Goal: Information Seeking & Learning: Learn about a topic

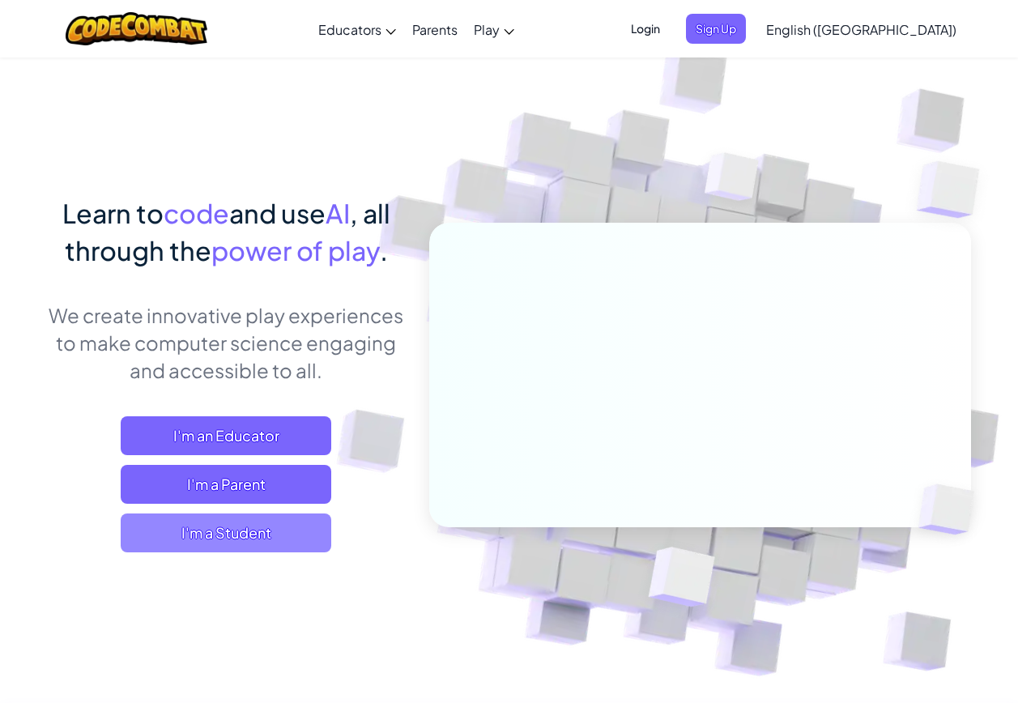
click at [249, 528] on span "I'm a Student" at bounding box center [226, 532] width 210 height 39
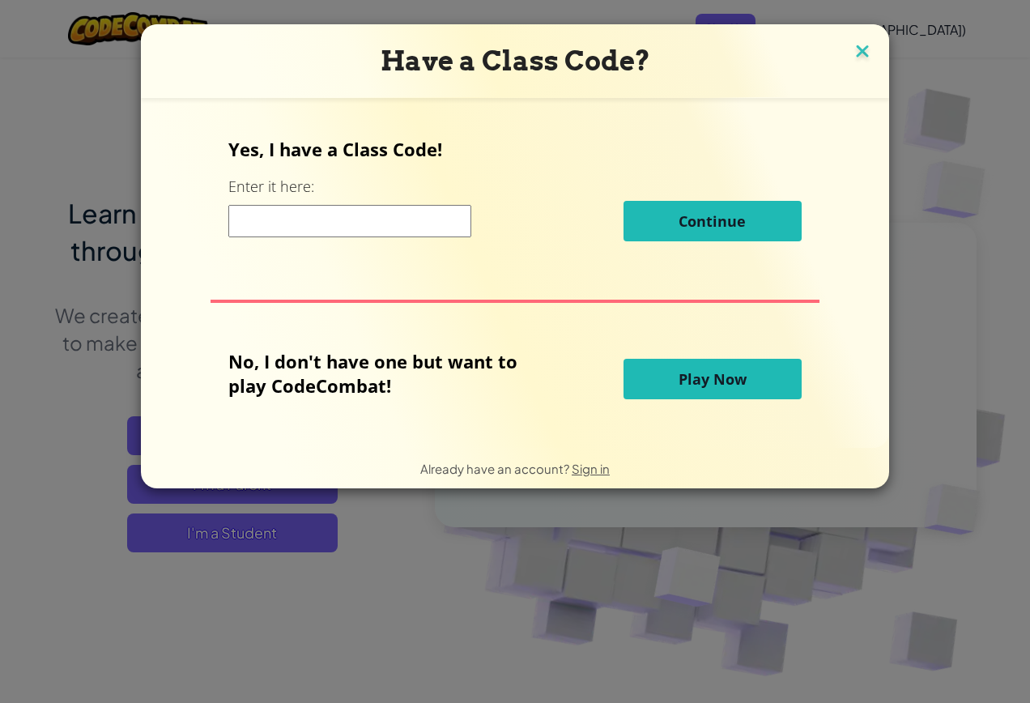
click at [869, 49] on img at bounding box center [862, 52] width 21 height 24
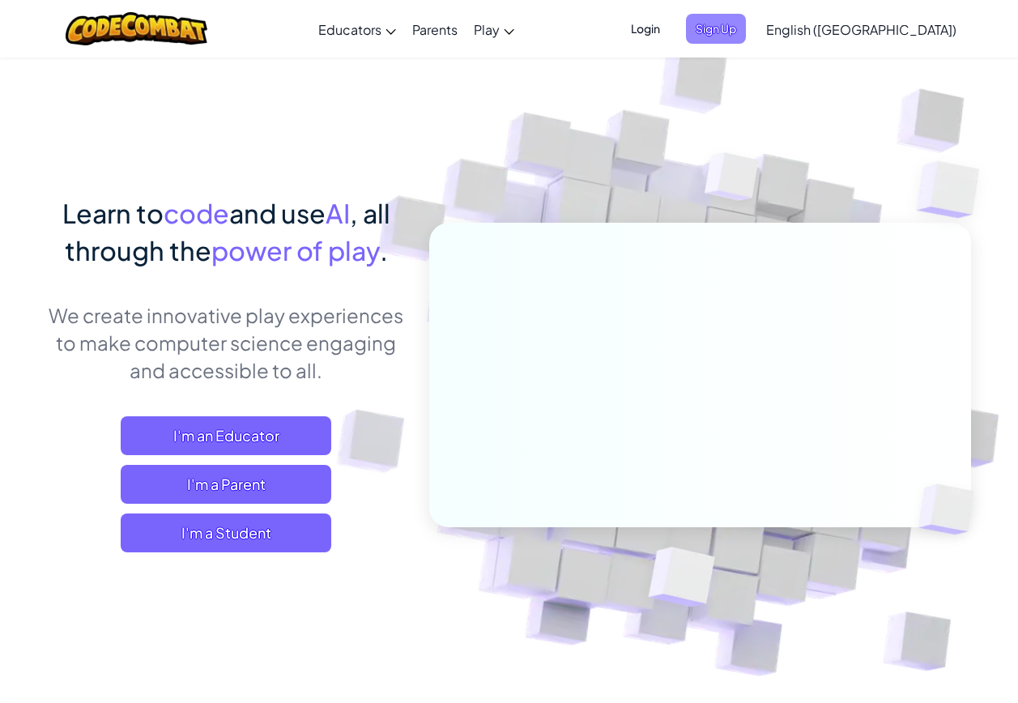
click at [746, 36] on span "Sign Up" at bounding box center [716, 29] width 60 height 30
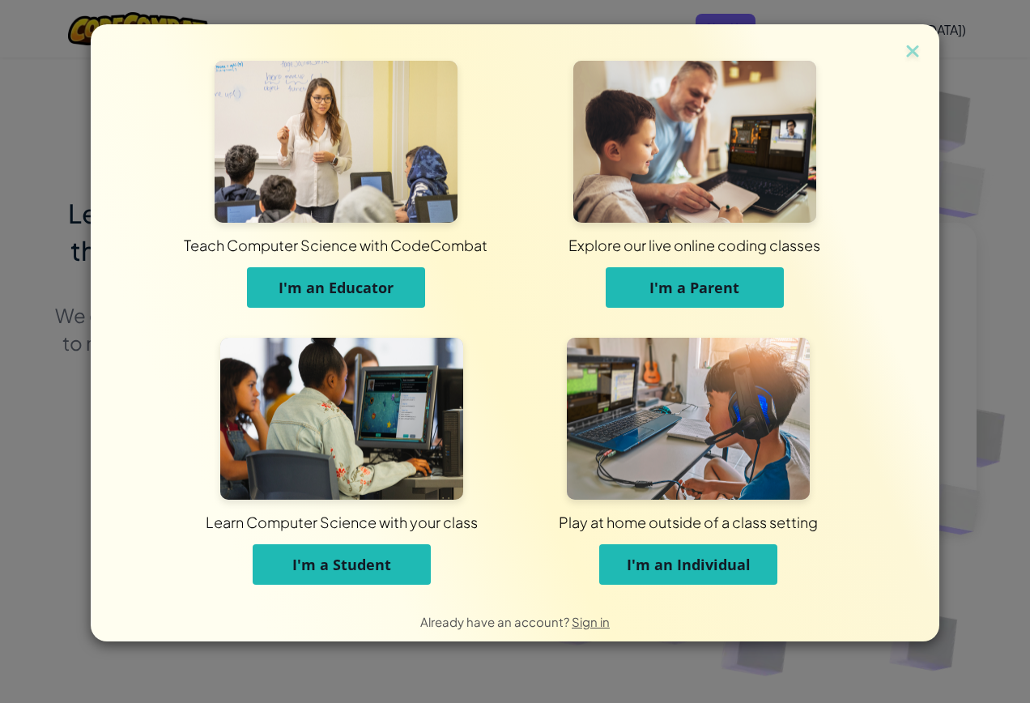
click at [275, 560] on button "I'm a Student" at bounding box center [342, 564] width 178 height 40
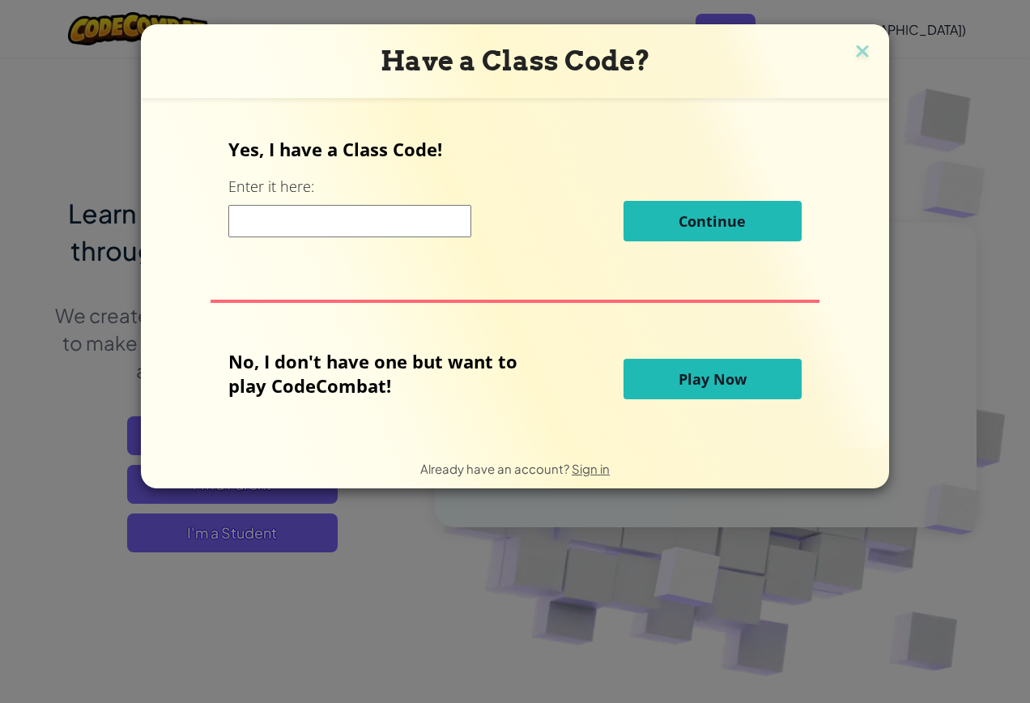
click at [276, 215] on input at bounding box center [349, 221] width 243 height 32
click at [402, 226] on input at bounding box center [349, 221] width 243 height 32
paste input "EastUnderFork"
type input "EastUnderFork"
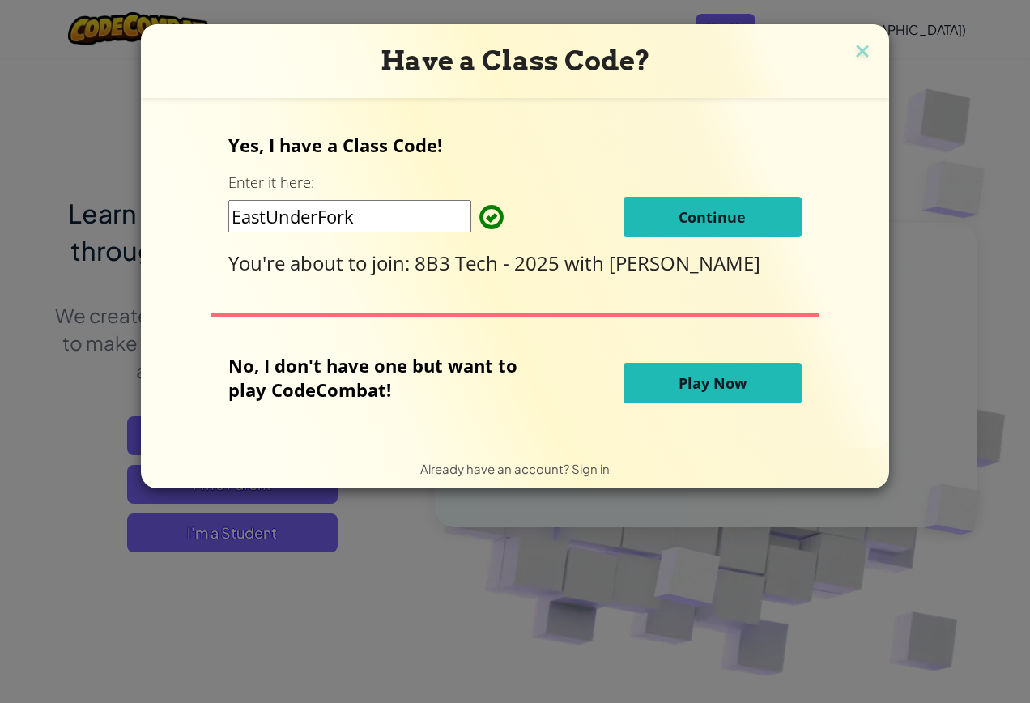
click at [692, 215] on span "Continue" at bounding box center [711, 216] width 67 height 19
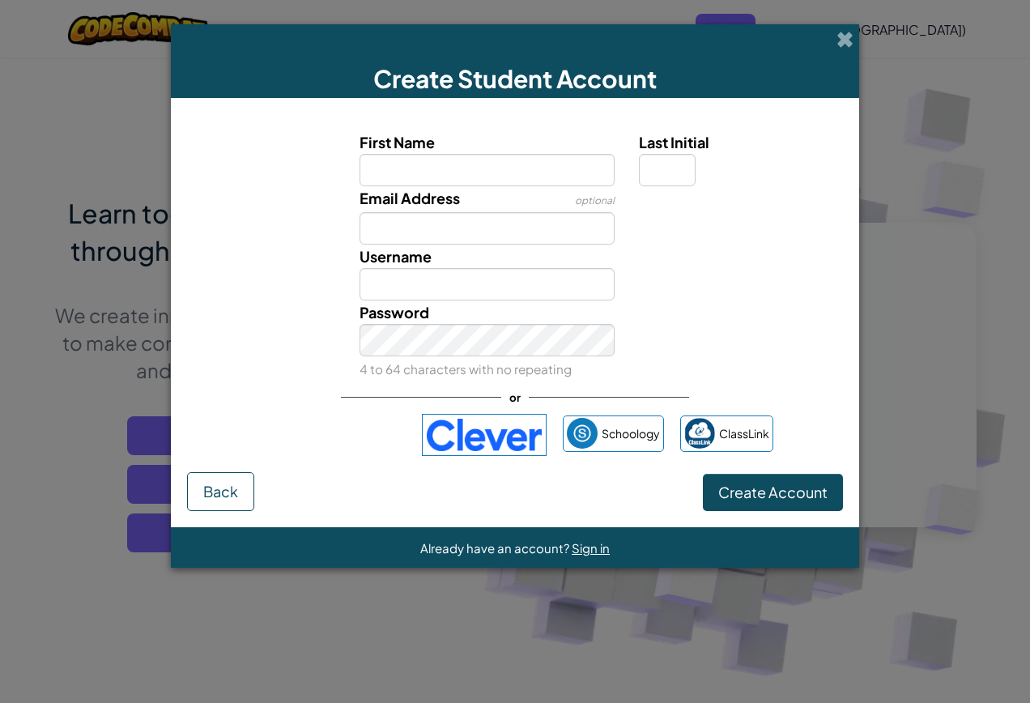
click at [521, 168] on input "First Name" at bounding box center [487, 170] width 256 height 32
type input "[PERSON_NAME]"
type input "A"
type input "[EMAIL_ADDRESS][DOMAIN_NAME]"
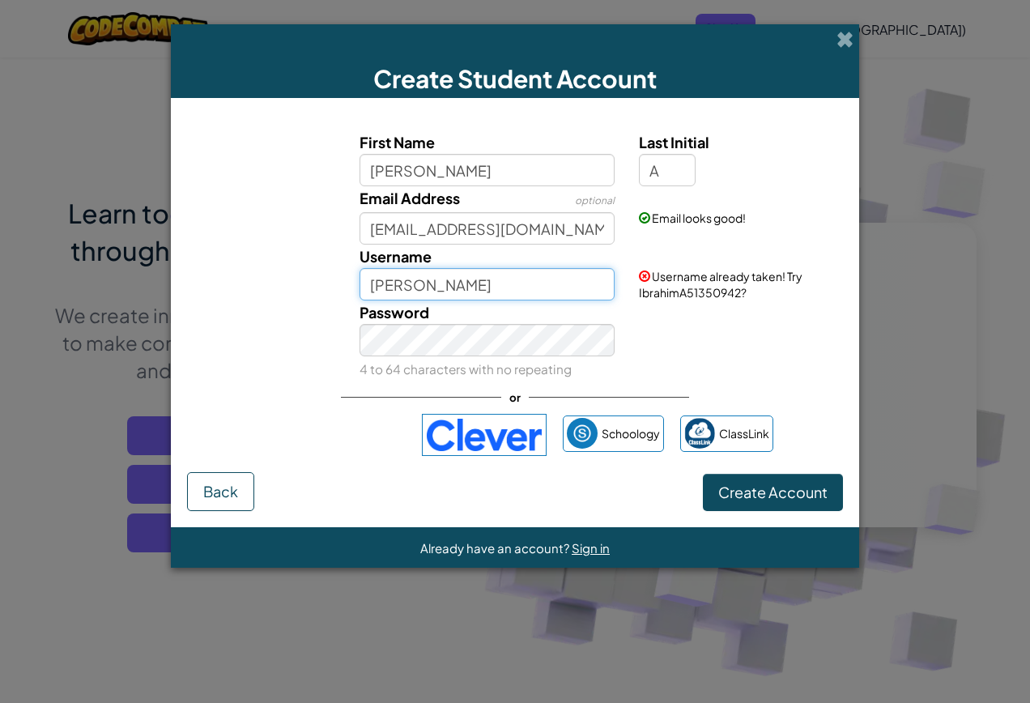
click at [431, 294] on input "IbrahimA" at bounding box center [487, 284] width 256 height 32
type input "[PERSON_NAME]. Ab"
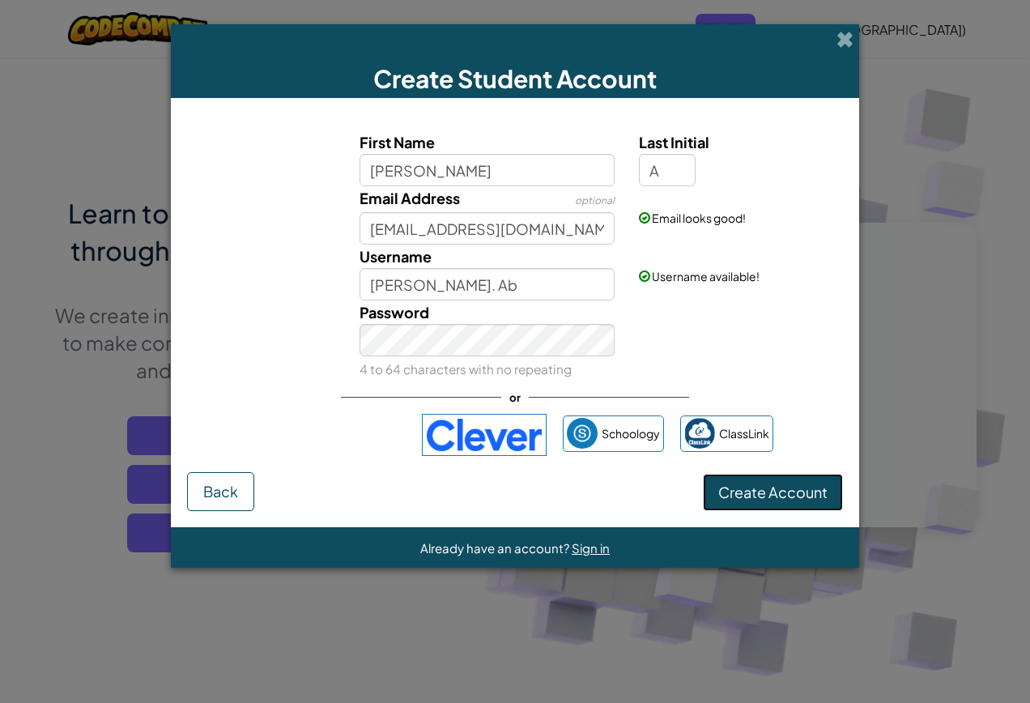
click at [821, 498] on span "Create Account" at bounding box center [772, 492] width 109 height 19
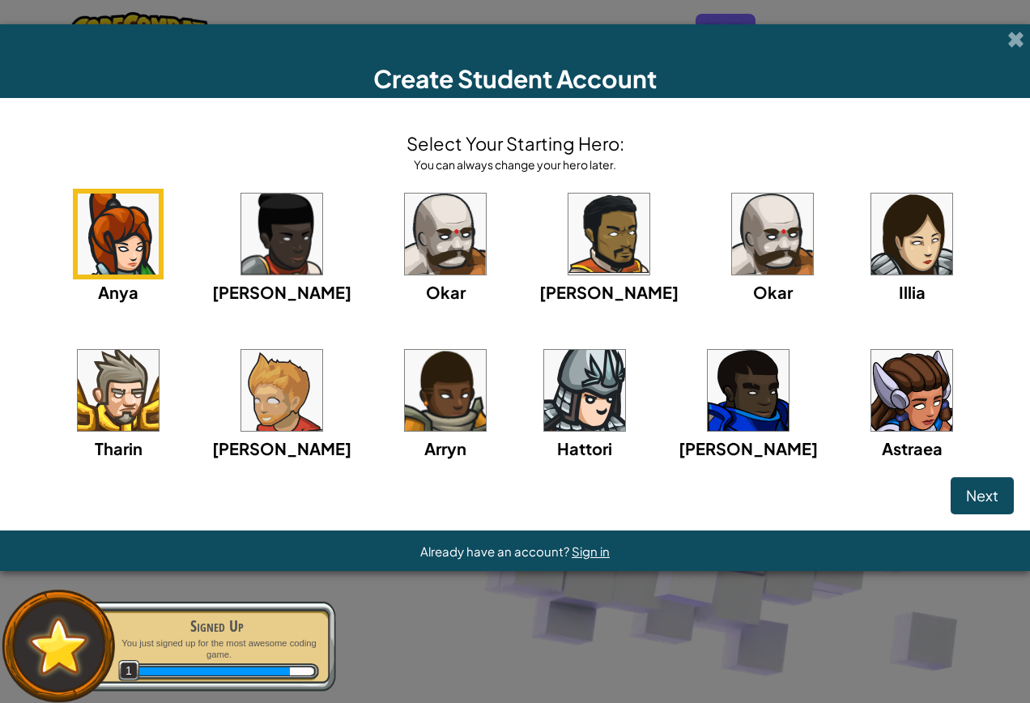
click at [159, 350] on img at bounding box center [118, 390] width 81 height 81
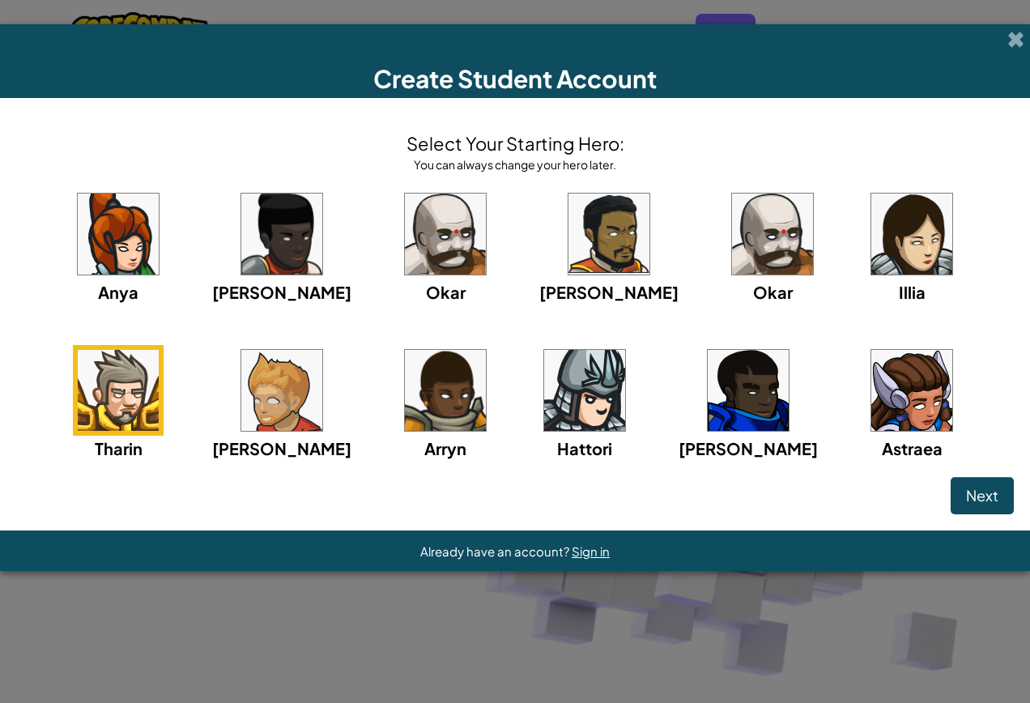
click at [159, 350] on img at bounding box center [118, 390] width 81 height 81
click at [982, 497] on span "Next" at bounding box center [982, 495] width 32 height 19
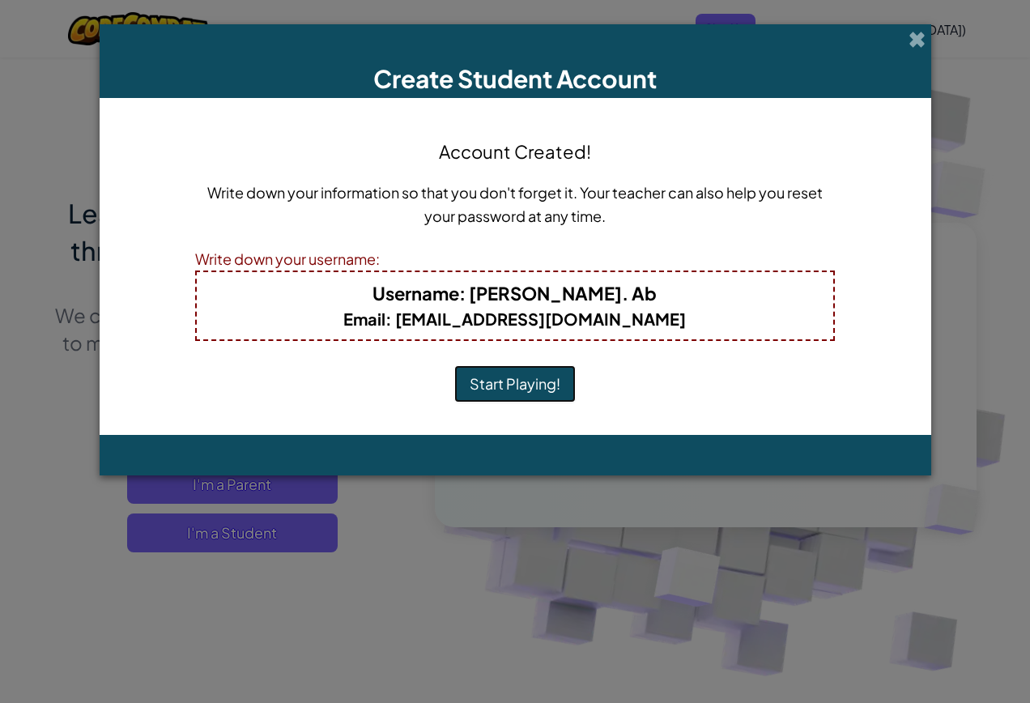
click at [543, 377] on button "Start Playing!" at bounding box center [514, 383] width 121 height 37
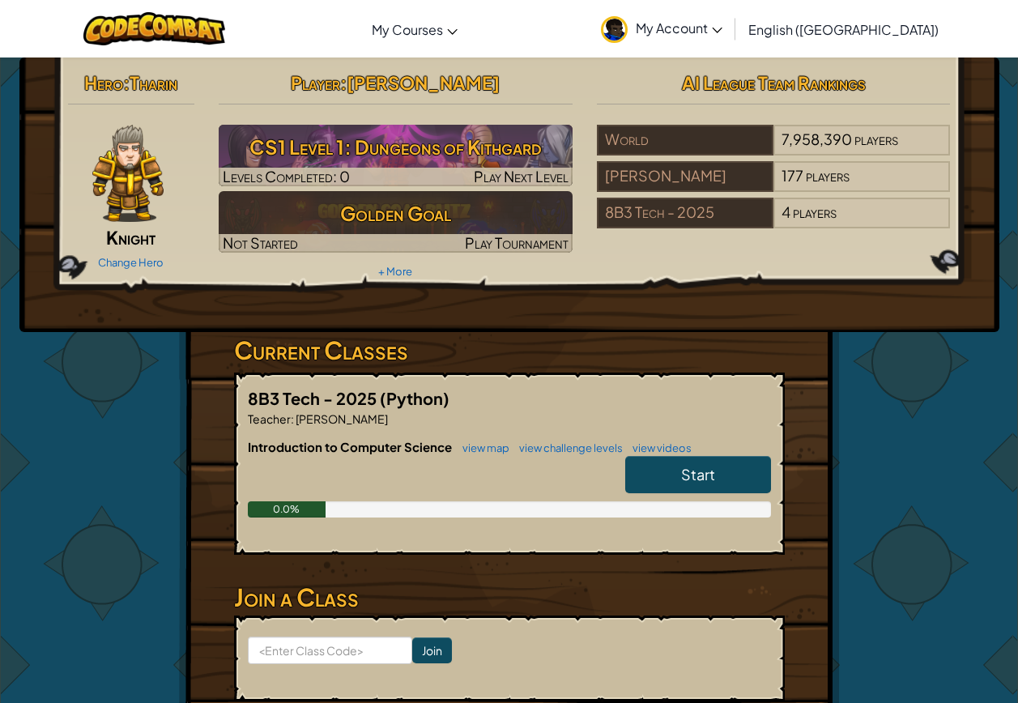
click at [718, 476] on link "Start" at bounding box center [698, 474] width 146 height 37
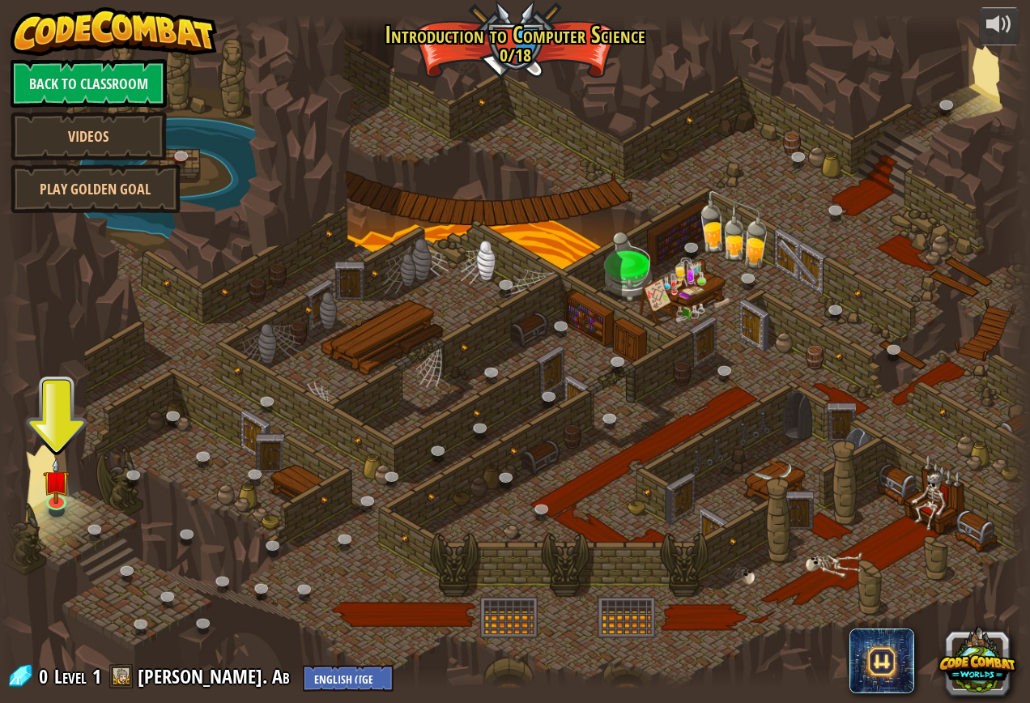
click at [85, 455] on div at bounding box center [515, 351] width 1030 height 673
click at [53, 516] on div at bounding box center [57, 510] width 16 height 12
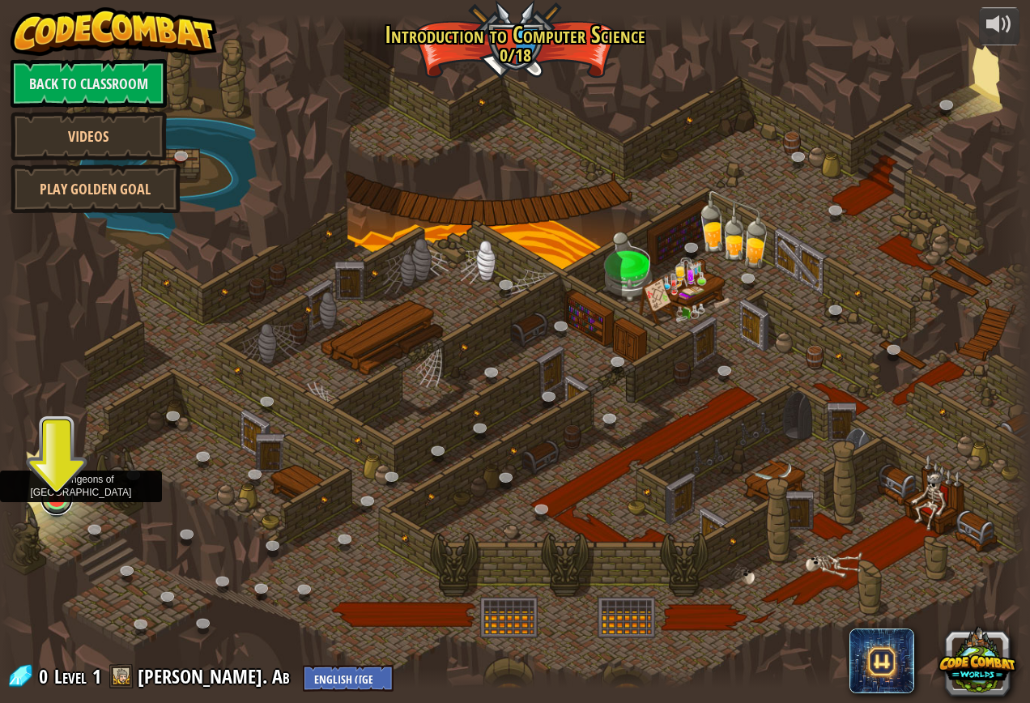
click at [57, 506] on link at bounding box center [56, 499] width 32 height 32
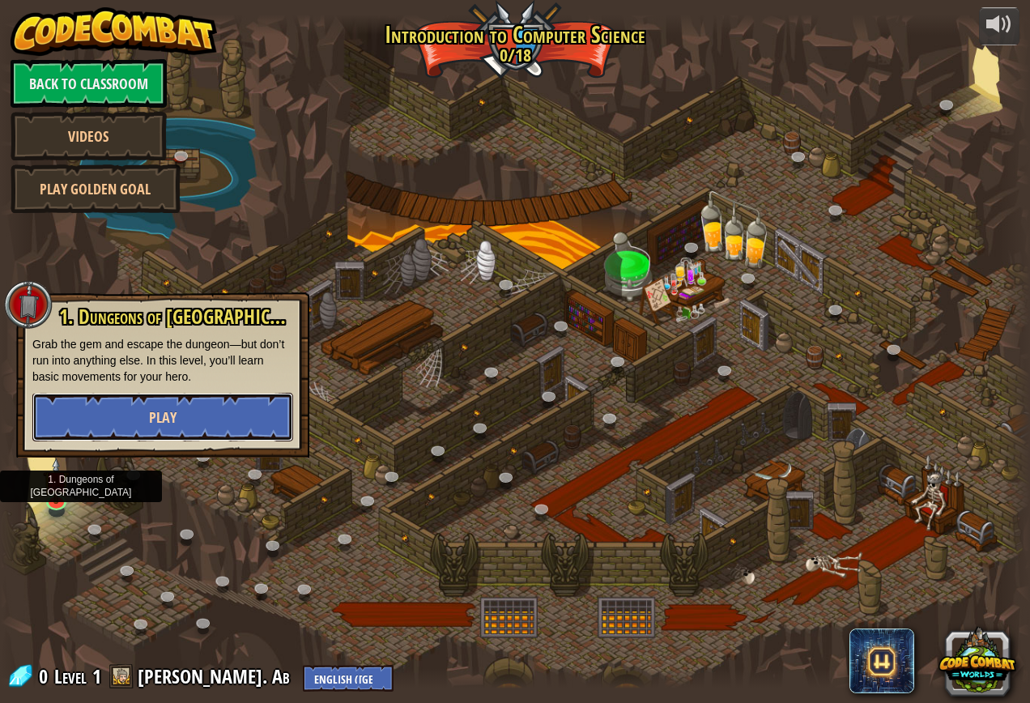
click at [116, 411] on button "Play" at bounding box center [162, 417] width 261 height 49
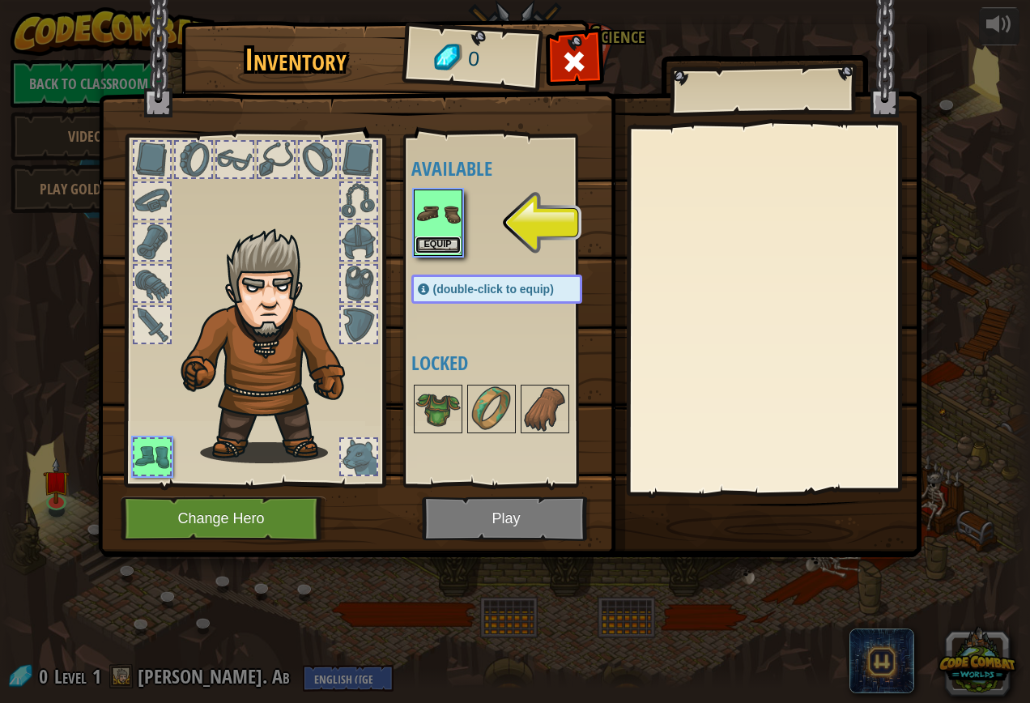
click at [437, 239] on button "Equip" at bounding box center [437, 244] width 45 height 17
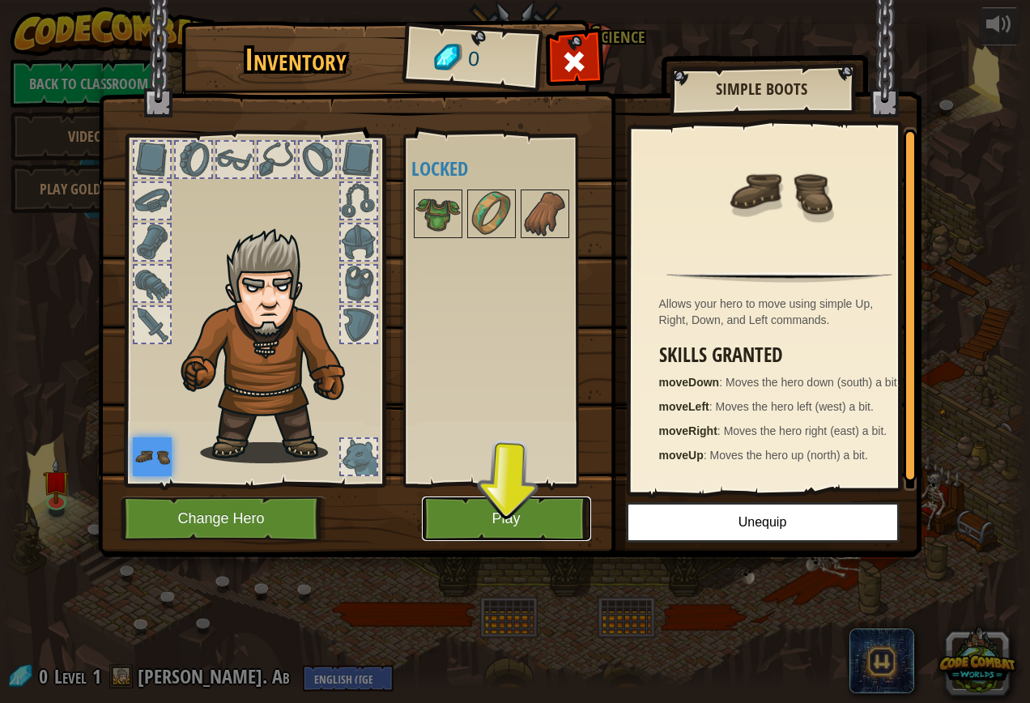
click at [456, 521] on button "Play" at bounding box center [506, 518] width 169 height 45
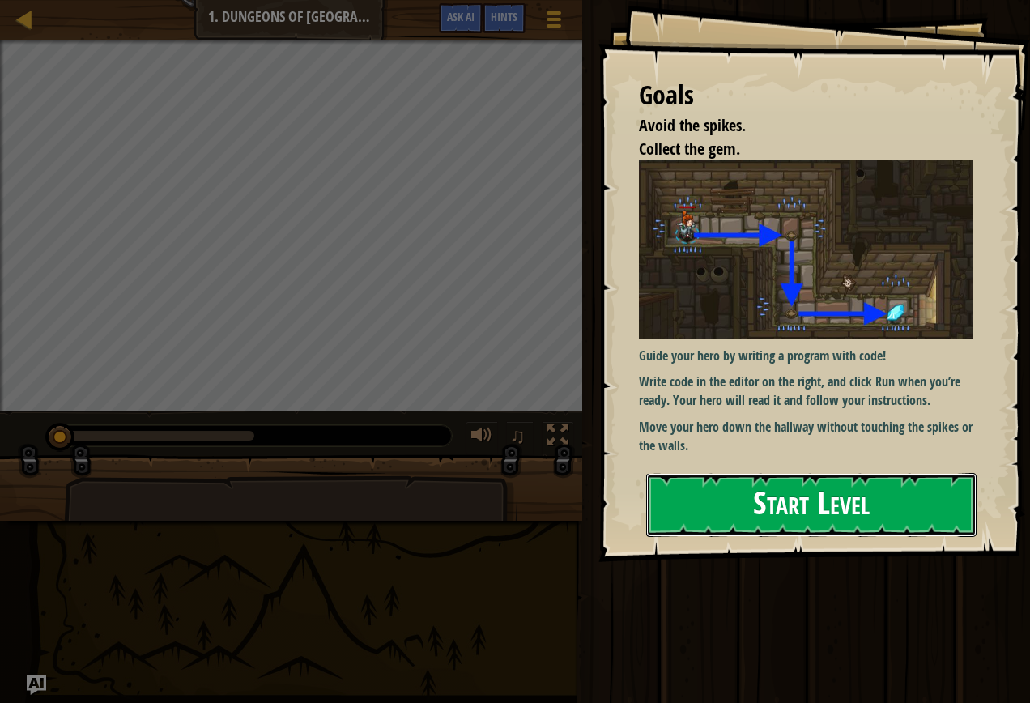
click at [682, 514] on button "Start Level" at bounding box center [811, 505] width 330 height 64
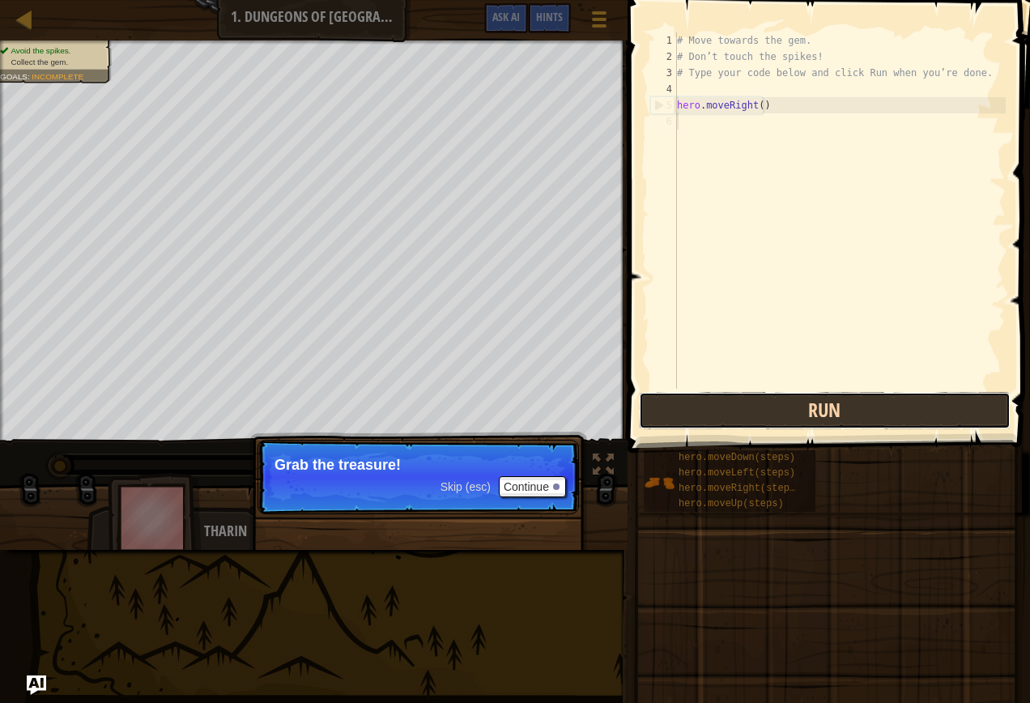
click at [739, 405] on button "Run" at bounding box center [825, 410] width 372 height 37
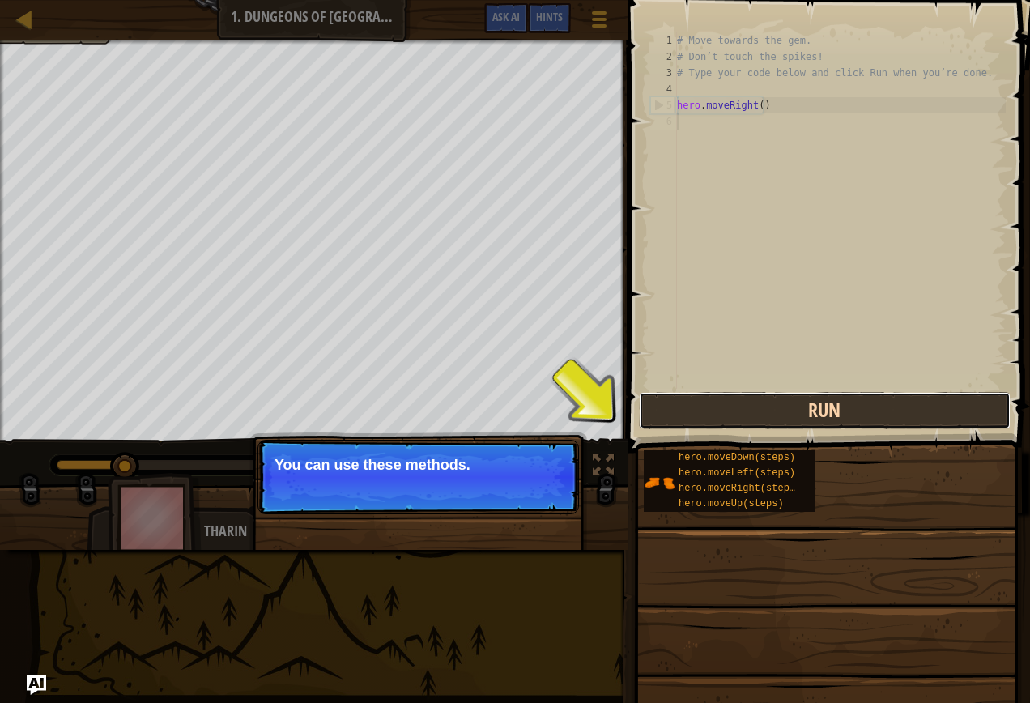
click at [663, 393] on button "Run" at bounding box center [825, 410] width 372 height 37
click at [653, 409] on button "Run" at bounding box center [825, 410] width 372 height 37
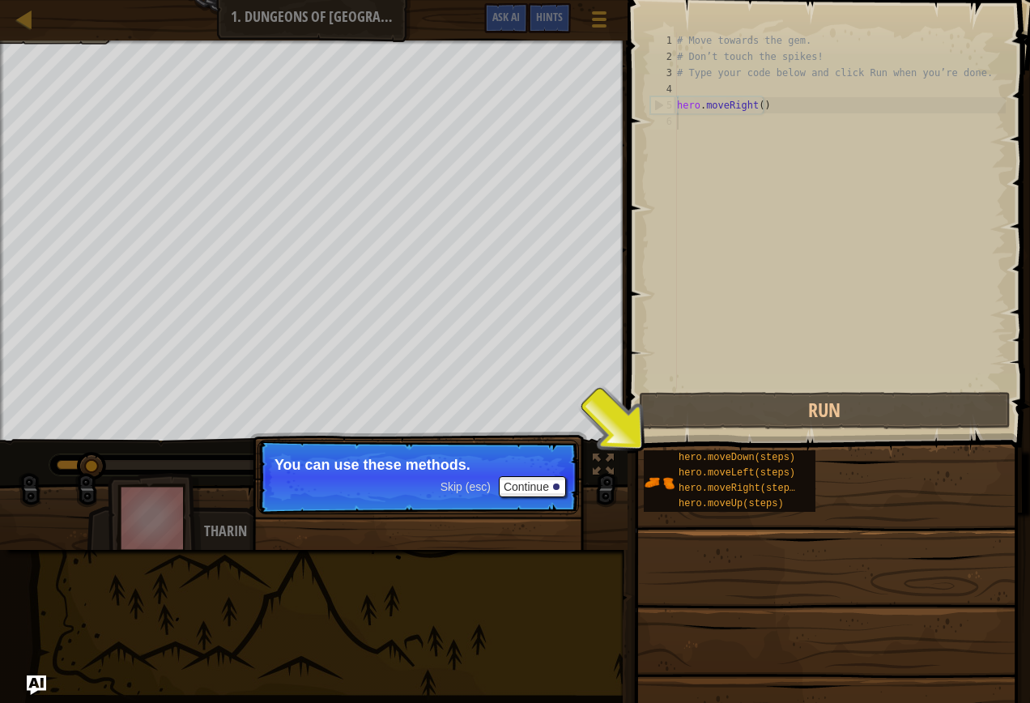
click at [640, 472] on span at bounding box center [826, 672] width 391 height 479
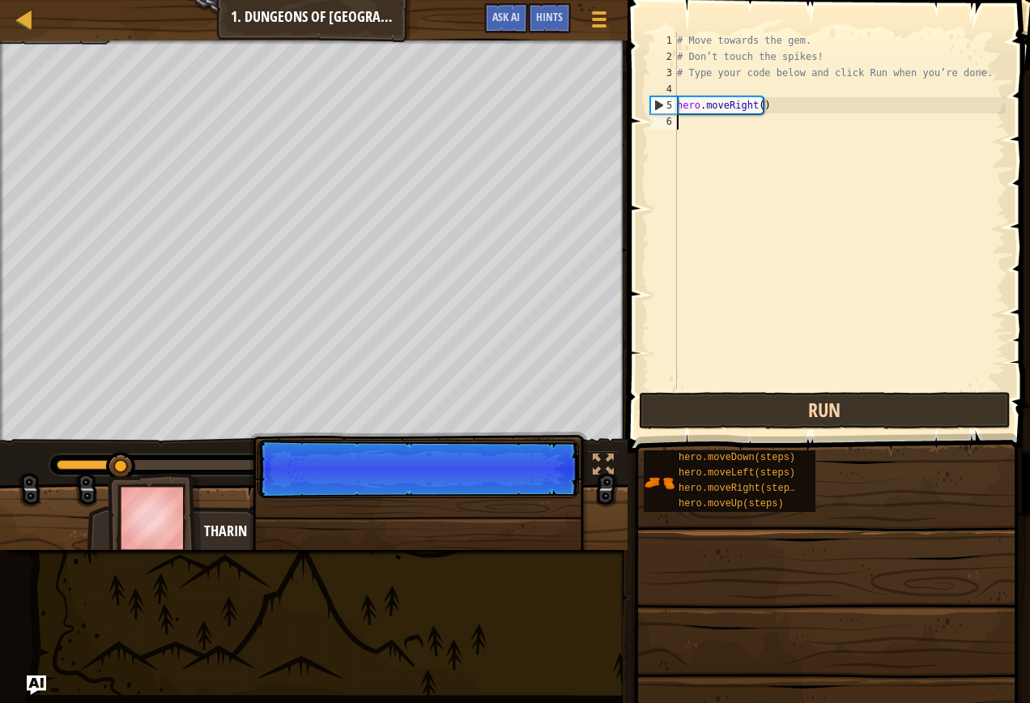
scroll to position [7, 0]
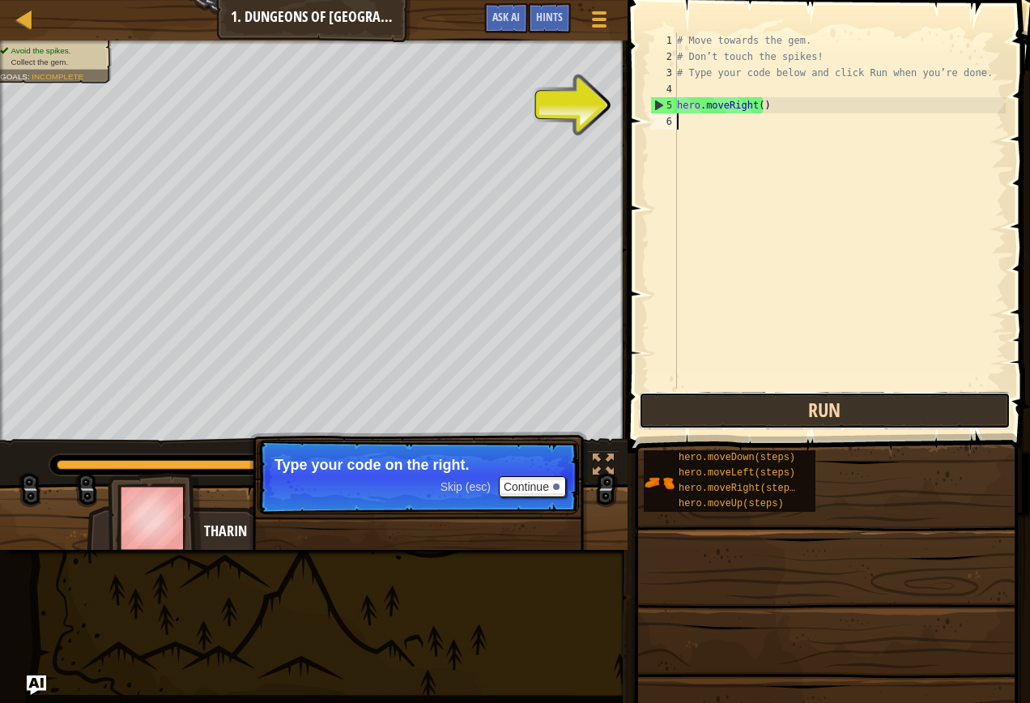
click at [733, 416] on button "Run" at bounding box center [825, 410] width 372 height 37
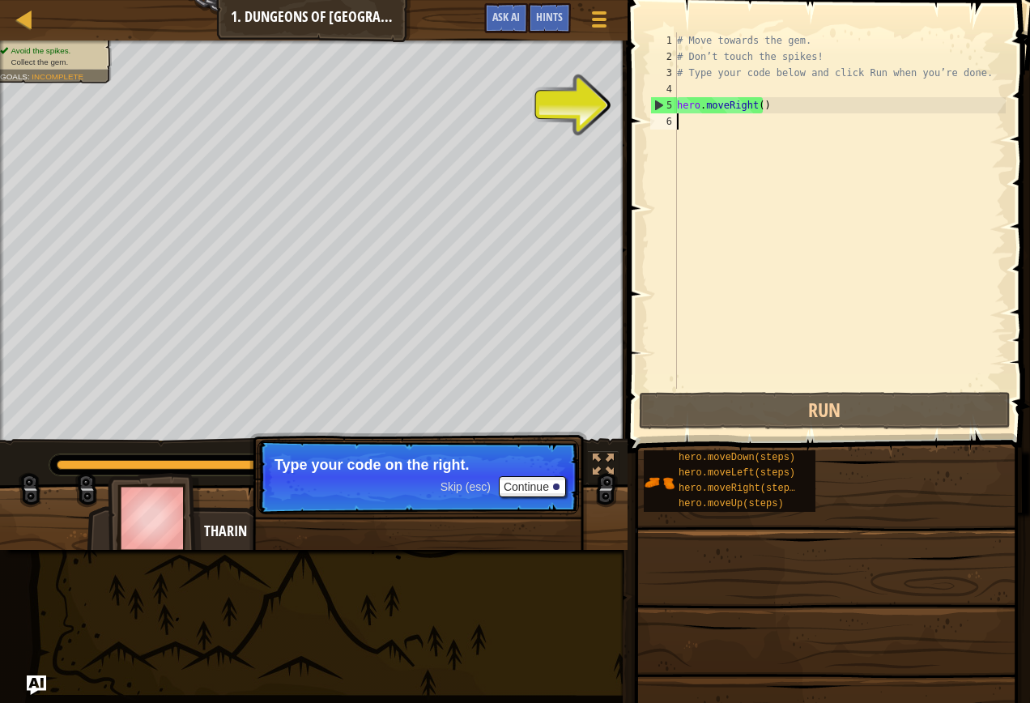
click at [692, 109] on div "# Move towards the gem. # Don’t touch the spikes! # Type your code below and cl…" at bounding box center [840, 226] width 332 height 389
click at [658, 104] on div "5" at bounding box center [664, 105] width 26 height 16
click at [656, 106] on div "5" at bounding box center [664, 105] width 26 height 16
click at [629, 110] on span at bounding box center [830, 203] width 415 height 500
click at [658, 105] on div "5" at bounding box center [664, 105] width 26 height 16
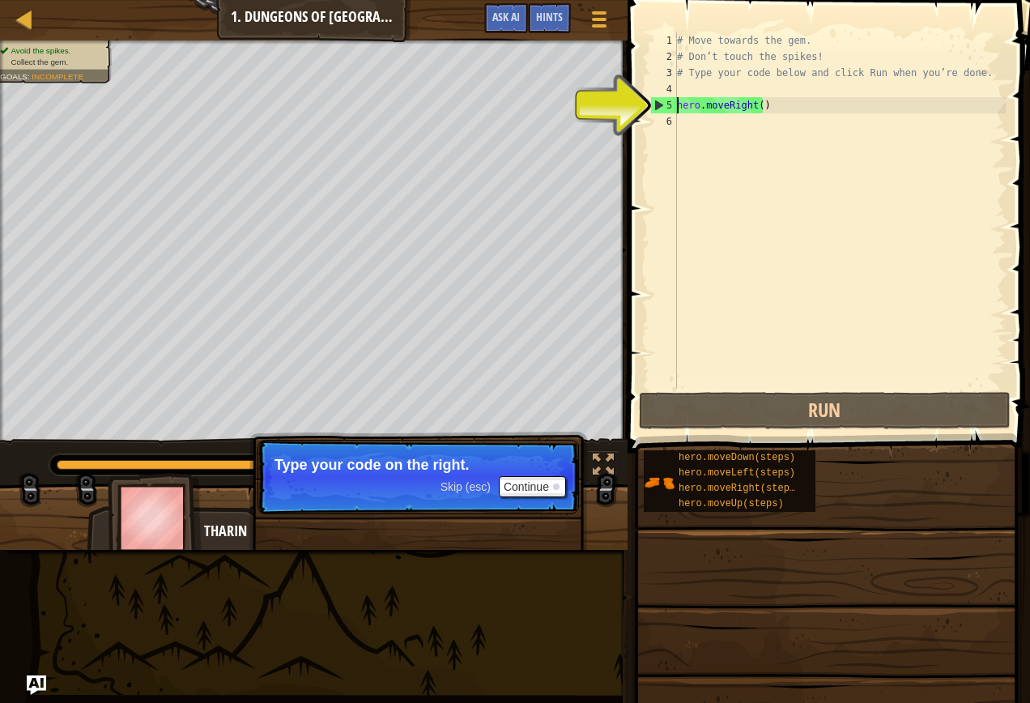
type textarea "hero.moveRight()"
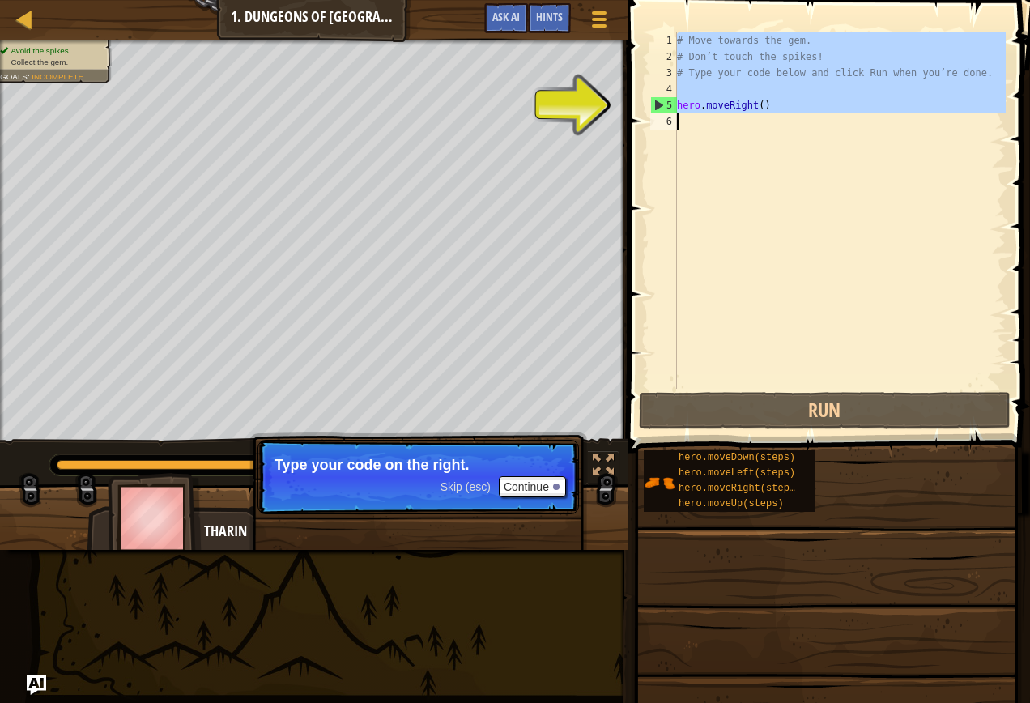
click at [658, 105] on div "5" at bounding box center [664, 105] width 26 height 16
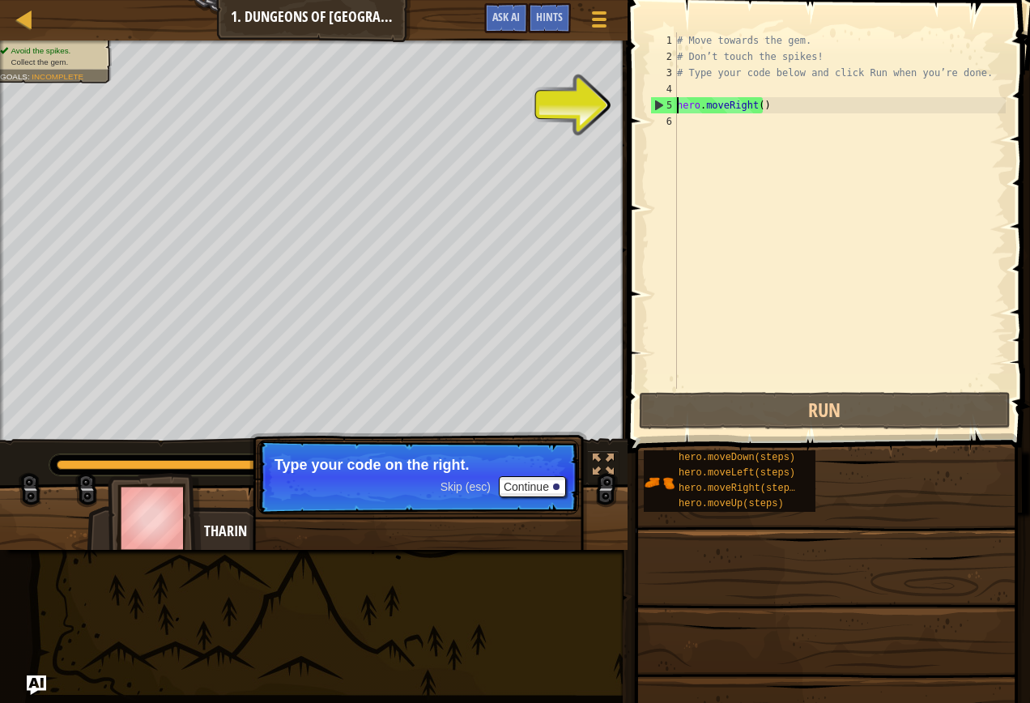
click at [658, 105] on div "5" at bounding box center [664, 105] width 26 height 16
click at [674, 105] on div "5" at bounding box center [664, 105] width 26 height 16
click at [698, 105] on div "# Move towards the gem. # Don’t touch the spikes! # Type your code below and cl…" at bounding box center [840, 226] width 332 height 389
click at [681, 105] on div "# Move towards the gem. # Don’t touch the spikes! # Type your code below and cl…" at bounding box center [840, 226] width 332 height 389
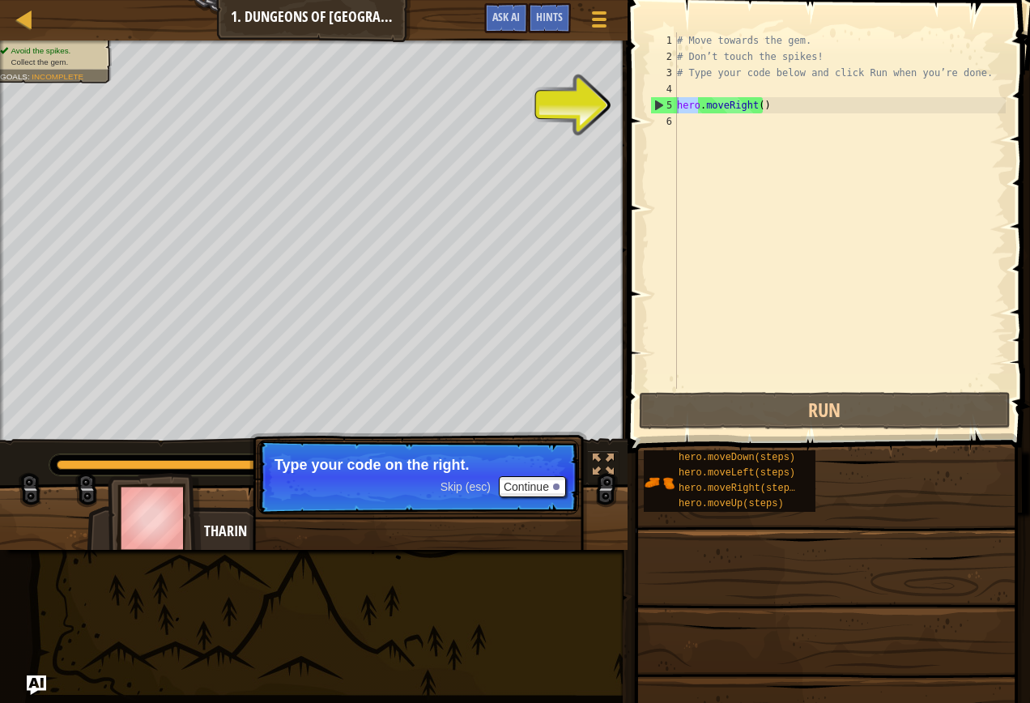
drag, startPoint x: 645, startPoint y: 103, endPoint x: 750, endPoint y: 114, distance: 105.1
click at [750, 114] on div "hero.moveRight() 1 2 3 4 5 6 # Move towards the gem. # Don’t touch the spikes! …" at bounding box center [826, 258] width 407 height 500
click at [657, 104] on div "5" at bounding box center [664, 105] width 26 height 16
type textarea "hero.moveRight()"
click at [657, 104] on div "5" at bounding box center [664, 105] width 26 height 16
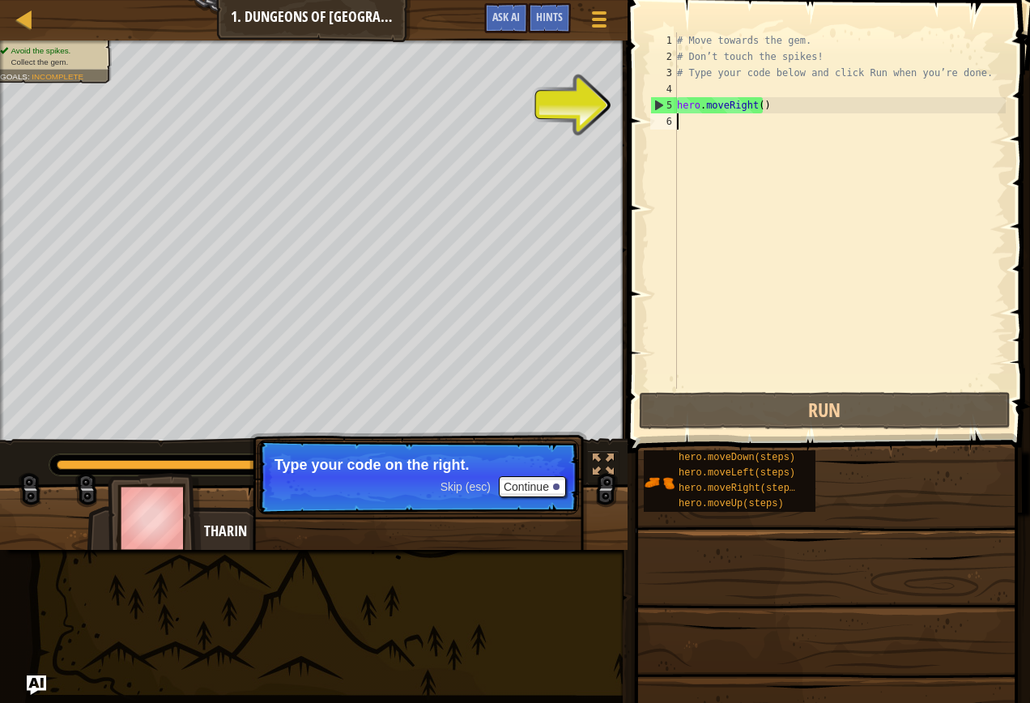
click at [657, 104] on div "5" at bounding box center [664, 105] width 26 height 16
click at [658, 104] on div "5" at bounding box center [664, 105] width 26 height 16
click at [663, 100] on div "5" at bounding box center [664, 105] width 26 height 16
click at [657, 103] on div "5" at bounding box center [664, 105] width 26 height 16
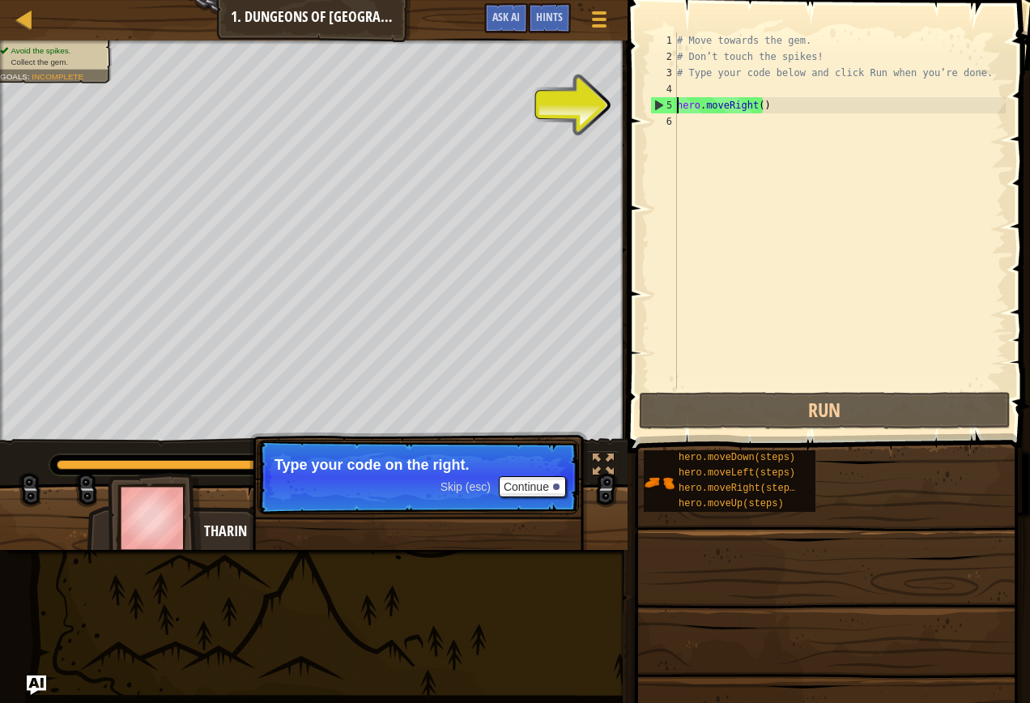
click at [674, 107] on div "5" at bounding box center [664, 105] width 26 height 16
click at [661, 107] on div "5" at bounding box center [664, 105] width 26 height 16
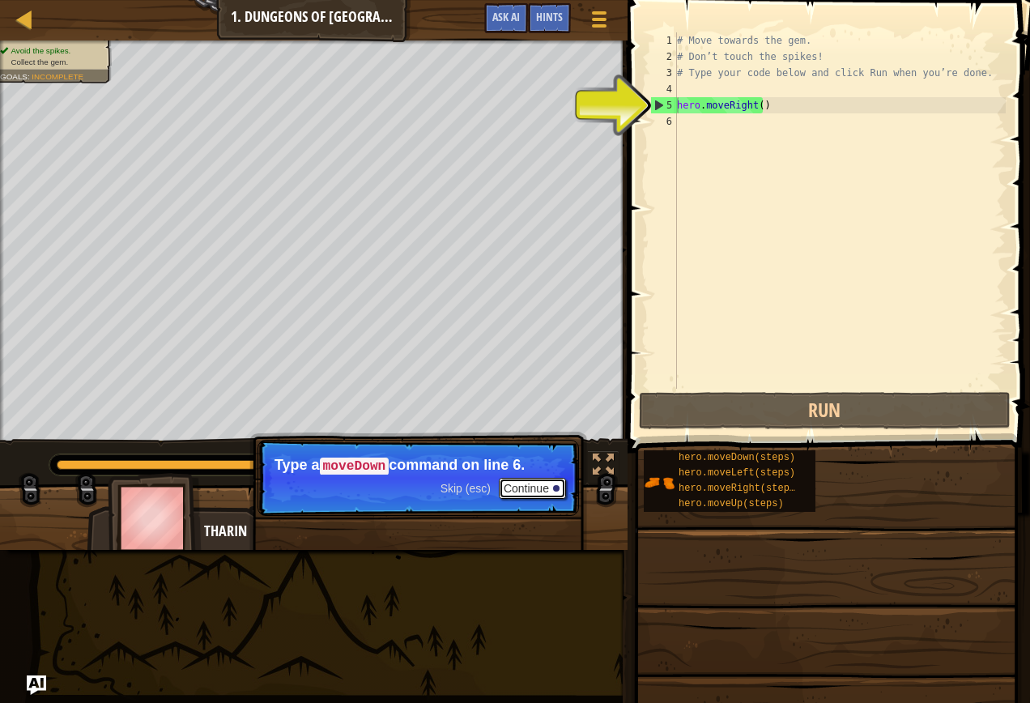
click at [511, 489] on button "Continue" at bounding box center [532, 488] width 67 height 21
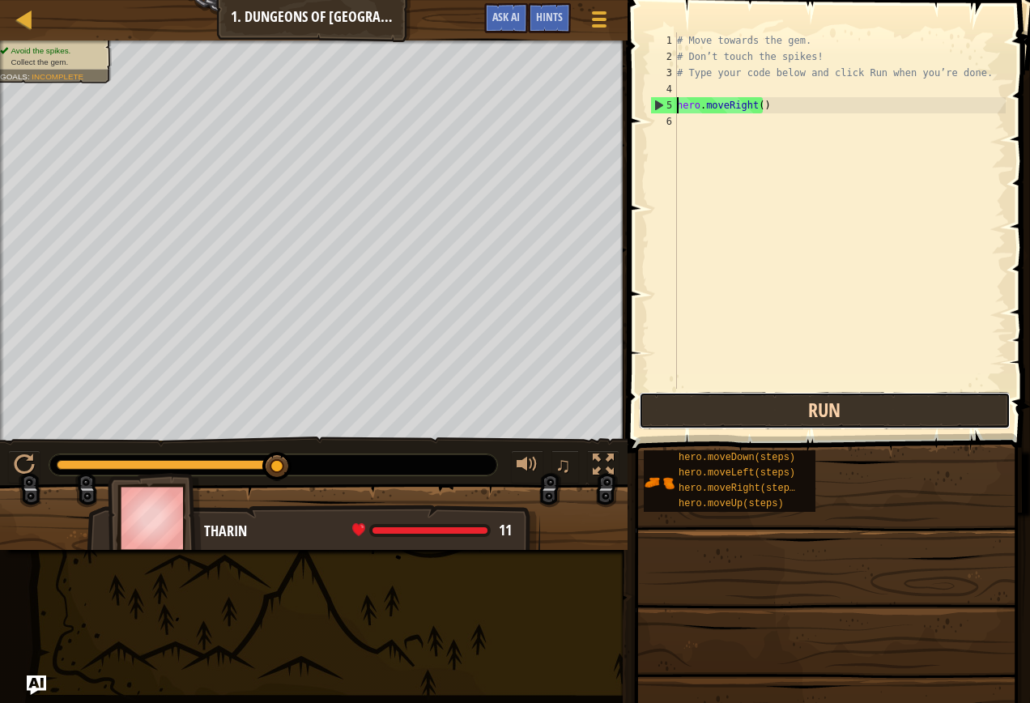
click at [712, 410] on button "Run" at bounding box center [825, 410] width 372 height 37
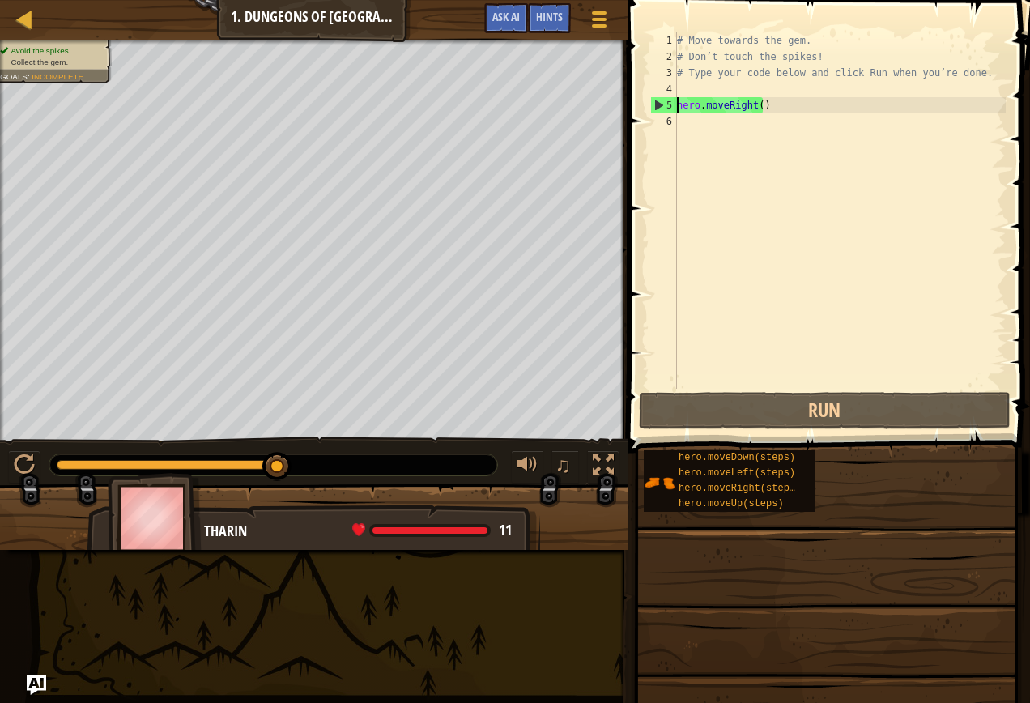
click at [655, 106] on div "5" at bounding box center [664, 105] width 26 height 16
click at [656, 103] on div "5" at bounding box center [664, 105] width 26 height 16
click at [91, 53] on ul "Avoid the spikes. Collect the gem." at bounding box center [53, 56] width 106 height 23
click at [661, 102] on div "5" at bounding box center [664, 105] width 26 height 16
click at [653, 104] on div "5" at bounding box center [664, 105] width 26 height 16
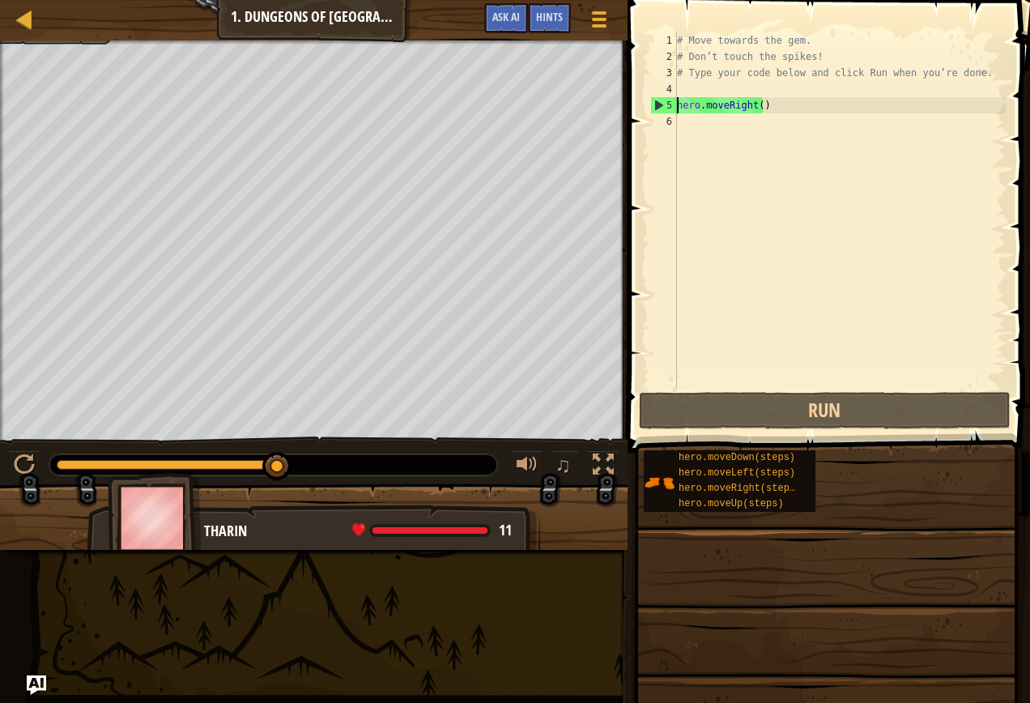
drag, startPoint x: 285, startPoint y: 461, endPoint x: 431, endPoint y: 447, distance: 146.5
drag, startPoint x: 296, startPoint y: 467, endPoint x: 542, endPoint y: 479, distance: 246.4
click at [542, 479] on div "♫" at bounding box center [313, 460] width 627 height 49
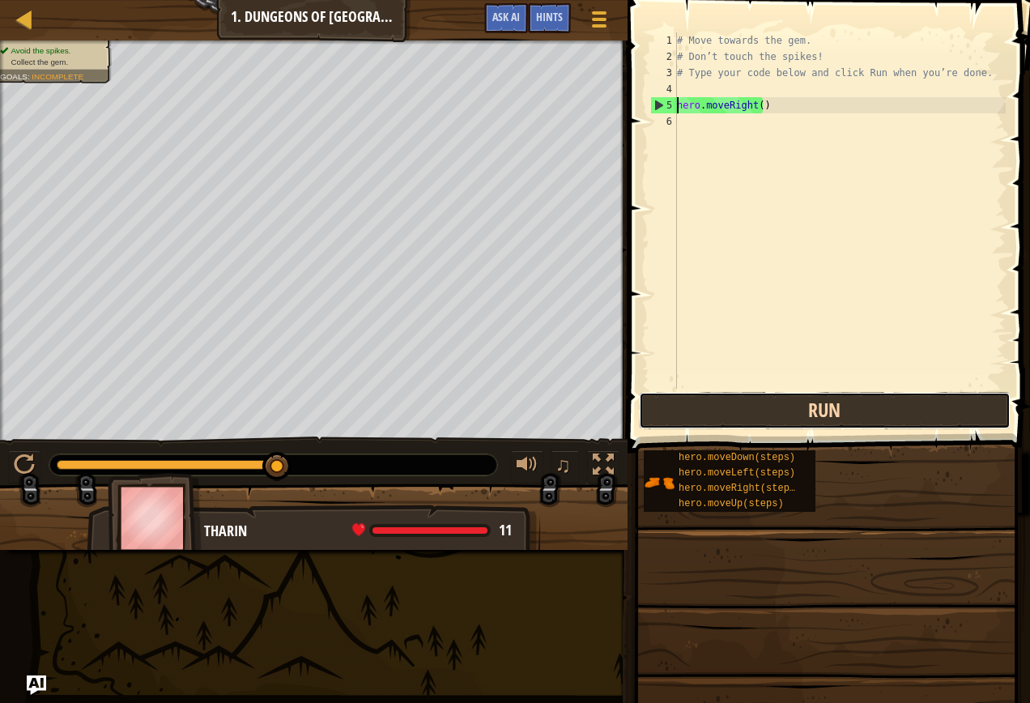
click at [699, 405] on button "Run" at bounding box center [825, 410] width 372 height 37
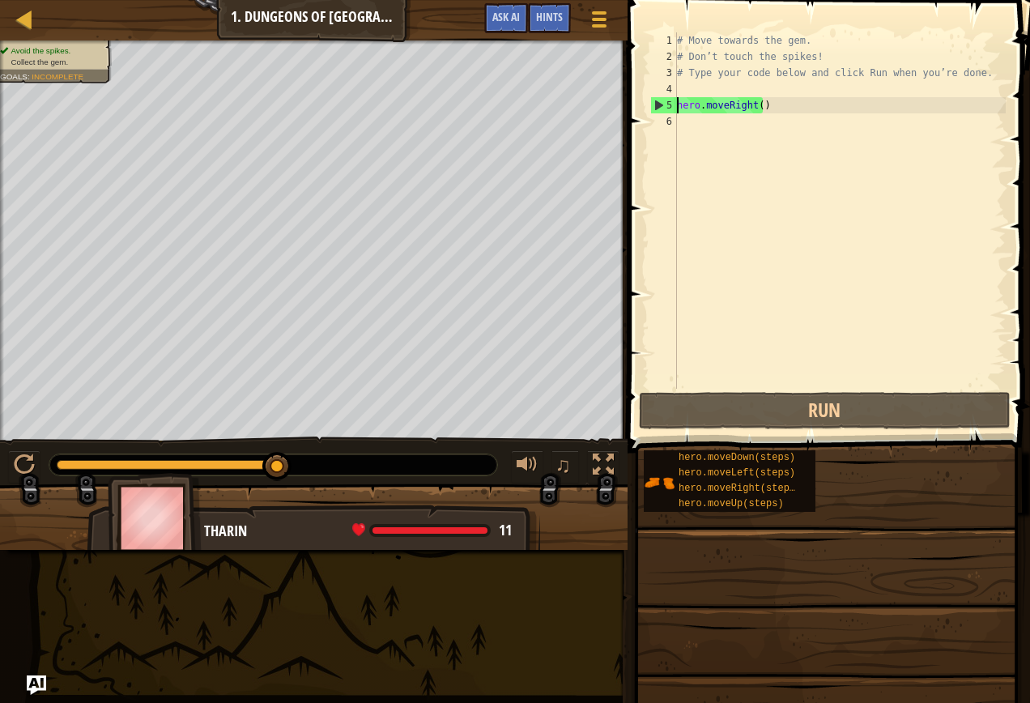
click at [661, 109] on div "5" at bounding box center [664, 105] width 26 height 16
click at [652, 107] on div "5" at bounding box center [664, 105] width 26 height 16
click at [659, 107] on div "5" at bounding box center [664, 105] width 26 height 16
click at [658, 104] on div "5" at bounding box center [664, 105] width 26 height 16
type textarea "hero.moveRight()"
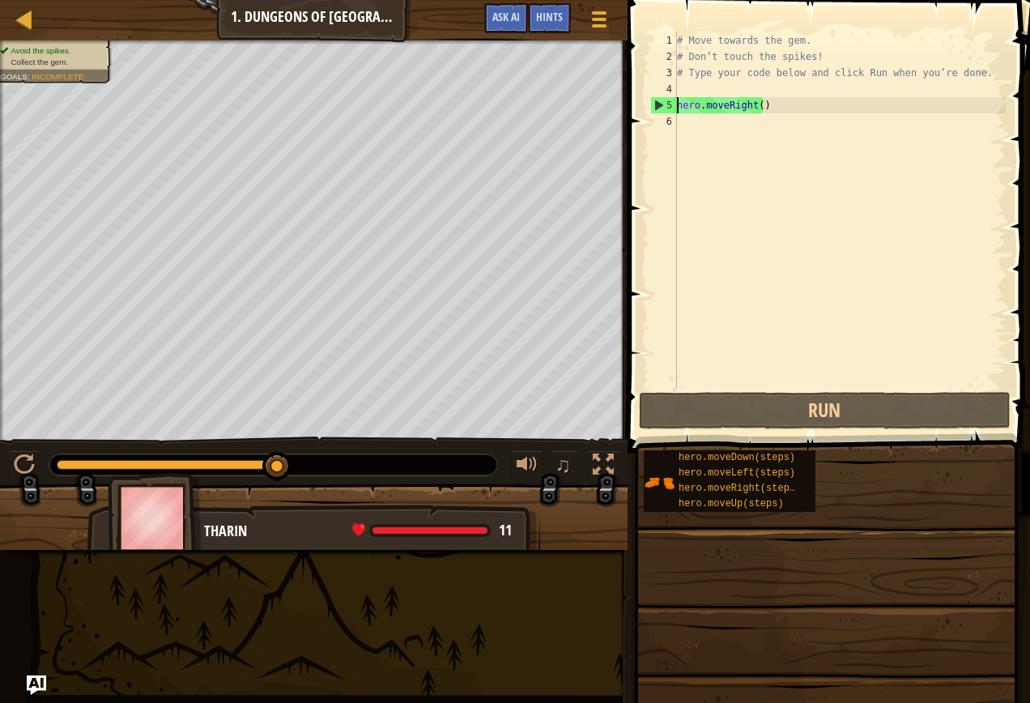
click at [658, 104] on div "5" at bounding box center [664, 105] width 26 height 16
click at [657, 104] on div "5" at bounding box center [664, 105] width 26 height 16
click at [656, 104] on div "5" at bounding box center [664, 105] width 26 height 16
type textarea "hero.moveRight()"
click at [656, 104] on div "5" at bounding box center [664, 105] width 26 height 16
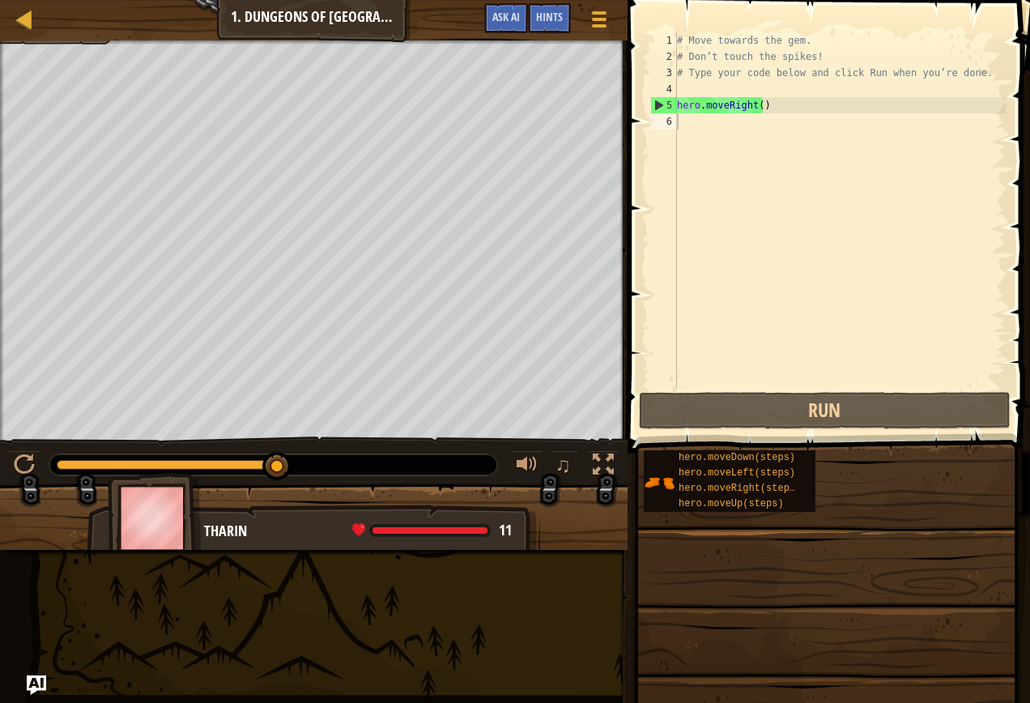
click at [47, 41] on div at bounding box center [313, 42] width 627 height 4
click at [662, 106] on div "5" at bounding box center [664, 105] width 26 height 16
type textarea "hero.moveRight()"
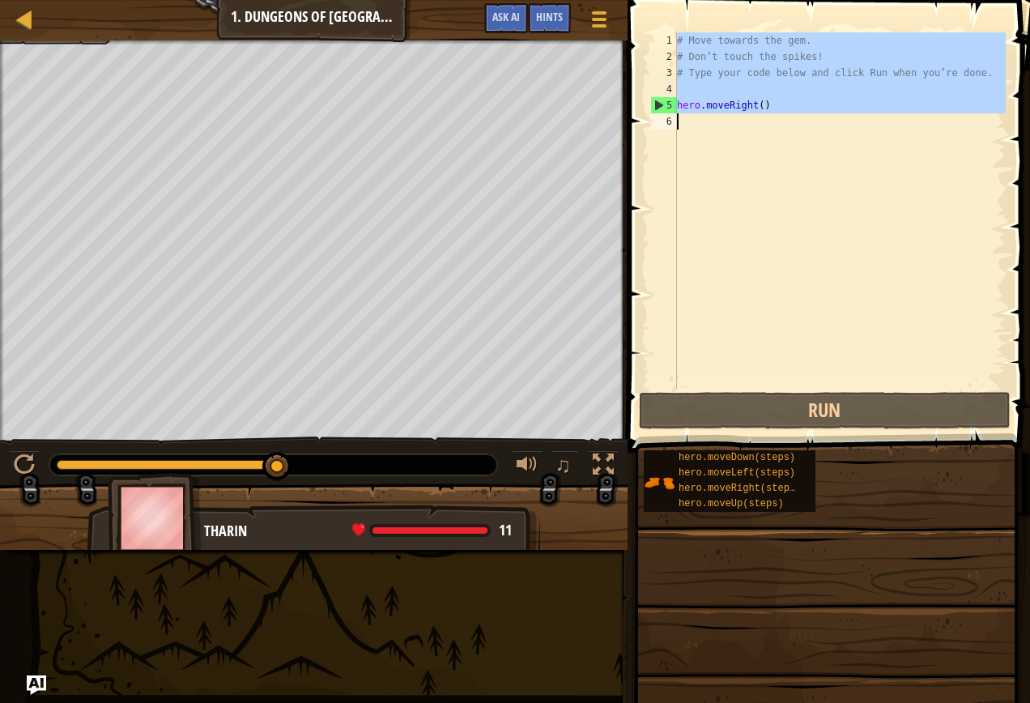
click at [662, 106] on div "5" at bounding box center [664, 105] width 26 height 16
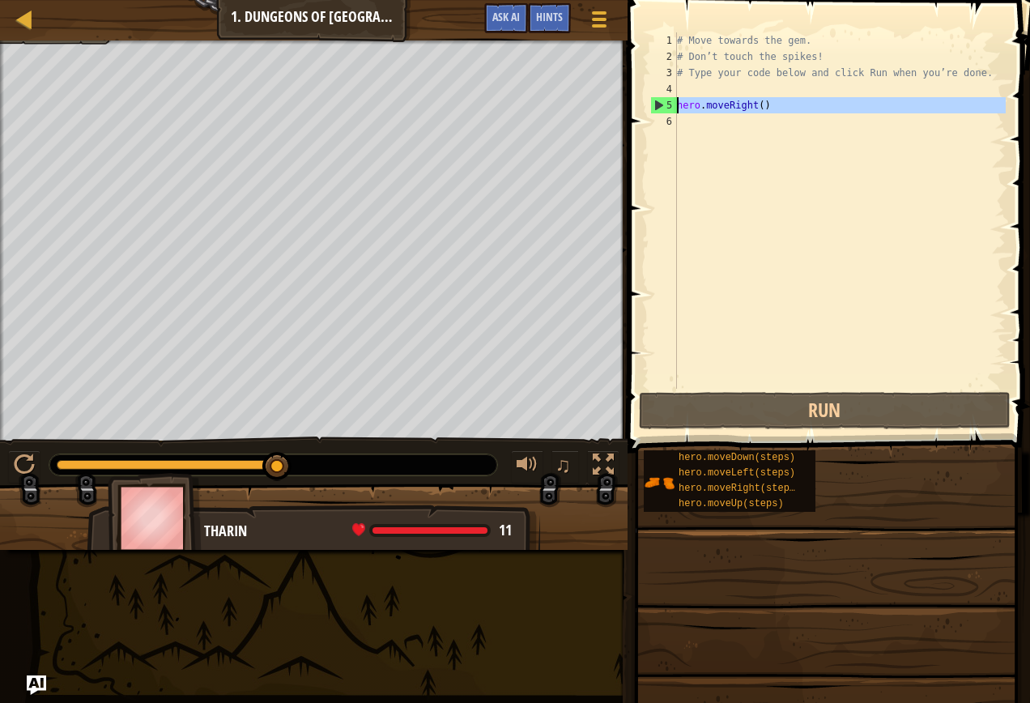
click at [661, 106] on div "5" at bounding box center [664, 105] width 26 height 16
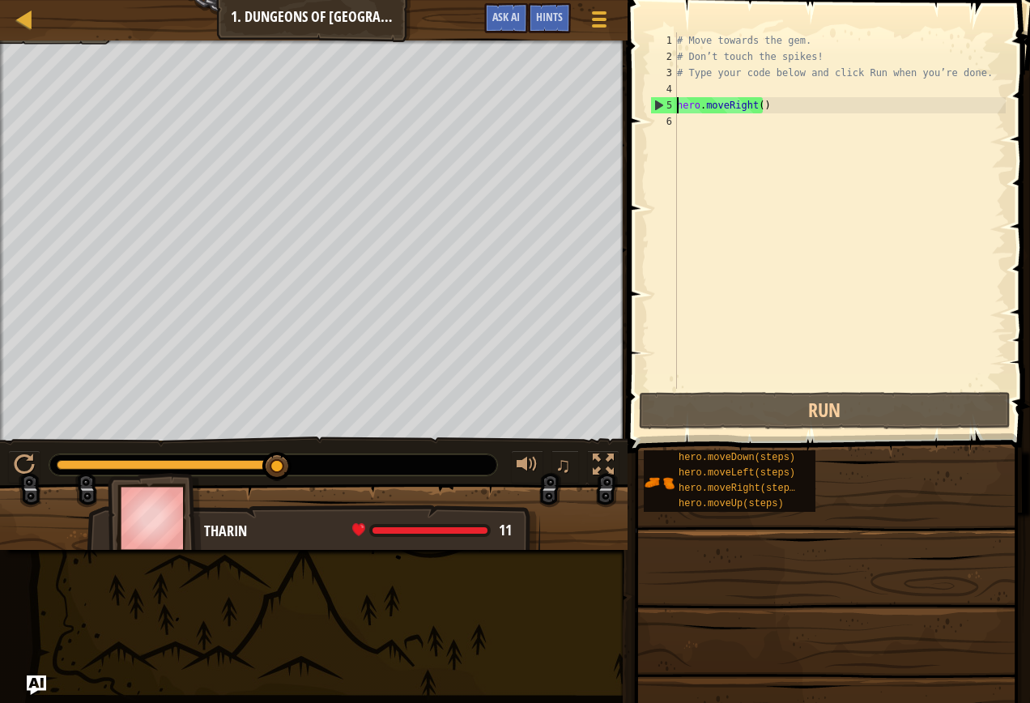
click at [661, 106] on div "5" at bounding box center [664, 105] width 26 height 16
click at [663, 106] on div "5" at bounding box center [664, 105] width 26 height 16
type textarea "hero.moveRight()"
click at [691, 118] on div "# Move towards the gem. # Don’t touch the spikes! # Type your code below and cl…" at bounding box center [840, 226] width 332 height 389
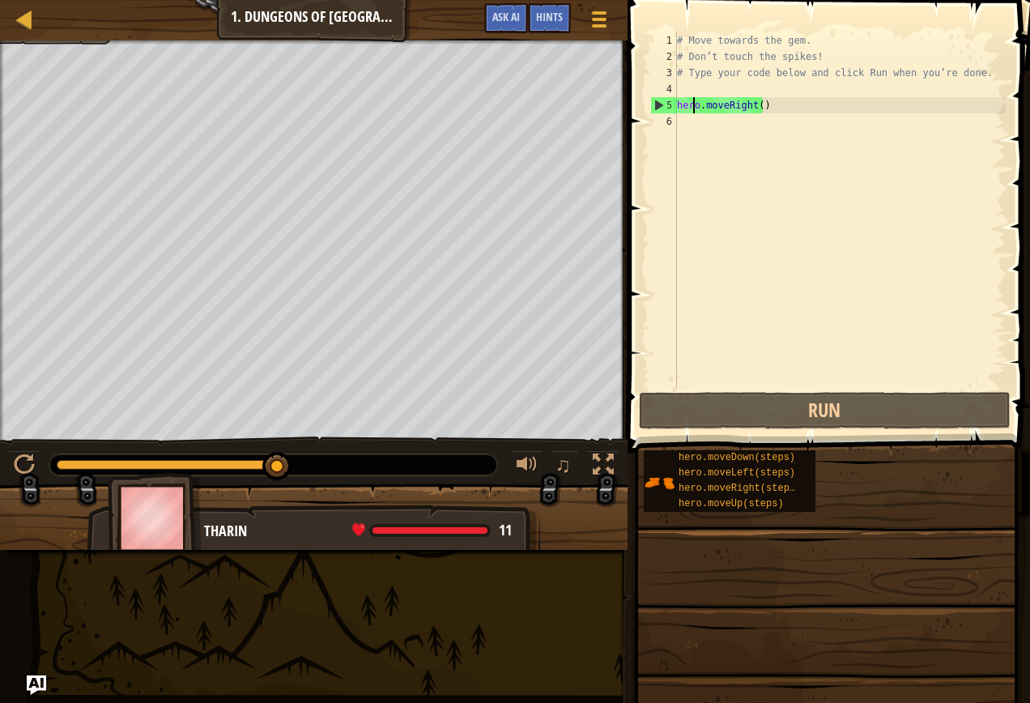
click at [691, 108] on div "# Move towards the gem. # Don’t touch the spikes! # Type your code below and cl…" at bounding box center [840, 226] width 332 height 389
click at [658, 107] on div "5" at bounding box center [664, 105] width 26 height 16
type textarea "hero.moveRight()"
click at [631, 115] on span at bounding box center [830, 203] width 415 height 500
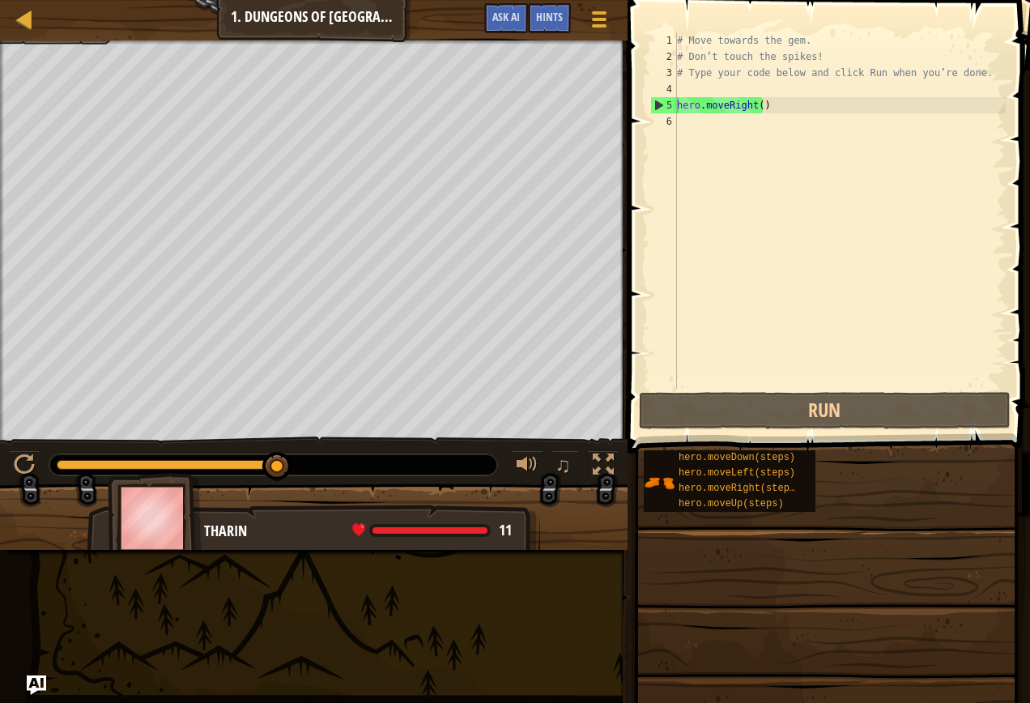
click at [631, 115] on span at bounding box center [830, 203] width 415 height 500
click at [691, 172] on div "# Move towards the gem. # Don’t touch the spikes! # Type your code below and cl…" at bounding box center [840, 226] width 332 height 389
click at [692, 167] on div "# Move towards the gem. # Don’t touch the spikes! # Type your code below and cl…" at bounding box center [840, 226] width 332 height 389
drag, startPoint x: 274, startPoint y: 462, endPoint x: 381, endPoint y: 451, distance: 108.3
click at [381, 451] on div "♫" at bounding box center [313, 460] width 627 height 49
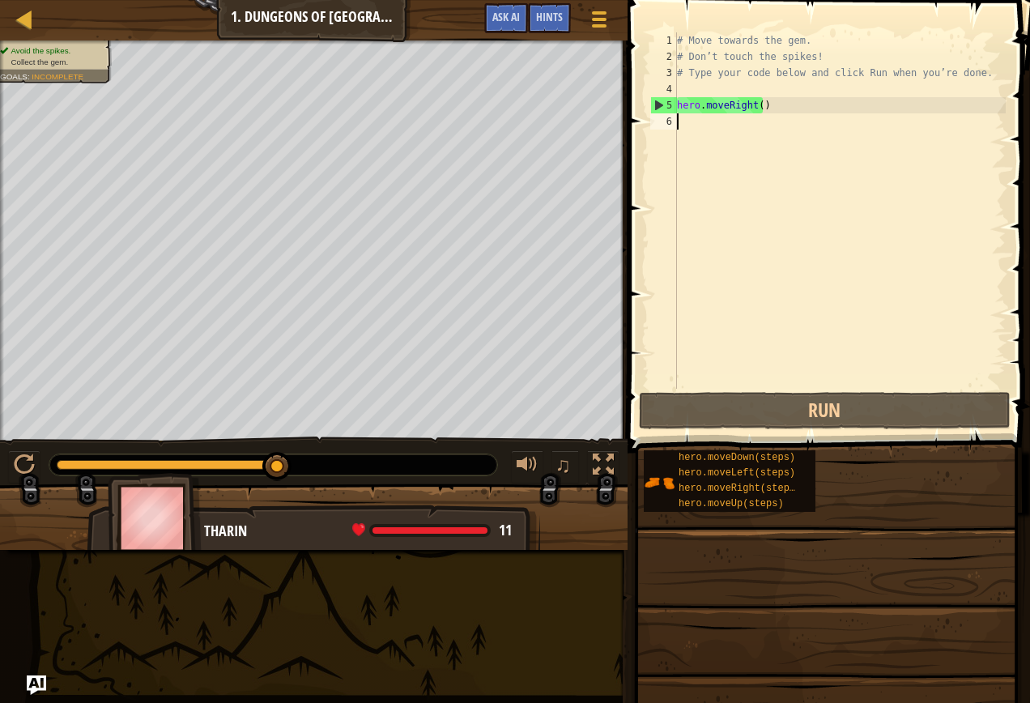
click at [657, 106] on div "5" at bounding box center [664, 105] width 26 height 16
type textarea "hero.moveRight()"
click at [657, 106] on div "5" at bounding box center [664, 105] width 26 height 16
click at [659, 106] on div "5" at bounding box center [664, 105] width 26 height 16
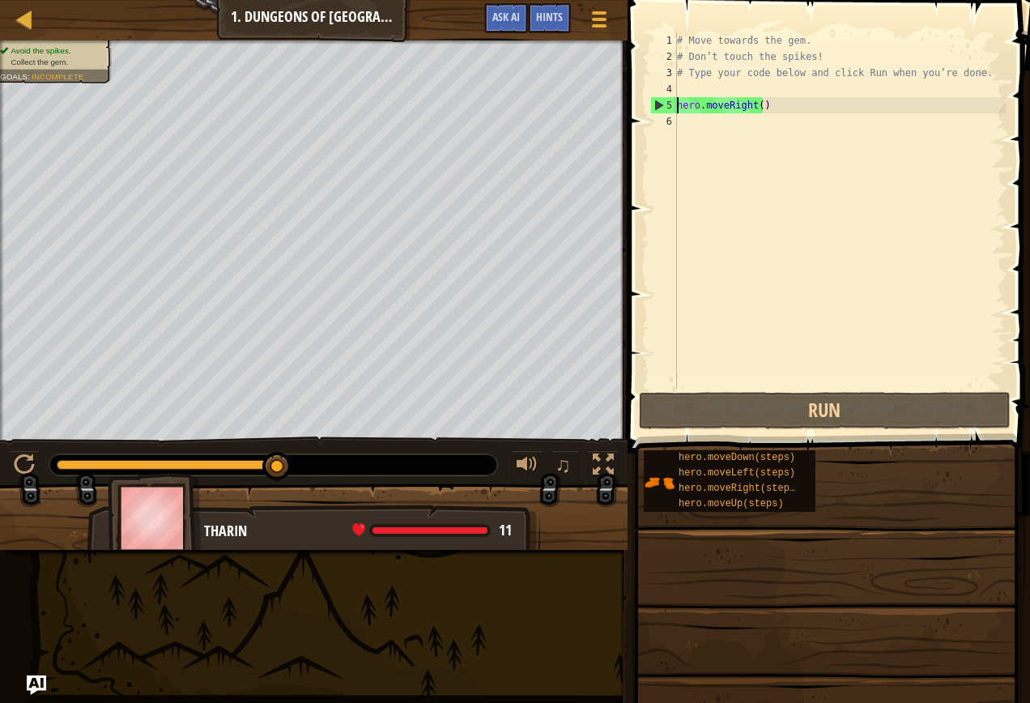
type textarea "hero.moveRight()"
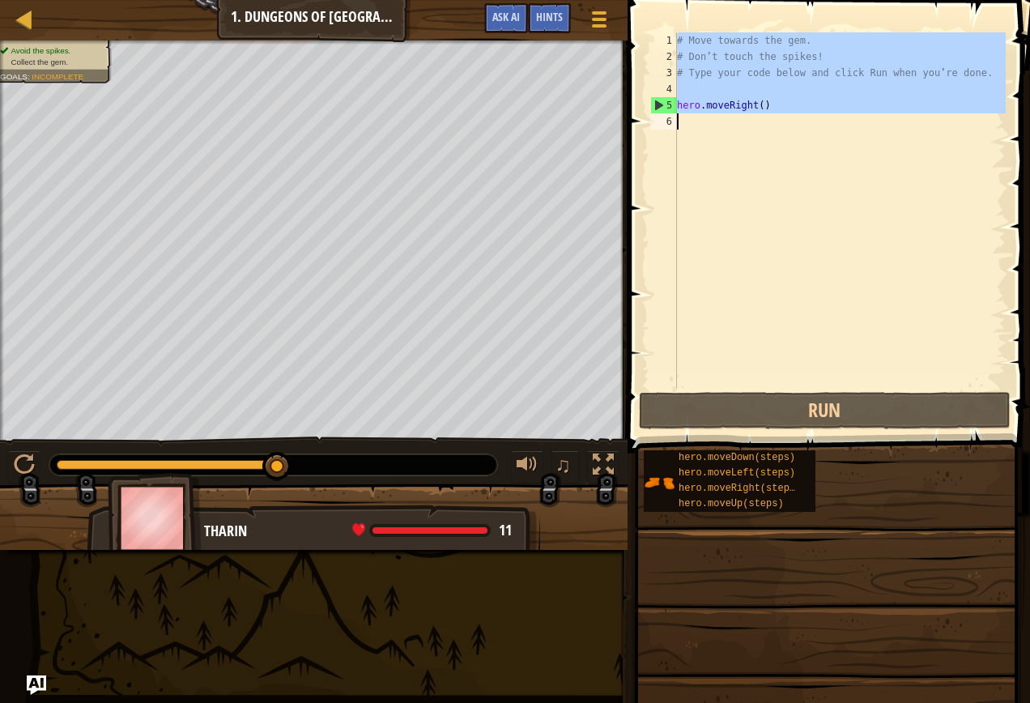
click at [659, 106] on div "5" at bounding box center [664, 105] width 26 height 16
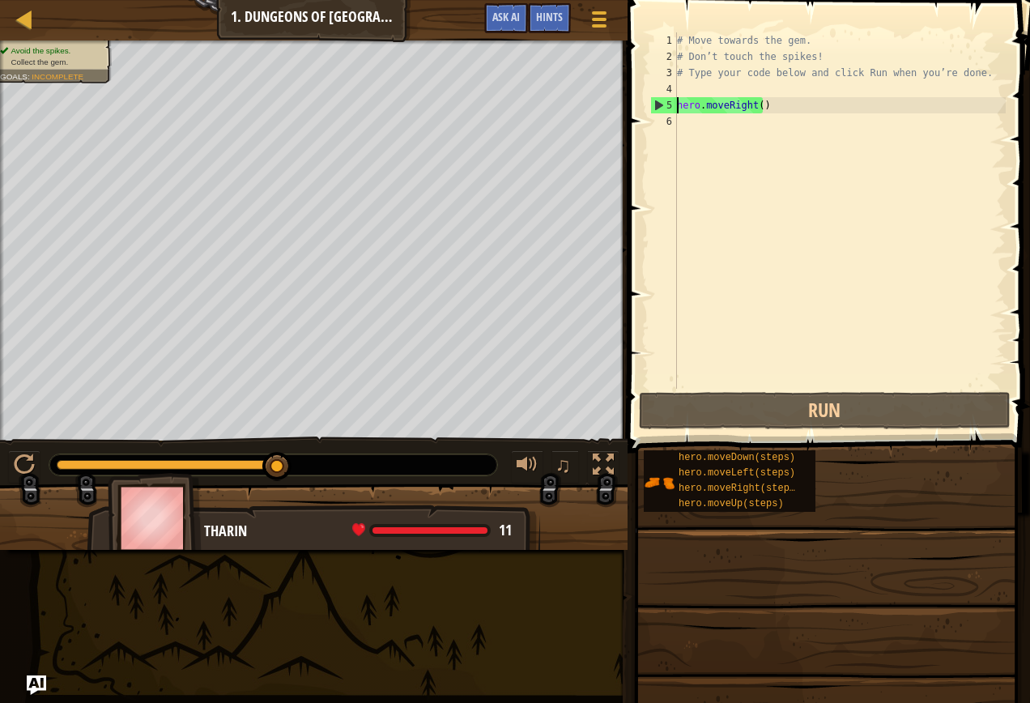
drag, startPoint x: 659, startPoint y: 106, endPoint x: 657, endPoint y: 138, distance: 31.6
type textarea "hero.moveRight()"
click at [657, 129] on div "6" at bounding box center [663, 121] width 27 height 16
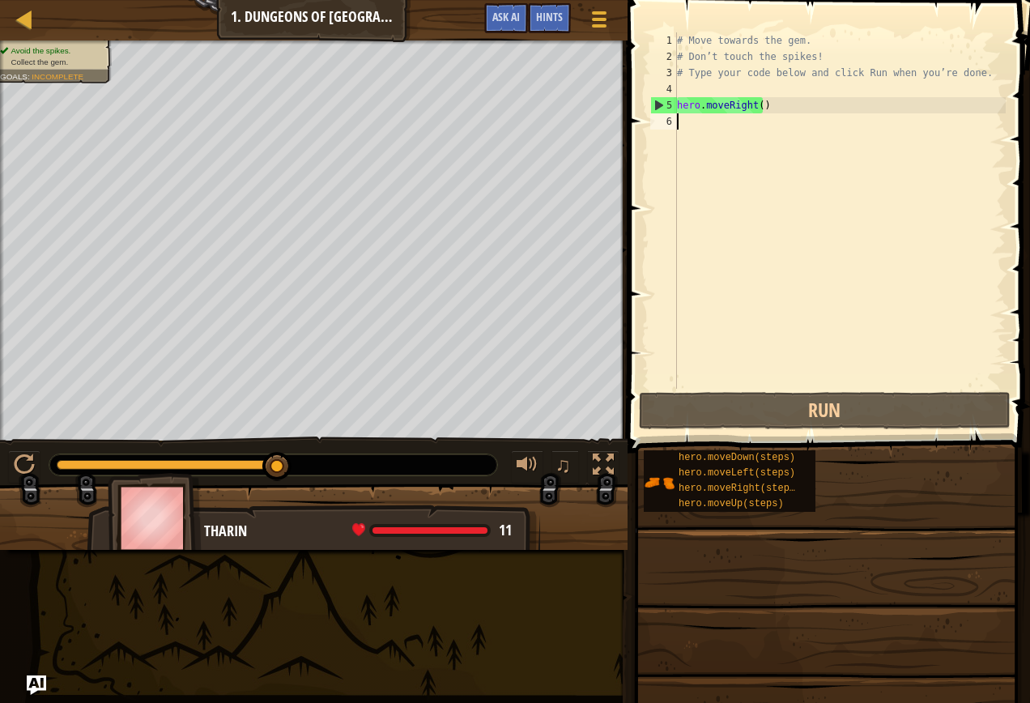
type textarea "hero.moveRight()"
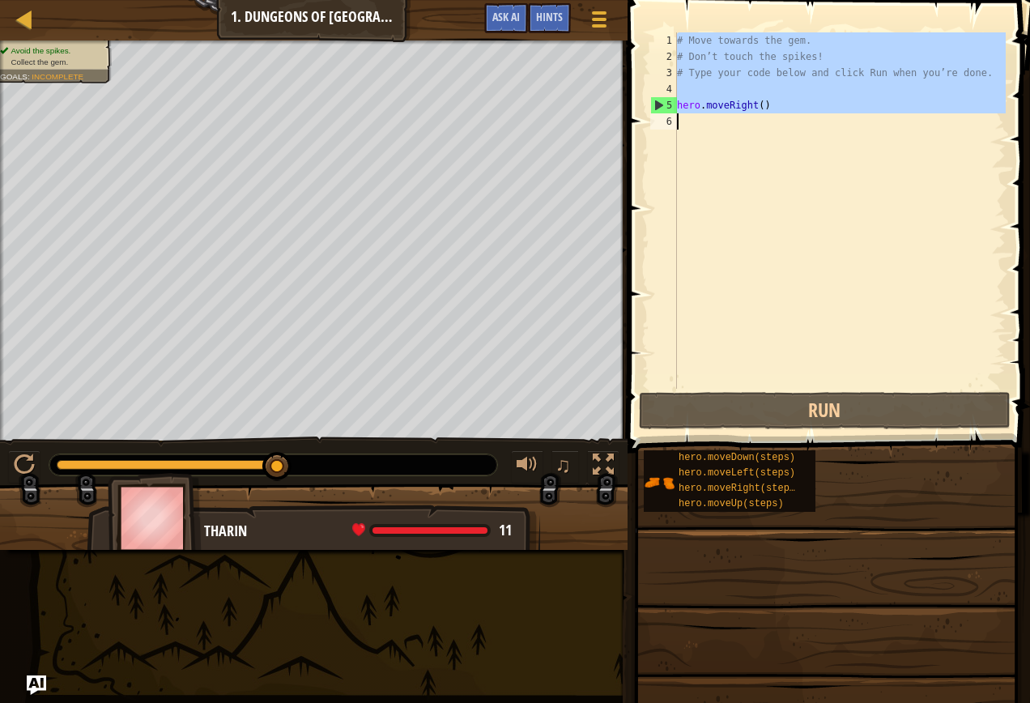
click at [657, 127] on div "6" at bounding box center [663, 121] width 27 height 16
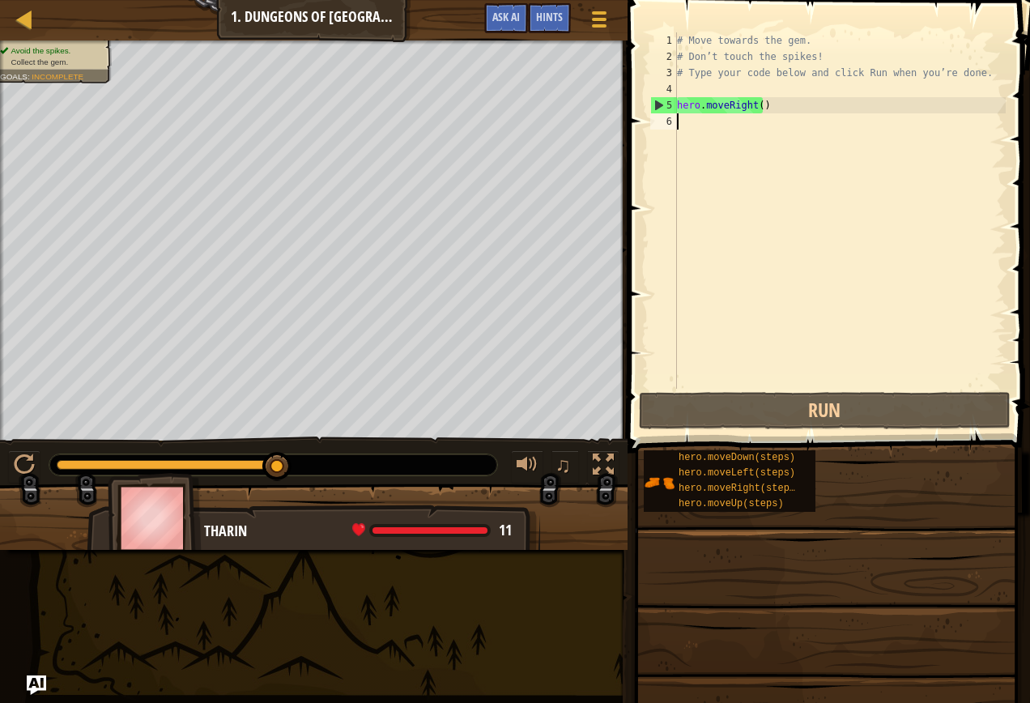
click at [656, 106] on div "5" at bounding box center [664, 105] width 26 height 16
type textarea "hero.moveRight()"
click at [656, 108] on div "5" at bounding box center [664, 105] width 26 height 16
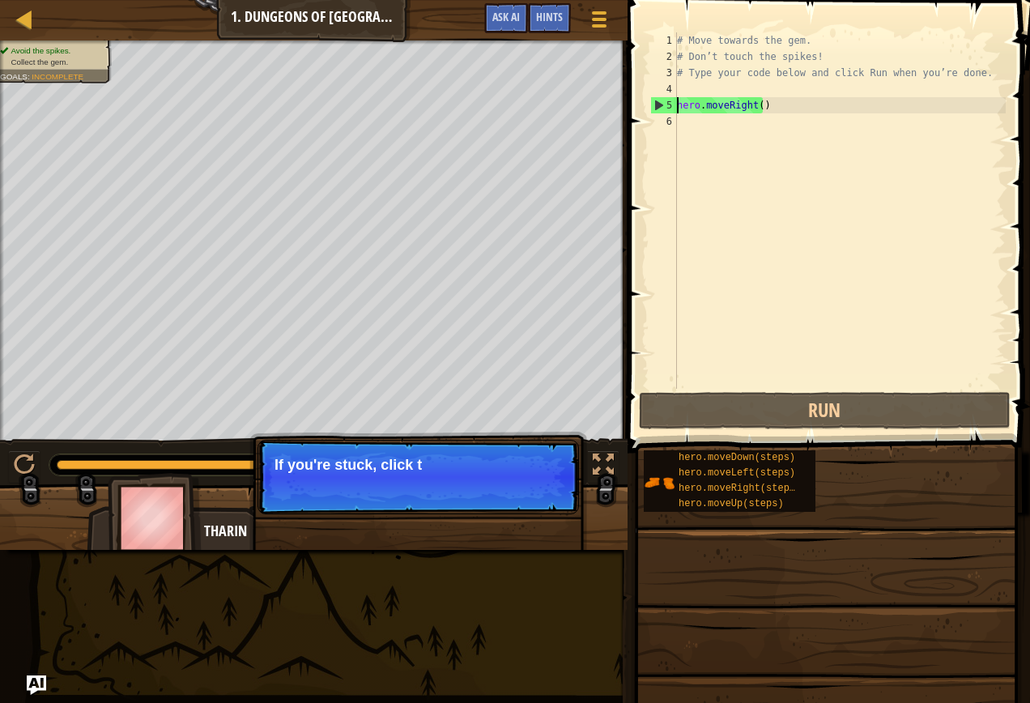
click at [755, 102] on div "# Move towards the gem. # Don’t touch the spikes! # Type your code below and cl…" at bounding box center [840, 226] width 332 height 389
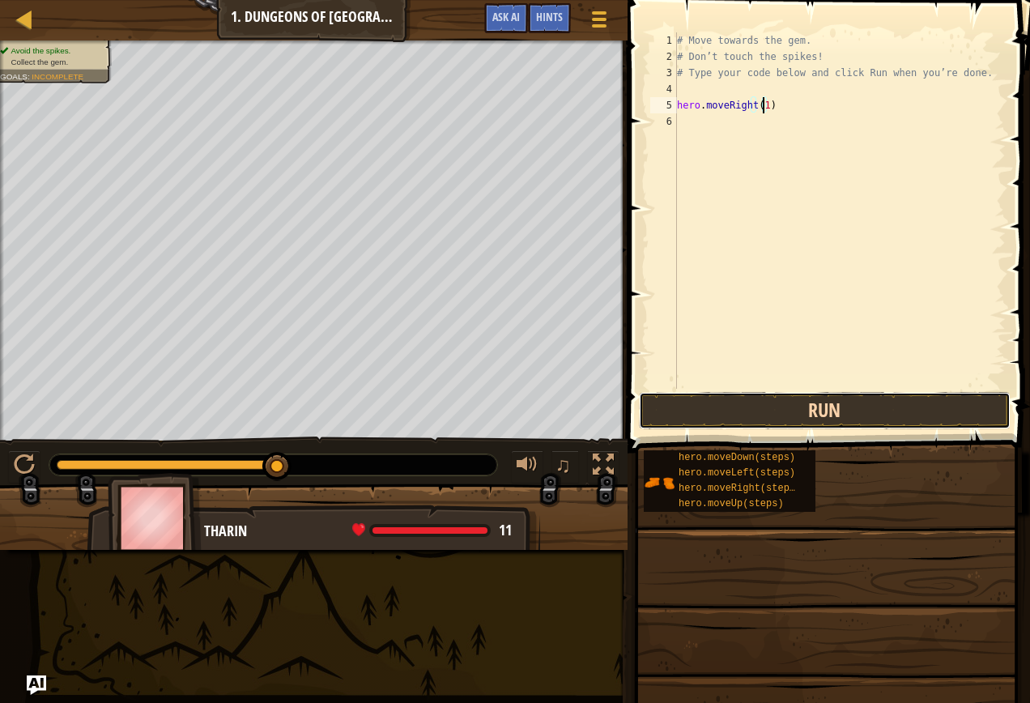
click at [802, 400] on button "Run" at bounding box center [825, 410] width 372 height 37
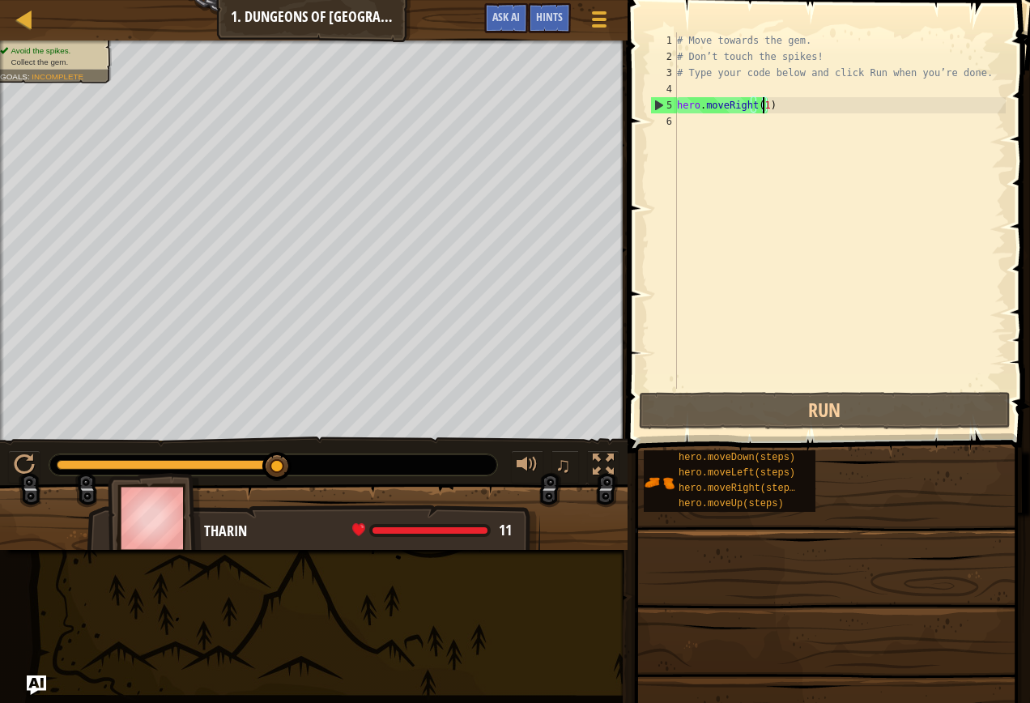
click at [662, 108] on div "5" at bounding box center [664, 105] width 26 height 16
click at [654, 111] on div "5" at bounding box center [664, 105] width 26 height 16
type textarea "hero.moveRight(1)"
click at [682, 121] on div "# Move towards the gem. # Don’t touch the spikes! # Type your code below and cl…" at bounding box center [840, 226] width 332 height 389
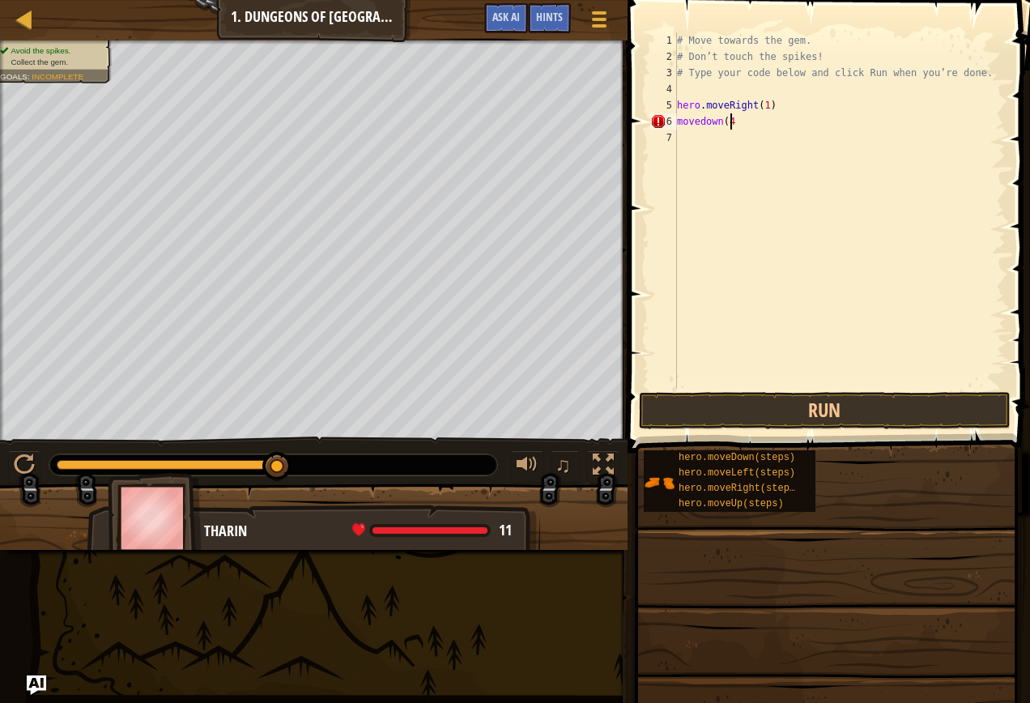
scroll to position [7, 4]
click at [916, 407] on button "Run" at bounding box center [825, 410] width 372 height 37
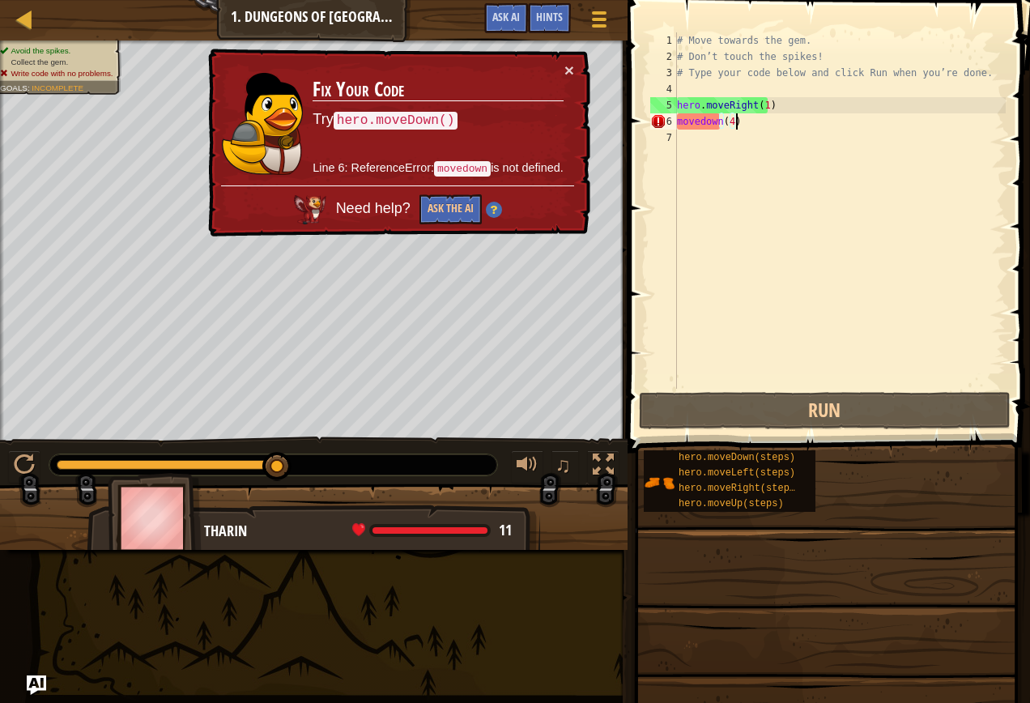
click at [674, 122] on div "6" at bounding box center [663, 121] width 27 height 16
click at [677, 123] on div "# Move towards the gem. # Don’t touch the spikes! # Type your code below and cl…" at bounding box center [840, 226] width 332 height 389
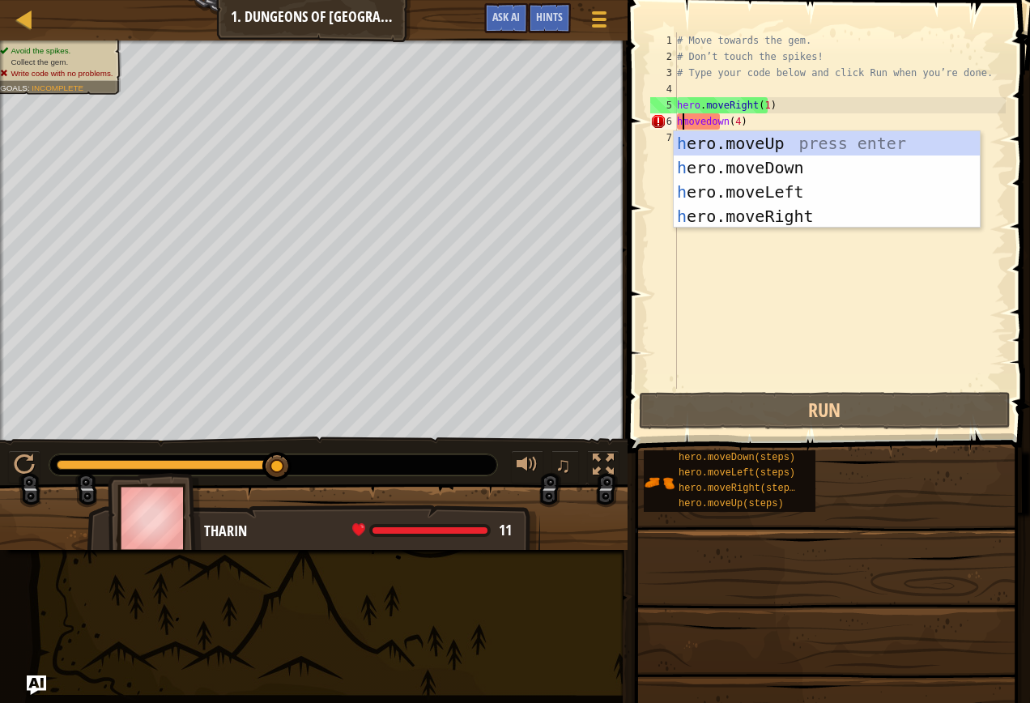
scroll to position [7, 1]
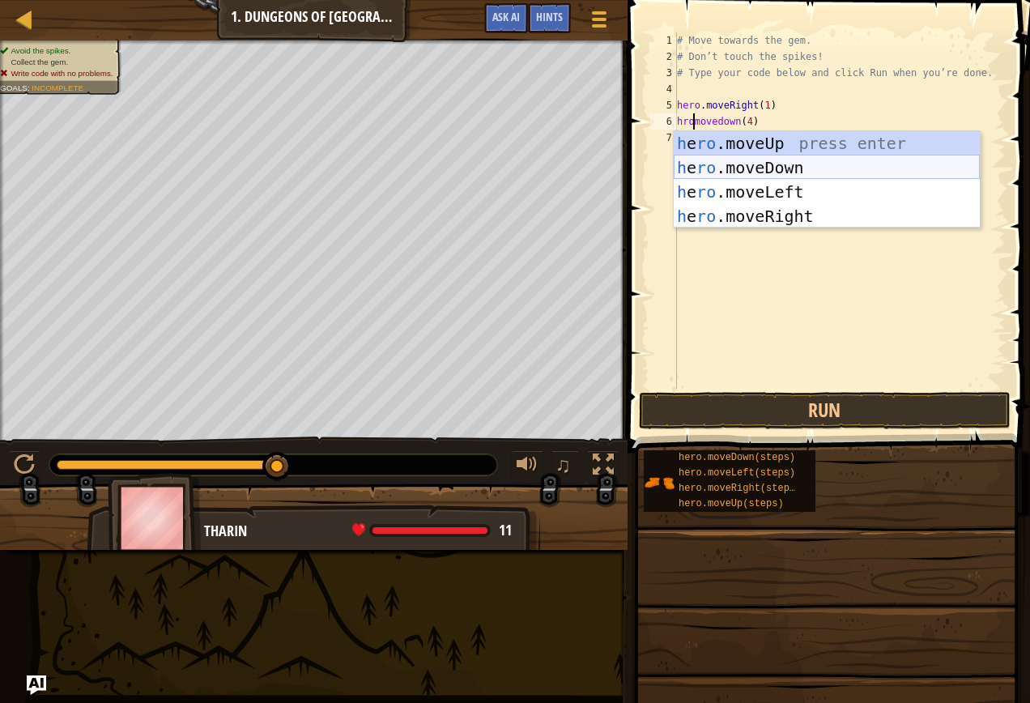
click at [728, 159] on div "h e ro .moveUp press enter h e ro .moveDown press enter h e ro .moveLeft press …" at bounding box center [827, 204] width 306 height 146
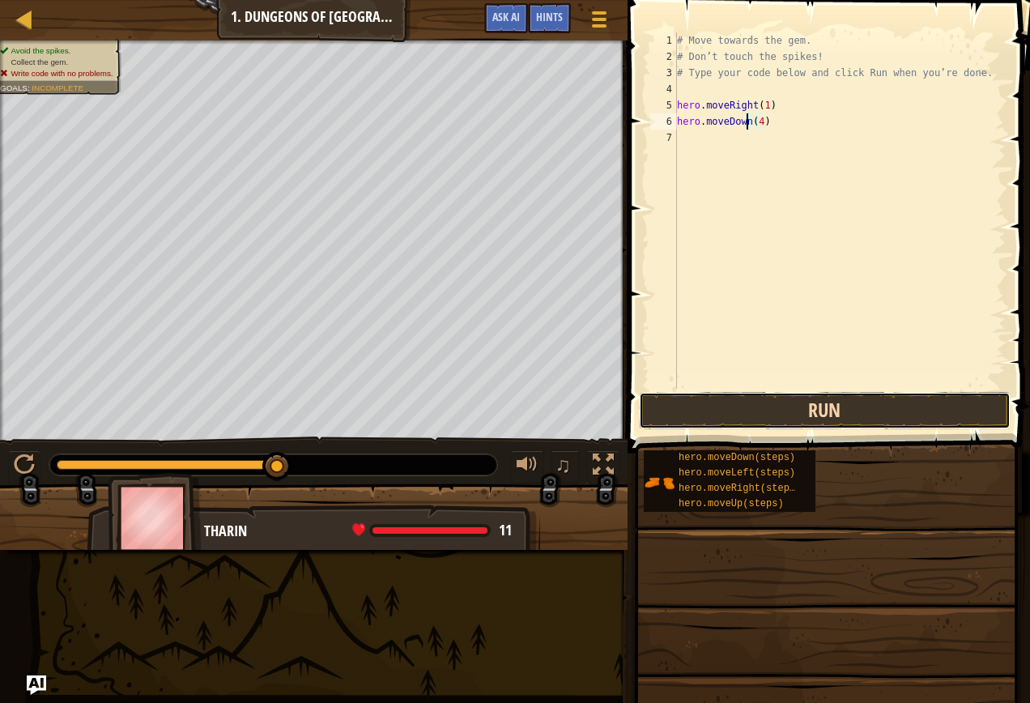
click at [809, 407] on button "Run" at bounding box center [825, 410] width 372 height 37
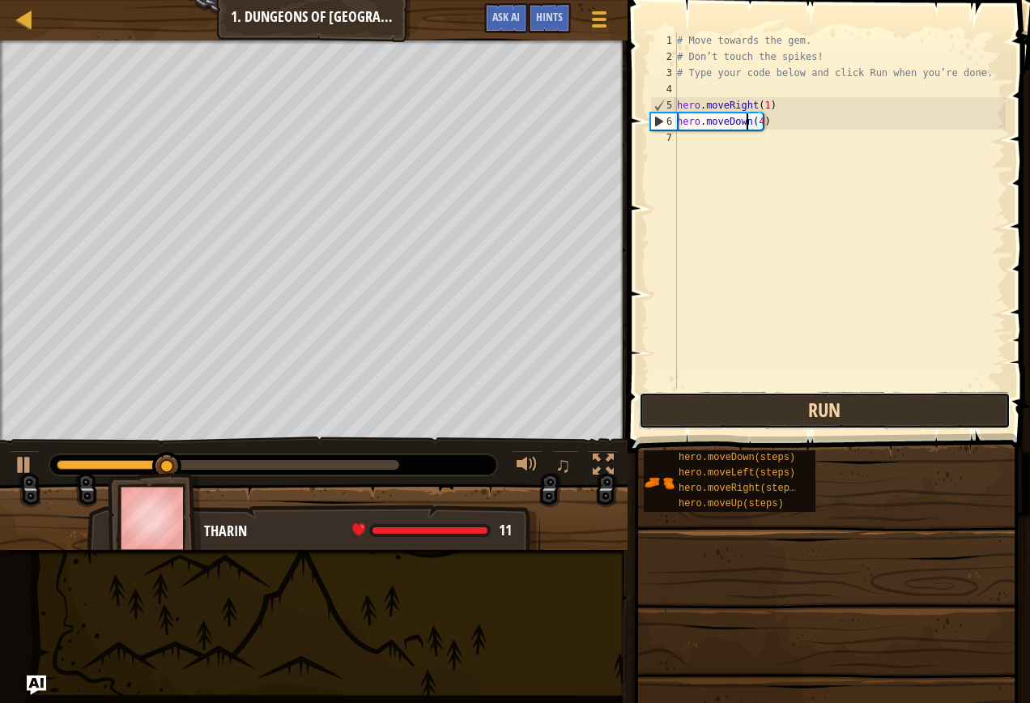
click at [749, 407] on button "Run" at bounding box center [825, 410] width 372 height 37
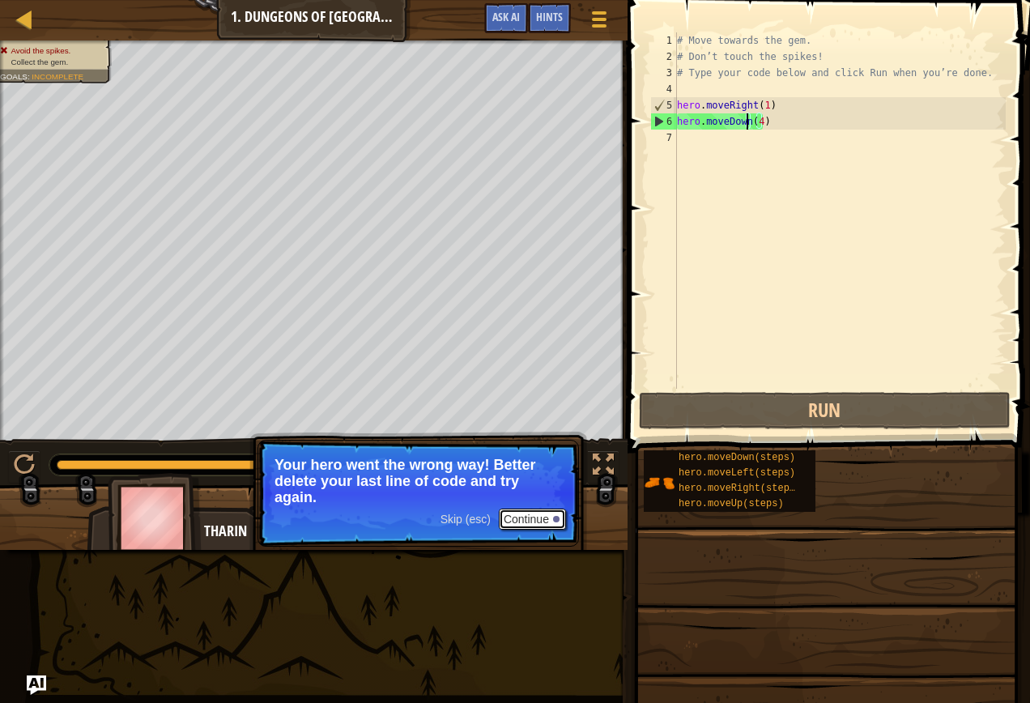
click at [508, 524] on button "Continue" at bounding box center [532, 518] width 67 height 21
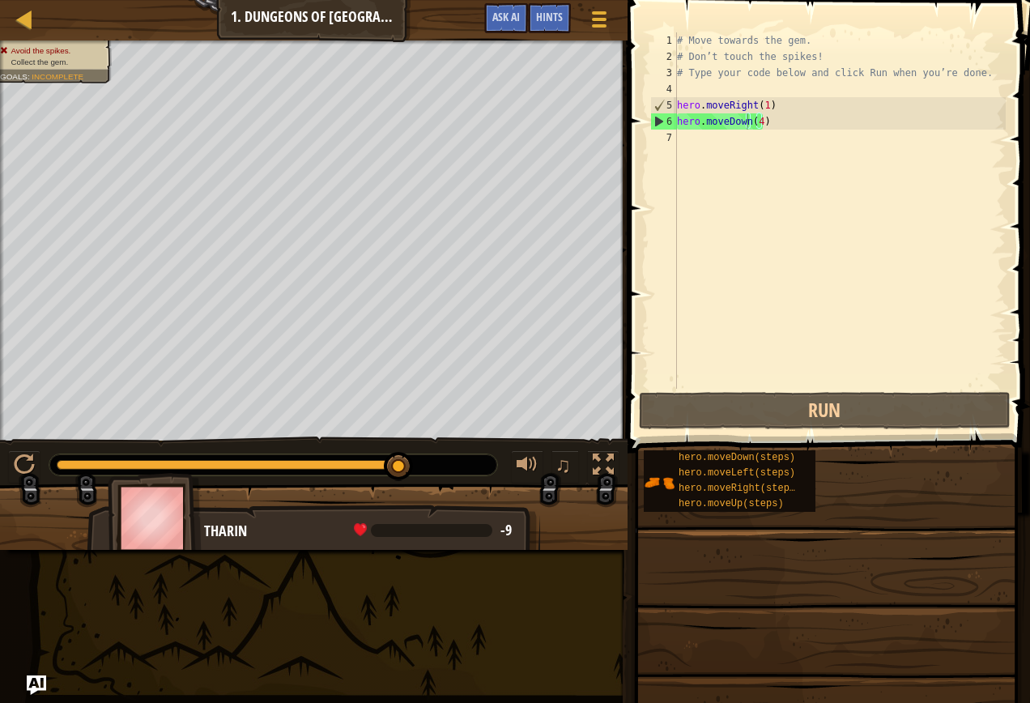
click at [440, 512] on div "[PERSON_NAME] -9 x: 18 y: 6 x: 18 y: -30" at bounding box center [313, 571] width 453 height 134
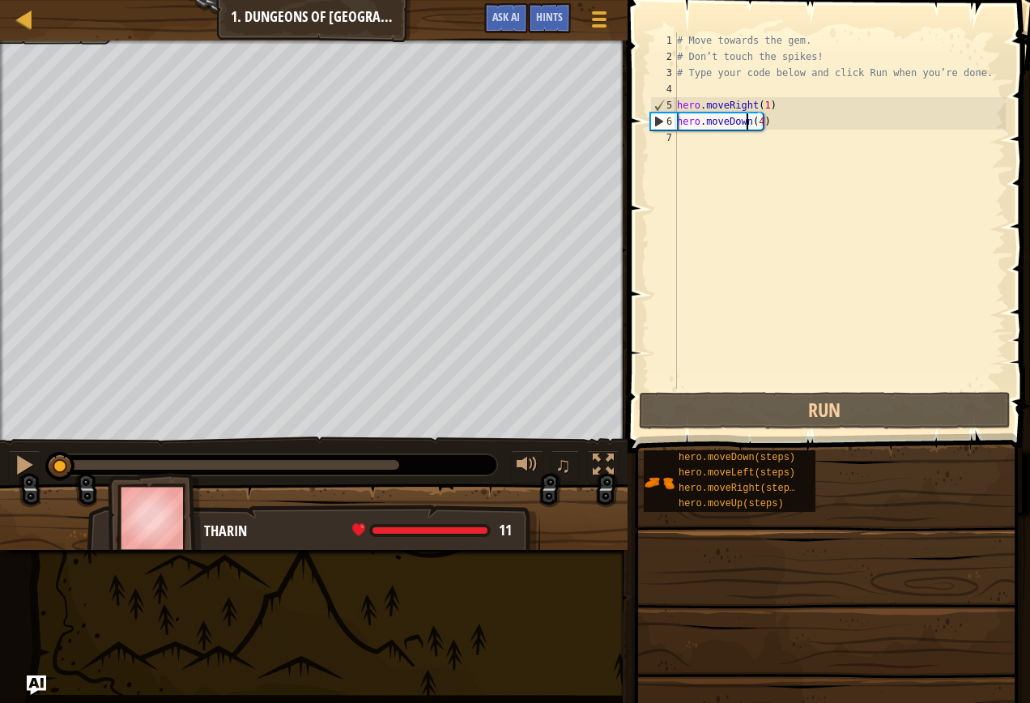
drag, startPoint x: 391, startPoint y: 457, endPoint x: -3, endPoint y: 443, distance: 394.5
click at [0, 0] on html "Map Introduction to Computer Science 1. Dungeons of Kithgard Game Menu Done Hin…" at bounding box center [515, 0] width 1030 height 0
click at [758, 120] on div "# Move towards the gem. # Don’t touch the spikes! # Type your code below and cl…" at bounding box center [840, 226] width 332 height 389
click at [755, 122] on div "# Move towards the gem. # Don’t touch the spikes! # Type your code below and cl…" at bounding box center [840, 226] width 332 height 389
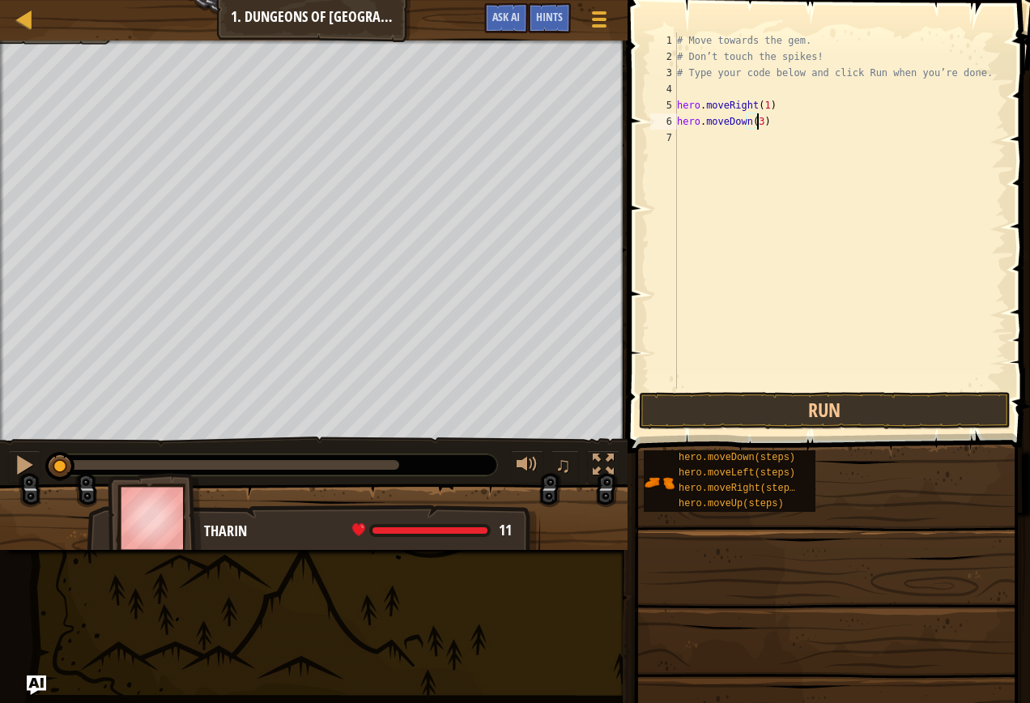
scroll to position [7, 6]
click at [859, 402] on button "Run" at bounding box center [825, 410] width 372 height 37
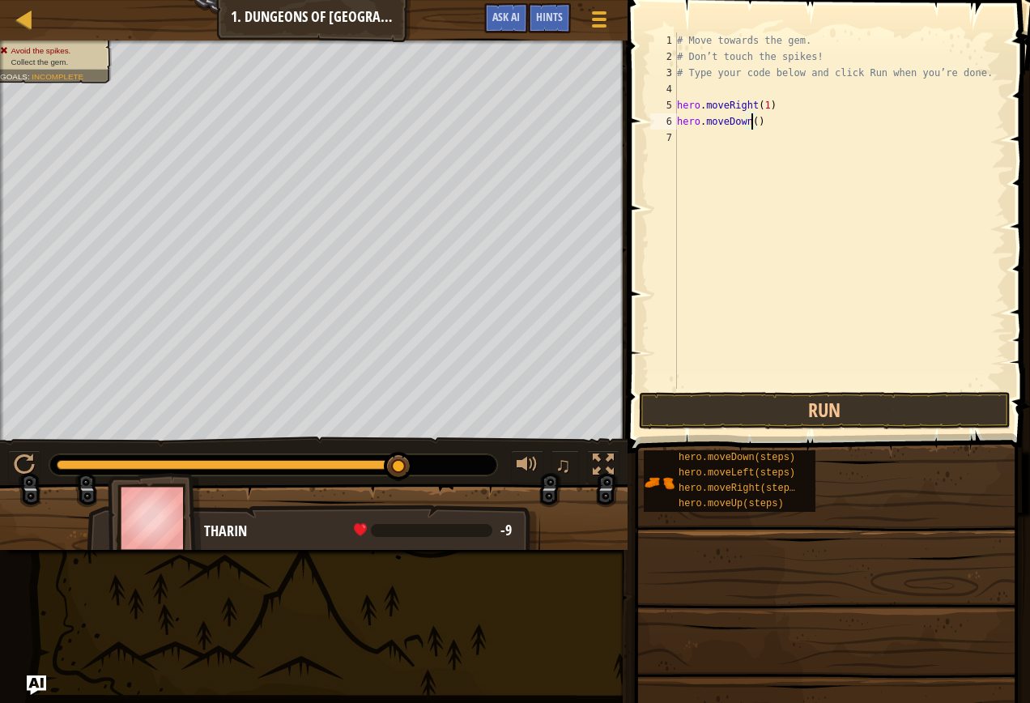
type textarea "hero.moveDown(1)"
click at [901, 388] on div "# Move towards the gem. # Don’t touch the spikes! # Type your code below and cl…" at bounding box center [840, 226] width 332 height 389
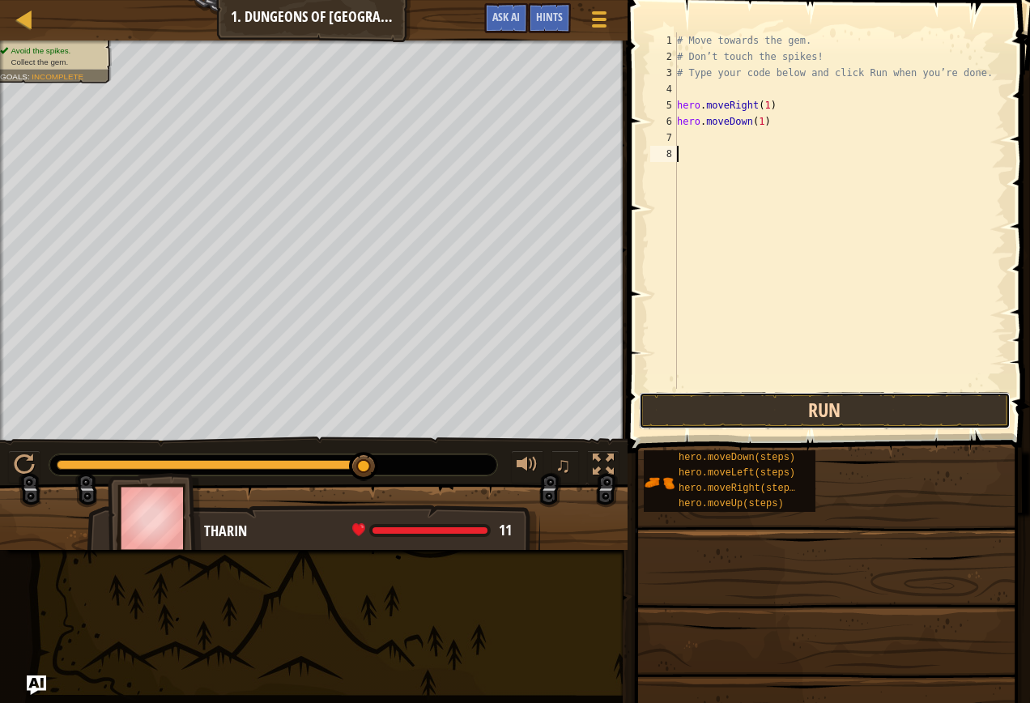
click at [909, 412] on button "Run" at bounding box center [825, 410] width 372 height 37
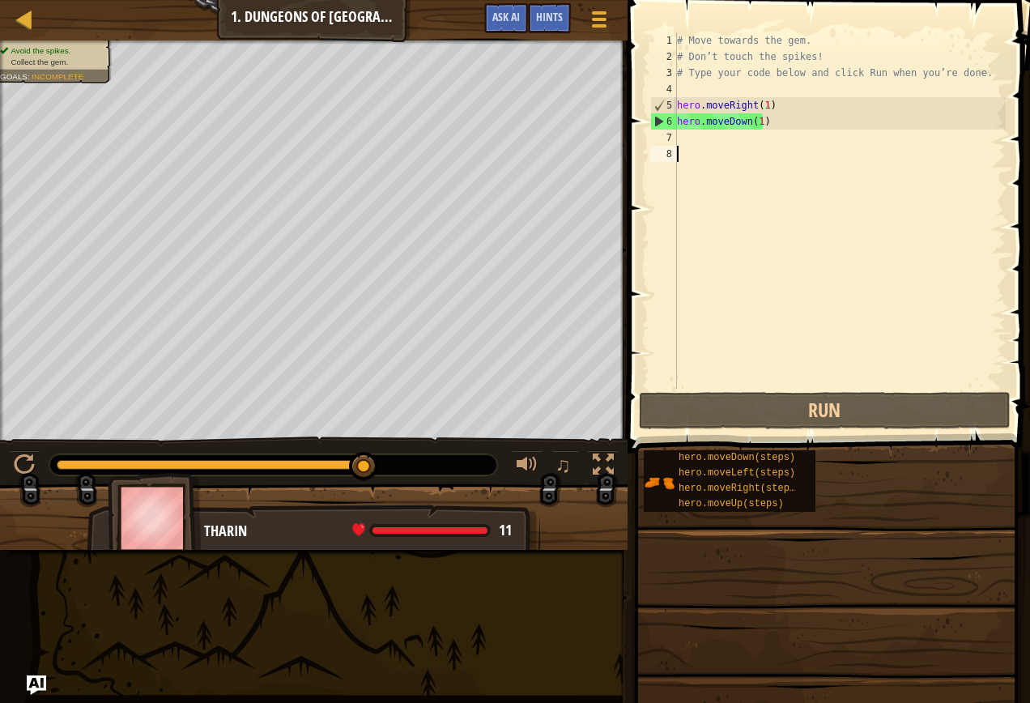
click at [691, 139] on div "# Move towards the gem. # Don’t touch the spikes! # Type your code below and cl…" at bounding box center [840, 226] width 332 height 389
drag, startPoint x: 701, startPoint y: 138, endPoint x: 682, endPoint y: 151, distance: 22.7
click at [682, 154] on div "# Move towards the gem. # Don’t touch the spikes! # Type your code below and cl…" at bounding box center [840, 226] width 332 height 389
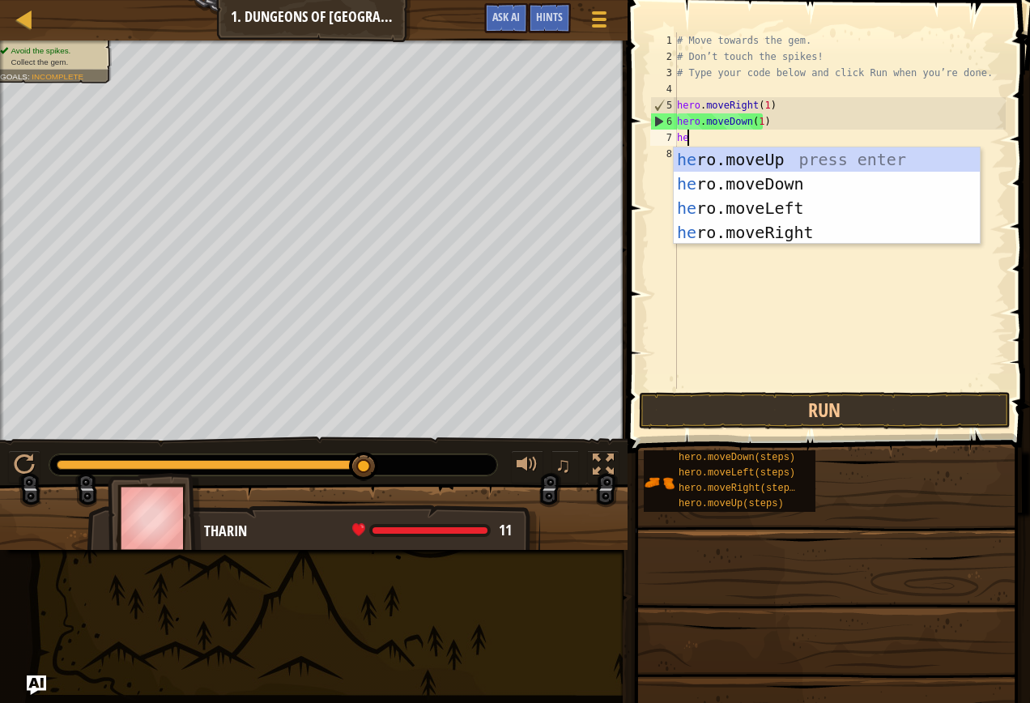
type textarea "her"
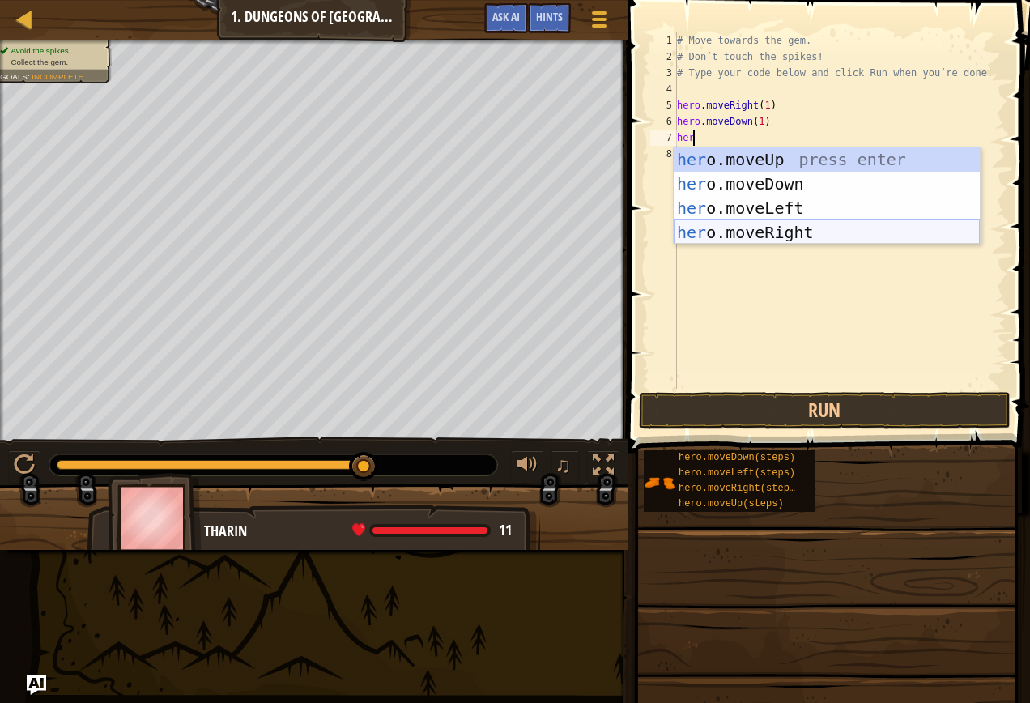
click at [767, 225] on div "her o.moveUp press enter her o.moveDown press enter her o.moveLeft press enter …" at bounding box center [827, 220] width 306 height 146
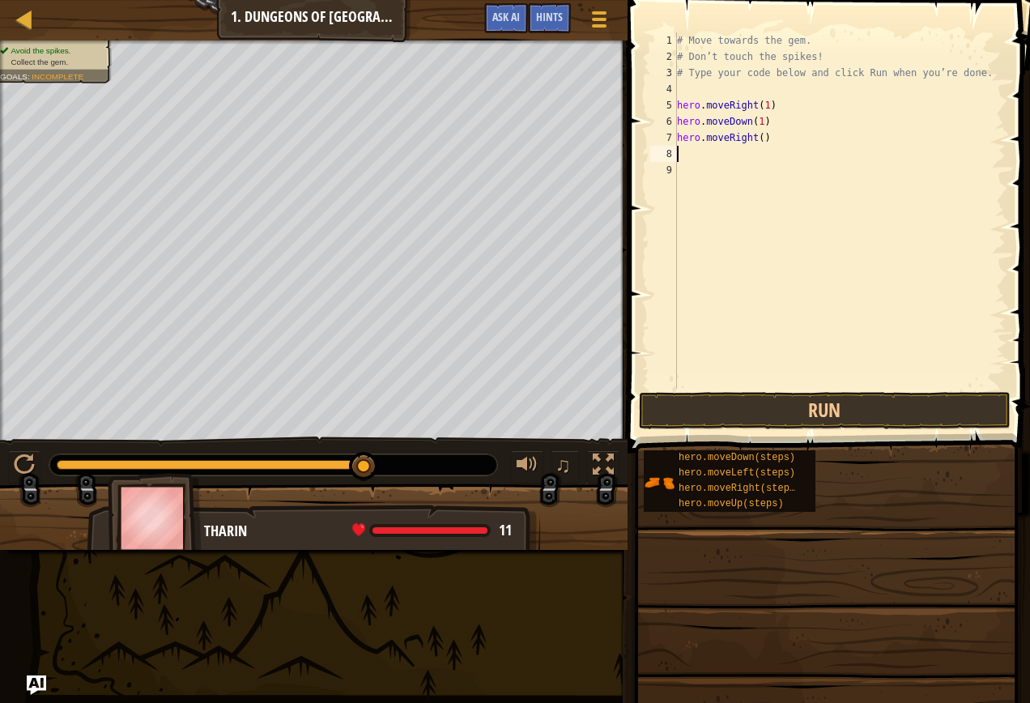
click at [758, 142] on div "# Move towards the gem. # Don’t touch the spikes! # Type your code below and cl…" at bounding box center [840, 226] width 332 height 389
type textarea "hero.moveRight(1)"
click at [801, 410] on button "Run" at bounding box center [825, 410] width 372 height 37
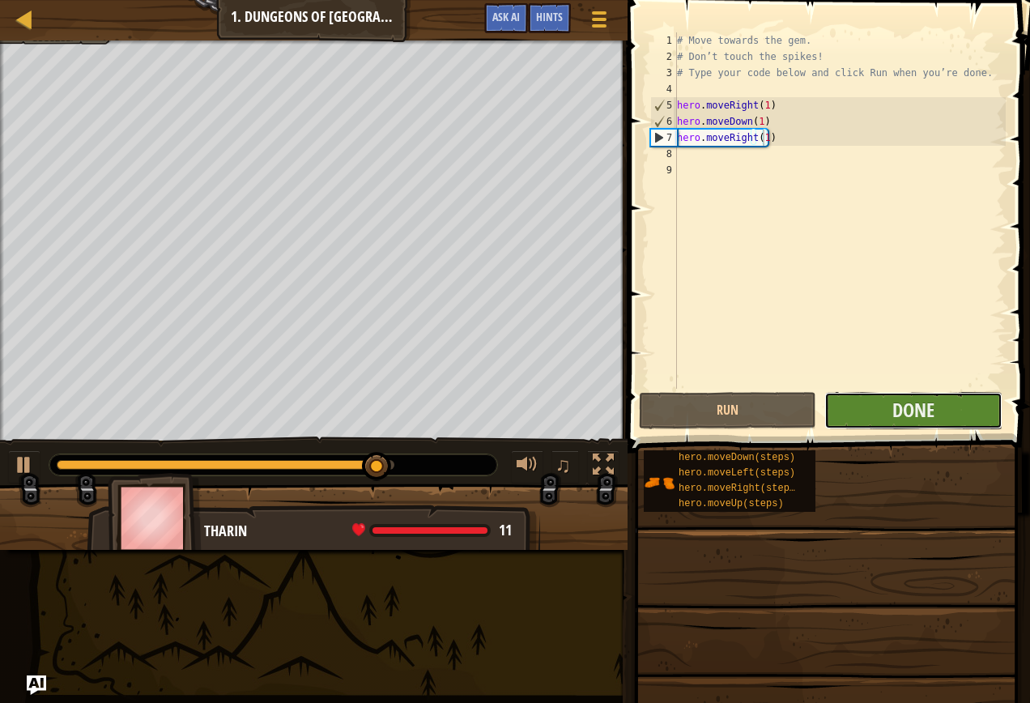
click at [851, 399] on button "Done" at bounding box center [912, 410] width 177 height 37
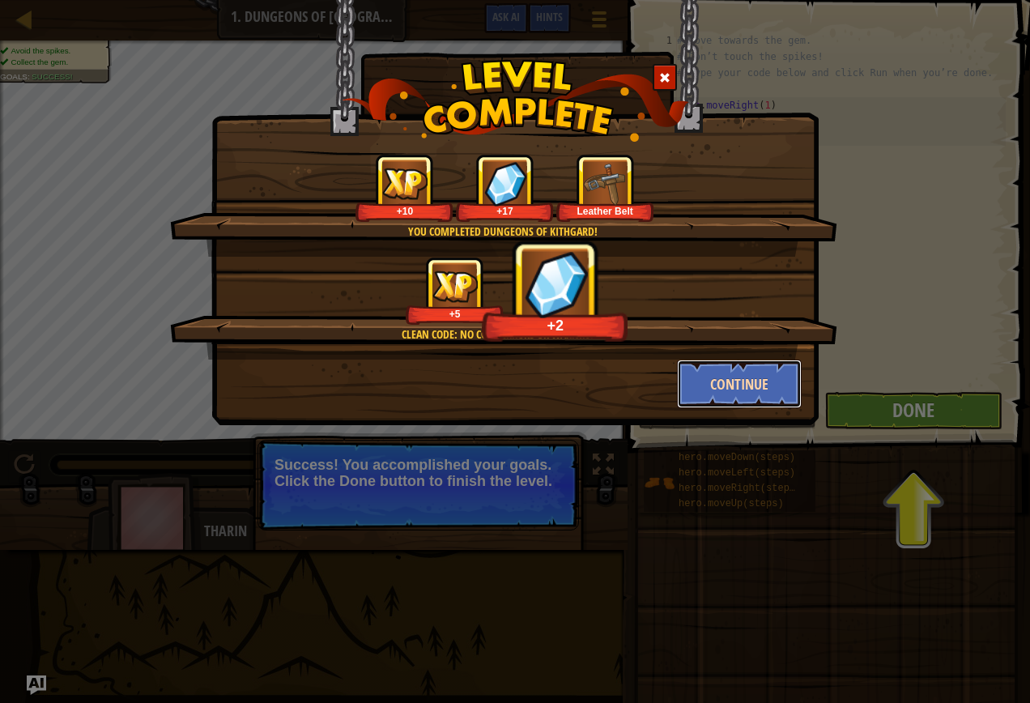
click at [759, 377] on button "Continue" at bounding box center [739, 383] width 125 height 49
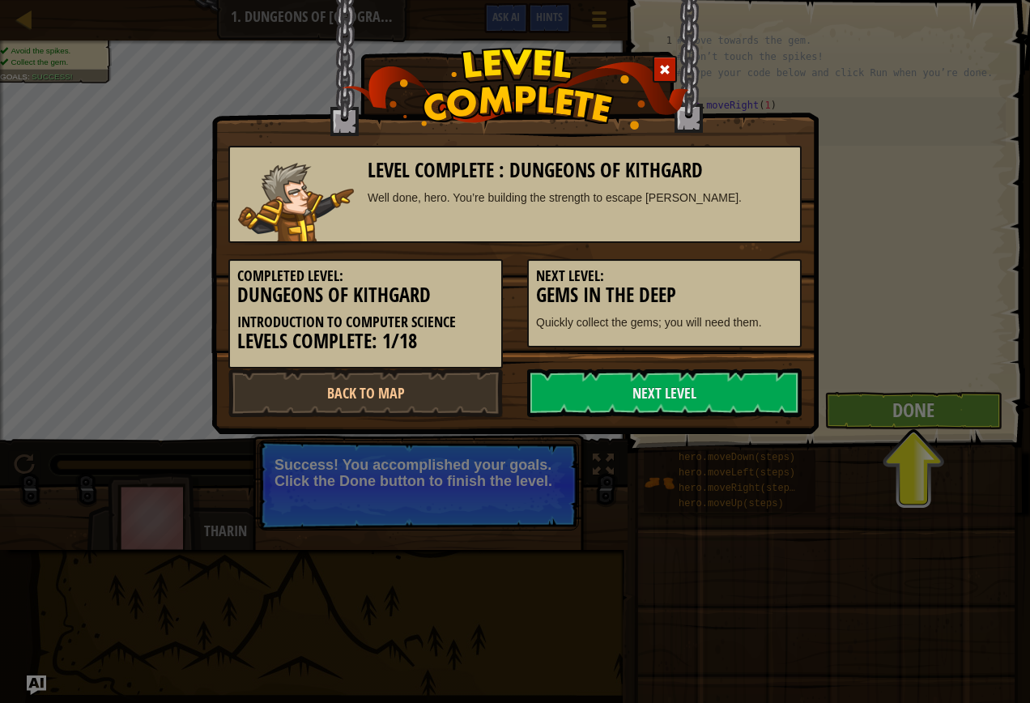
click at [765, 366] on div "Completed Level: Dungeons of Kithgard Introduction to Computer Science Levels C…" at bounding box center [514, 305] width 597 height 125
click at [759, 389] on link "Next Level" at bounding box center [664, 392] width 274 height 49
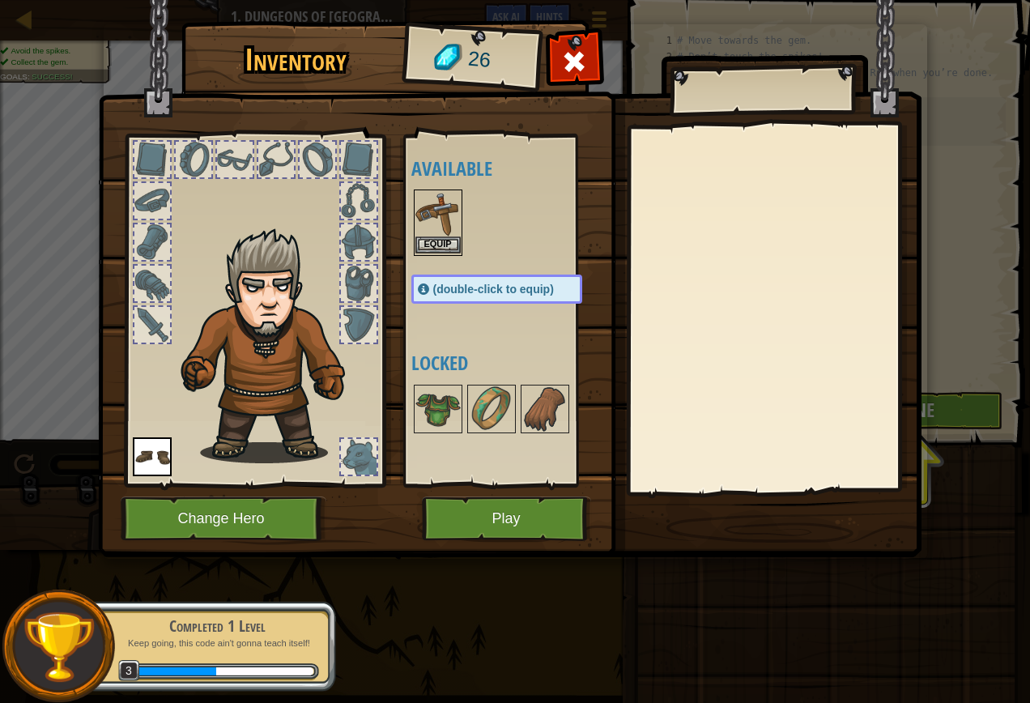
click at [435, 236] on img at bounding box center [437, 213] width 45 height 45
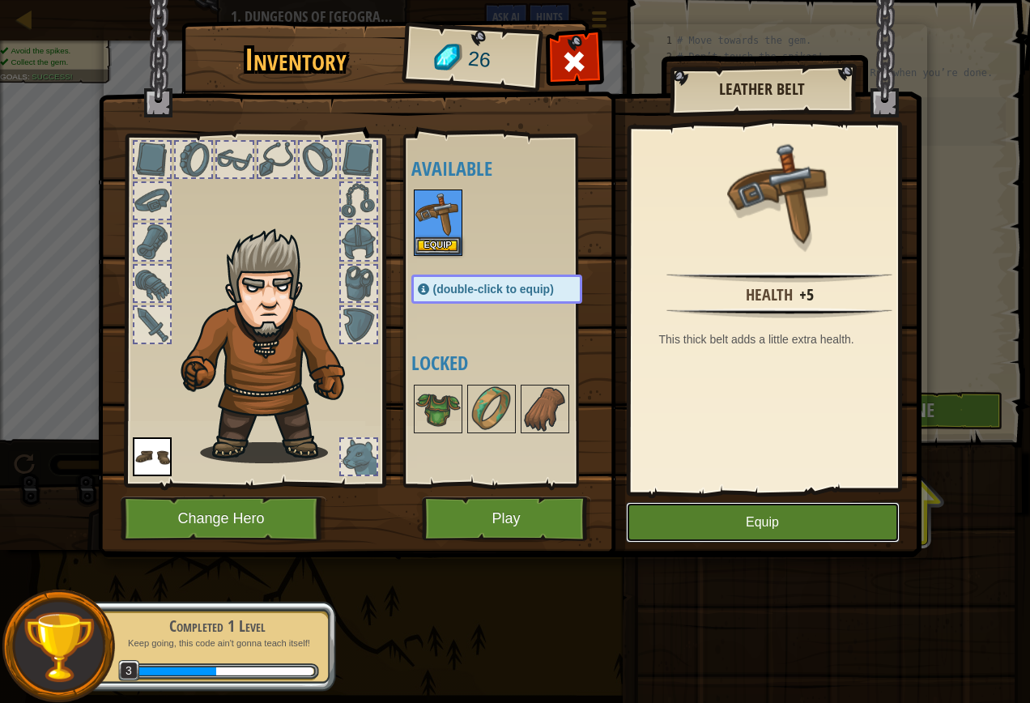
click at [782, 526] on button "Equip" at bounding box center [763, 522] width 274 height 40
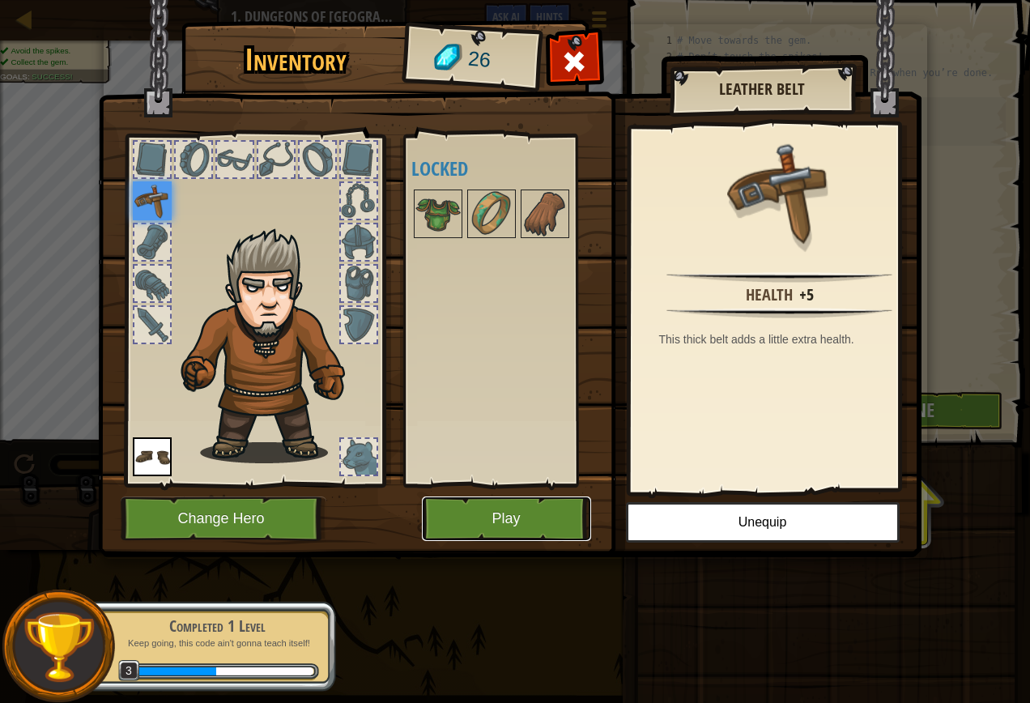
click at [549, 513] on button "Play" at bounding box center [506, 518] width 169 height 45
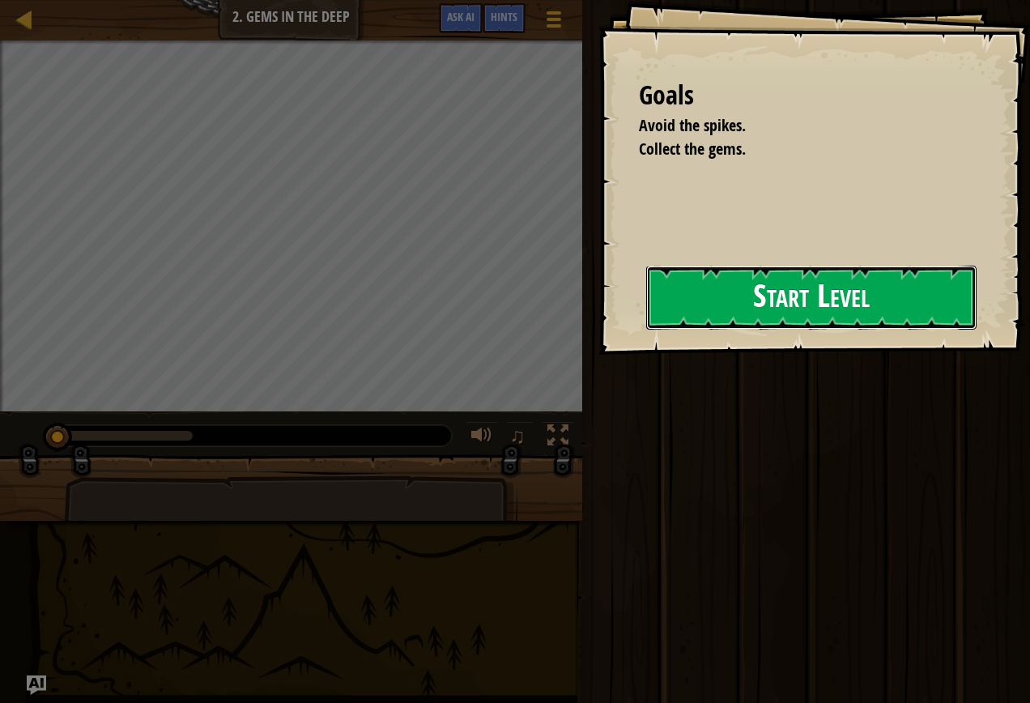
click at [816, 291] on button "Start Level" at bounding box center [811, 298] width 330 height 64
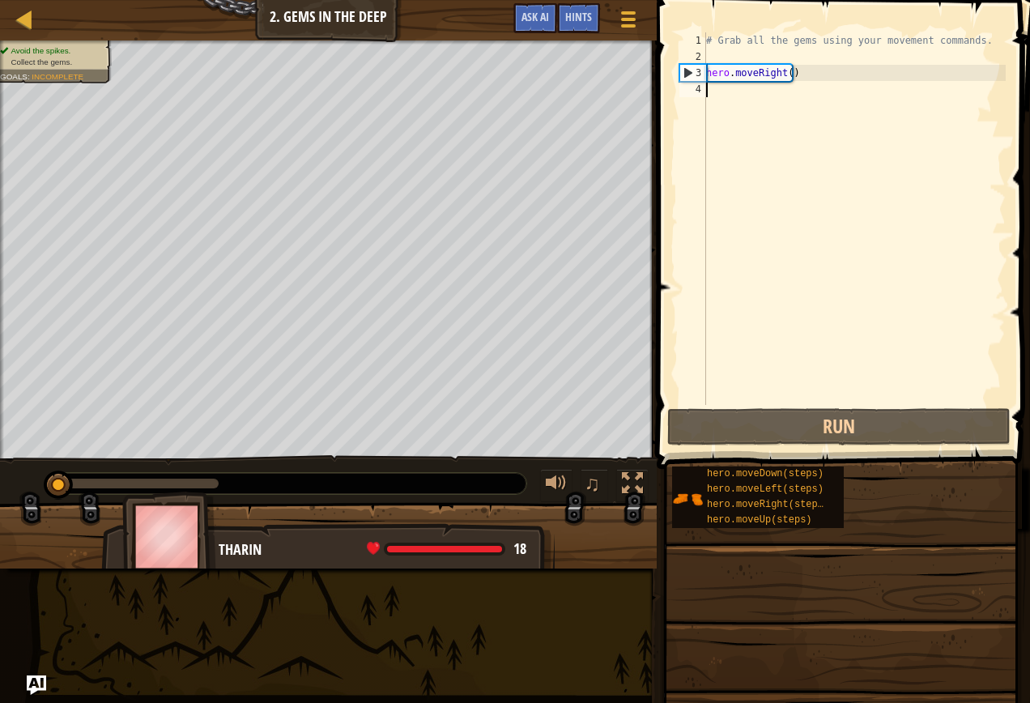
click at [785, 72] on div "# Grab all the gems using your movement commands. hero . moveRight ( )" at bounding box center [854, 234] width 303 height 405
type textarea "hero.moveRight(1)"
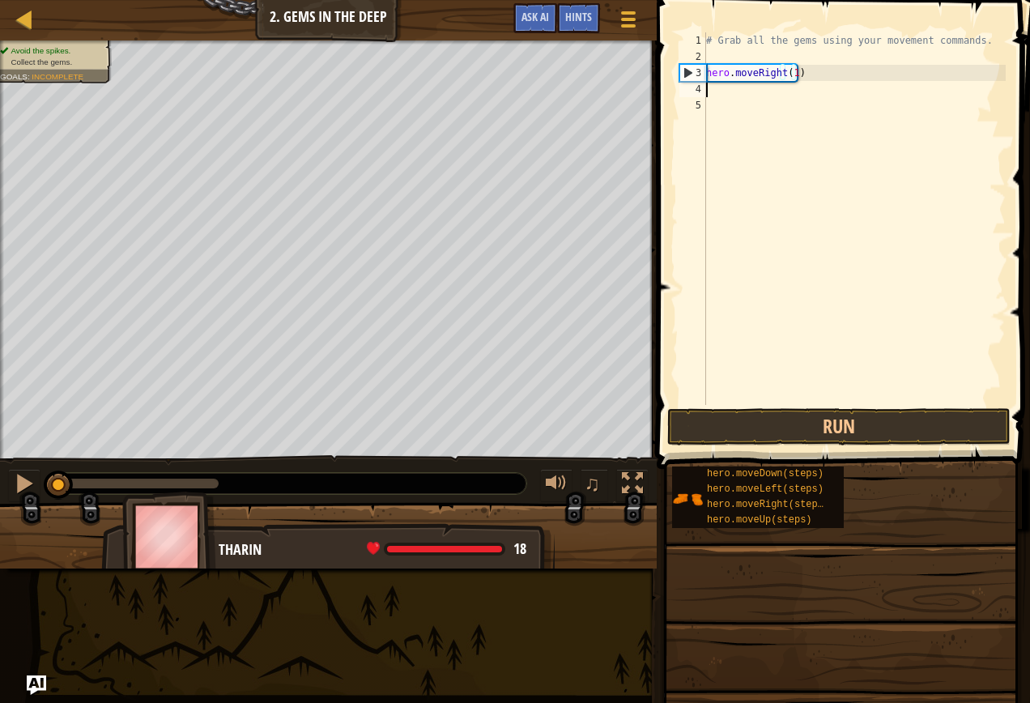
scroll to position [7, 0]
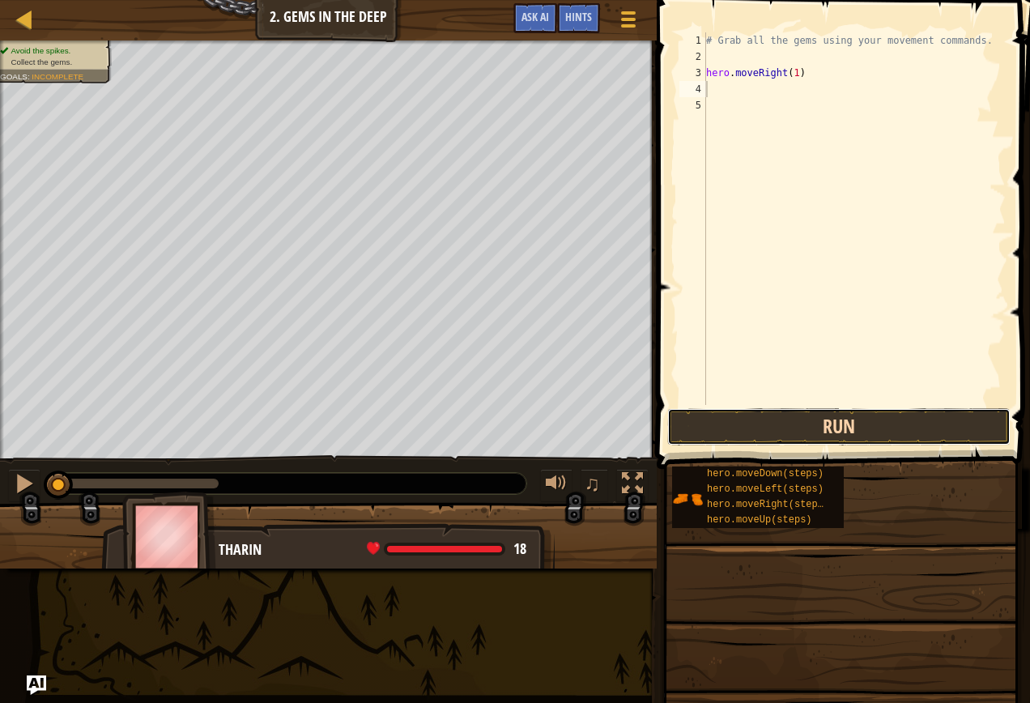
click at [905, 418] on button "Run" at bounding box center [838, 426] width 343 height 37
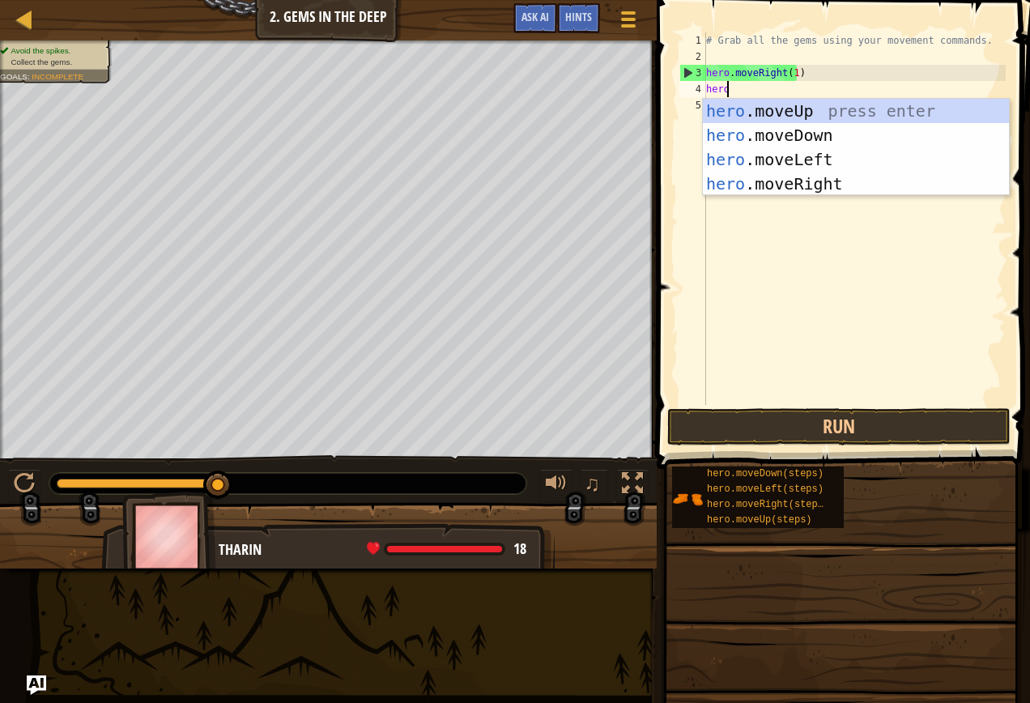
type textarea "hero"
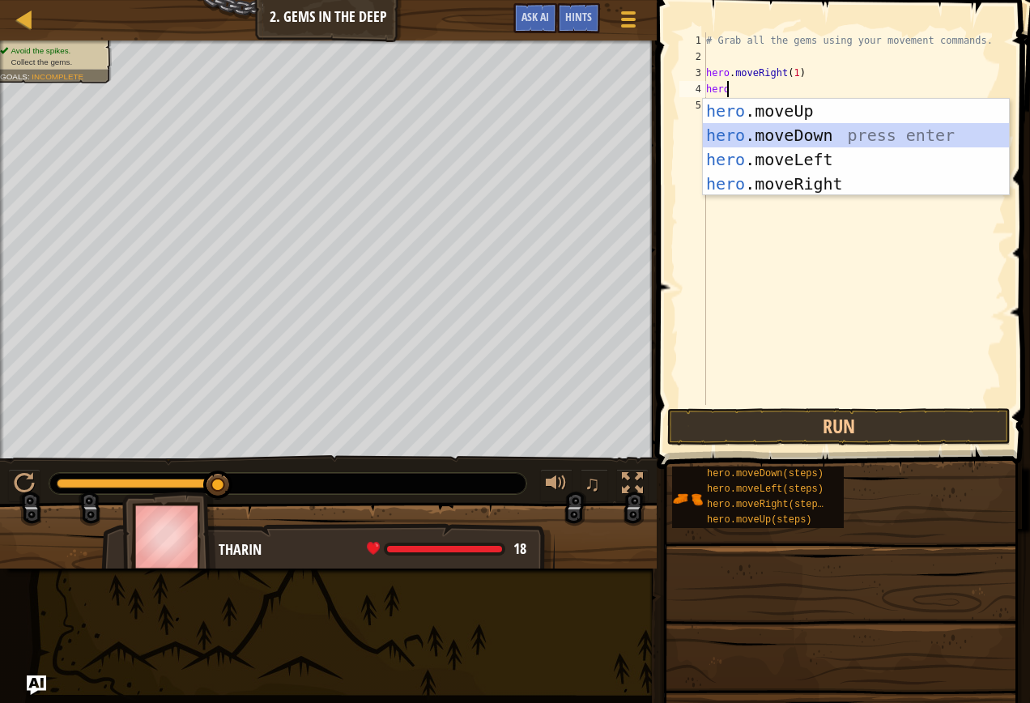
click at [801, 139] on div "hero .moveUp press enter hero .moveDown press enter hero .moveLeft press enter …" at bounding box center [856, 172] width 306 height 146
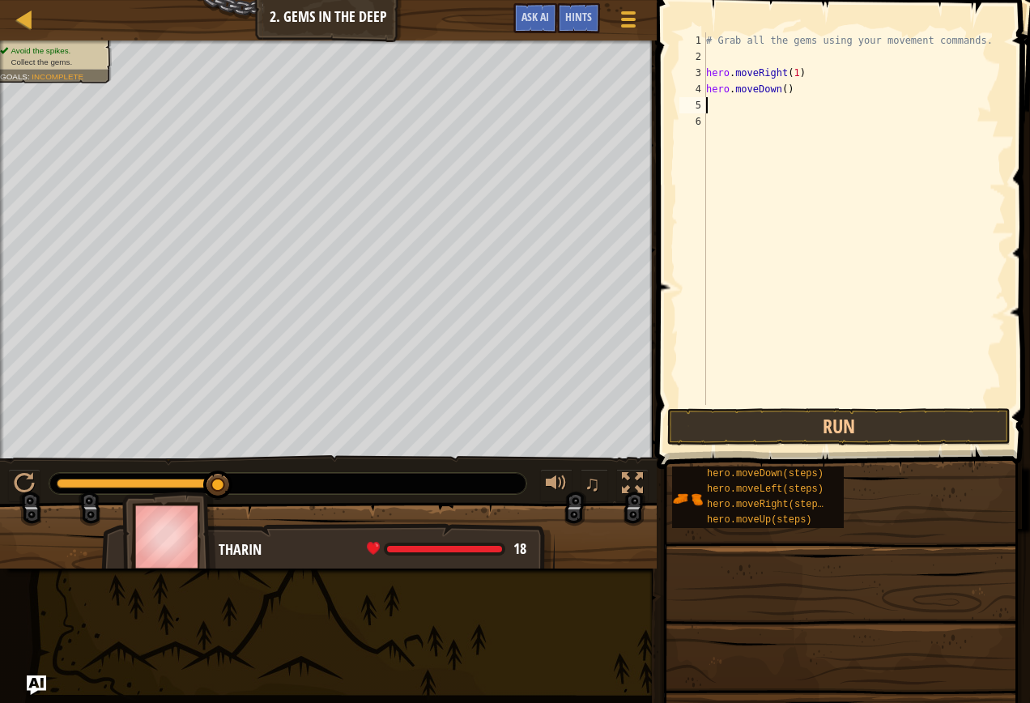
click at [777, 93] on div "# Grab all the gems using your movement commands. hero . moveRight ( 1 ) hero .…" at bounding box center [854, 234] width 303 height 405
click at [780, 93] on div "# Grab all the gems using your movement commands. hero . moveRight ( 1 ) hero .…" at bounding box center [854, 234] width 303 height 405
type textarea "hero.moveDown(1)"
click at [803, 415] on button "Run" at bounding box center [838, 426] width 343 height 37
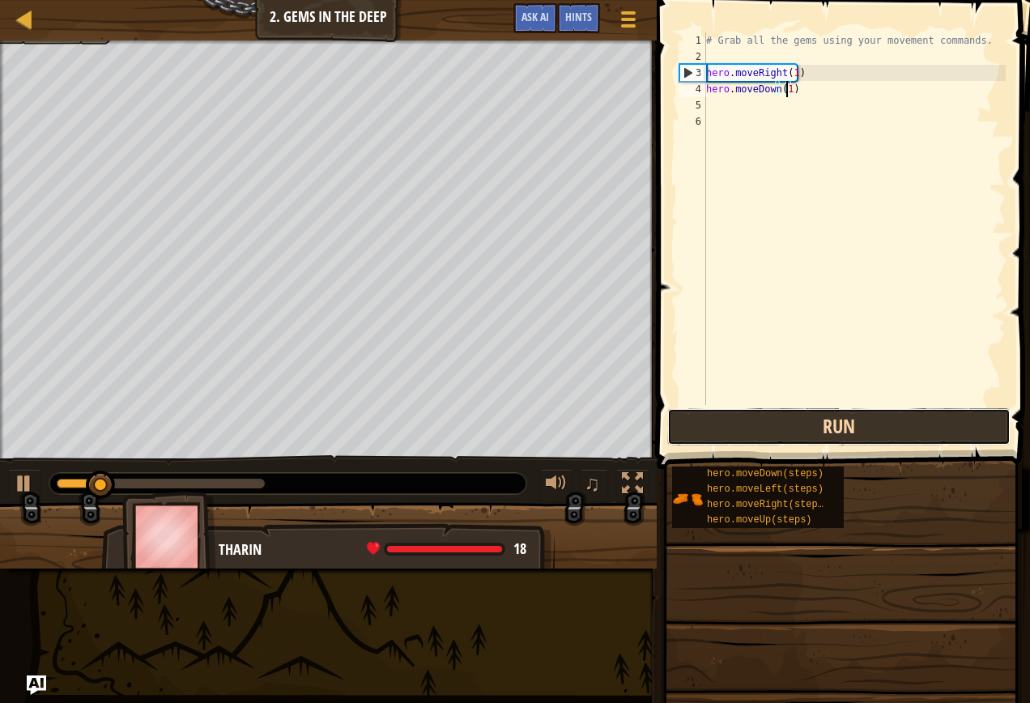
click at [887, 430] on button "Run" at bounding box center [838, 426] width 343 height 37
click at [874, 429] on button "Run" at bounding box center [838, 426] width 343 height 37
click at [843, 419] on button "Run" at bounding box center [838, 426] width 343 height 37
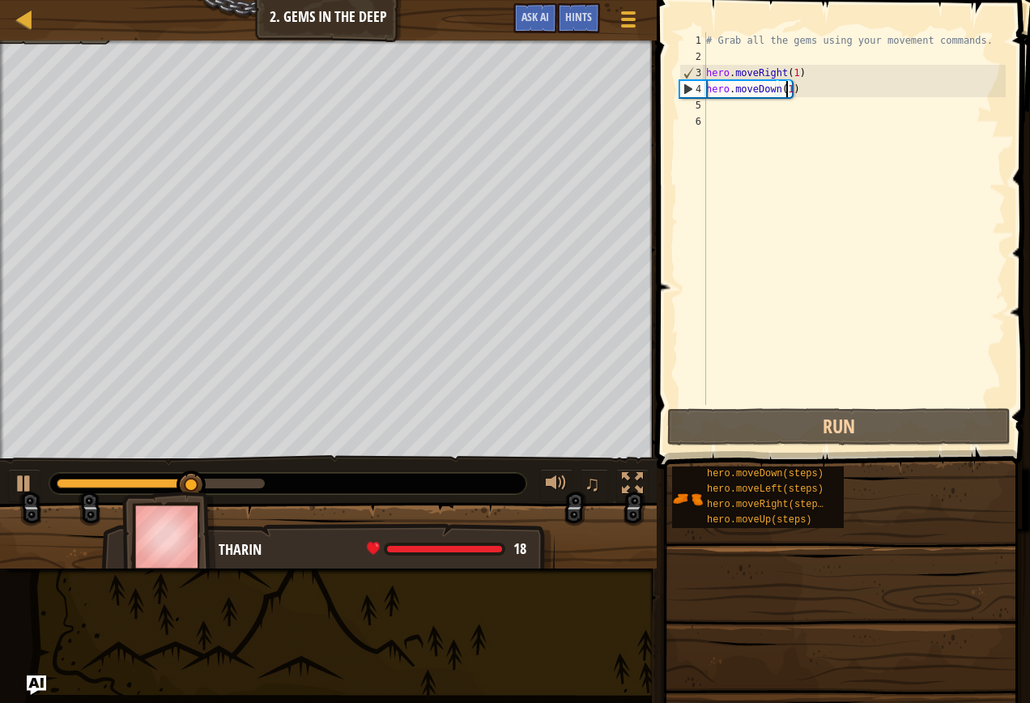
click at [726, 113] on div "# Grab all the gems using your movement commands. hero . moveRight ( 1 ) hero .…" at bounding box center [854, 234] width 303 height 405
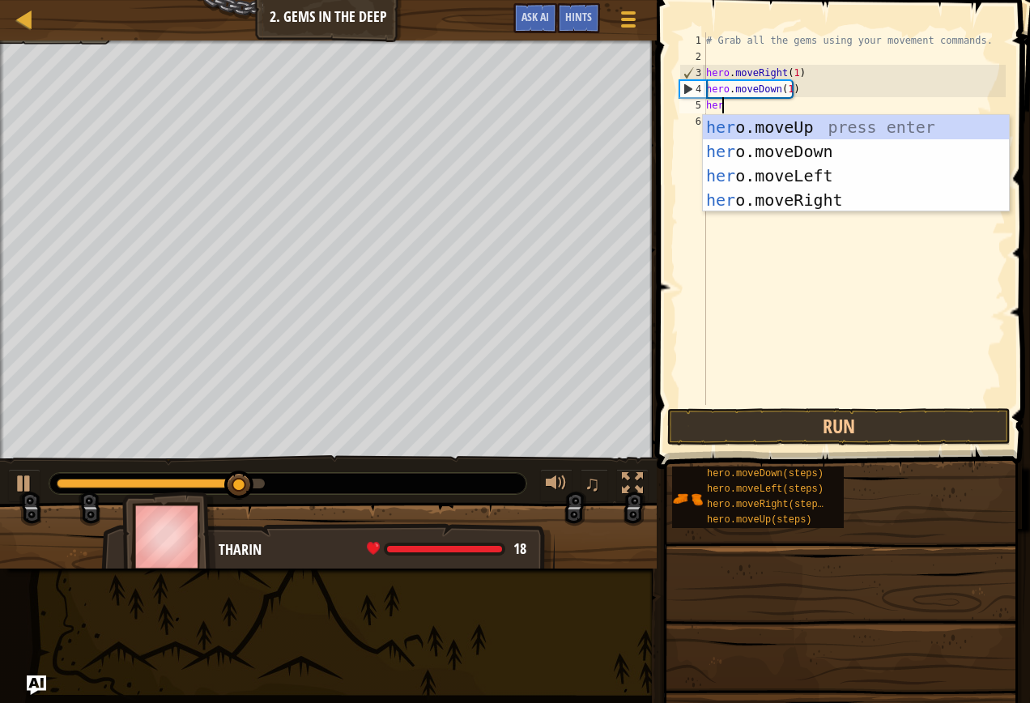
type textarea "hero"
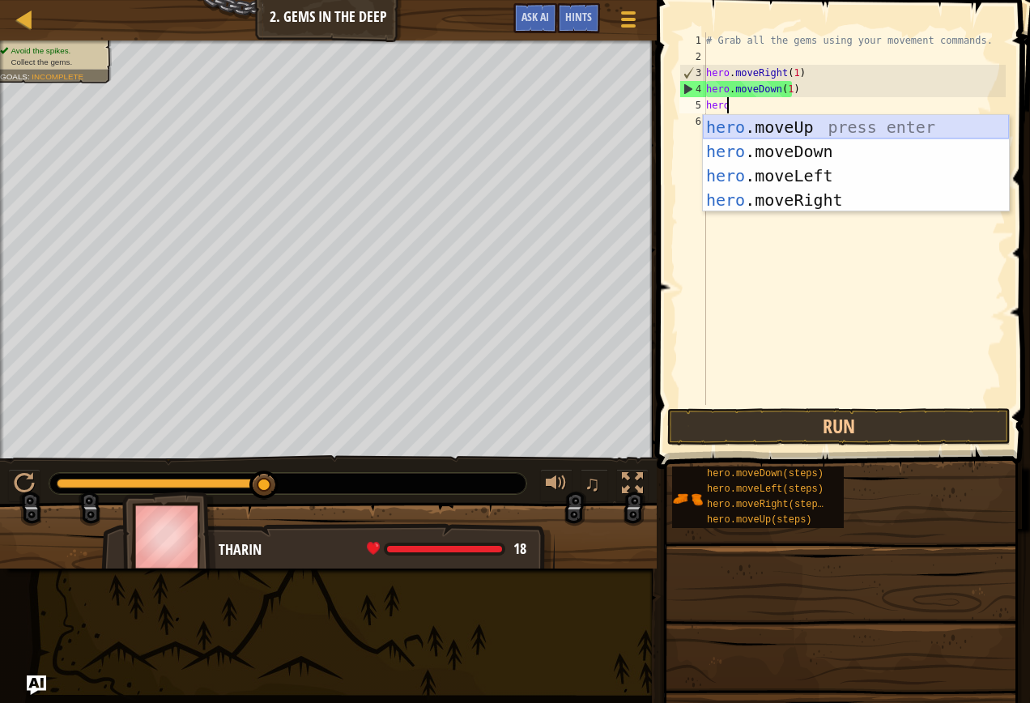
click at [827, 120] on div "hero .moveUp press enter hero .moveDown press enter hero .moveLeft press enter …" at bounding box center [856, 188] width 306 height 146
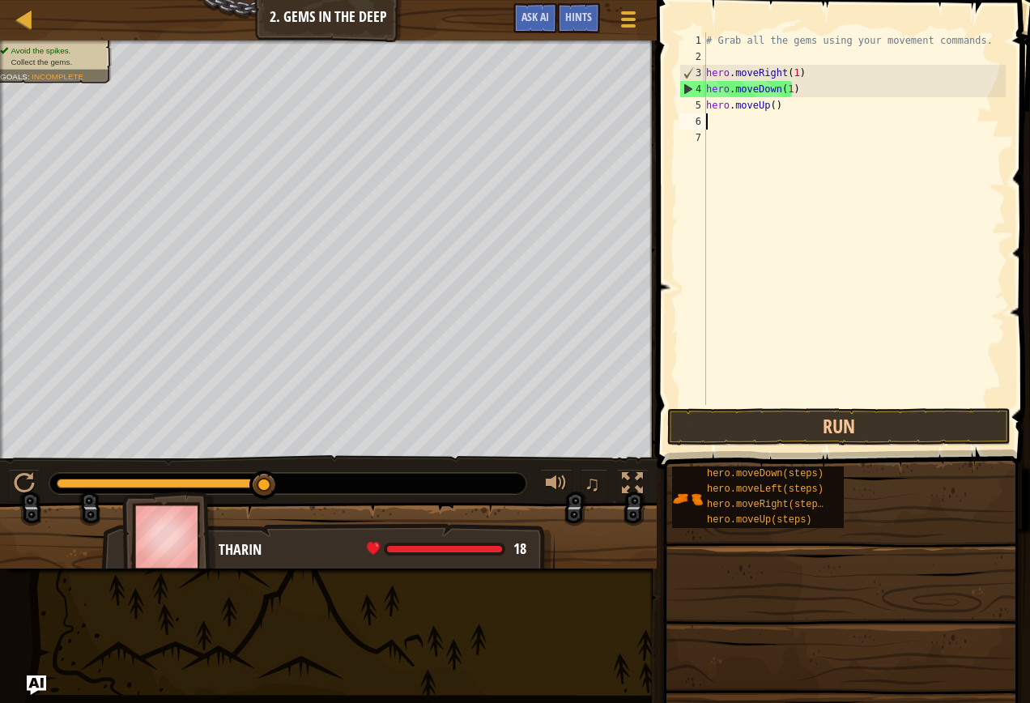
scroll to position [7, 0]
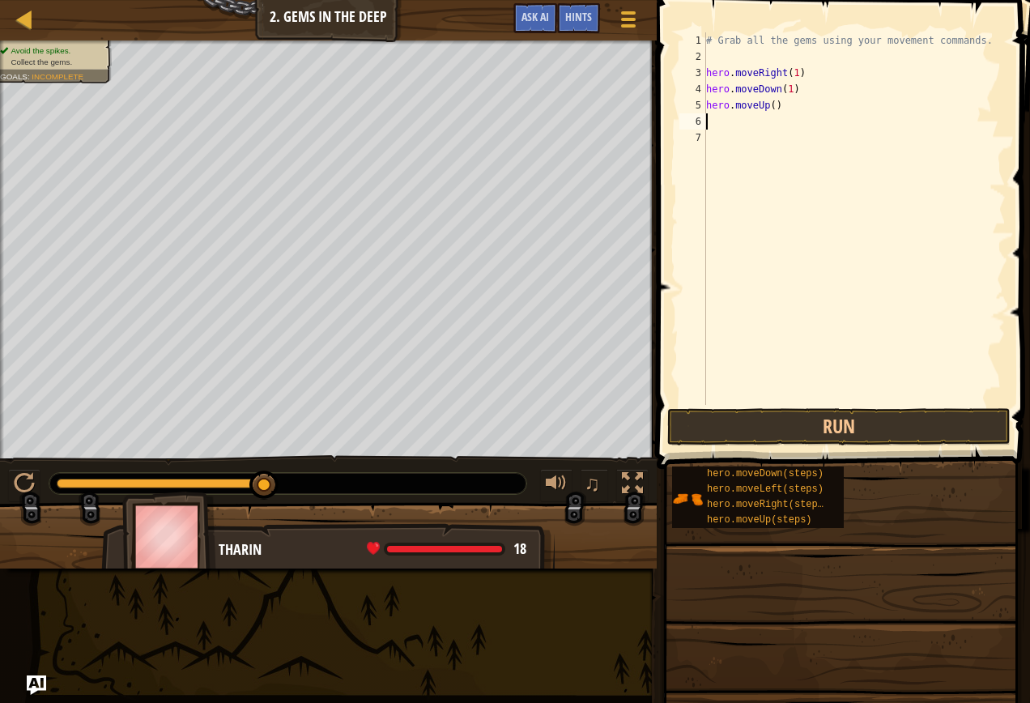
click at [769, 108] on div "# Grab all the gems using your movement commands. hero . moveRight ( 1 ) hero .…" at bounding box center [854, 234] width 303 height 405
type textarea "hero.moveUp(2)"
click at [786, 422] on button "Run" at bounding box center [838, 426] width 343 height 37
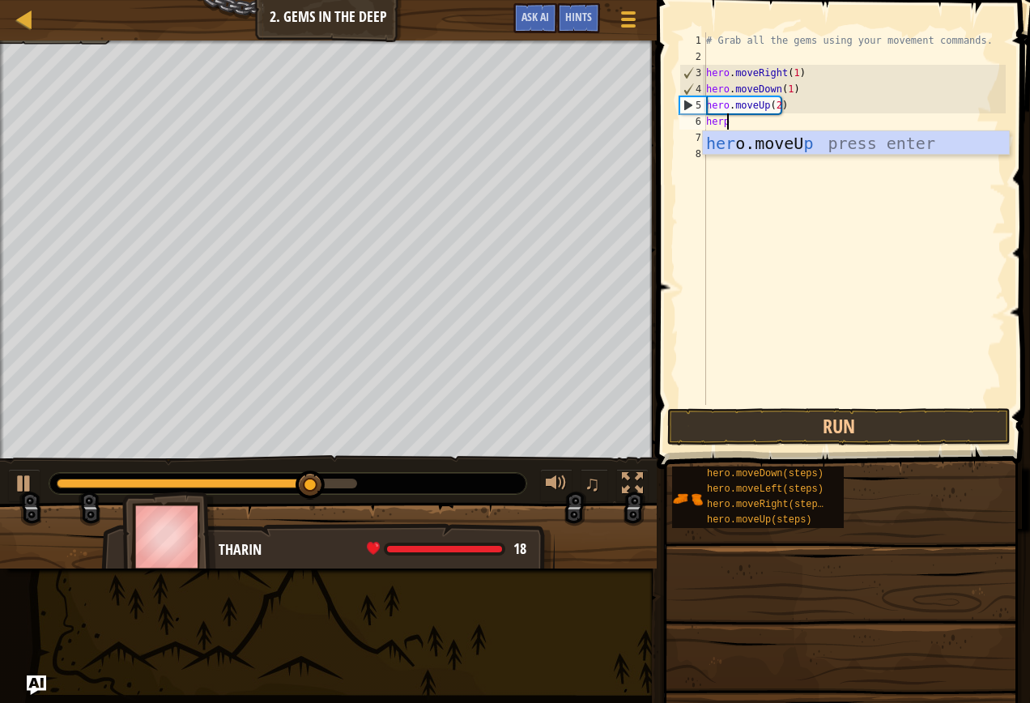
scroll to position [7, 1]
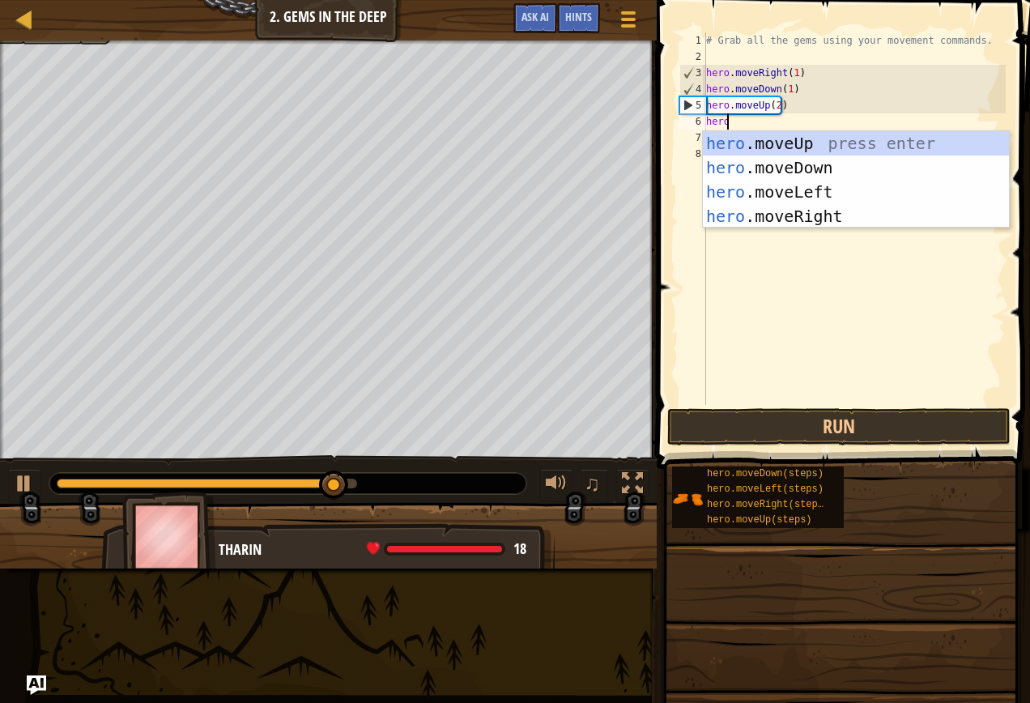
type textarea "hero"
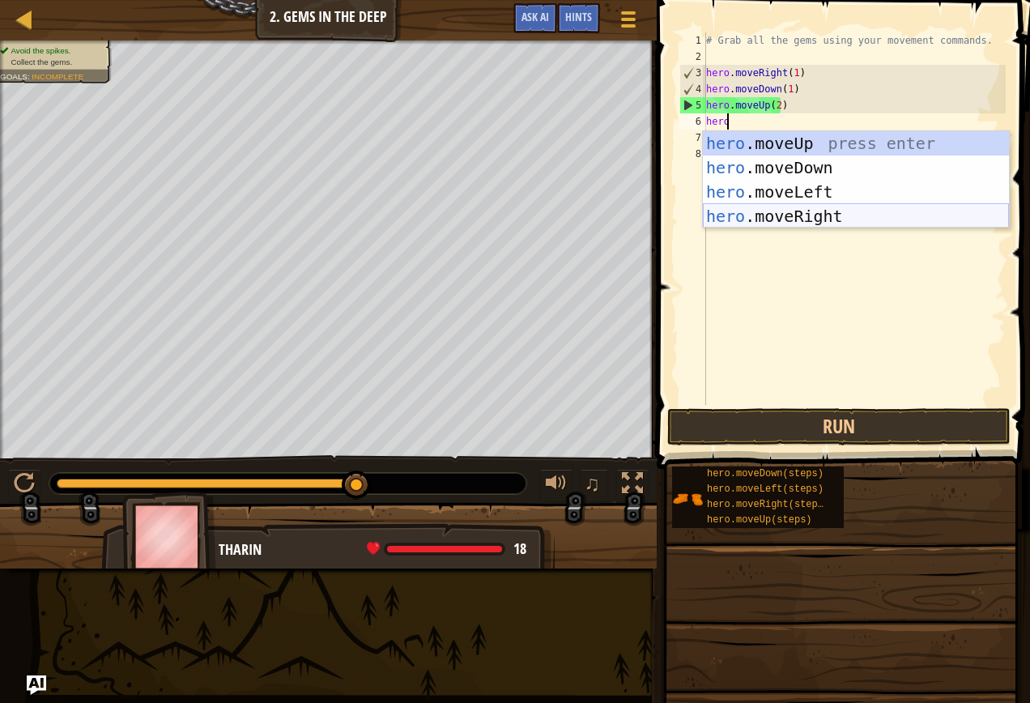
click at [793, 213] on div "hero .moveUp press enter hero .moveDown press enter hero .moveLeft press enter …" at bounding box center [856, 204] width 306 height 146
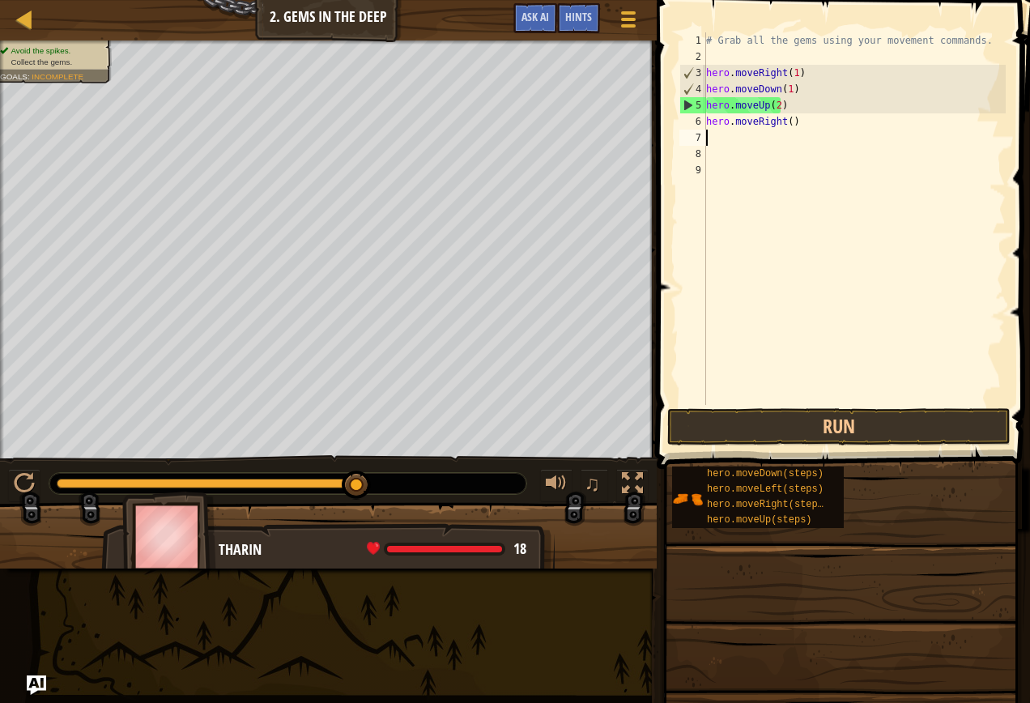
scroll to position [7, 0]
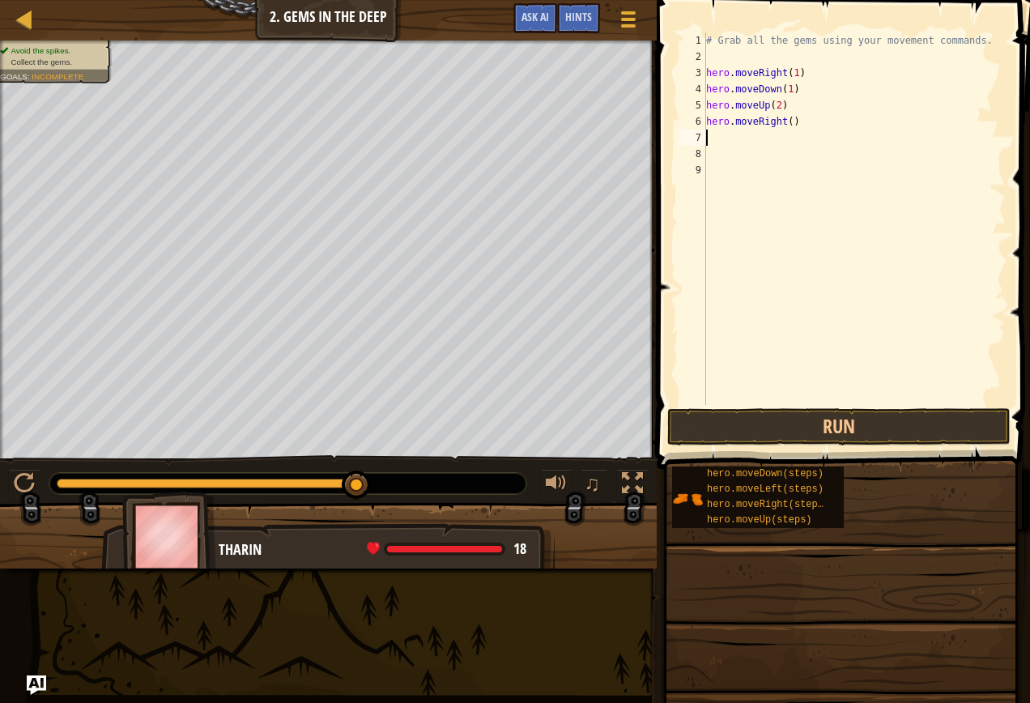
click at [784, 127] on div "# Grab all the gems using your movement commands. hero . moveRight ( 1 ) hero .…" at bounding box center [854, 234] width 303 height 405
type textarea "hero.moveRight(1)"
click at [773, 419] on button "Run" at bounding box center [838, 426] width 343 height 37
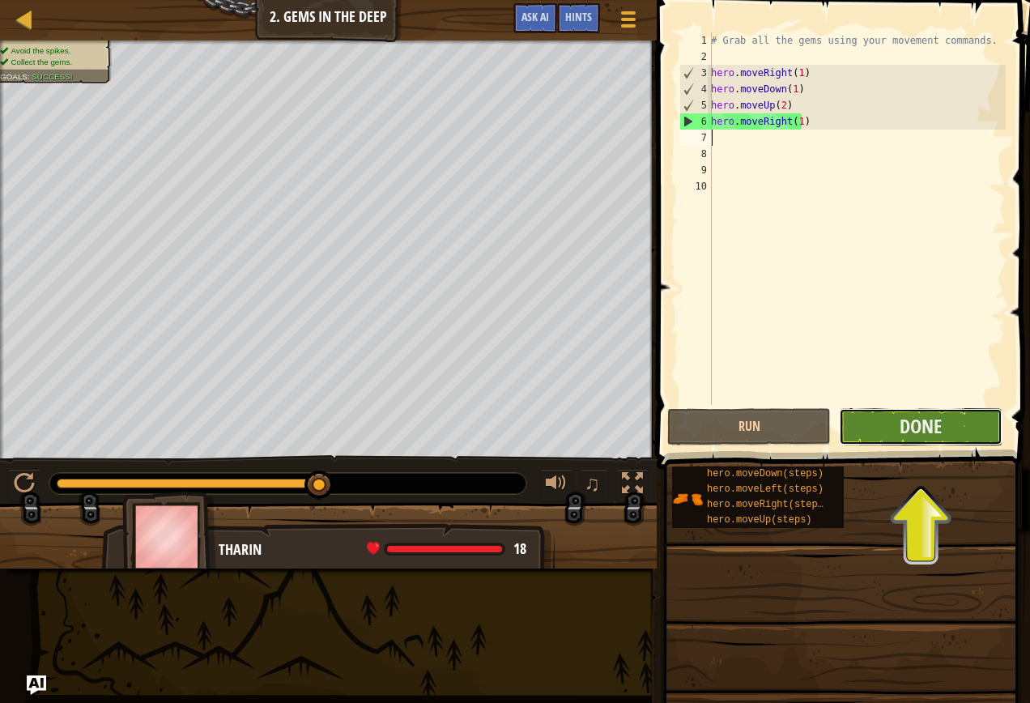
click at [848, 412] on button "Done" at bounding box center [921, 426] width 164 height 37
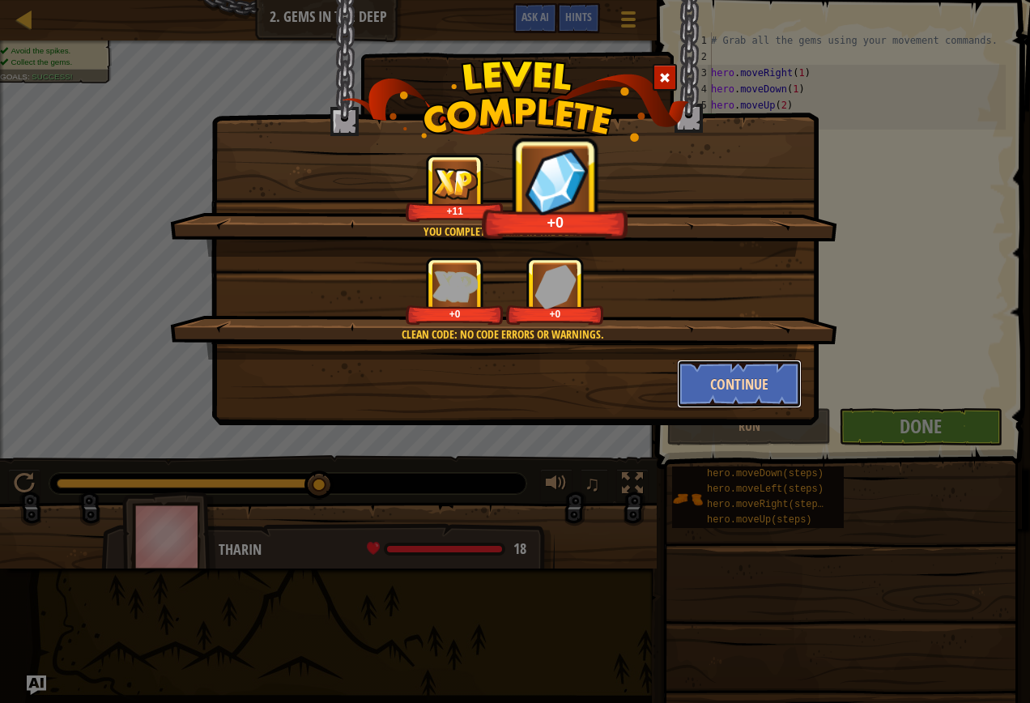
click at [746, 381] on button "Continue" at bounding box center [739, 383] width 125 height 49
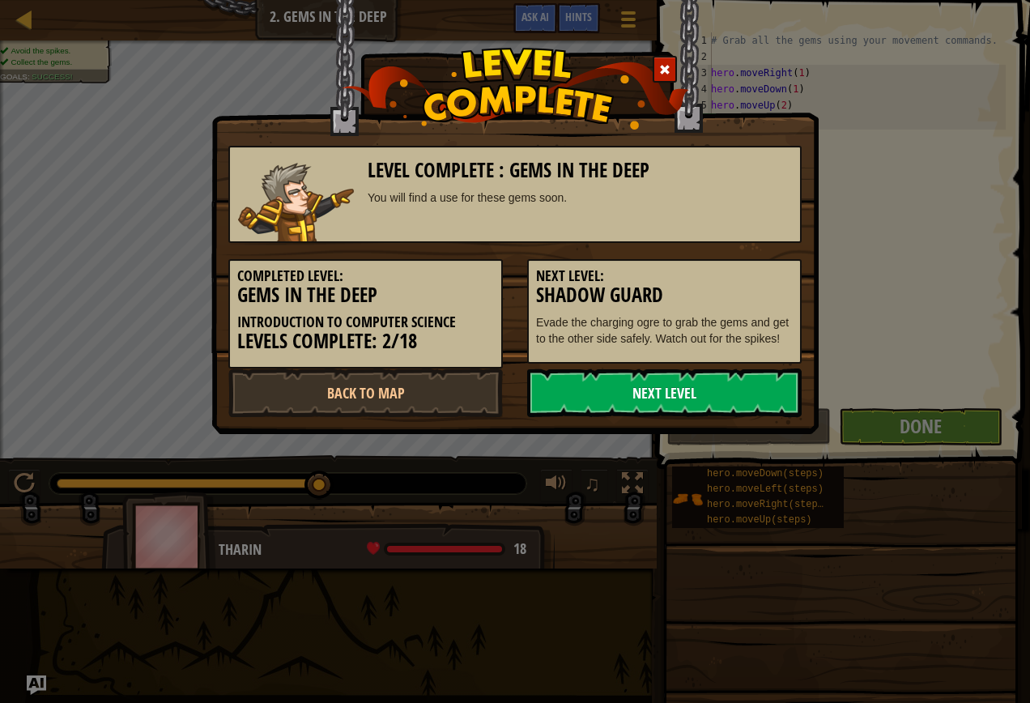
click at [725, 381] on link "Next Level" at bounding box center [664, 392] width 274 height 49
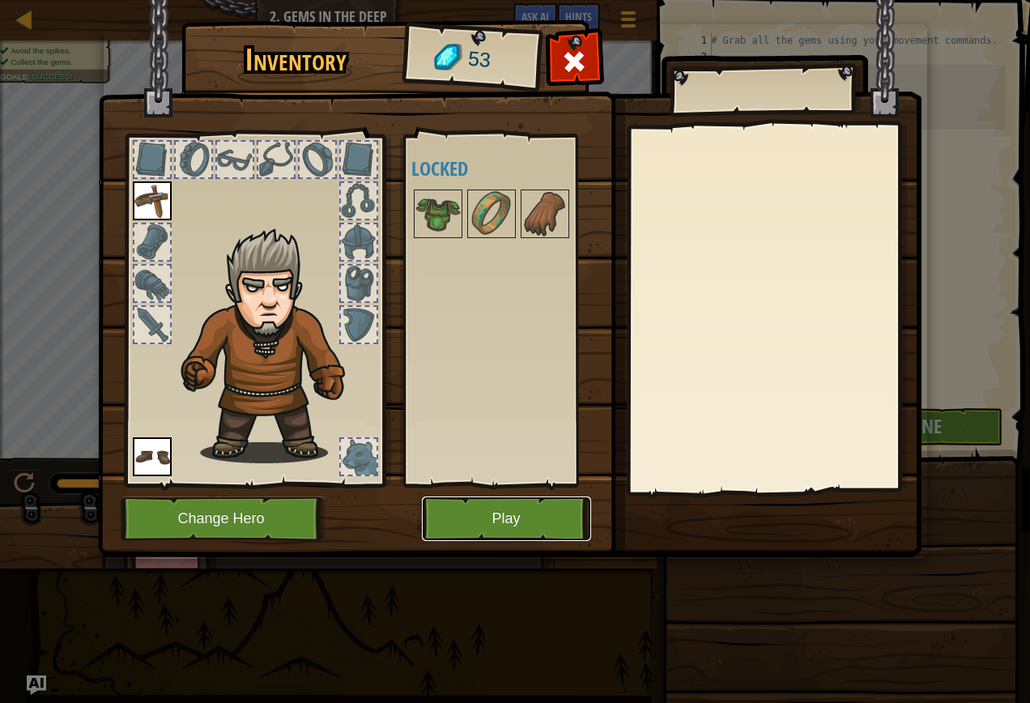
click at [499, 519] on button "Play" at bounding box center [506, 518] width 169 height 45
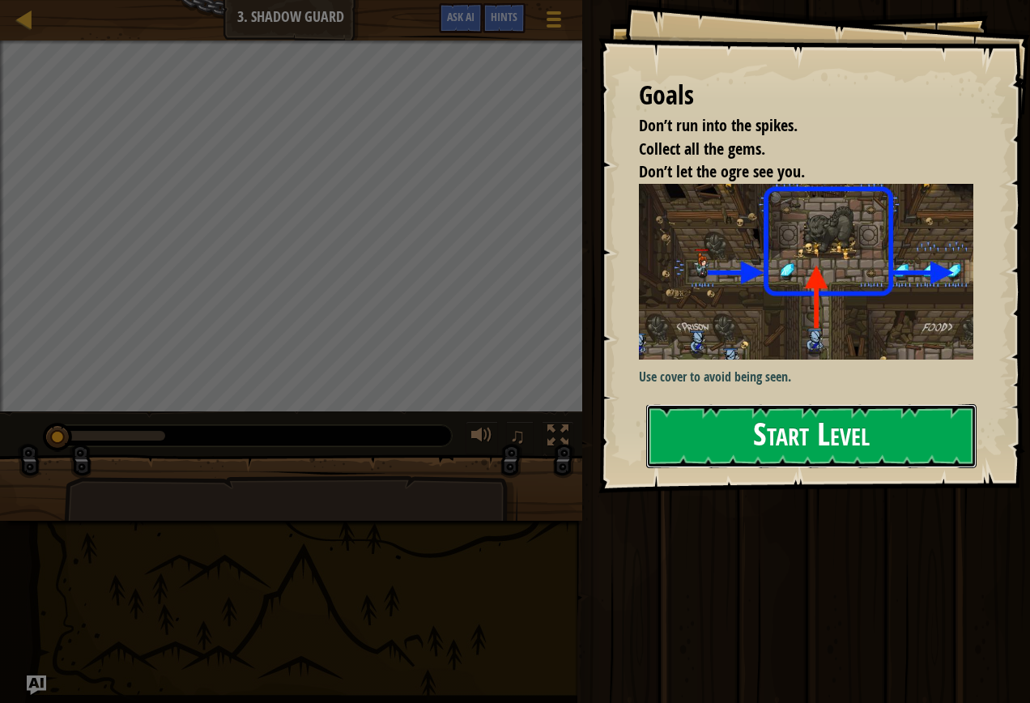
click at [814, 437] on button "Start Level" at bounding box center [811, 436] width 330 height 64
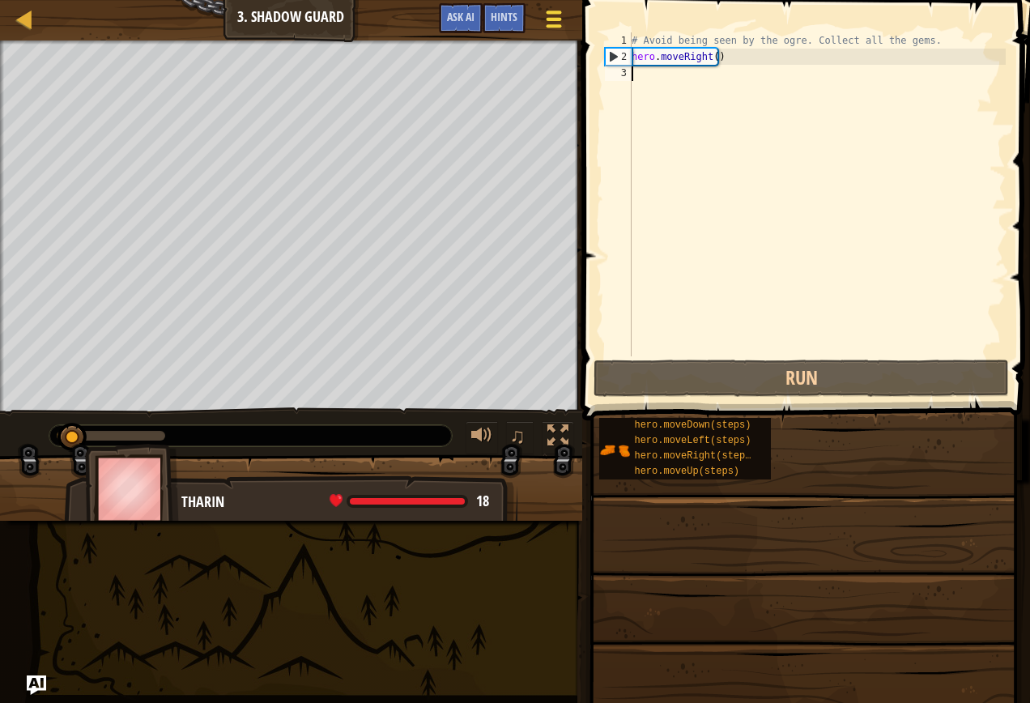
click at [553, 16] on div at bounding box center [553, 18] width 22 height 23
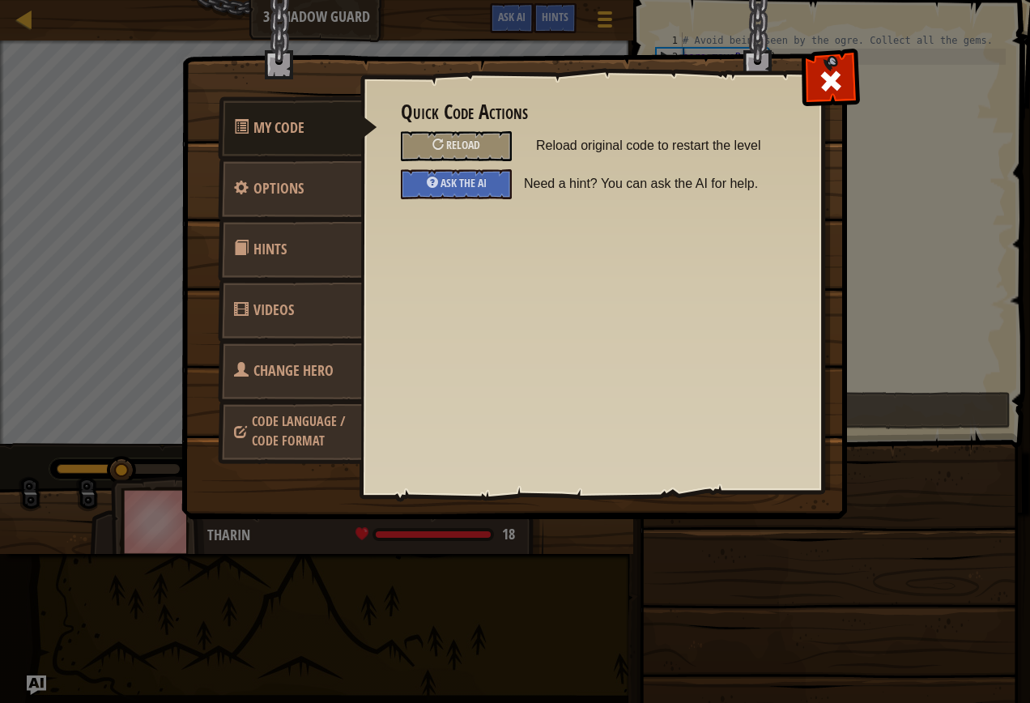
click at [285, 368] on span "Change Hero" at bounding box center [293, 370] width 80 height 20
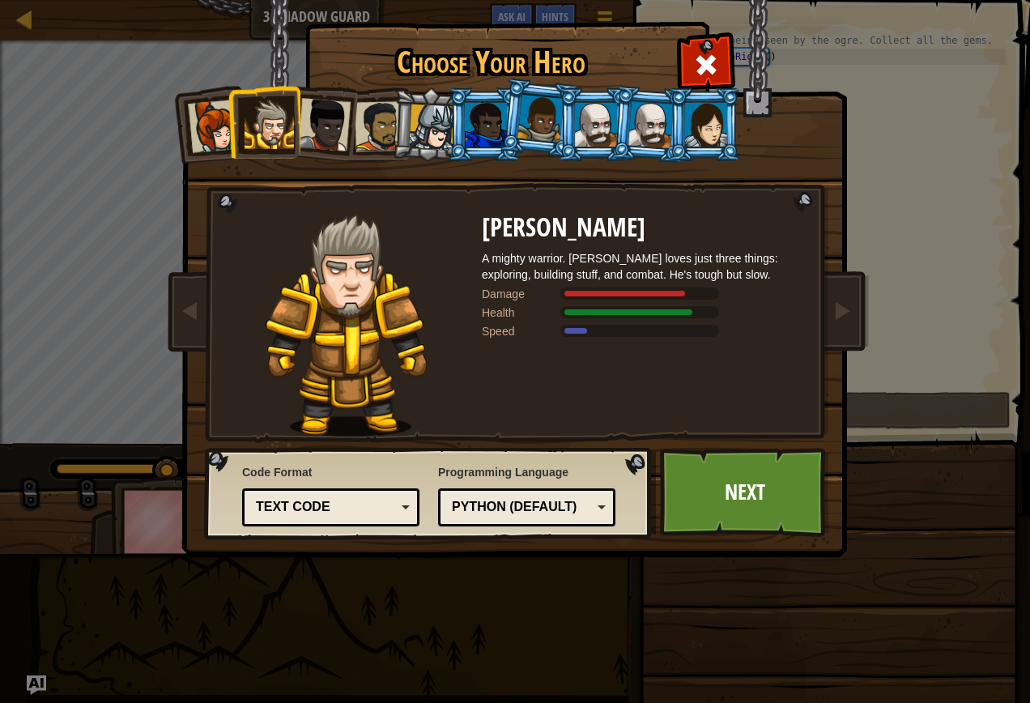
click at [465, 145] on div at bounding box center [486, 125] width 42 height 44
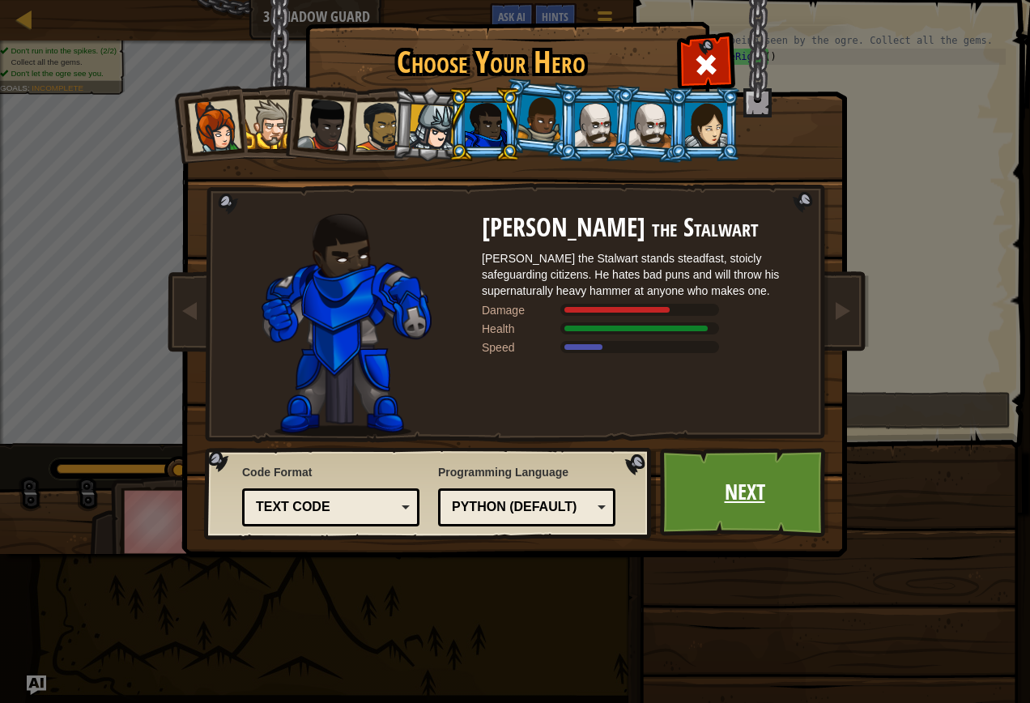
click at [781, 470] on link "Next" at bounding box center [744, 492] width 169 height 89
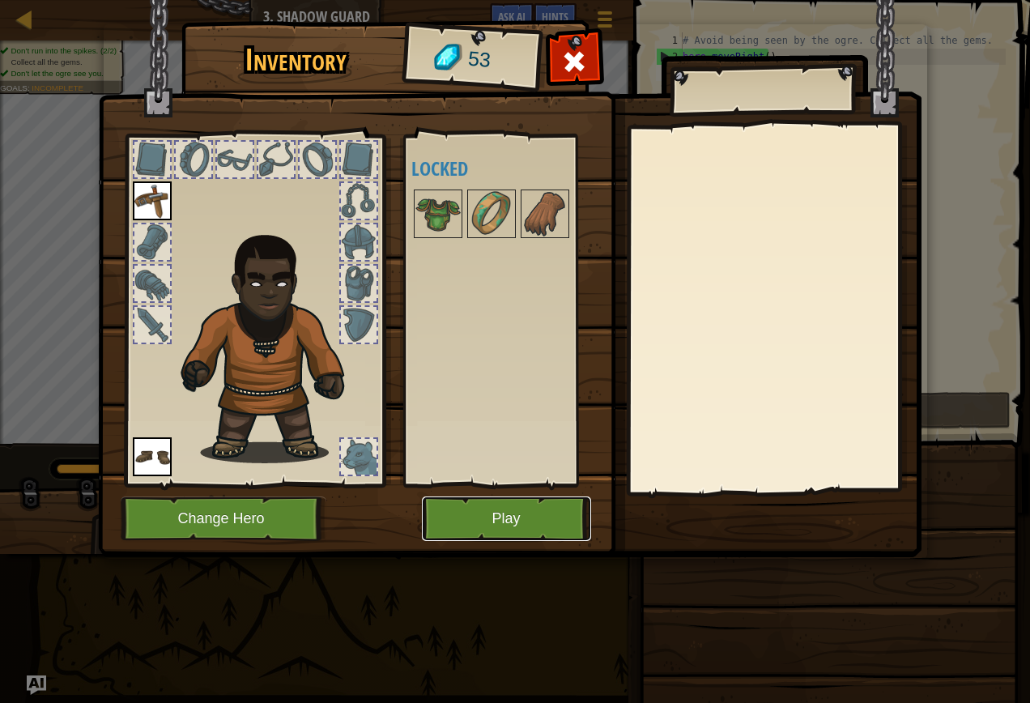
click at [474, 526] on button "Play" at bounding box center [506, 518] width 169 height 45
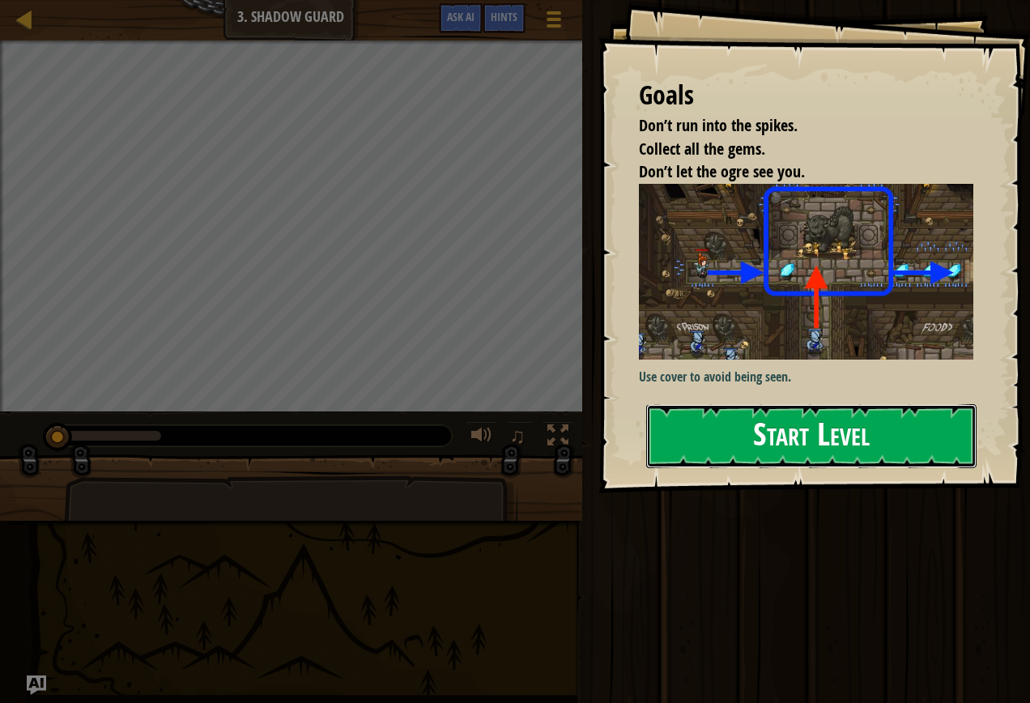
click at [756, 422] on button "Start Level" at bounding box center [811, 436] width 330 height 64
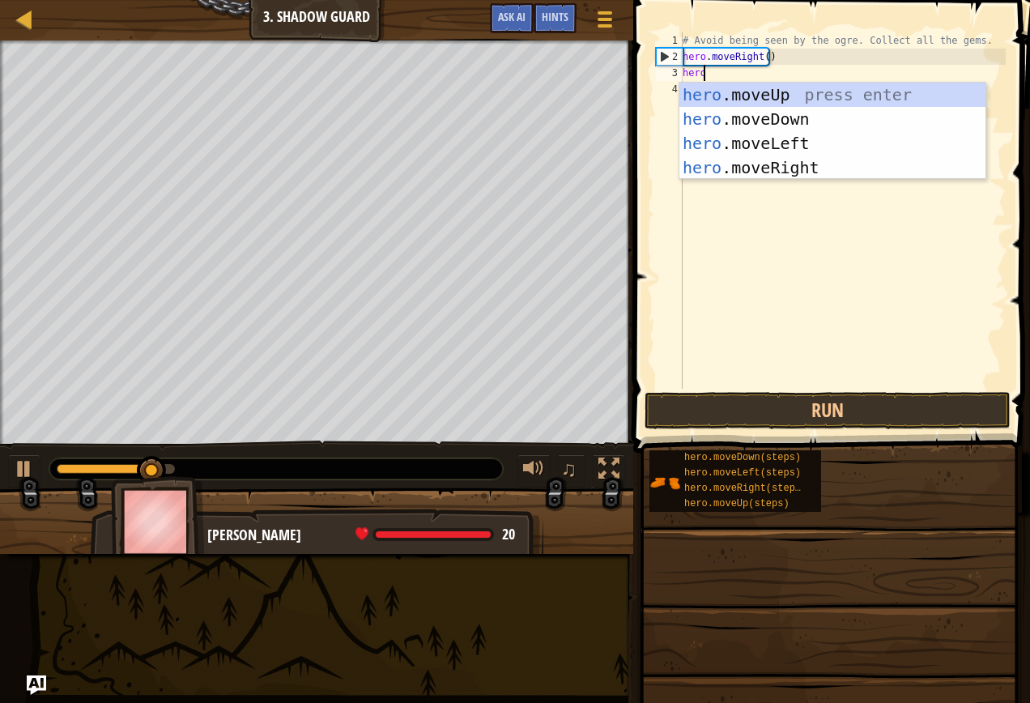
scroll to position [7, 1]
type textarea "hero"
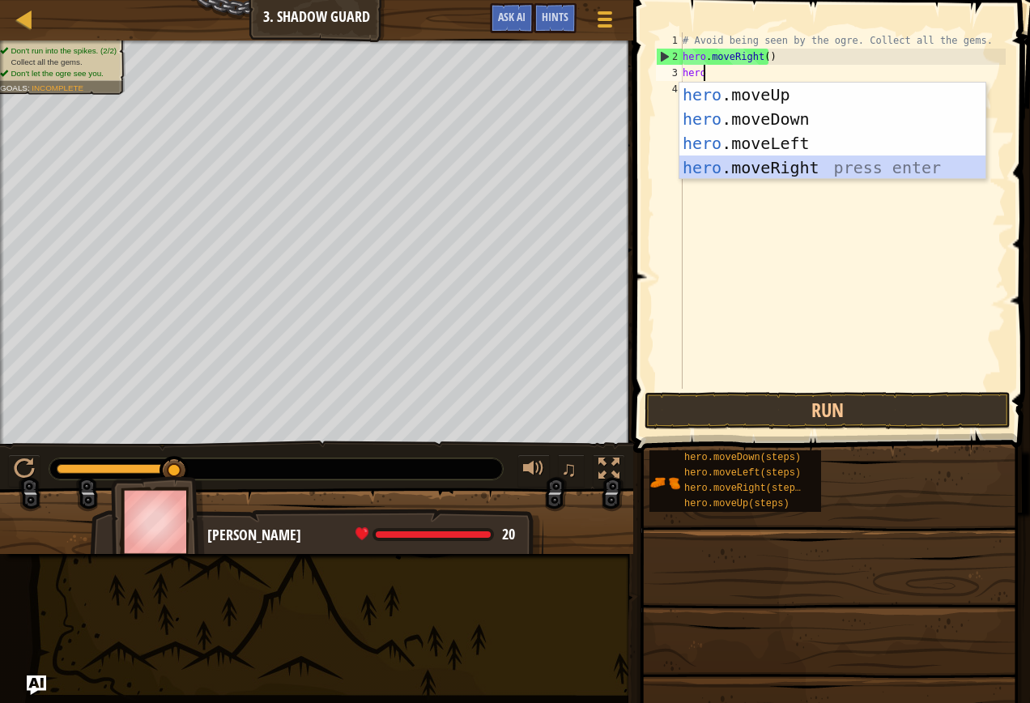
click at [765, 166] on div "hero .moveUp press enter hero .moveDown press enter hero .moveLeft press enter …" at bounding box center [832, 156] width 306 height 146
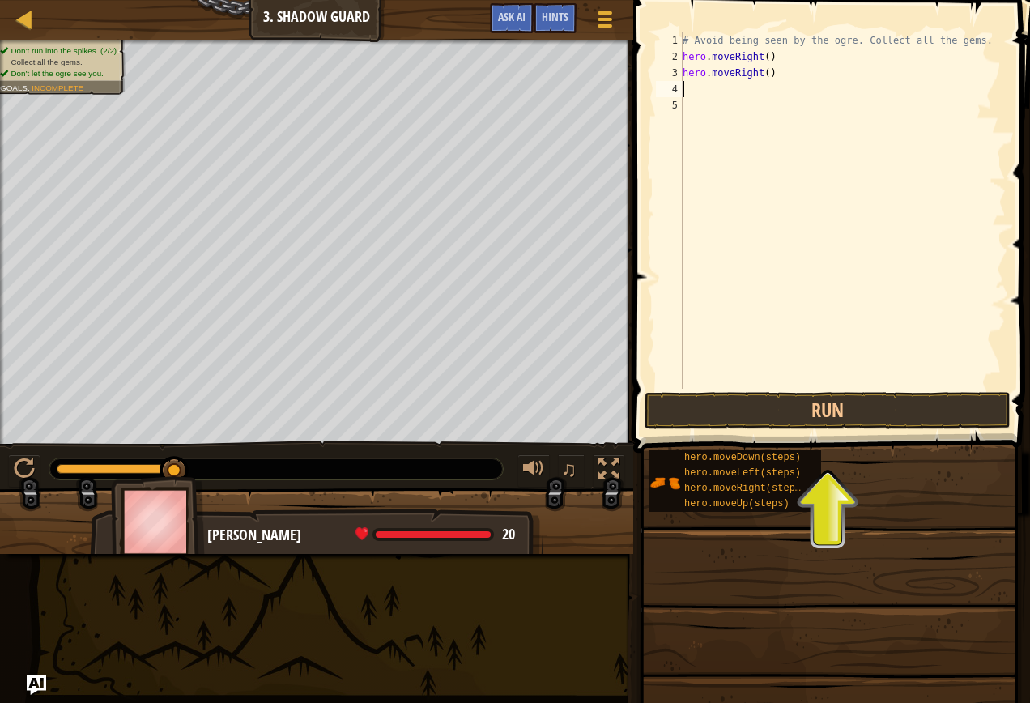
click at [763, 55] on div "# Avoid being seen by the ogre. Collect all the gems. hero . moveRight ( ) hero…" at bounding box center [842, 226] width 326 height 389
click at [760, 78] on div "# Avoid being seen by the ogre. Collect all the gems. hero . moveRight ( 1 ) he…" at bounding box center [842, 226] width 326 height 389
type textarea "hero.moveRight(1)"
click at [814, 419] on button "Run" at bounding box center [827, 410] width 366 height 37
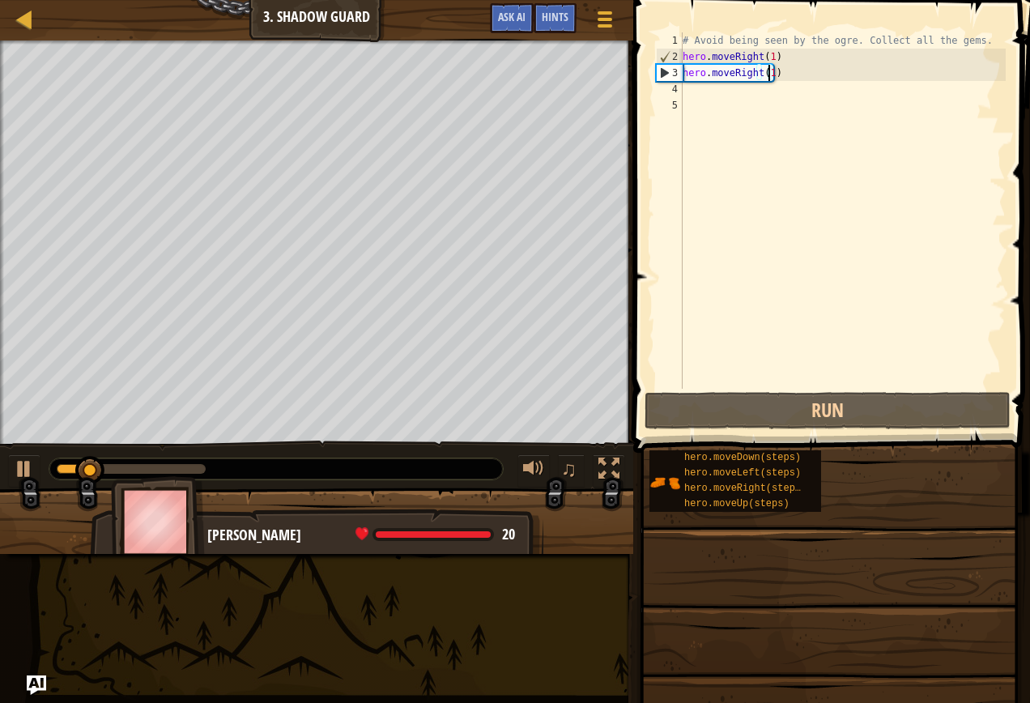
click at [699, 85] on div "# Avoid being seen by the ogre. Collect all the gems. hero . moveRight ( 1 ) he…" at bounding box center [842, 226] width 326 height 389
click at [763, 70] on div "# Avoid being seen by the ogre. Collect all the gems. hero . moveRight ( 1 ) he…" at bounding box center [842, 226] width 326 height 389
click at [766, 70] on div "# Avoid being seen by the ogre. Collect all the gems. hero . moveRight ( 1 ) he…" at bounding box center [842, 226] width 326 height 389
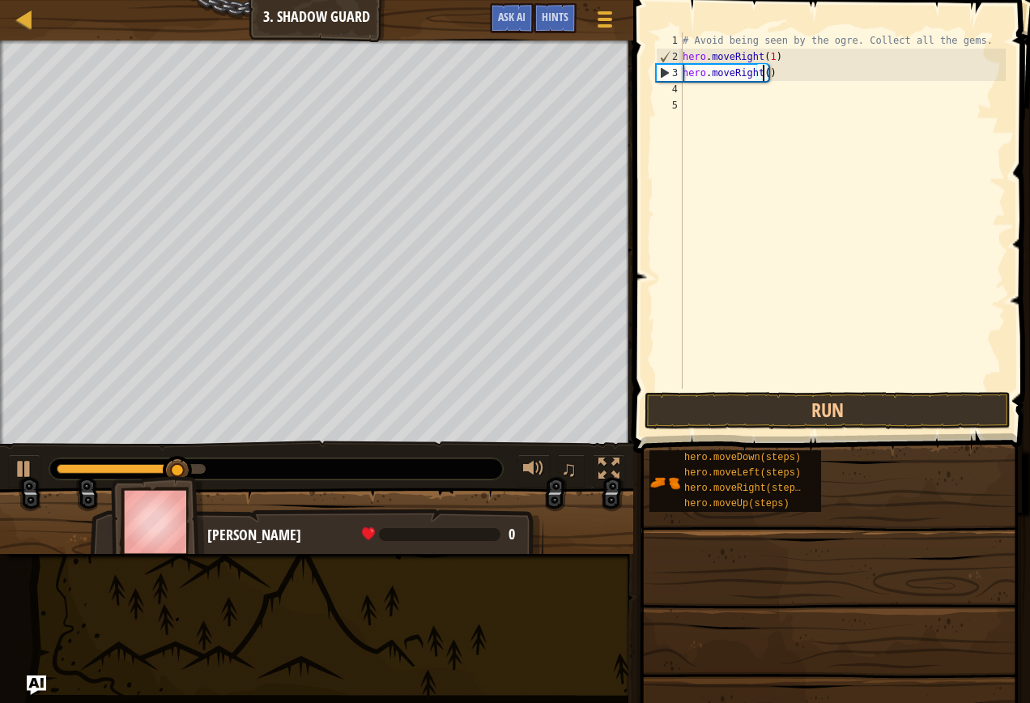
type textarea "hero.moveRight(2)"
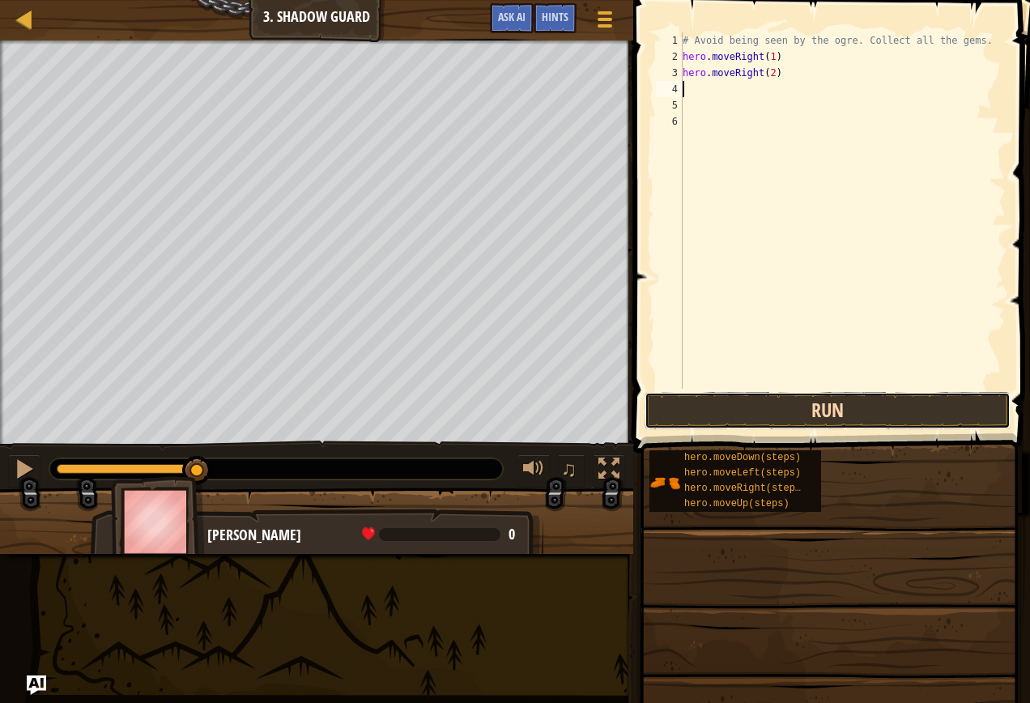
click at [730, 410] on button "Run" at bounding box center [827, 410] width 366 height 37
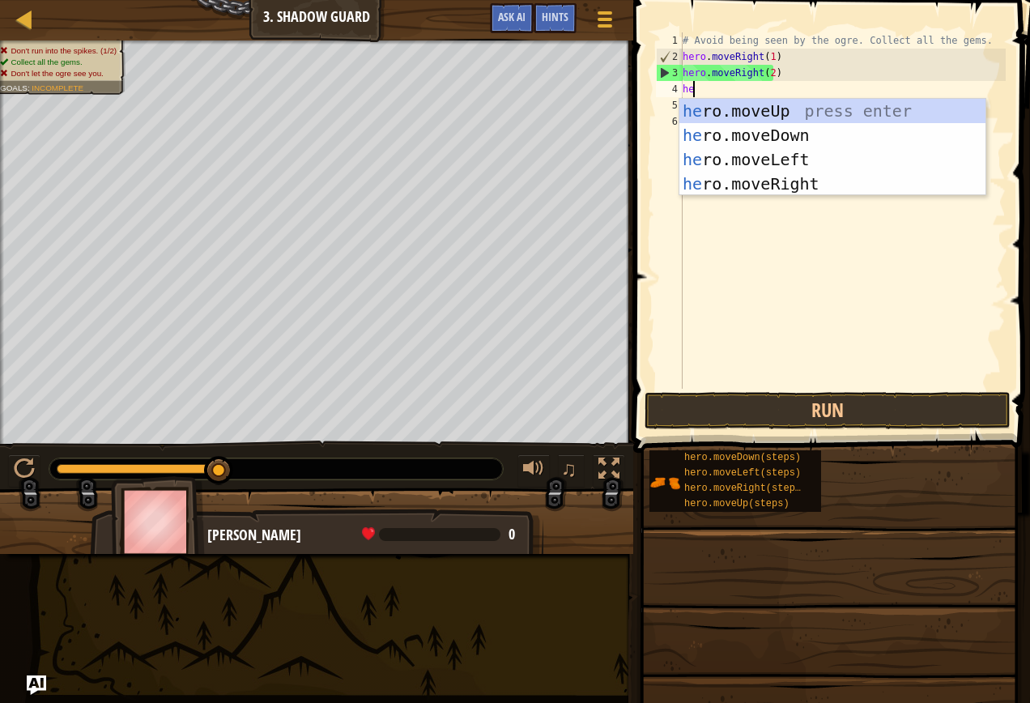
type textarea "hero"
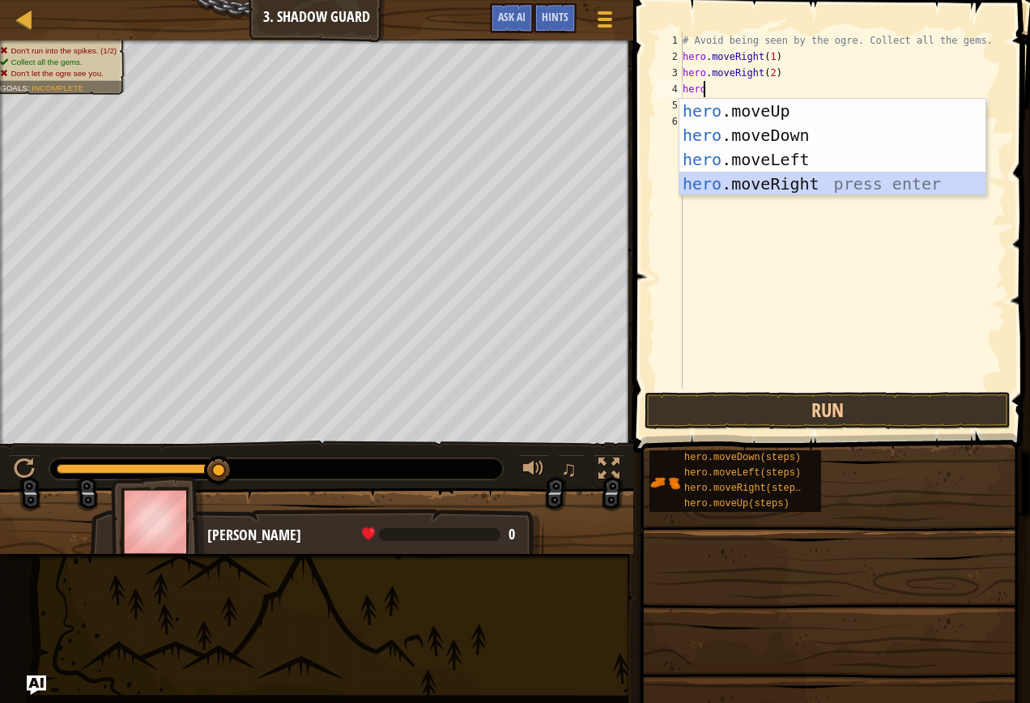
click at [771, 174] on div "hero .moveUp press enter hero .moveDown press enter hero .moveLeft press enter …" at bounding box center [832, 172] width 306 height 146
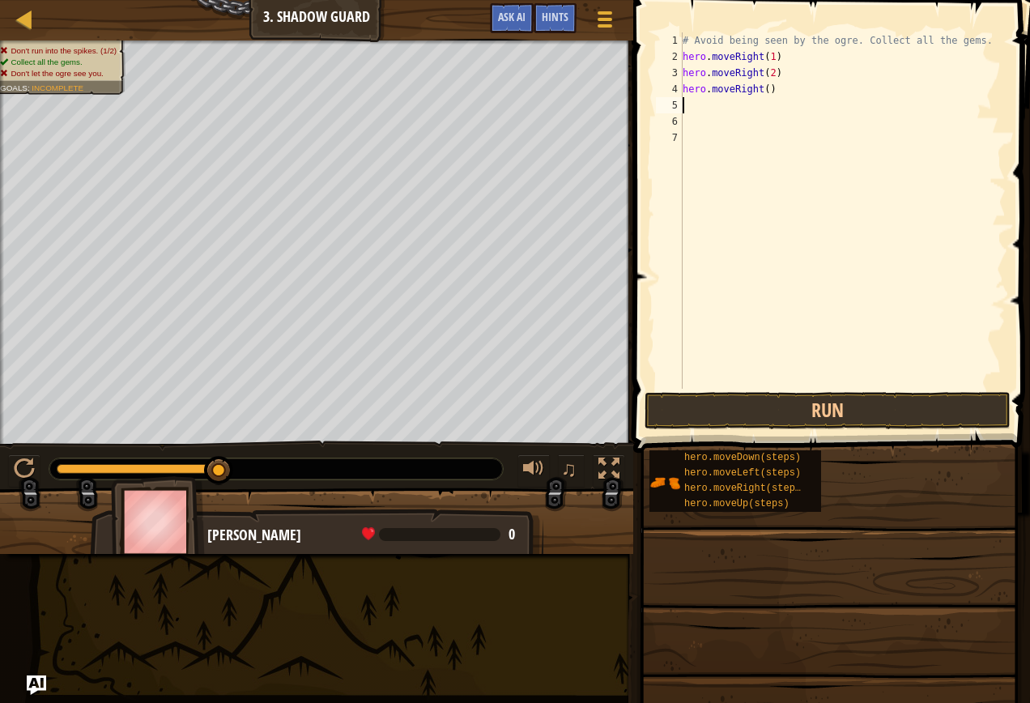
click at [763, 91] on div "# Avoid being seen by the ogre. Collect all the gems. hero . moveRight ( 1 ) he…" at bounding box center [842, 226] width 326 height 389
click at [752, 409] on button "Run" at bounding box center [827, 410] width 366 height 37
click at [873, 399] on button "Run" at bounding box center [827, 410] width 366 height 37
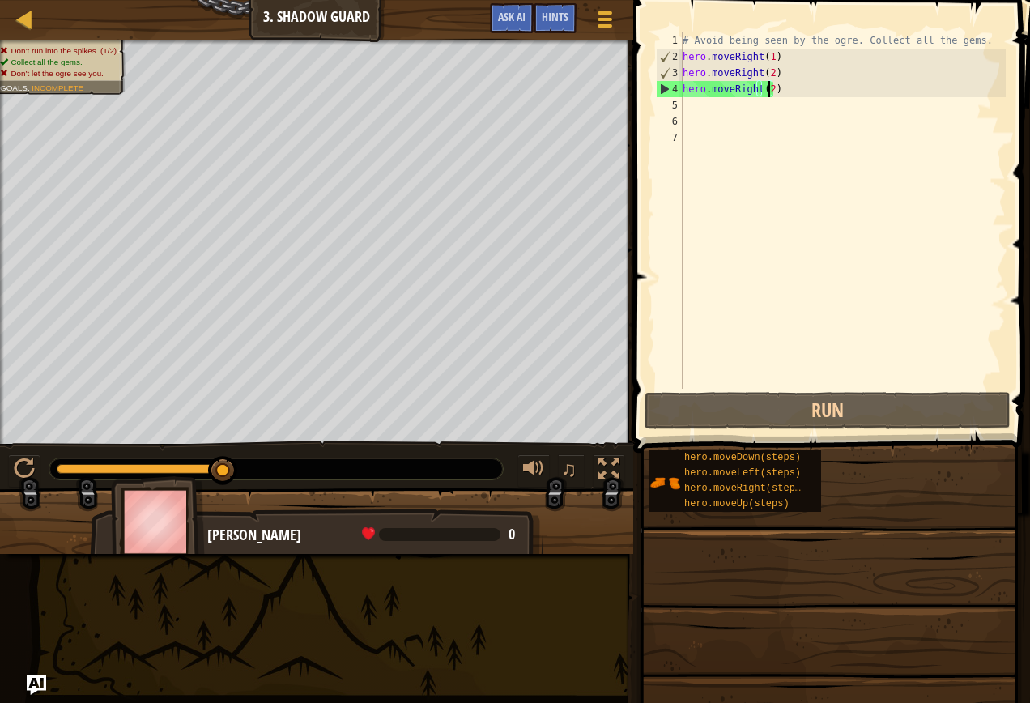
click at [733, 77] on div "# Avoid being seen by the ogre. Collect all the gems. hero . moveRight ( 1 ) he…" at bounding box center [842, 226] width 326 height 389
drag, startPoint x: 766, startPoint y: 74, endPoint x: 686, endPoint y: 67, distance: 80.5
click at [686, 67] on div "# Avoid being seen by the ogre. Collect all the gems. hero . moveRight ( 1 ) he…" at bounding box center [842, 226] width 326 height 389
type textarea ")"
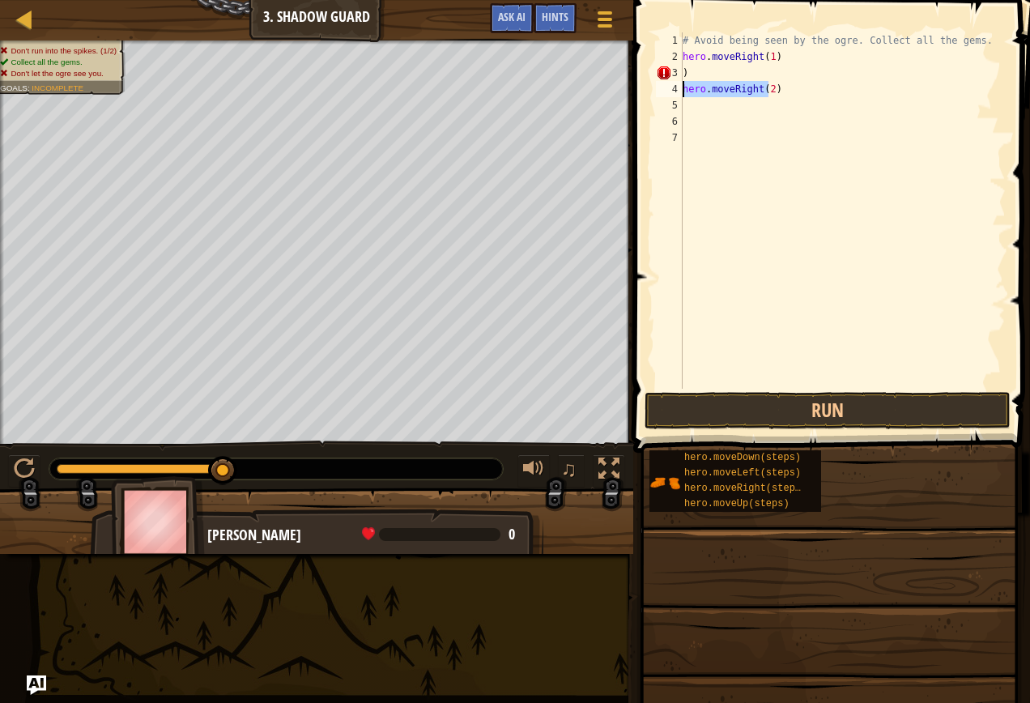
drag, startPoint x: 758, startPoint y: 90, endPoint x: 682, endPoint y: 89, distance: 75.3
click at [682, 89] on div "# Avoid being seen by the ogre. Collect all the gems. hero . moveRight ( 1 ) ) …" at bounding box center [842, 226] width 326 height 389
click at [702, 83] on div "# Avoid being seen by the ogre. Collect all the gems. hero . moveRight ( 1 ) ) )" at bounding box center [842, 226] width 326 height 389
click at [692, 83] on div "# Avoid being seen by the ogre. Collect all the gems. hero . moveRight ( 1 ) )" at bounding box center [842, 226] width 326 height 389
click at [692, 75] on div "# Avoid being seen by the ogre. Collect all the gems. hero . moveRight ( 1 ) )" at bounding box center [842, 226] width 326 height 389
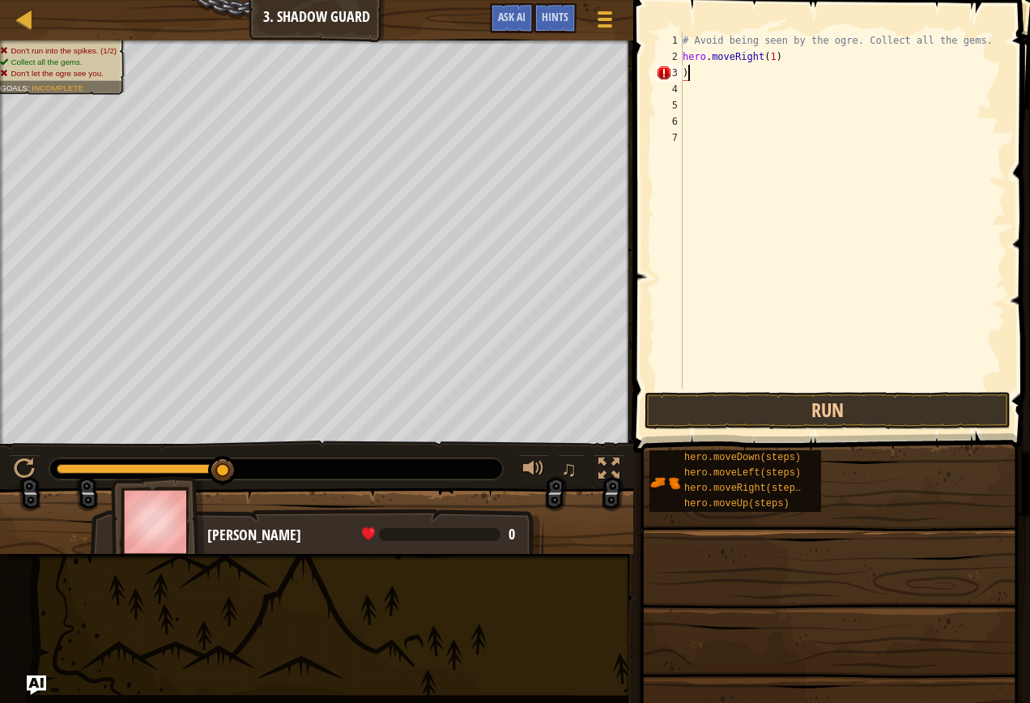
type textarea ")"
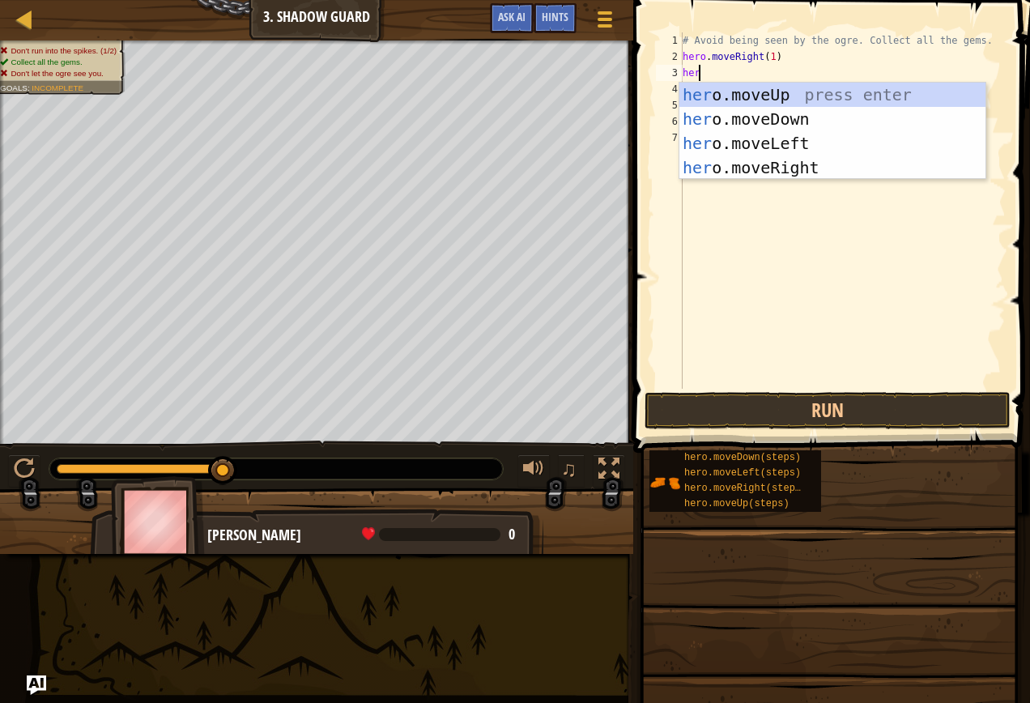
scroll to position [7, 1]
type textarea "hero"
click at [767, 96] on div "hero .moveUp press enter hero .moveDown press enter hero .moveLeft press enter …" at bounding box center [832, 156] width 306 height 146
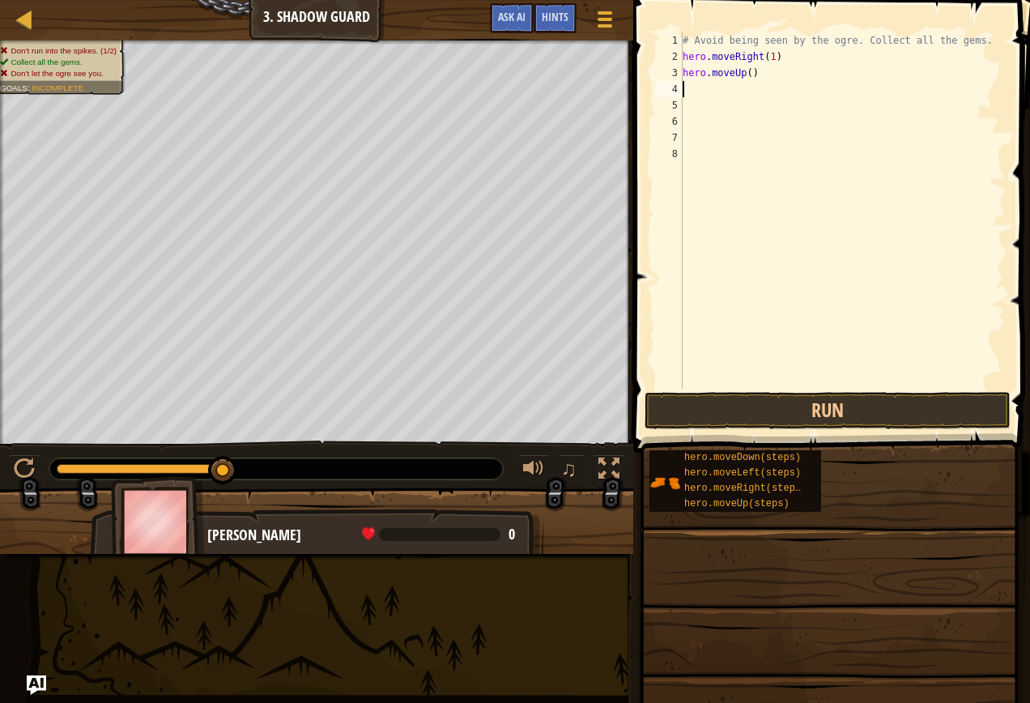
click at [746, 75] on div "# Avoid being seen by the ogre. Collect all the gems. hero . moveRight ( 1 ) he…" at bounding box center [842, 226] width 326 height 389
type textarea "hero.moveUp(1)"
click at [695, 93] on div "# Avoid being seen by the ogre. Collect all the gems. hero . moveRight ( 1 ) he…" at bounding box center [842, 226] width 326 height 389
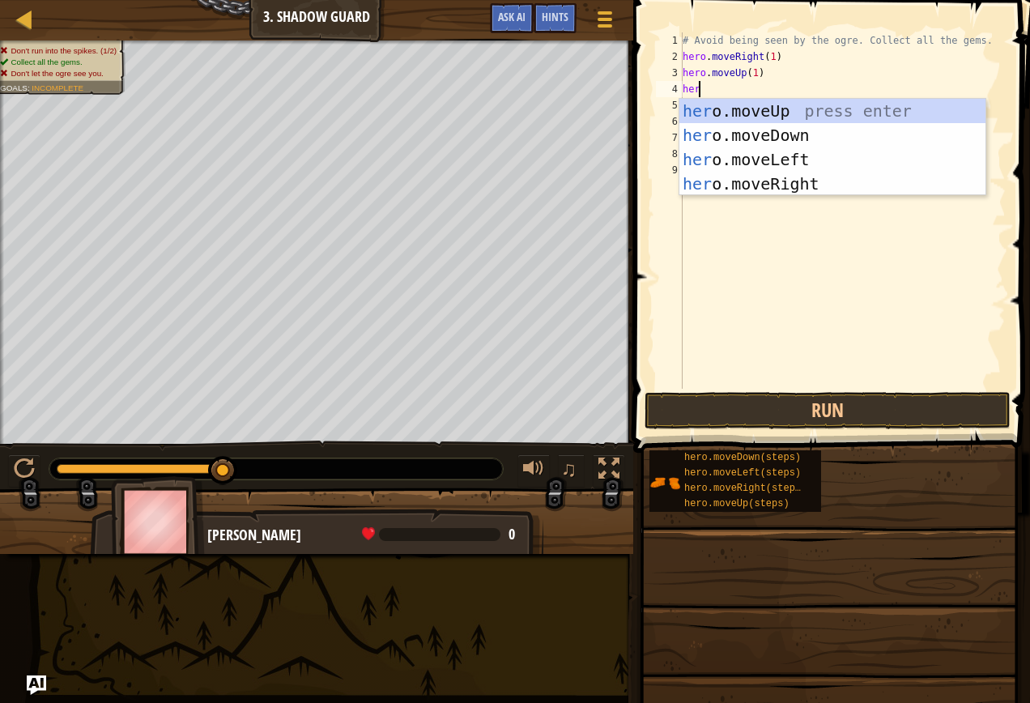
scroll to position [7, 1]
type textarea "hero"
click at [764, 188] on div "hero .moveUp press enter hero .moveDown press enter hero .moveLeft press enter …" at bounding box center [832, 172] width 306 height 146
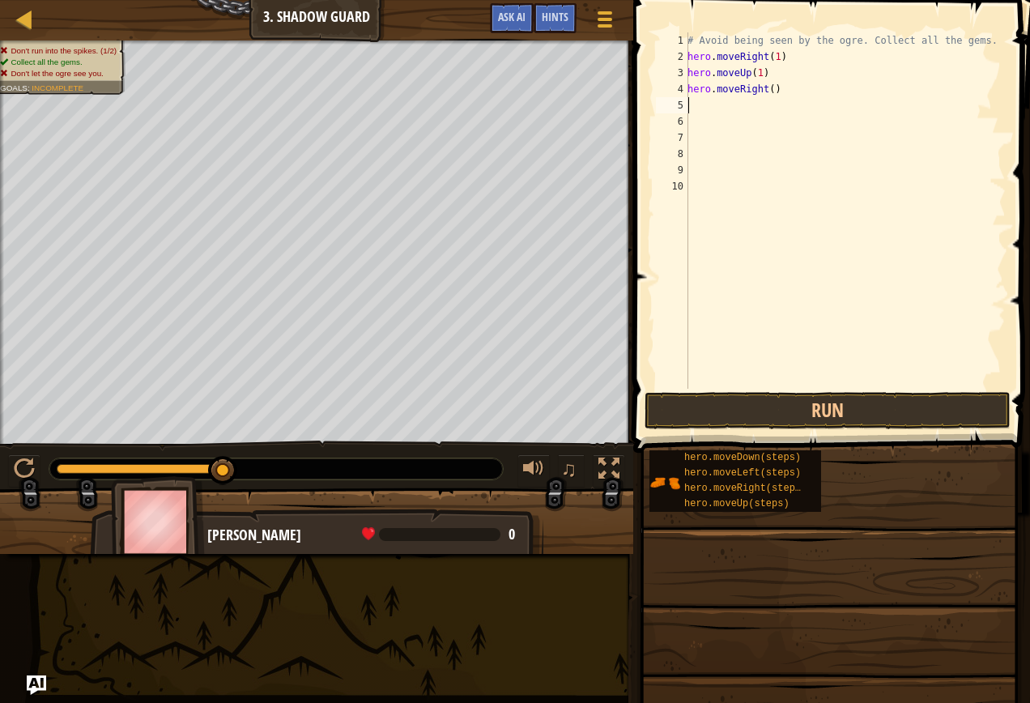
scroll to position [7, 0]
click at [767, 85] on div "# Avoid being seen by the ogre. Collect all the gems. hero . moveRight ( 1 ) he…" at bounding box center [844, 226] width 321 height 389
type textarea "hero.moveRight(1)"
click at [746, 114] on div "# Avoid being seen by the ogre. Collect all the gems. hero . moveRight ( 1 ) he…" at bounding box center [844, 226] width 321 height 389
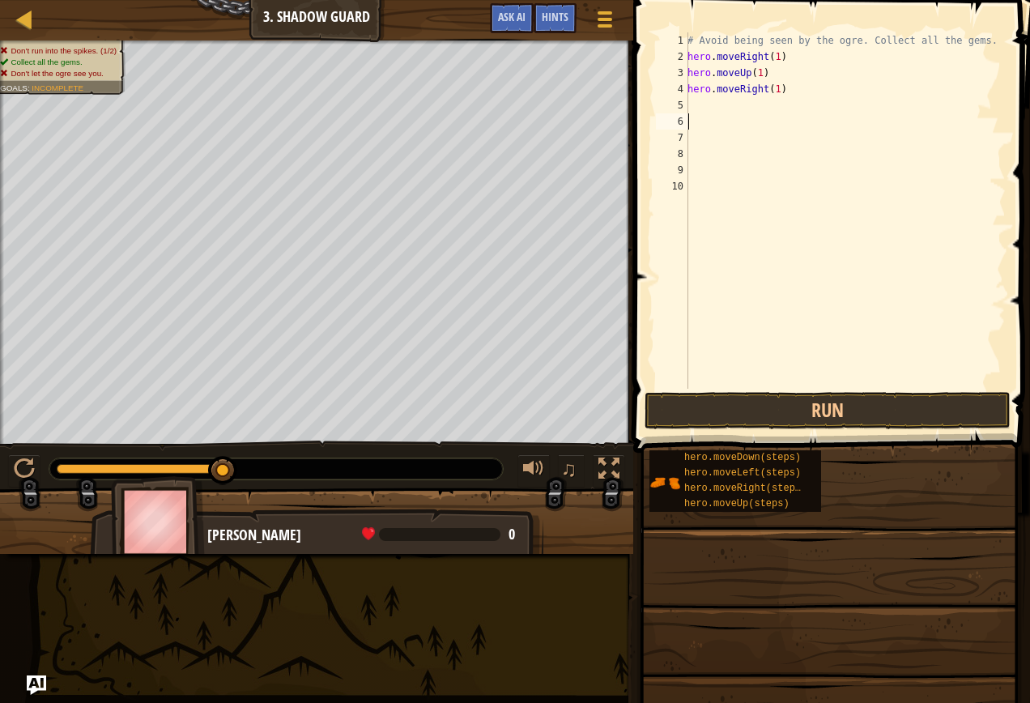
scroll to position [7, 0]
click at [739, 108] on div "# Avoid being seen by the ogre. Collect all the gems. hero . moveRight ( 1 ) he…" at bounding box center [844, 226] width 321 height 389
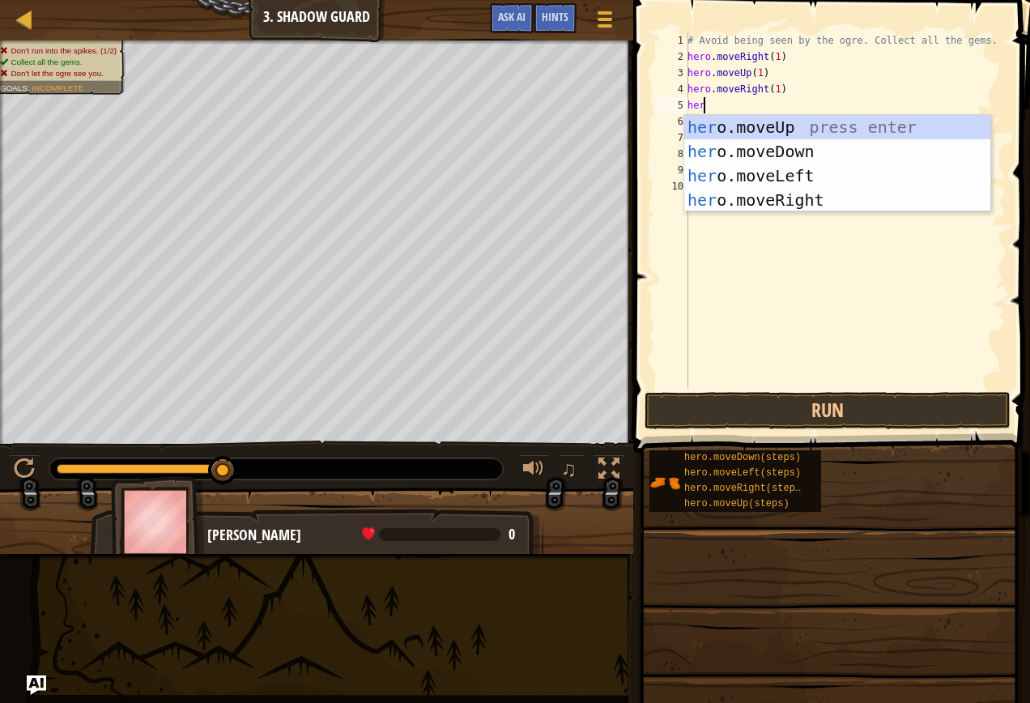
scroll to position [7, 1]
type textarea "hero"
click at [840, 142] on div "hero .moveUp press enter hero .moveDown press enter hero .moveLeft press enter …" at bounding box center [837, 188] width 306 height 146
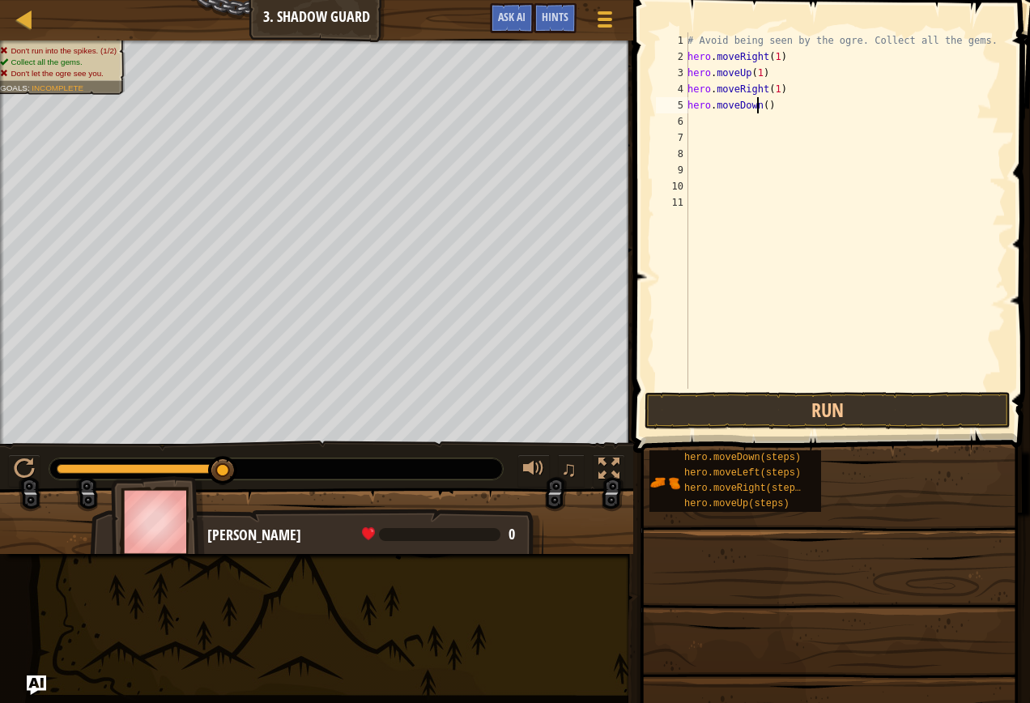
click at [759, 102] on div "# Avoid being seen by the ogre. Collect all the gems. hero . moveRight ( 1 ) he…" at bounding box center [844, 226] width 321 height 389
click at [763, 111] on div "# Avoid being seen by the ogre. Collect all the gems. hero . moveRight ( 1 ) he…" at bounding box center [844, 226] width 321 height 389
type textarea "hero.moveDown(1)"
click at [695, 119] on div "# Avoid being seen by the ogre. Collect all the gems. hero . moveRight ( 1 ) he…" at bounding box center [844, 226] width 321 height 389
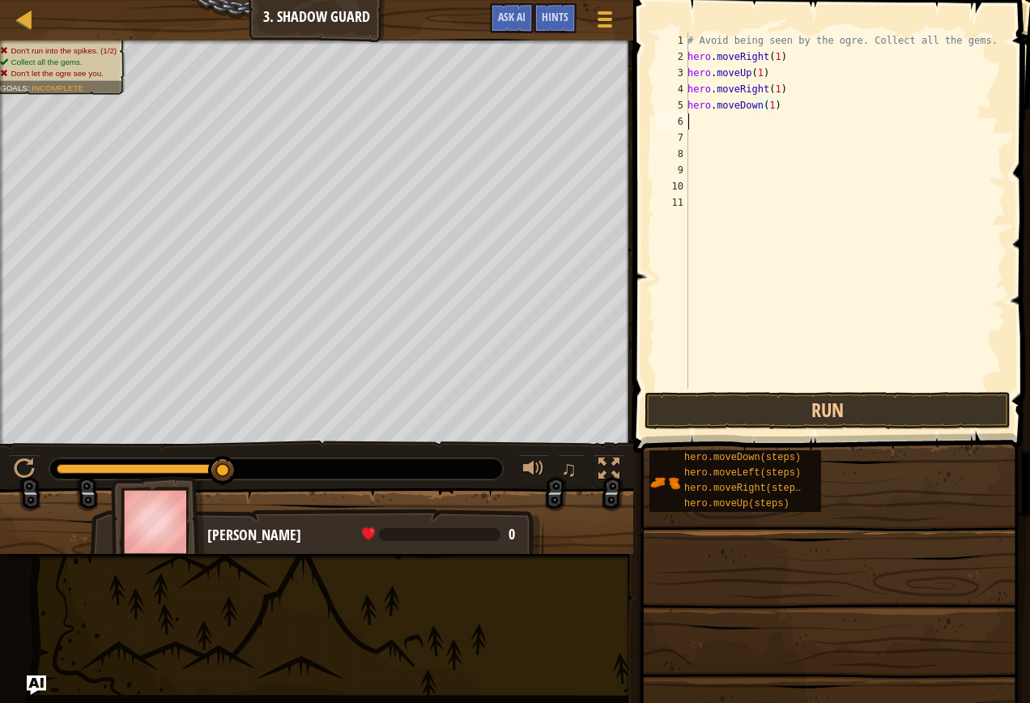
scroll to position [7, 0]
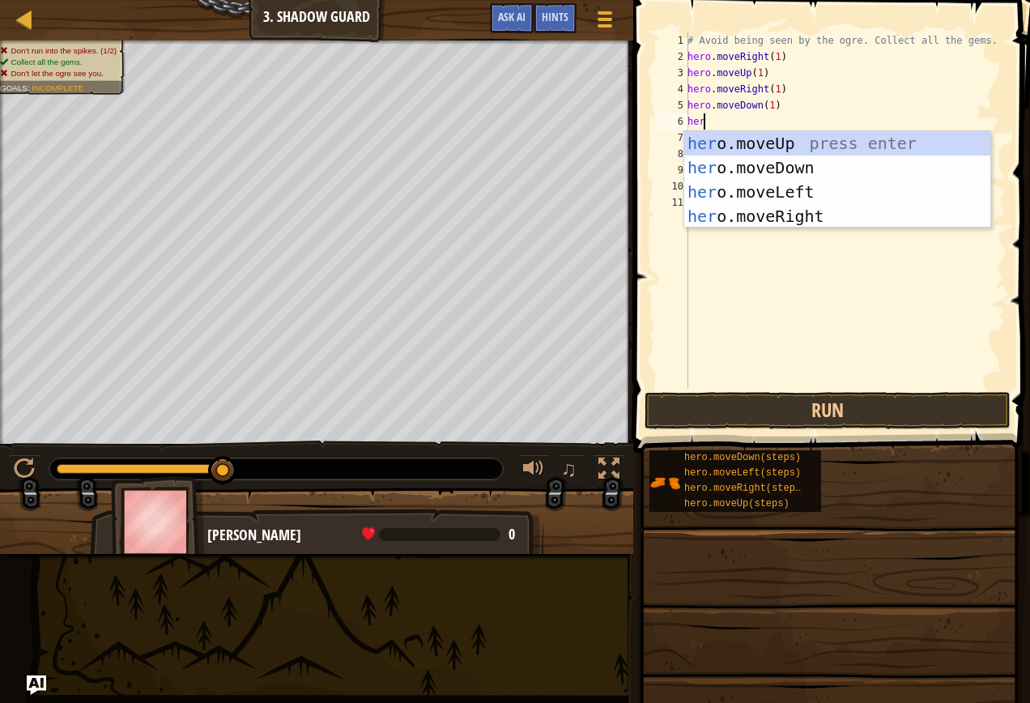
type textarea "her"
click at [775, 215] on div "her o.moveUp press enter her o.moveDown press enter her o.moveLeft press enter …" at bounding box center [837, 204] width 306 height 146
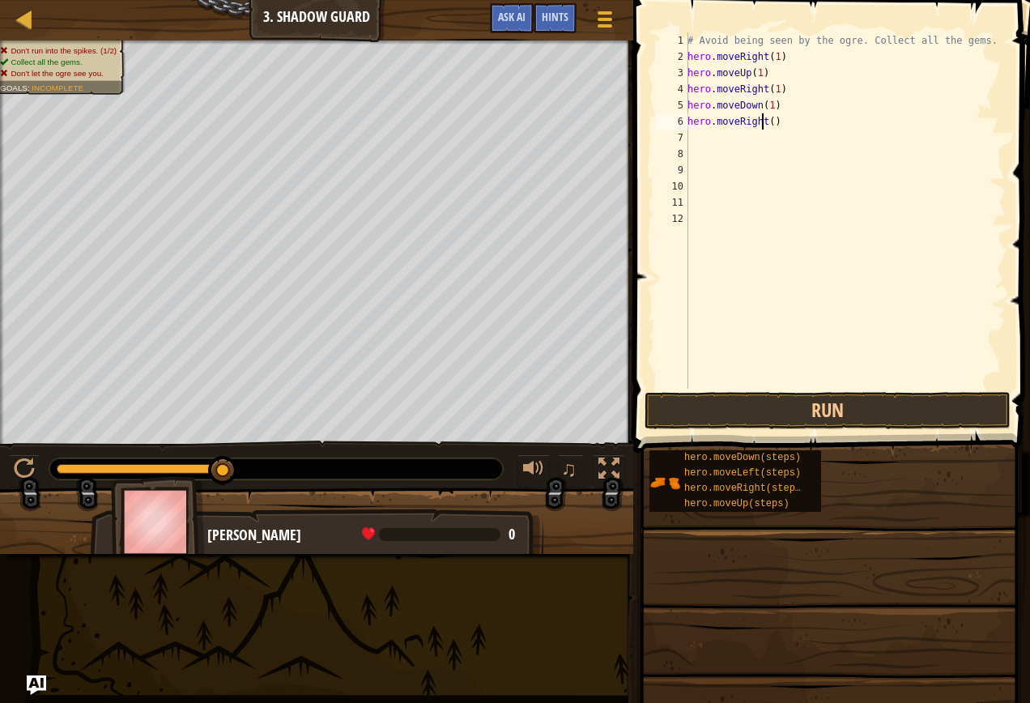
click at [764, 127] on div "# Avoid being seen by the ogre. Collect all the gems. hero . moveRight ( 1 ) he…" at bounding box center [844, 226] width 321 height 389
click at [764, 127] on div "# Avoid being seen by the ogre. Collect all the gems. hero . moveRight ( 1 ) he…" at bounding box center [844, 210] width 321 height 356
click at [767, 123] on div "# Avoid being seen by the ogre. Collect all the gems. hero . moveRight ( 1 ) he…" at bounding box center [844, 226] width 321 height 389
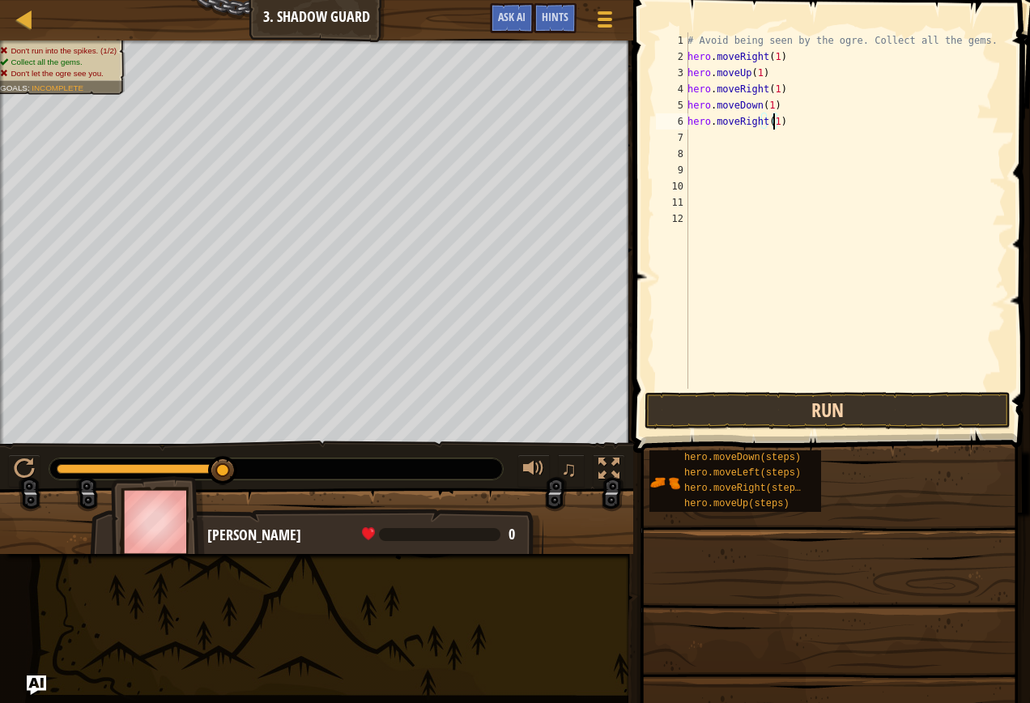
type textarea "hero.moveRight(1)"
click at [762, 415] on button "Run" at bounding box center [827, 410] width 366 height 37
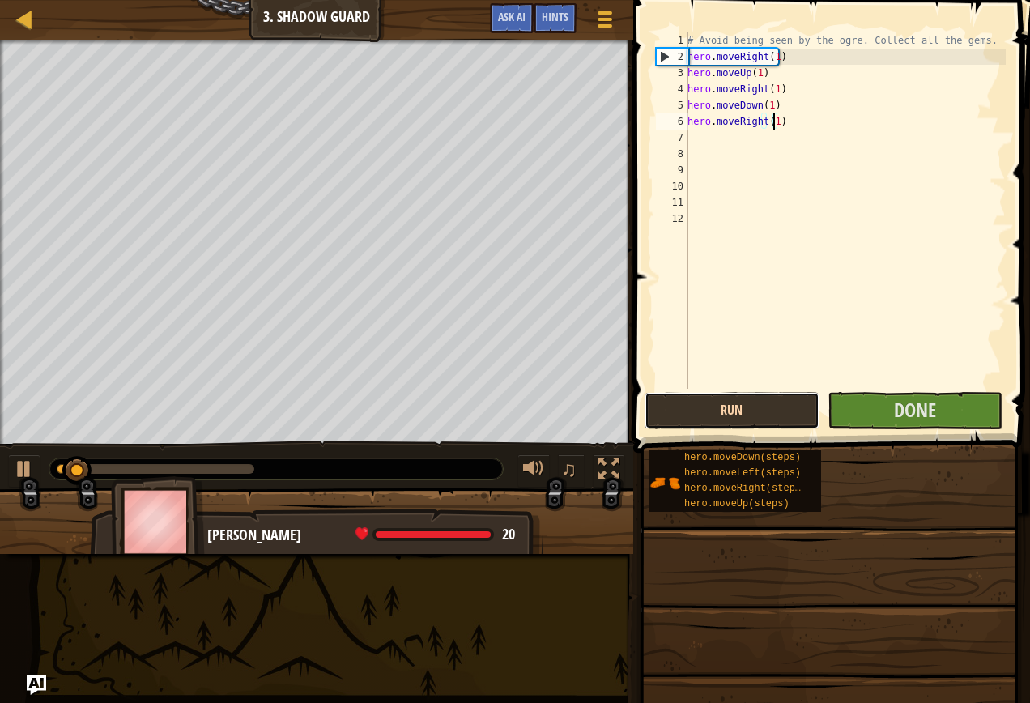
click at [749, 415] on button "Run" at bounding box center [731, 410] width 175 height 37
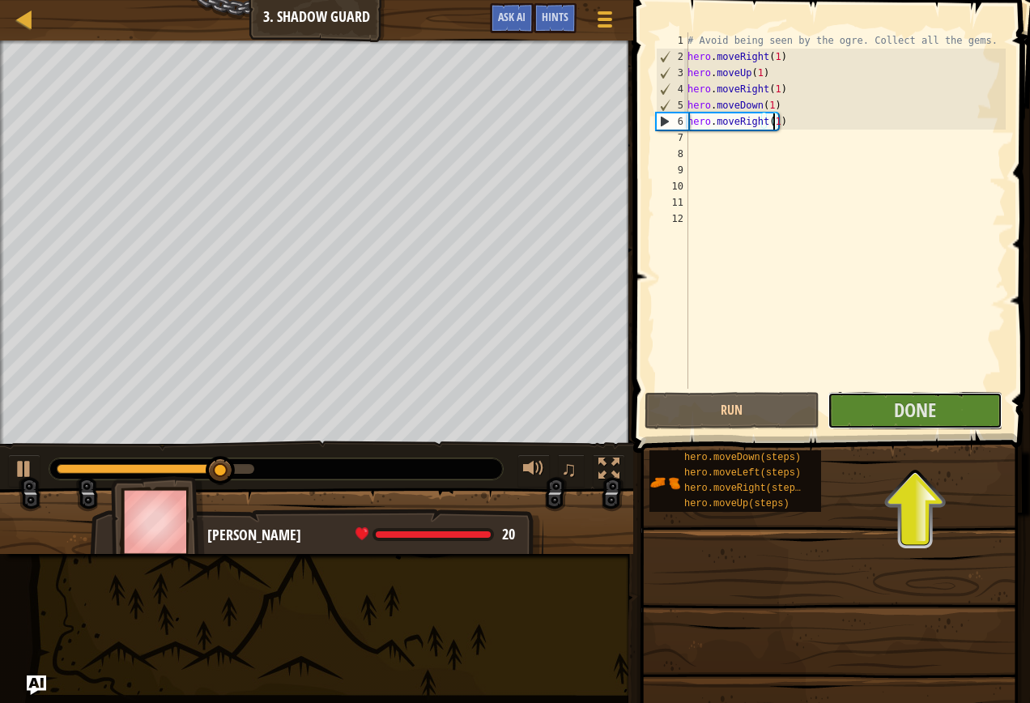
click at [920, 389] on div "hero.moveRight(1) 1 2 3 4 5 6 7 8 9 10 11 12 # Avoid being seen by the ogre. Co…" at bounding box center [829, 258] width 402 height 500
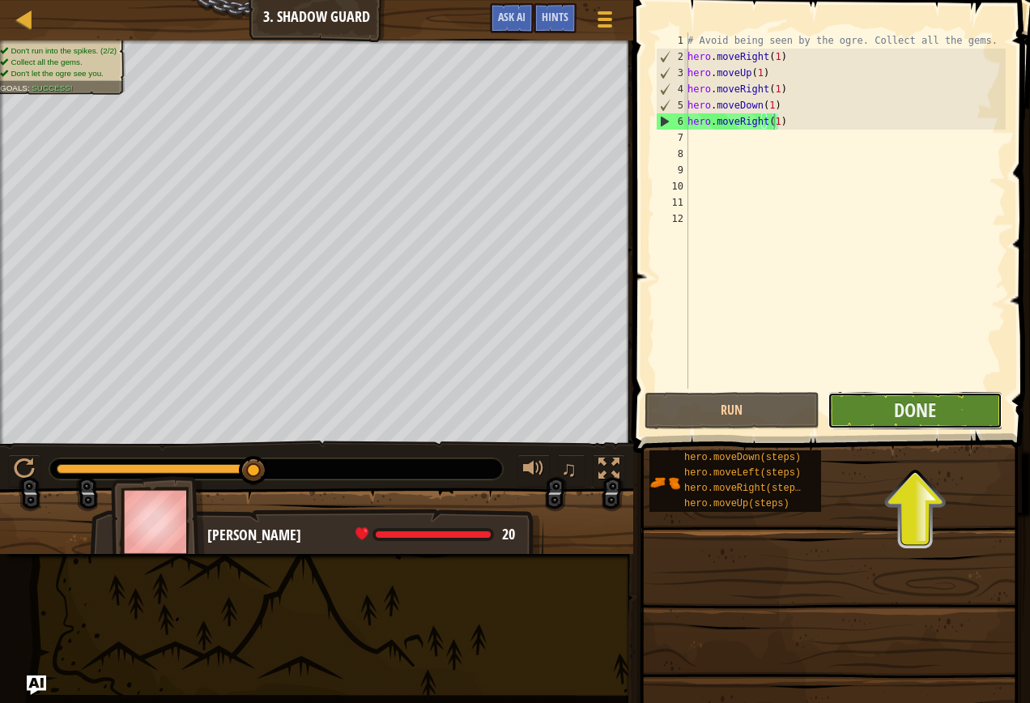
click at [878, 414] on button "Done" at bounding box center [914, 410] width 175 height 37
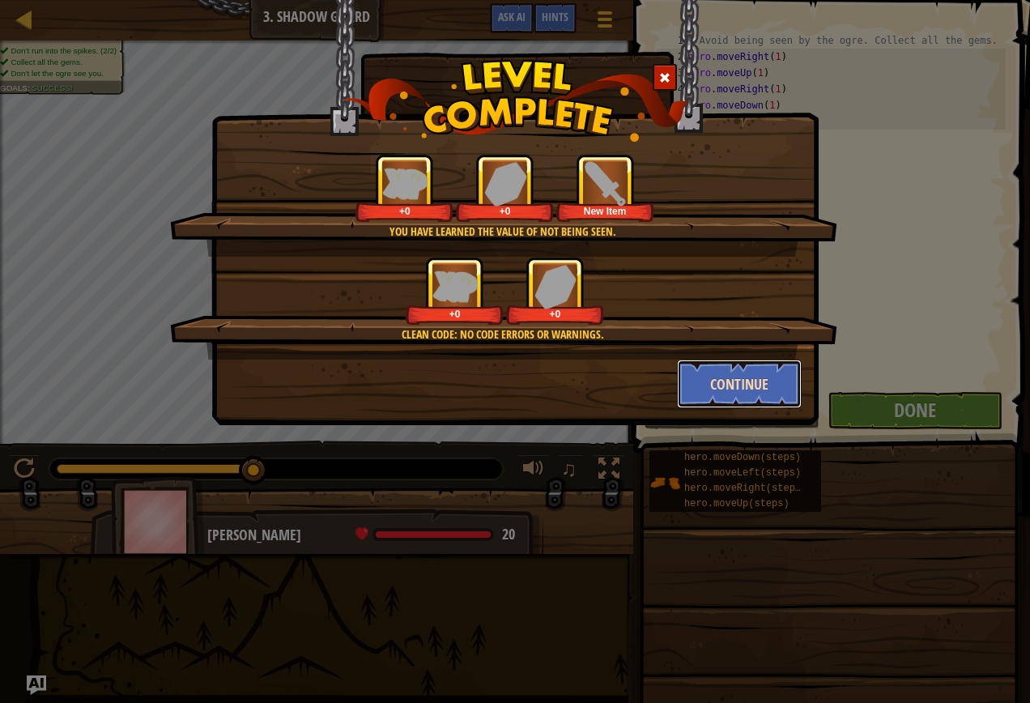
click at [682, 366] on button "Continue" at bounding box center [739, 383] width 125 height 49
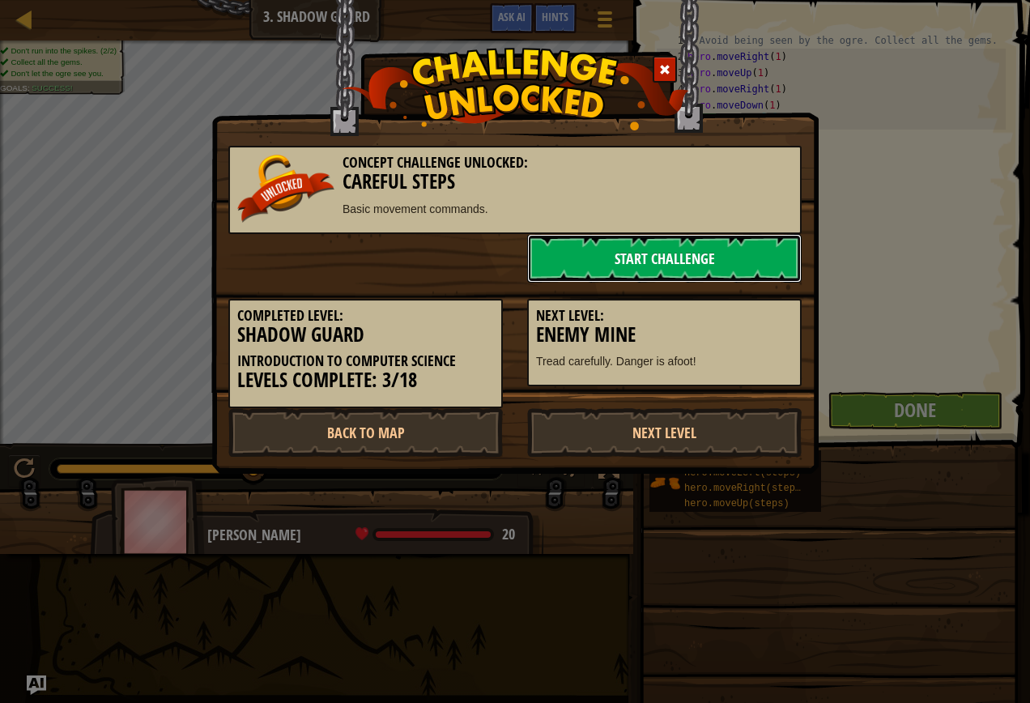
click at [725, 249] on link "Start Challenge" at bounding box center [664, 258] width 274 height 49
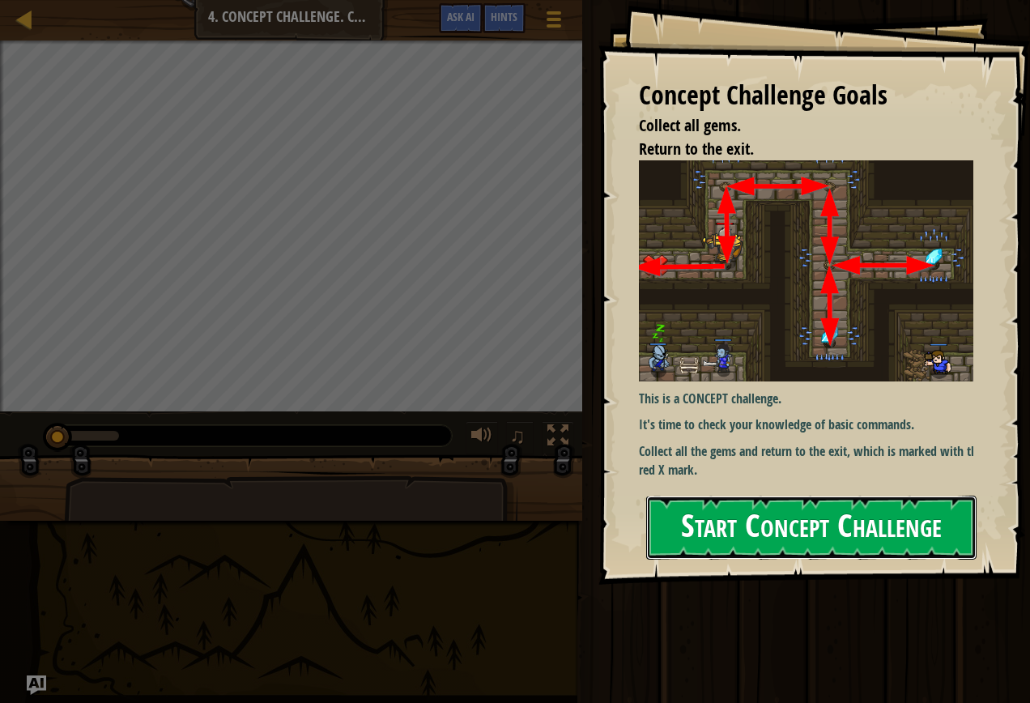
click at [819, 527] on button "Start Concept Challenge" at bounding box center [811, 527] width 330 height 64
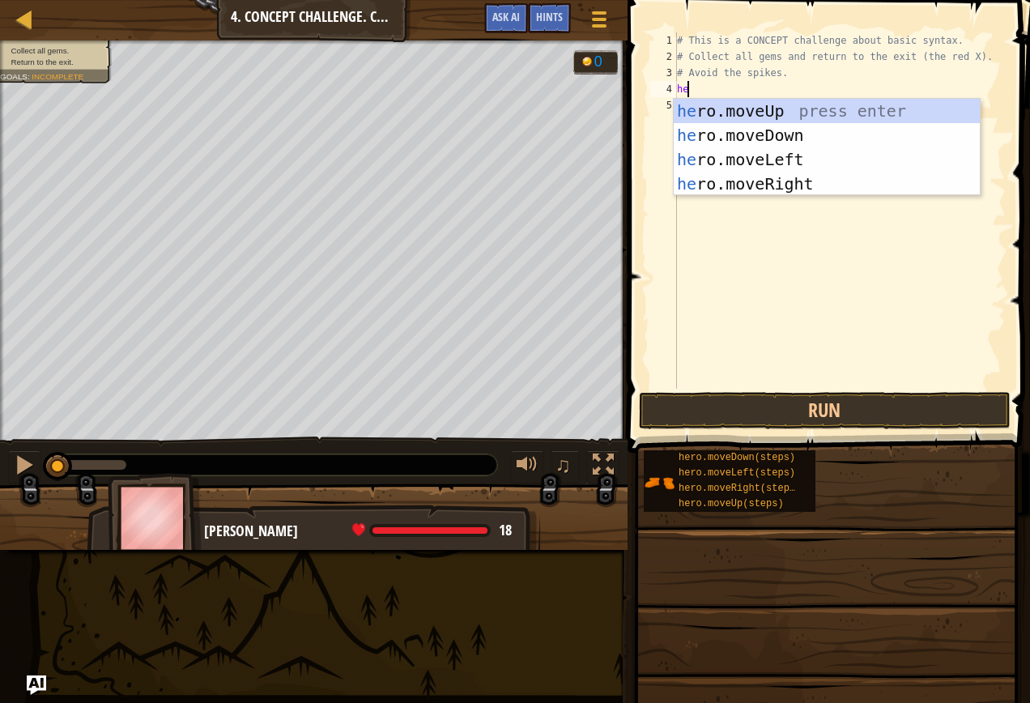
scroll to position [7, 0]
type textarea "her"
click at [687, 104] on div "her o.moveUp press enter her o.moveDown press enter her o.moveLeft press enter …" at bounding box center [827, 172] width 306 height 146
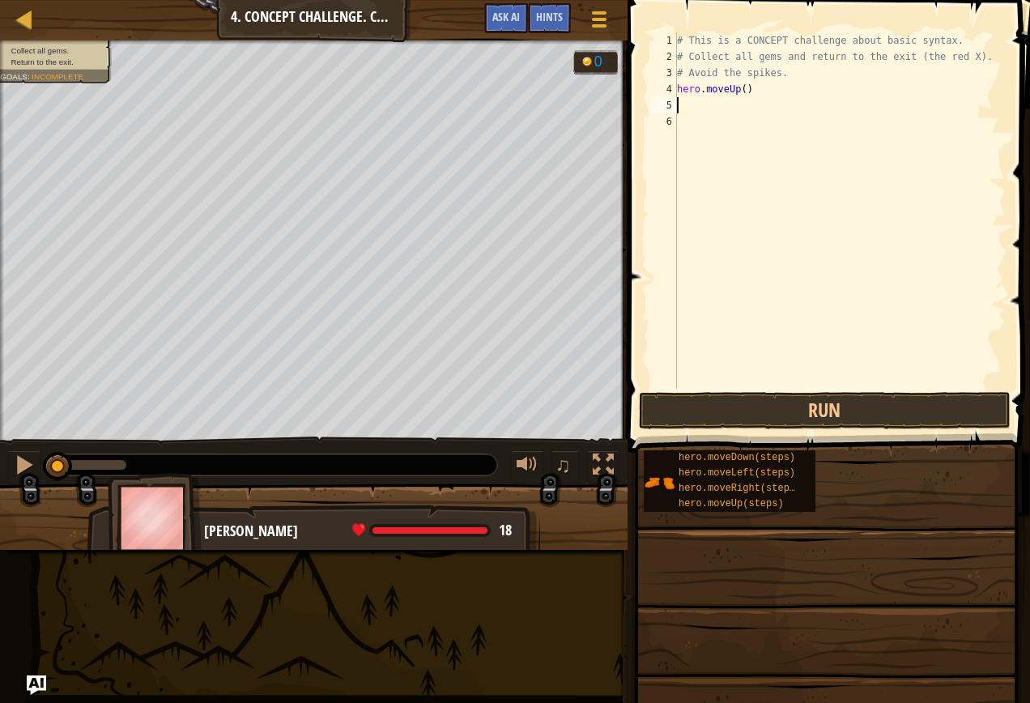
click at [739, 83] on div "# This is a CONCEPT challenge about basic syntax. # Collect all gems and return…" at bounding box center [840, 226] width 332 height 389
type textarea "hero.moveUp(1)"
click at [687, 103] on div "# This is a CONCEPT challenge about basic syntax. # Collect all gems and return…" at bounding box center [840, 226] width 332 height 389
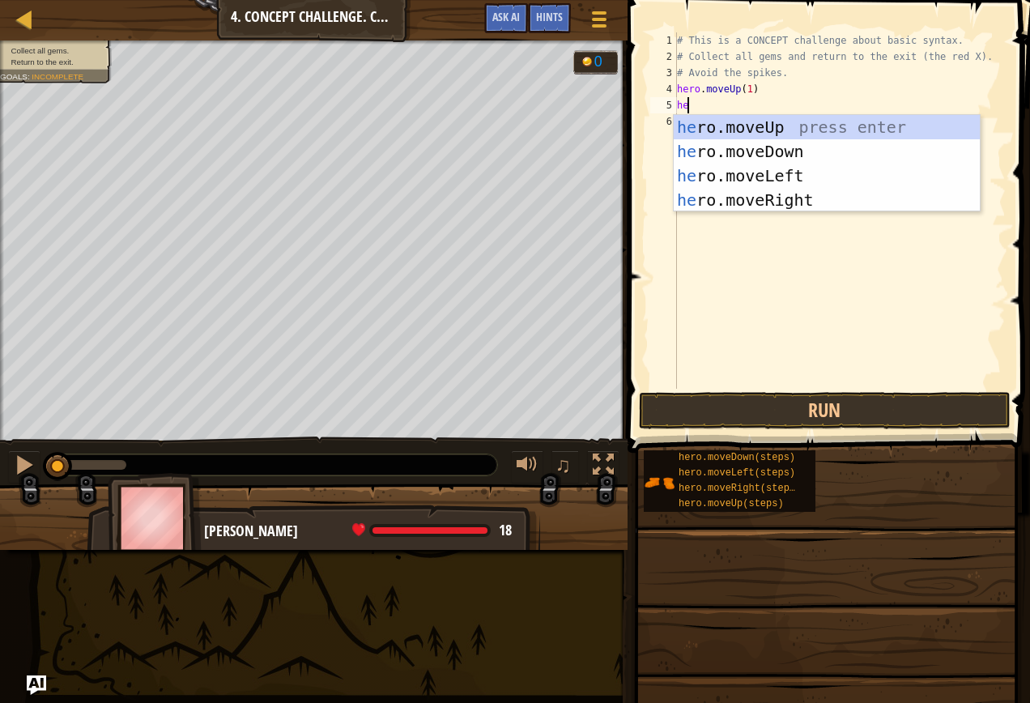
type textarea "her"
click at [772, 204] on div "her o.moveUp press enter her o.moveDown press enter her o.moveLeft press enter …" at bounding box center [827, 188] width 306 height 146
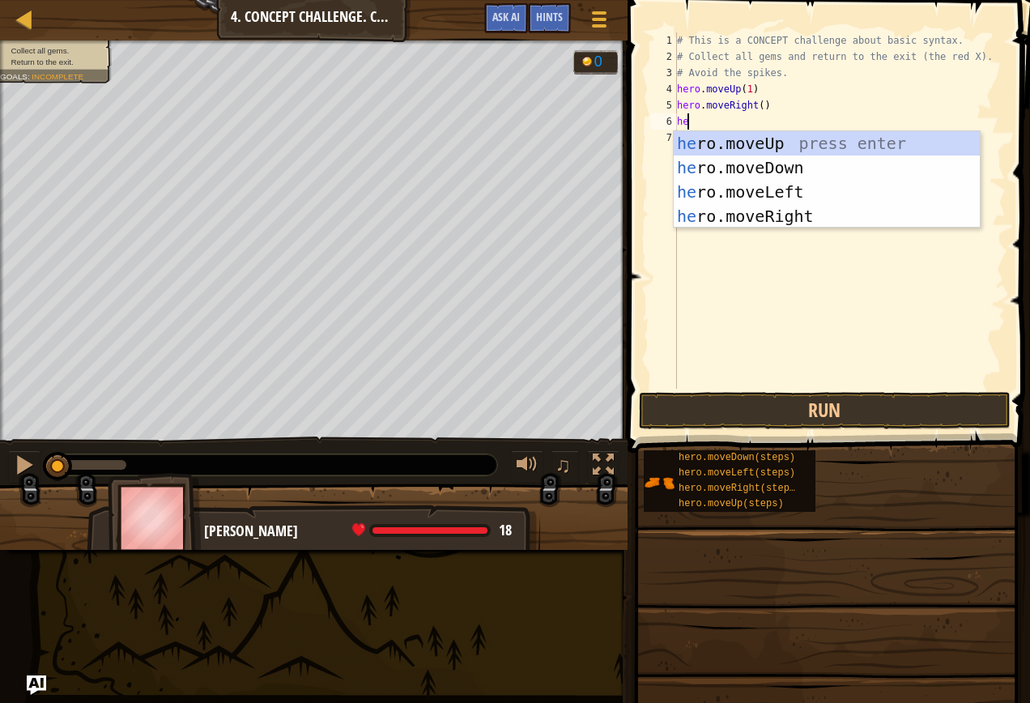
type textarea "her"
click at [774, 209] on div "her o.moveUp press enter her o.moveDown press enter her o.moveLeft press enter …" at bounding box center [827, 204] width 306 height 146
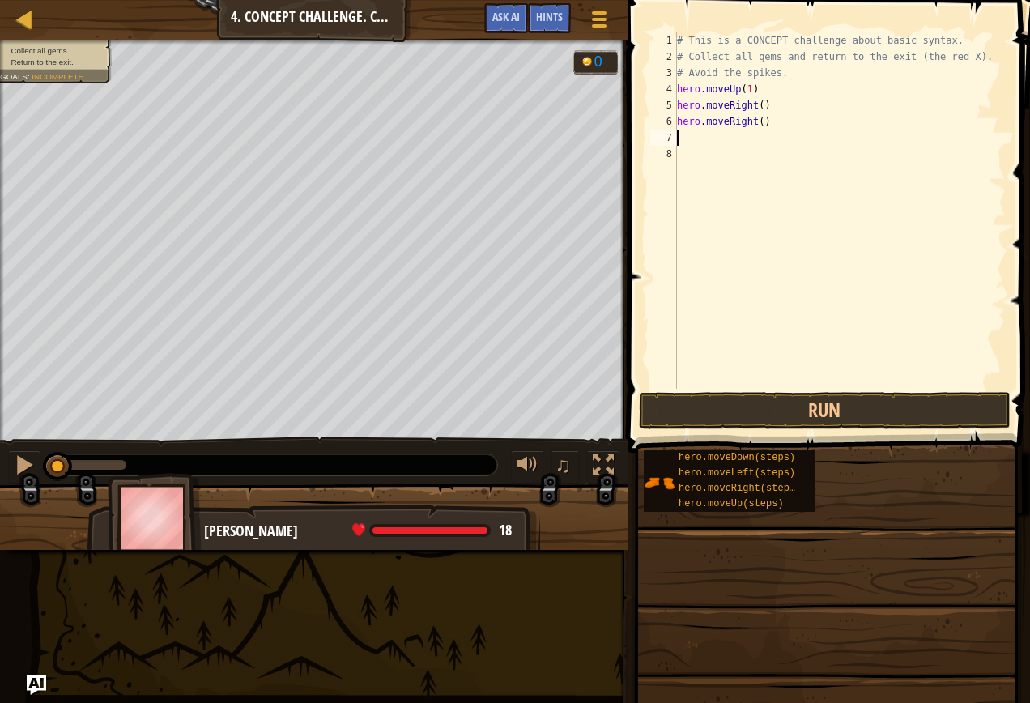
type textarea "he"
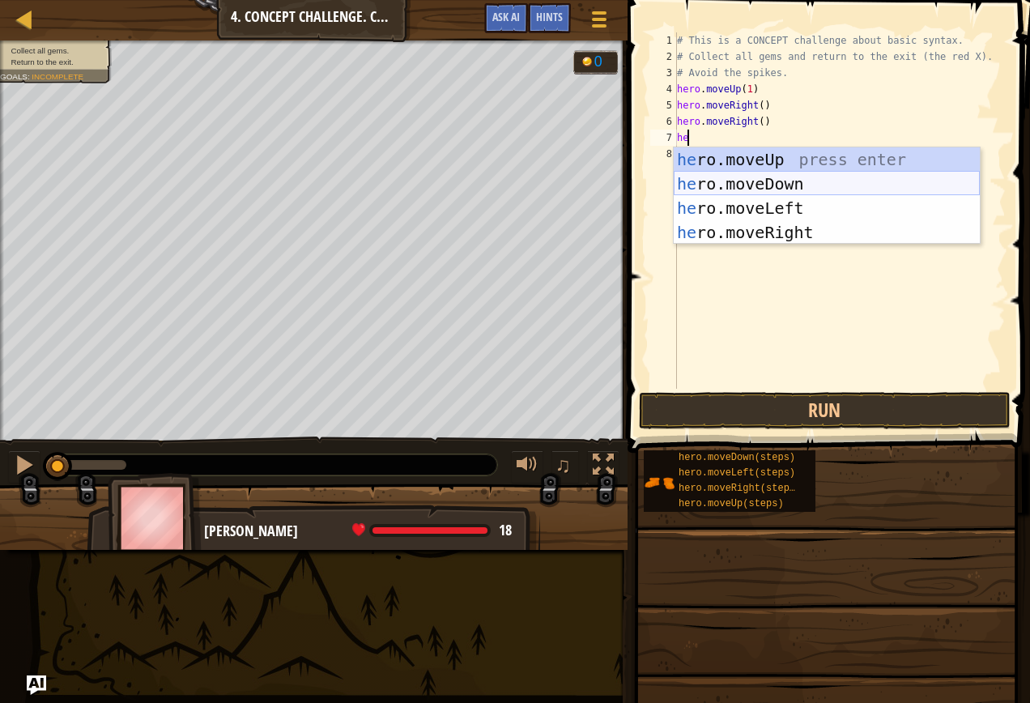
click at [733, 186] on div "he ro.moveUp press enter he ro.moveDown press enter he ro.moveLeft press enter …" at bounding box center [827, 220] width 306 height 146
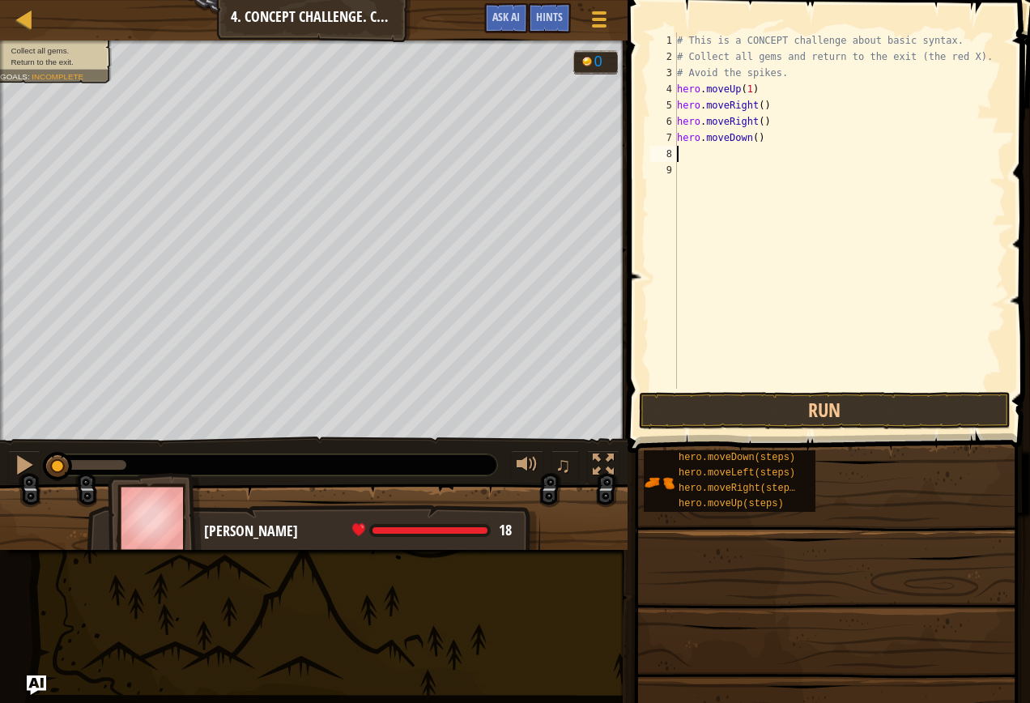
click at [750, 139] on div "# This is a CONCEPT challenge about basic syntax. # Collect all gems and return…" at bounding box center [840, 226] width 332 height 389
click at [763, 126] on div "# This is a CONCEPT challenge about basic syntax. # Collect all gems and return…" at bounding box center [840, 226] width 332 height 389
drag, startPoint x: 751, startPoint y: 125, endPoint x: 678, endPoint y: 122, distance: 73.7
click at [678, 122] on div "# This is a CONCEPT challenge about basic syntax. # Collect all gems and return…" at bounding box center [840, 226] width 332 height 389
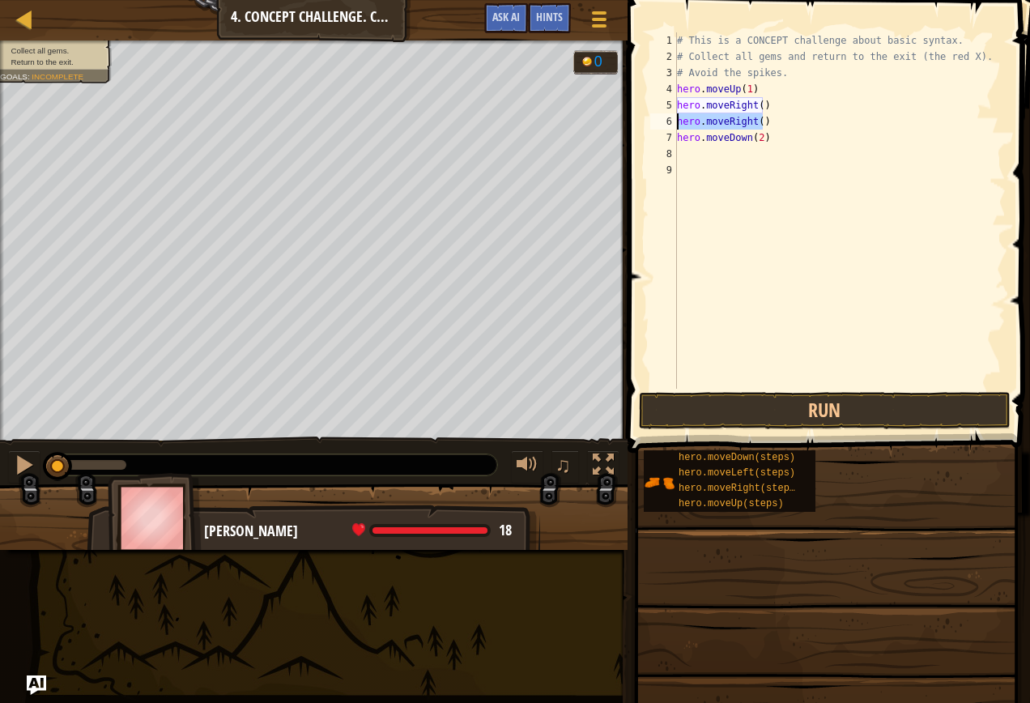
click at [685, 124] on div "# This is a CONCEPT challenge about basic syntax. # Collect all gems and return…" at bounding box center [840, 210] width 332 height 356
drag, startPoint x: 682, startPoint y: 124, endPoint x: 721, endPoint y: 126, distance: 38.9
click at [721, 126] on div "# This is a CONCEPT challenge about basic syntax. # Collect all gems and return…" at bounding box center [840, 226] width 332 height 389
drag, startPoint x: 722, startPoint y: 121, endPoint x: 688, endPoint y: 117, distance: 34.3
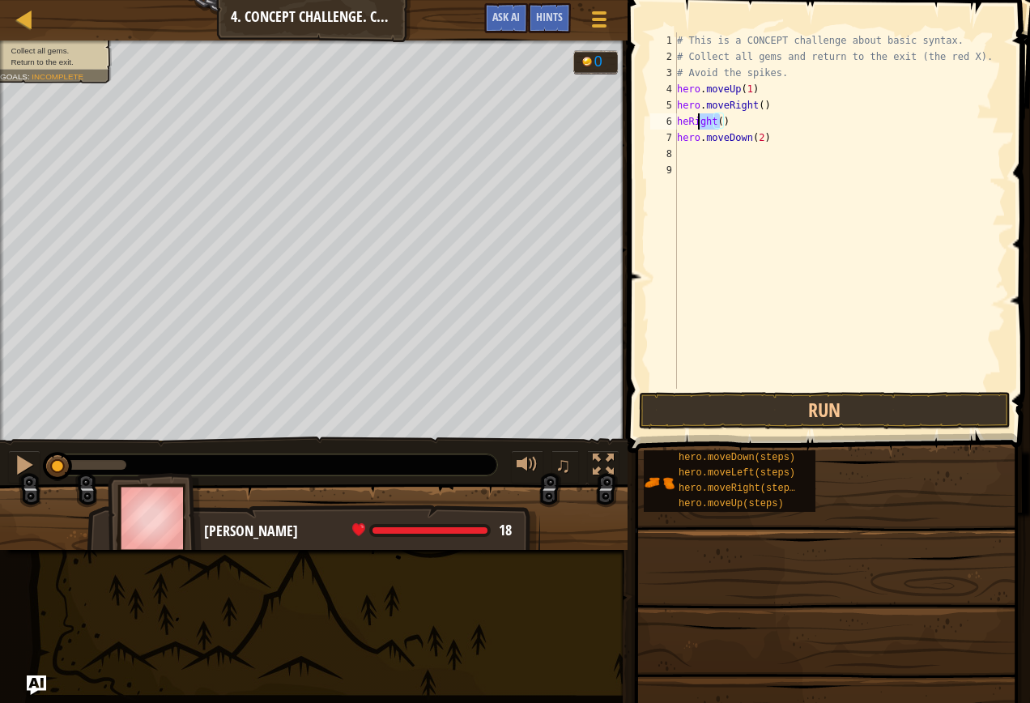
click at [688, 117] on div "# This is a CONCEPT challenge about basic syntax. # Collect all gems and return…" at bounding box center [840, 226] width 332 height 389
click at [716, 121] on div "# This is a CONCEPT challenge about basic syntax. # Collect all gems and return…" at bounding box center [840, 226] width 332 height 389
type textarea "h"
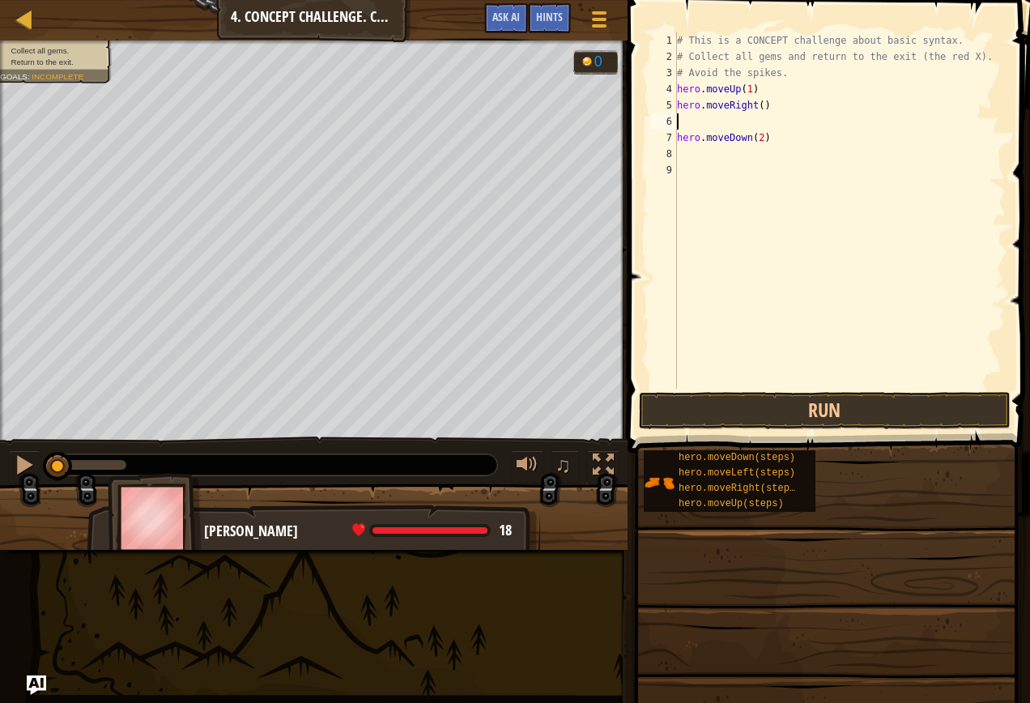
click at [680, 141] on div "# This is a CONCEPT challenge about basic syntax. # Collect all gems and return…" at bounding box center [840, 226] width 332 height 389
click at [676, 140] on div "7" at bounding box center [663, 138] width 27 height 16
type textarea "hero.moveDown(2)"
click at [776, 145] on div "# This is a CONCEPT challenge about basic syntax. # Collect all gems and return…" at bounding box center [840, 226] width 332 height 389
click at [765, 134] on div "# This is a CONCEPT challenge about basic syntax. # Collect all gems and return…" at bounding box center [840, 226] width 332 height 389
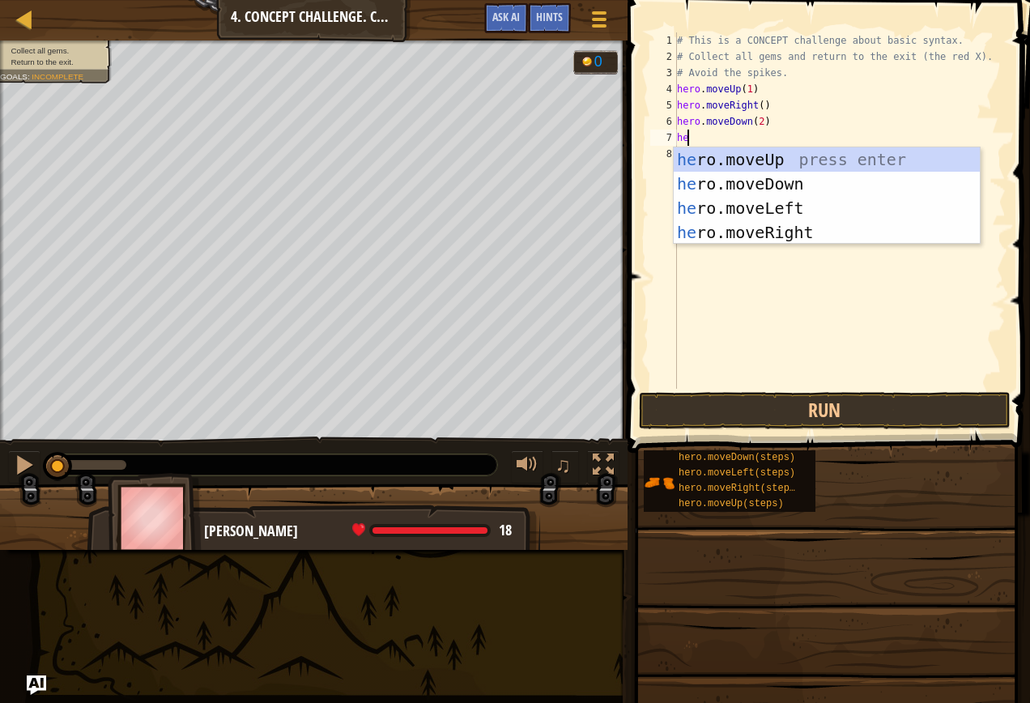
type textarea "her"
click at [762, 164] on div "her o.moveUp press enter her o.moveDown press enter her o.moveLeft press enter …" at bounding box center [827, 220] width 306 height 146
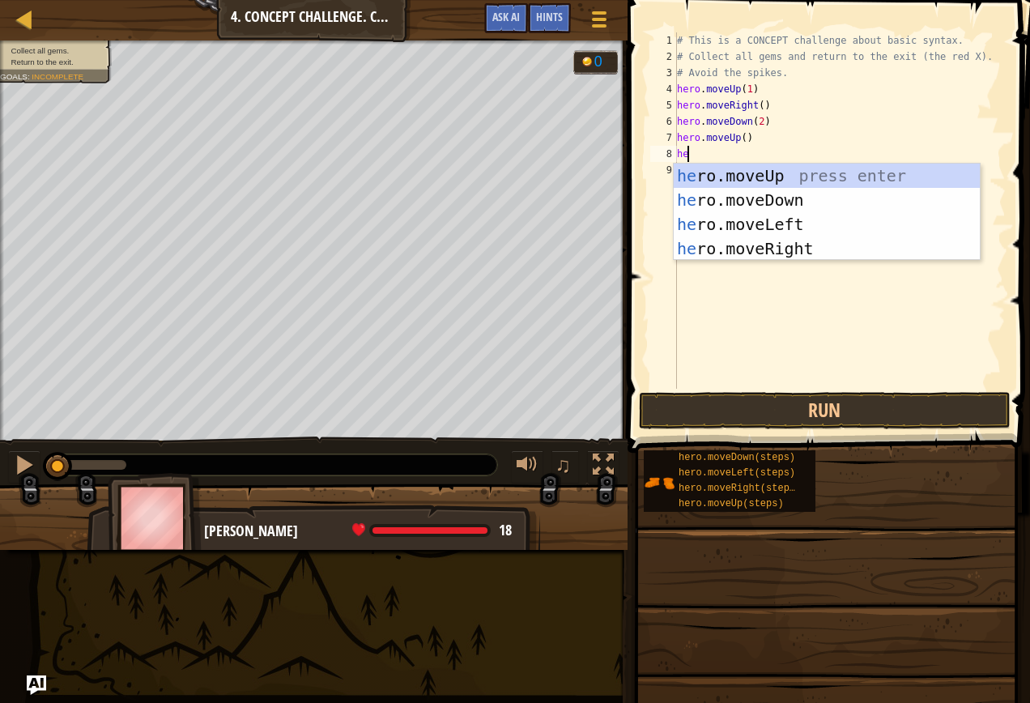
type textarea "her"
click at [816, 244] on div "her o.moveUp press enter her o.moveDown press enter her o.moveLeft press enter …" at bounding box center [827, 237] width 306 height 146
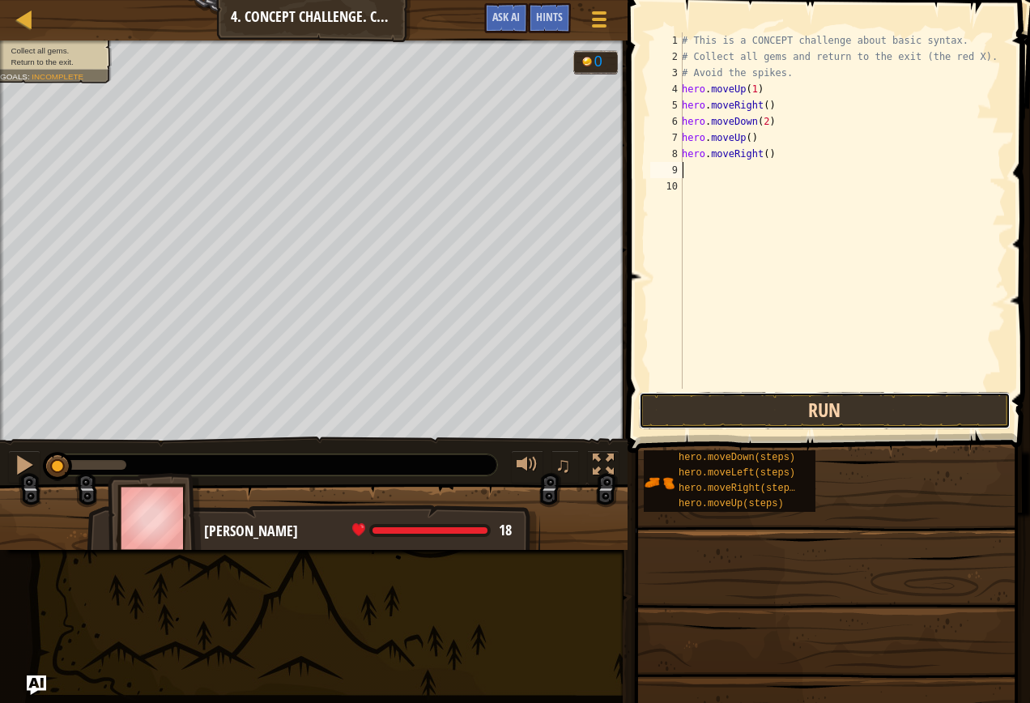
click at [787, 411] on button "Run" at bounding box center [825, 410] width 372 height 37
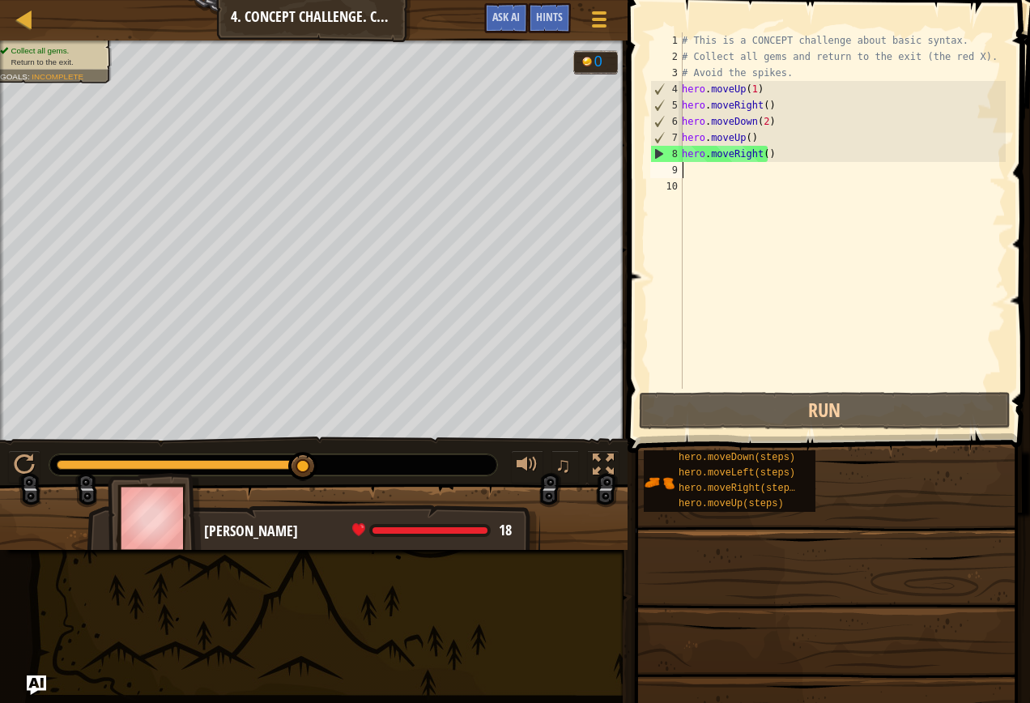
click at [714, 181] on div "# This is a CONCEPT challenge about basic syntax. # Collect all gems and return…" at bounding box center [841, 226] width 327 height 389
click at [716, 176] on div "# This is a CONCEPT challenge about basic syntax. # Collect all gems and return…" at bounding box center [841, 226] width 327 height 389
type textarea "h"
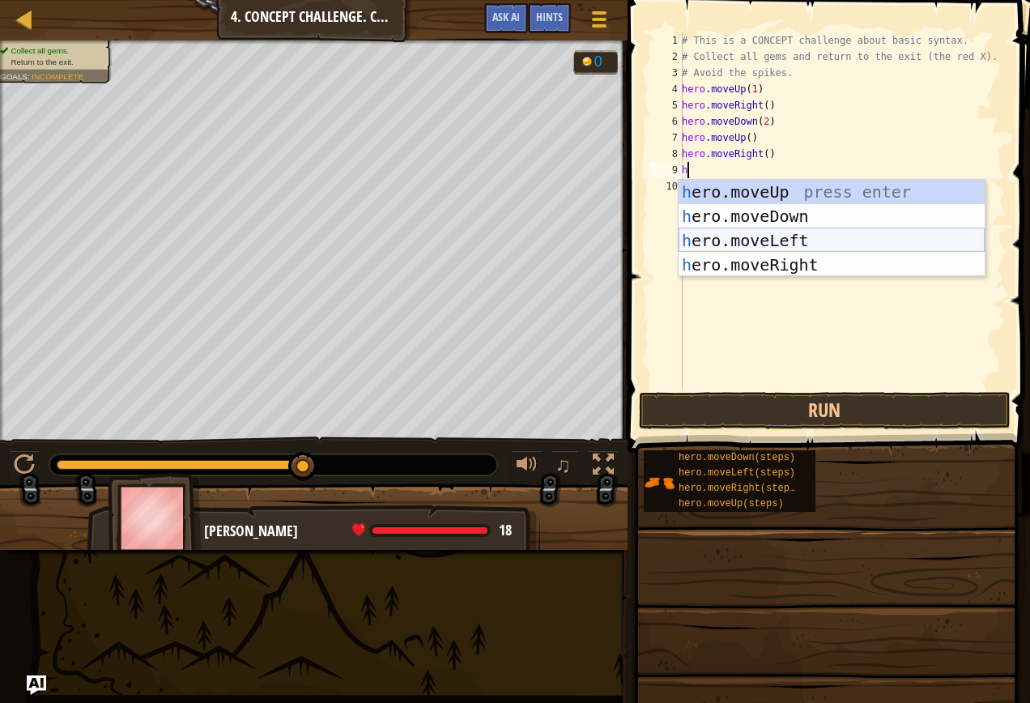
click at [765, 241] on div "h ero.moveUp press enter h ero.moveDown press enter h ero.moveLeft press enter …" at bounding box center [831, 253] width 306 height 146
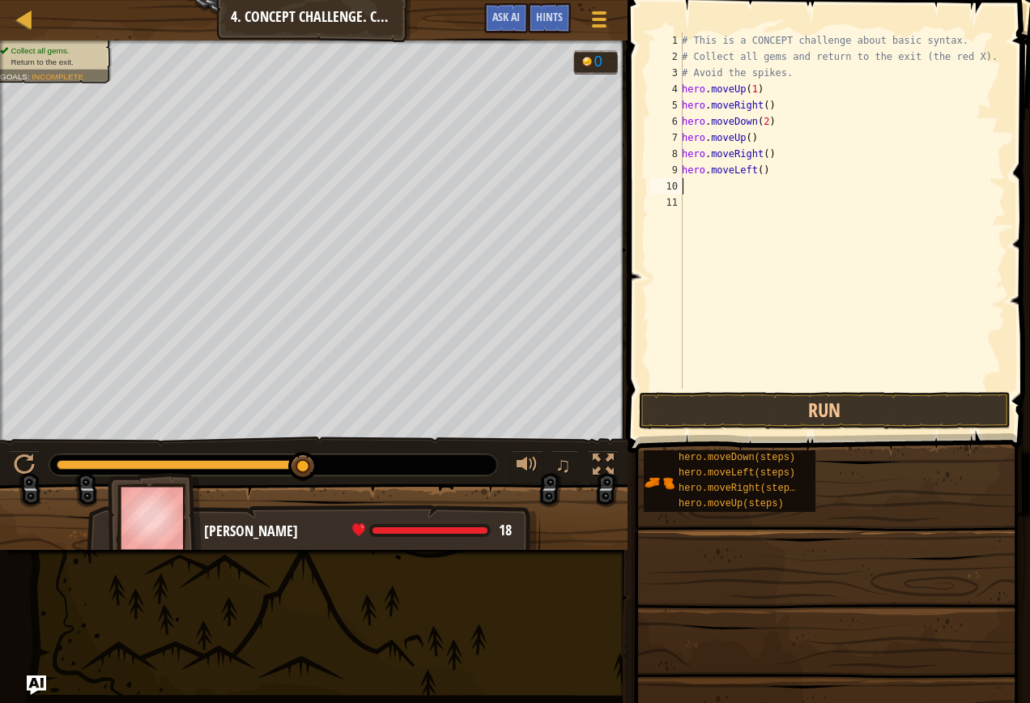
type textarea "h"
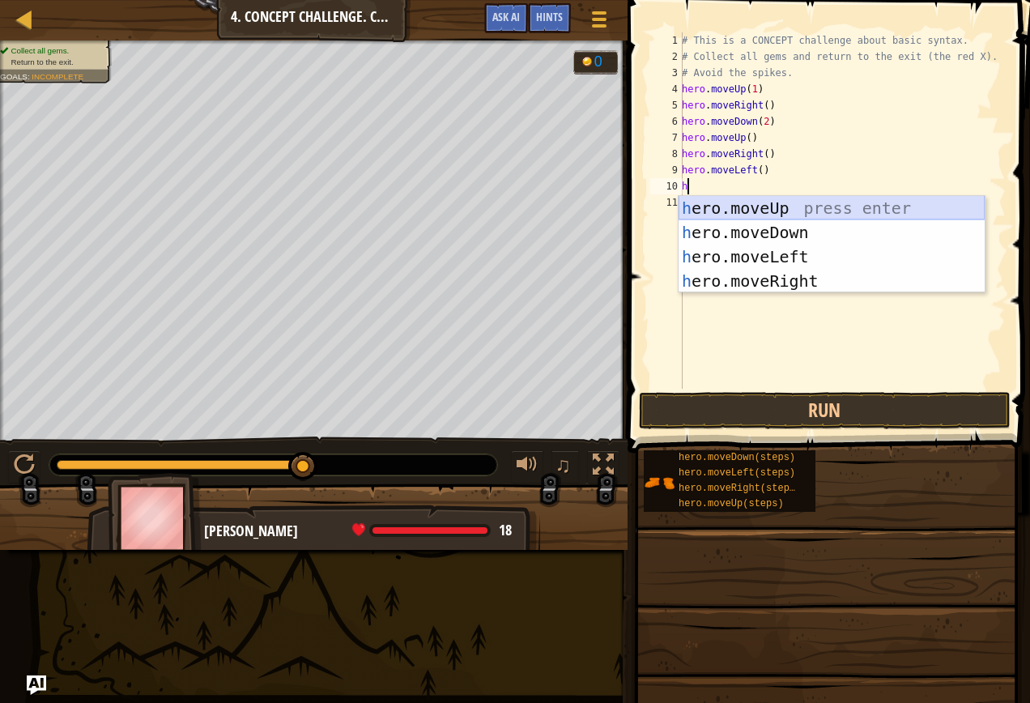
click at [737, 208] on div "h ero.moveUp press enter h ero.moveDown press enter h ero.moveLeft press enter …" at bounding box center [831, 269] width 306 height 146
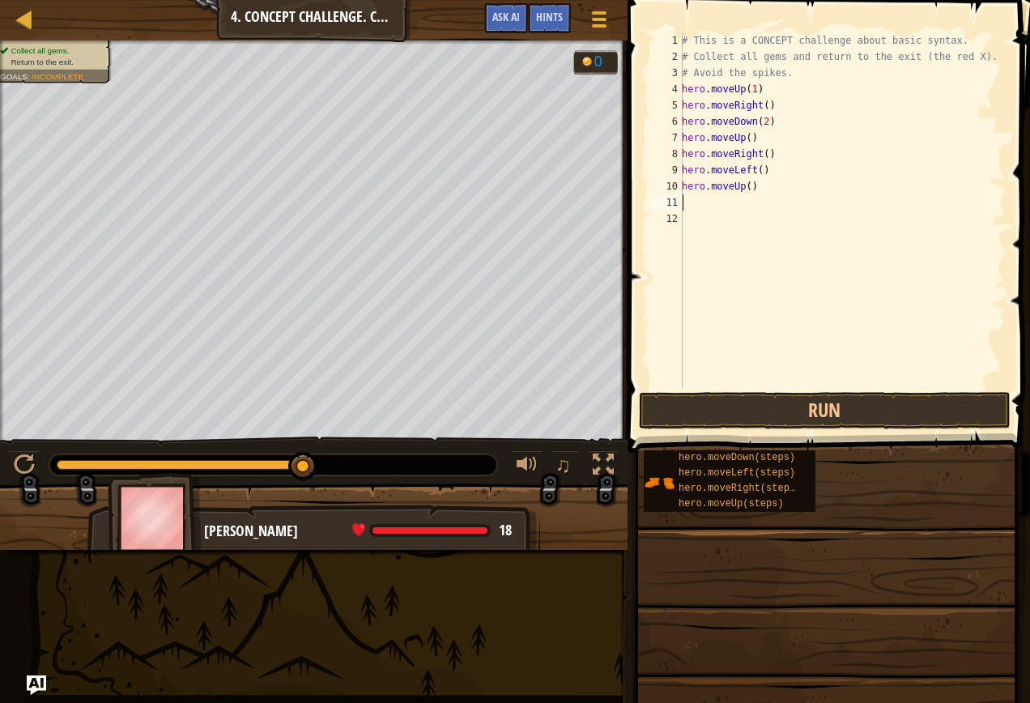
type textarea "h"
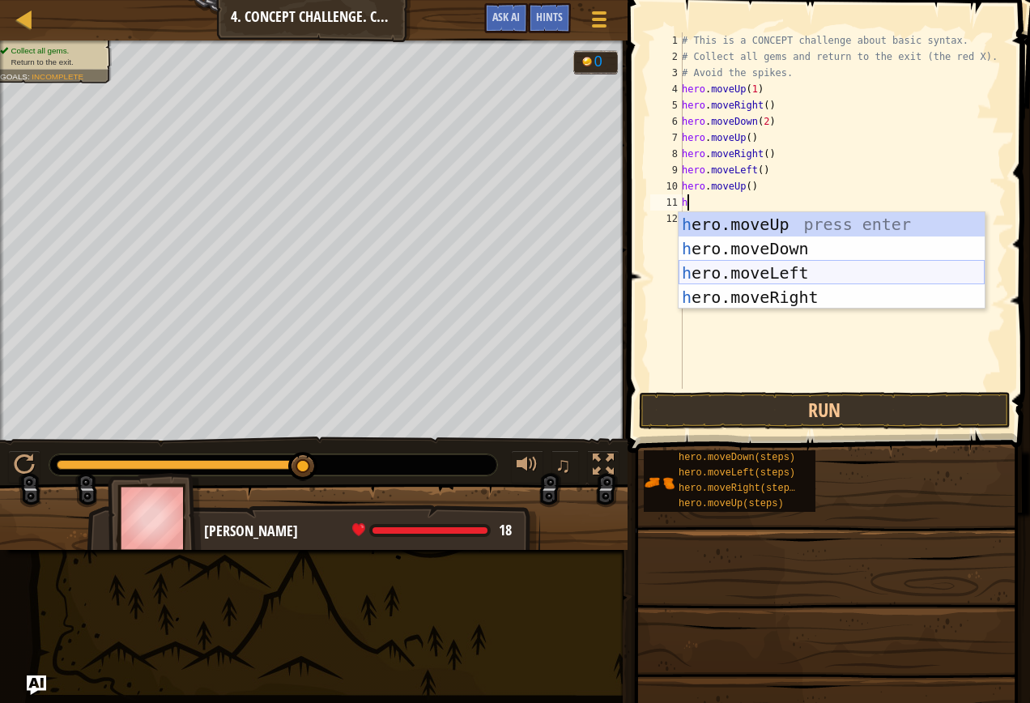
click at [707, 275] on div "h ero.moveUp press enter h ero.moveDown press enter h ero.moveLeft press enter …" at bounding box center [831, 285] width 306 height 146
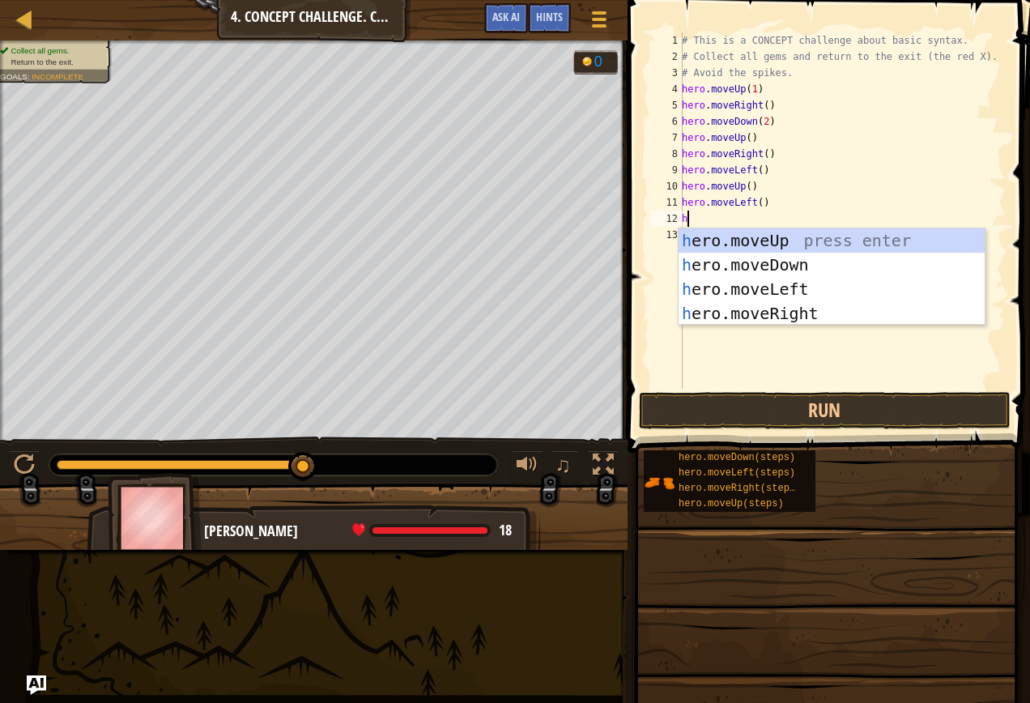
type textarea "h"
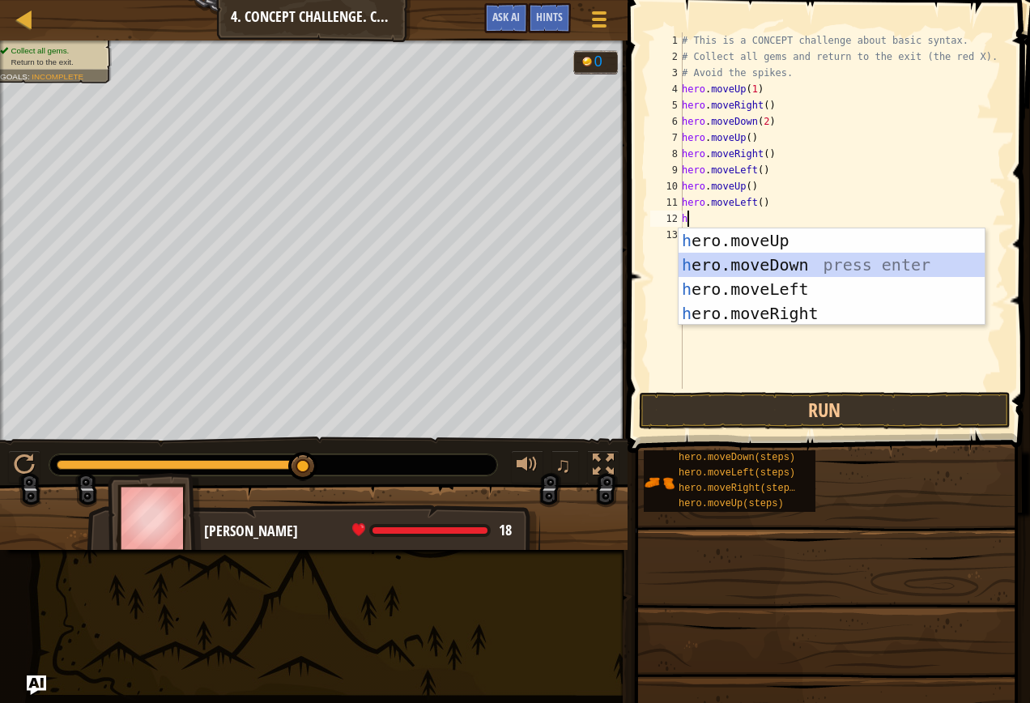
click at [766, 254] on div "h ero.moveUp press enter h ero.moveDown press enter h ero.moveLeft press enter …" at bounding box center [831, 301] width 306 height 146
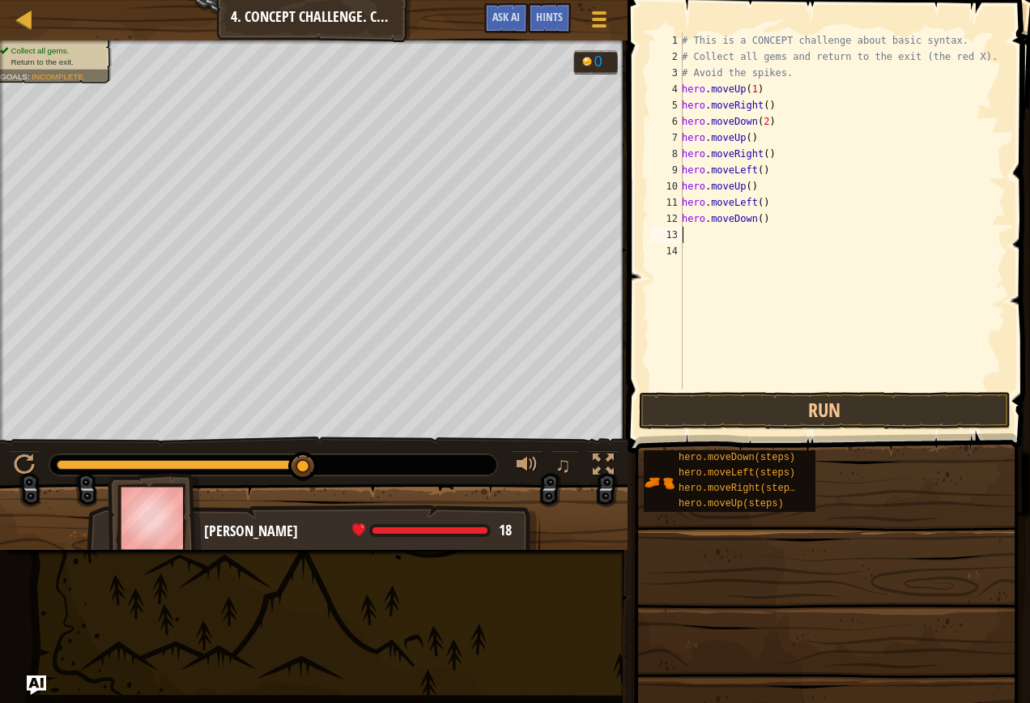
type textarea "h"
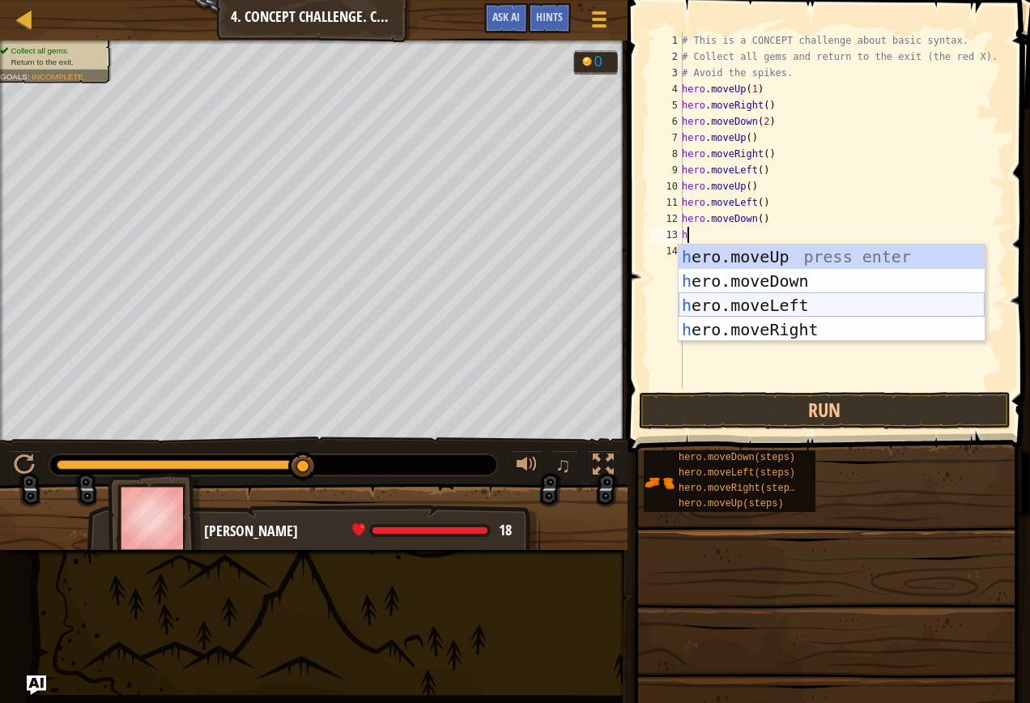
click at [770, 301] on div "h ero.moveUp press enter h ero.moveDown press enter h ero.moveLeft press enter …" at bounding box center [831, 317] width 306 height 146
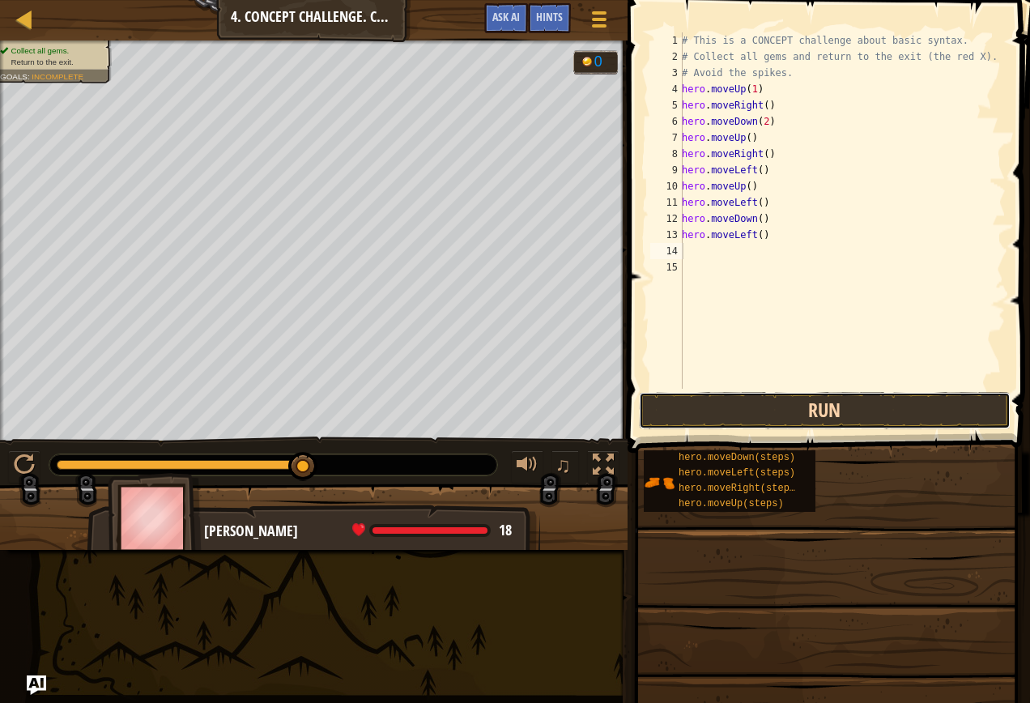
click at [802, 419] on button "Run" at bounding box center [825, 410] width 372 height 37
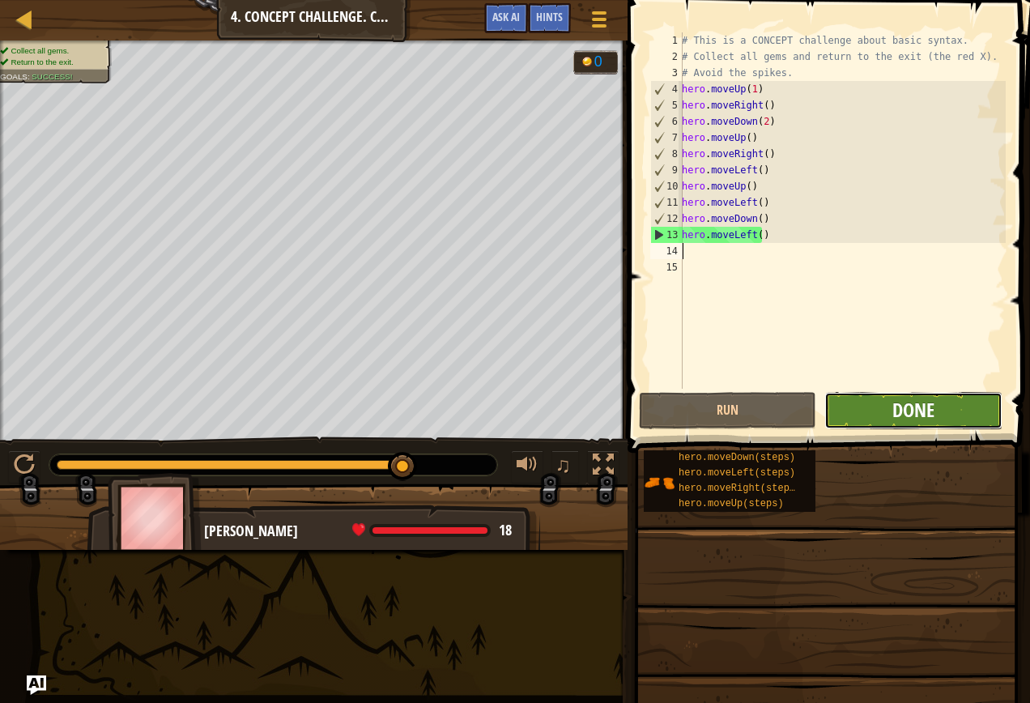
click at [905, 405] on span "Done" at bounding box center [913, 410] width 42 height 26
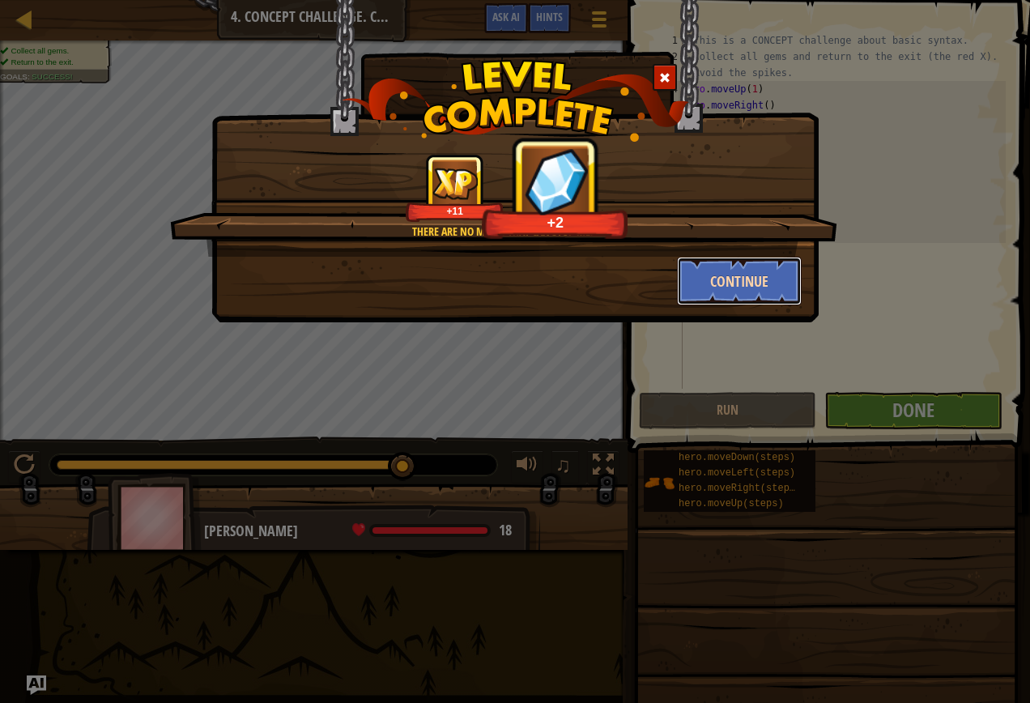
click at [745, 287] on button "Continue" at bounding box center [739, 281] width 125 height 49
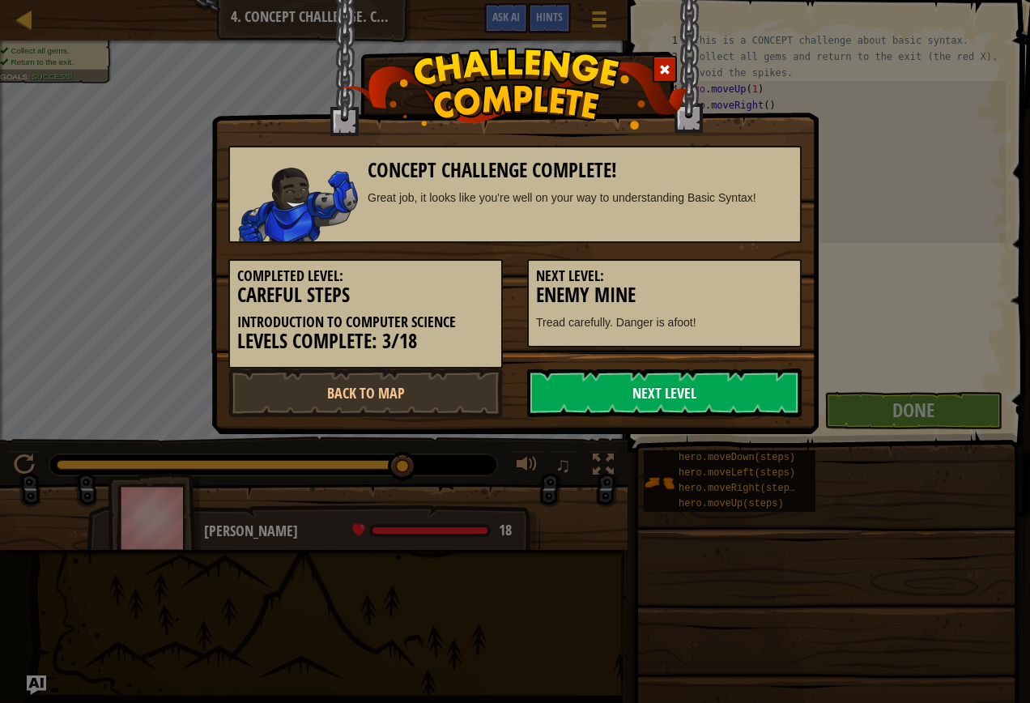
drag, startPoint x: 632, startPoint y: 406, endPoint x: 628, endPoint y: 398, distance: 8.3
click at [632, 403] on link "Next Level" at bounding box center [664, 392] width 274 height 49
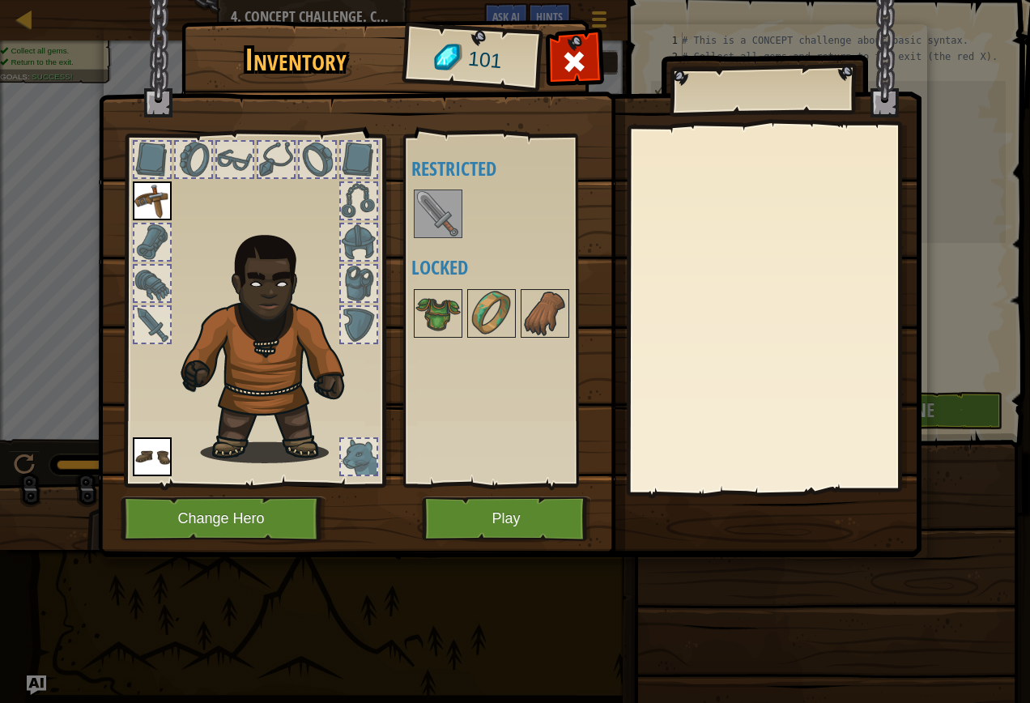
click at [433, 232] on img at bounding box center [437, 213] width 45 height 45
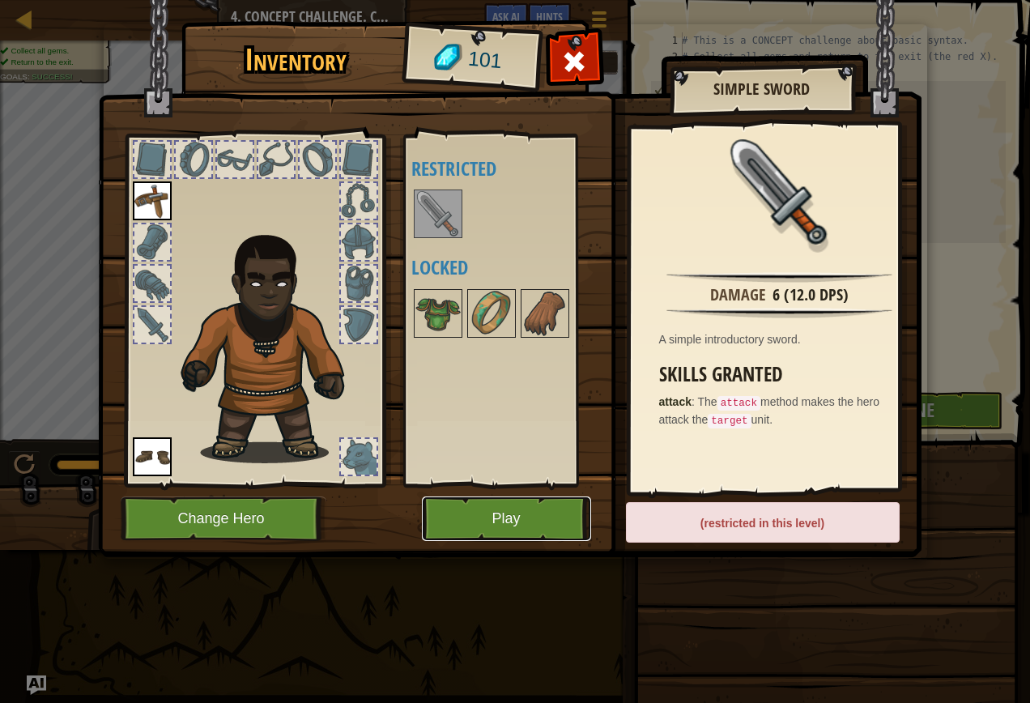
click at [508, 524] on button "Play" at bounding box center [506, 518] width 169 height 45
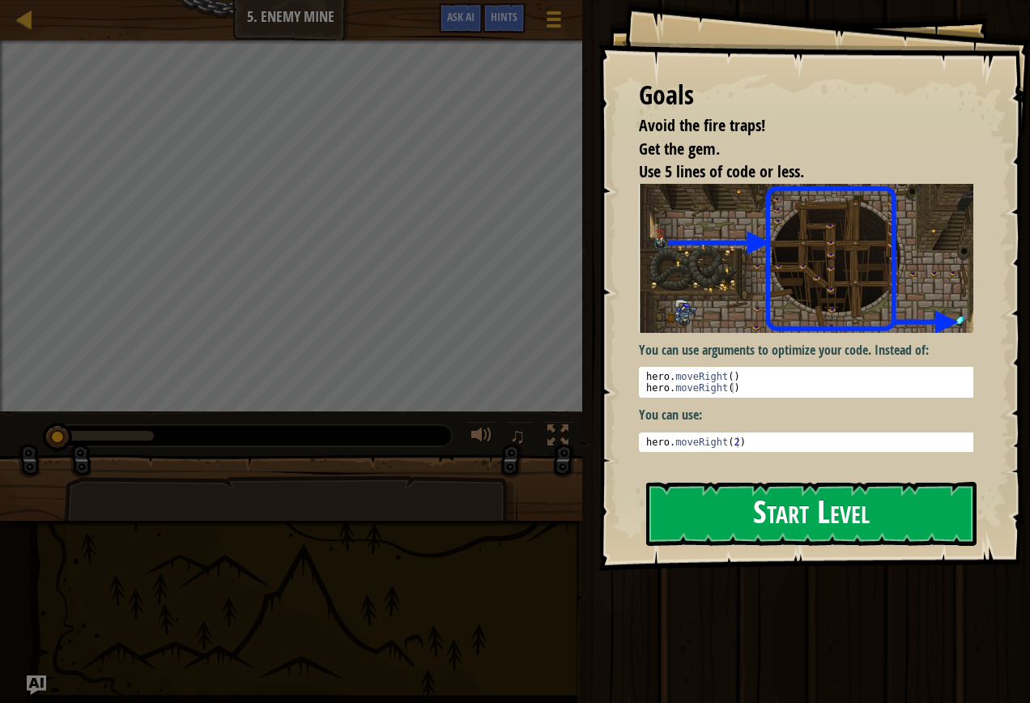
click at [752, 341] on p "You can use arguments to optimize your code. Instead of:" at bounding box center [812, 350] width 347 height 19
click at [768, 526] on button "Start Level" at bounding box center [811, 514] width 330 height 64
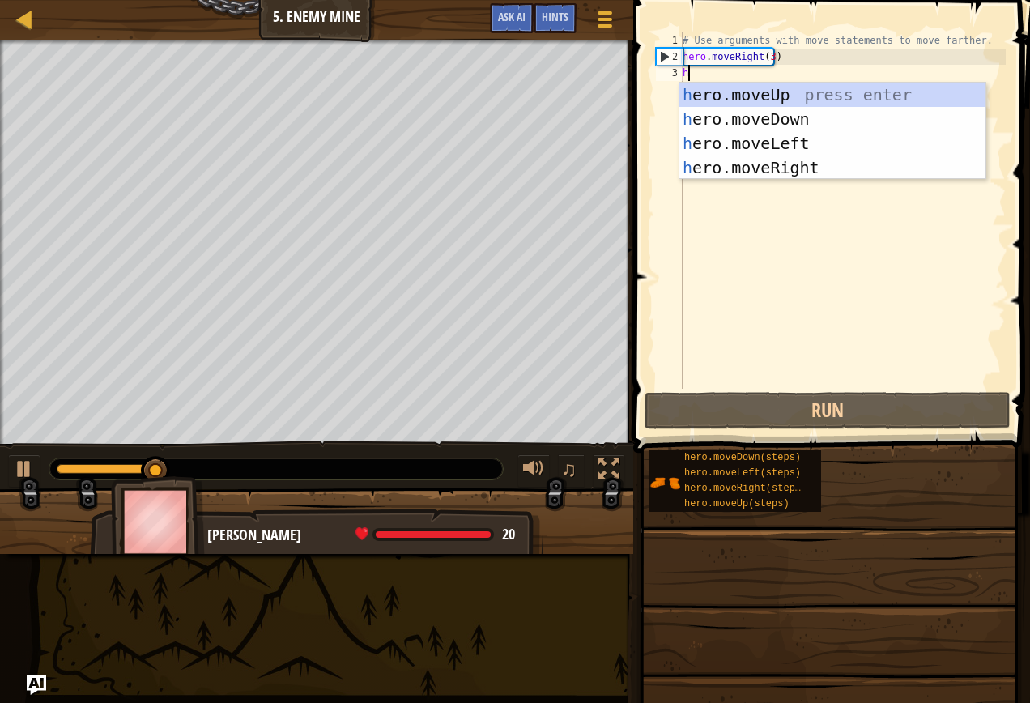
type textarea "h"
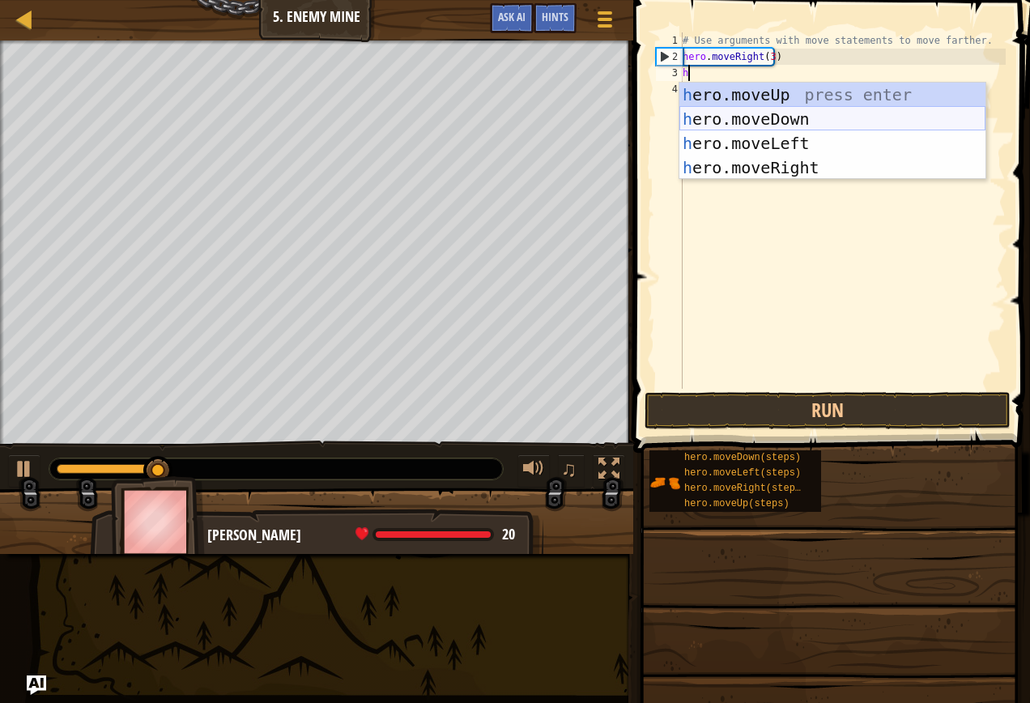
scroll to position [7, 0]
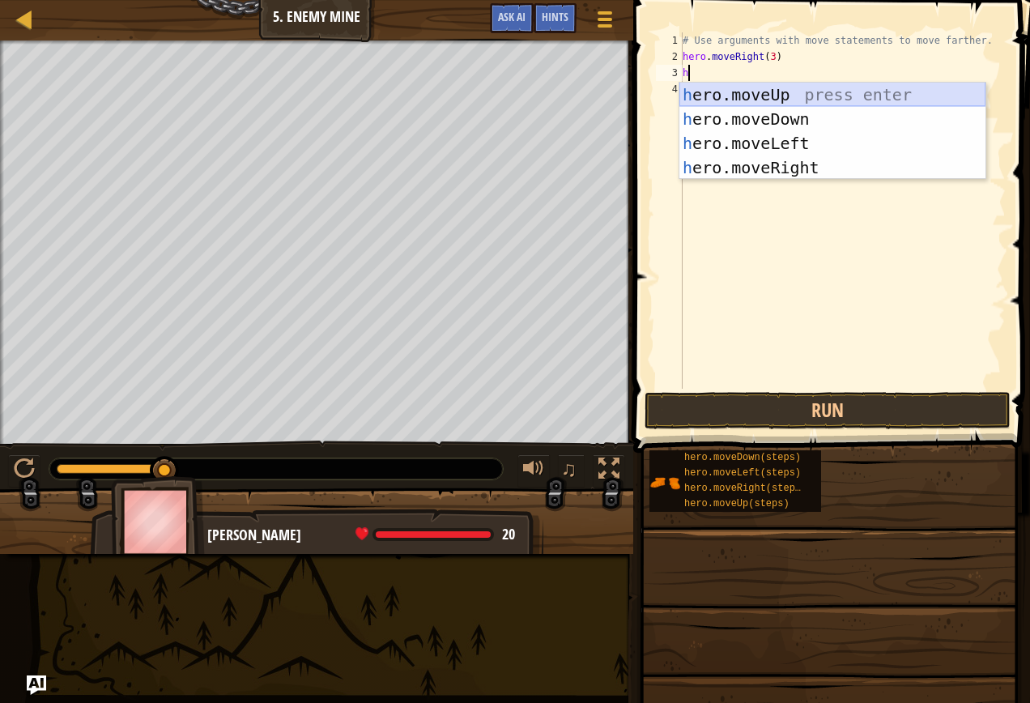
click at [777, 88] on div "h ero.moveUp press enter h ero.moveDown press enter h ero.moveLeft press enter …" at bounding box center [832, 156] width 306 height 146
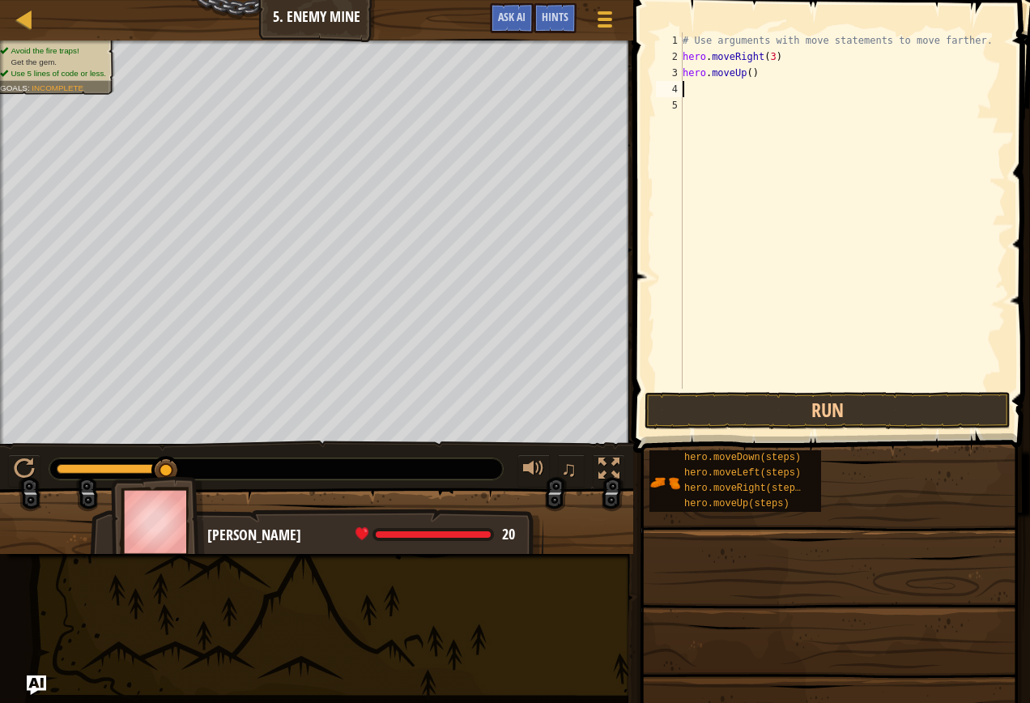
type textarea "h"
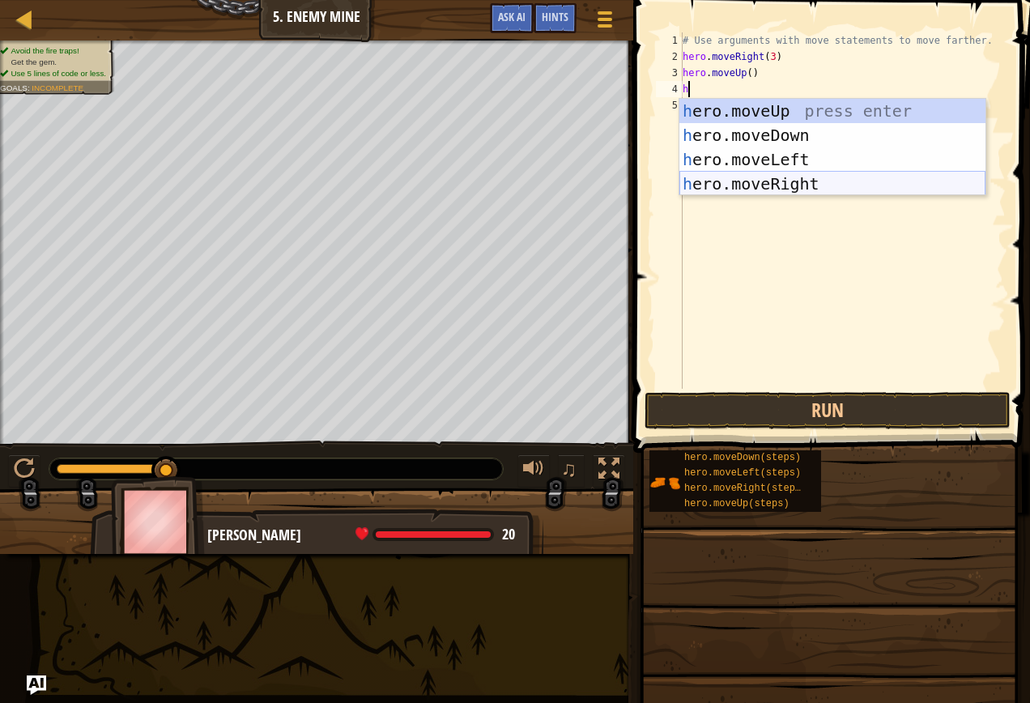
click at [765, 183] on div "h ero.moveUp press enter h ero.moveDown press enter h ero.moveLeft press enter …" at bounding box center [832, 172] width 306 height 146
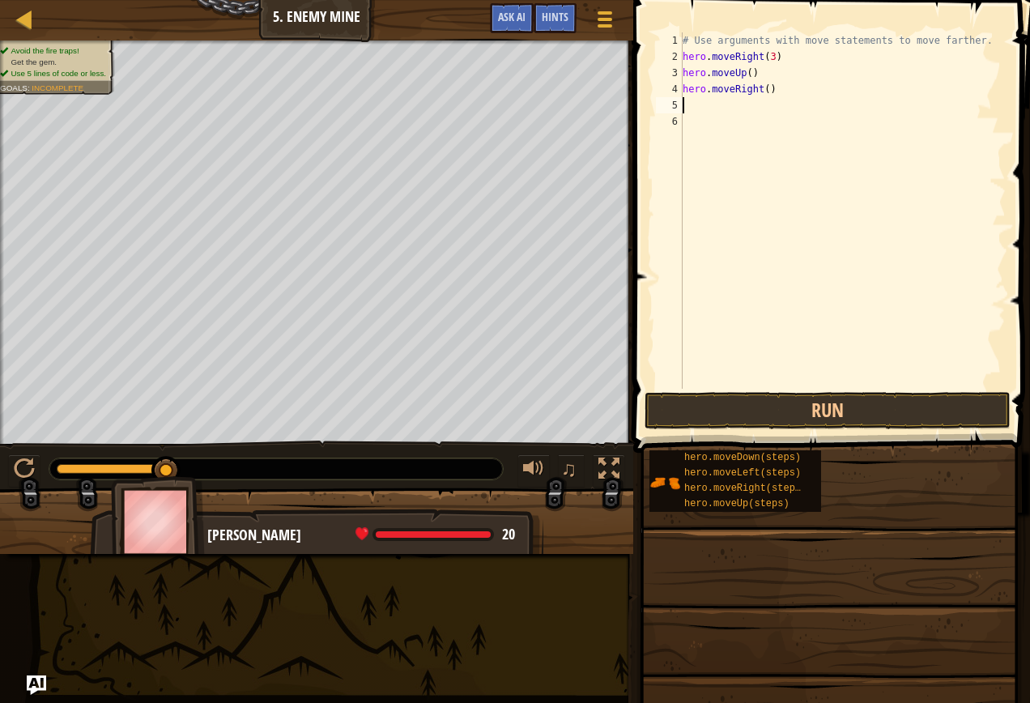
type textarea "h"
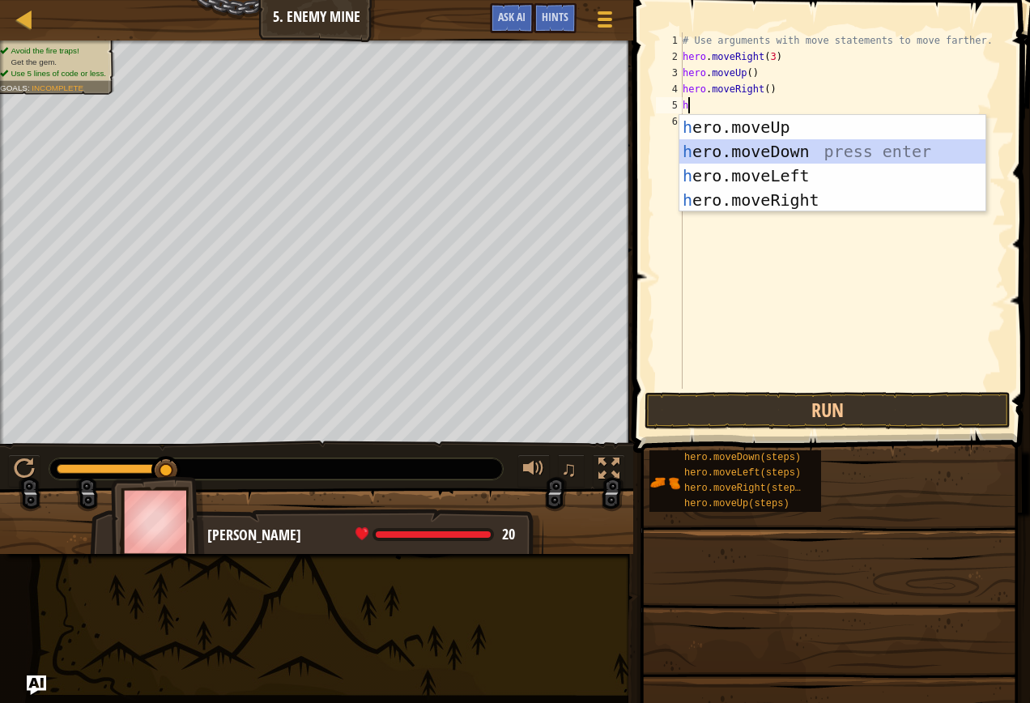
click at [756, 148] on div "h ero.moveUp press enter h ero.moveDown press enter h ero.moveLeft press enter …" at bounding box center [832, 188] width 306 height 146
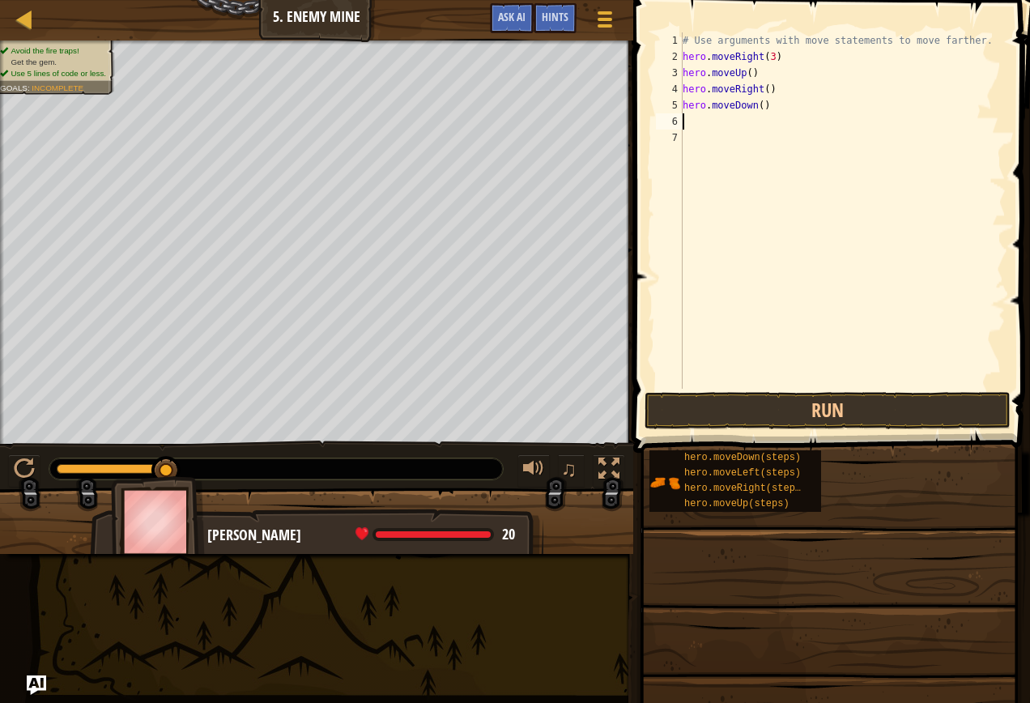
type textarea "h"
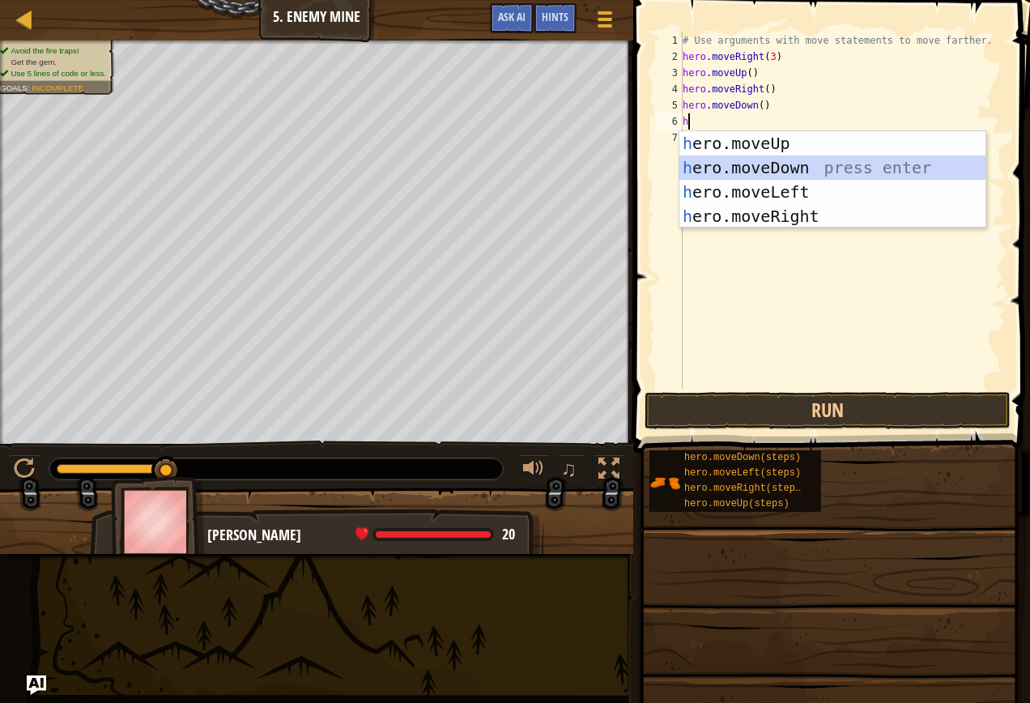
click at [735, 168] on div "h ero.moveUp press enter h ero.moveDown press enter h ero.moveLeft press enter …" at bounding box center [832, 204] width 306 height 146
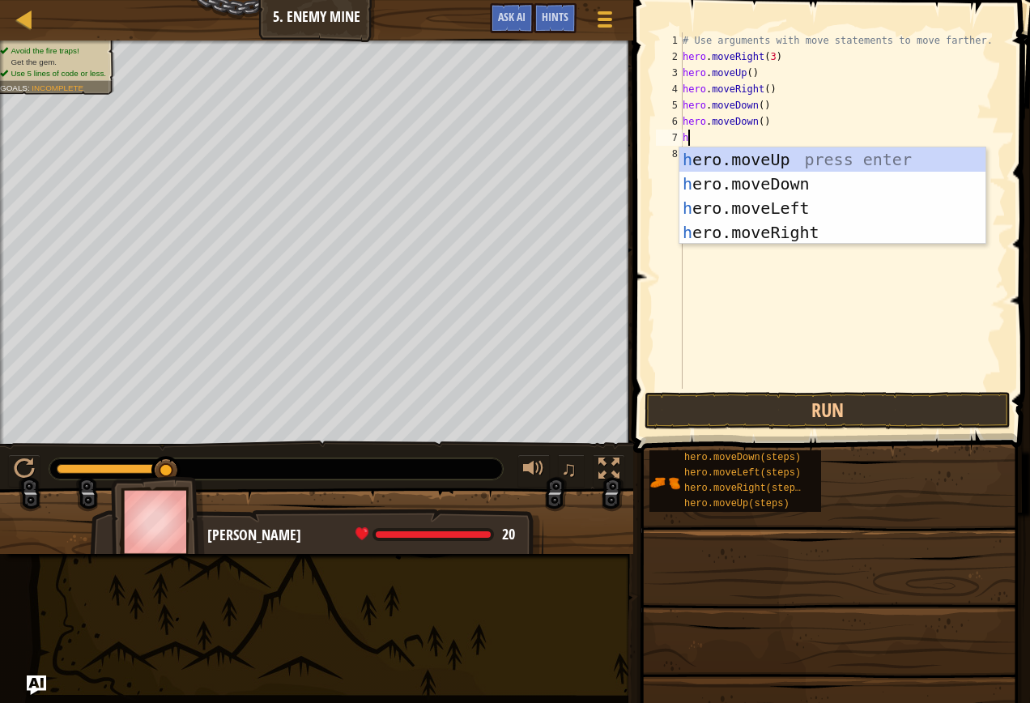
type textarea "h"
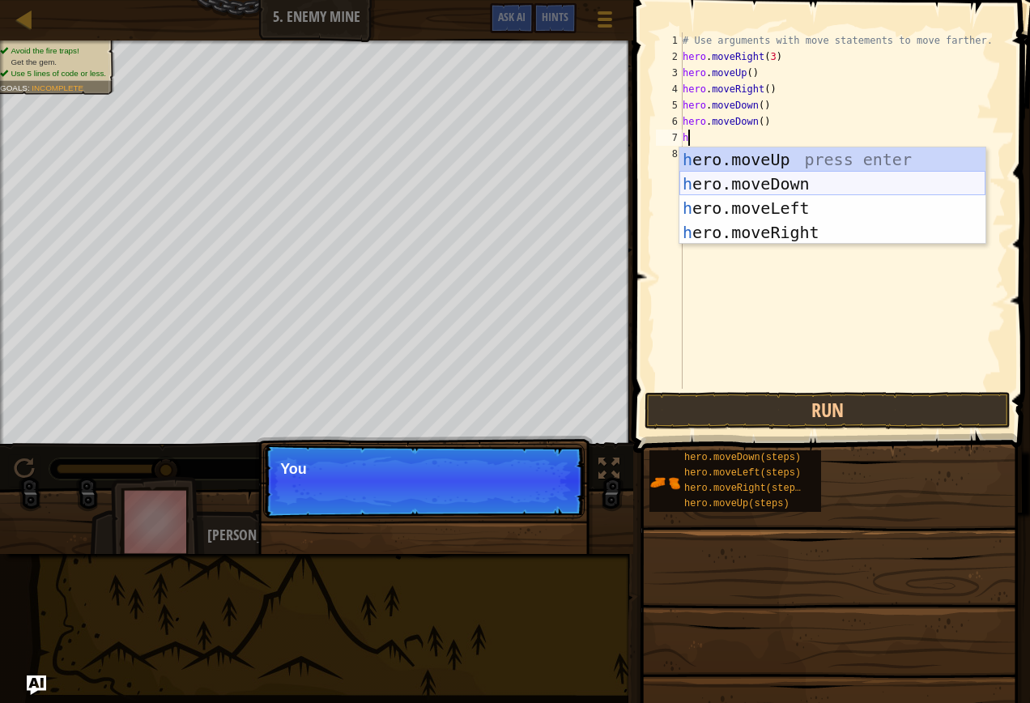
click at [746, 182] on div "h ero.moveUp press enter h ero.moveDown press enter h ero.moveLeft press enter …" at bounding box center [832, 220] width 306 height 146
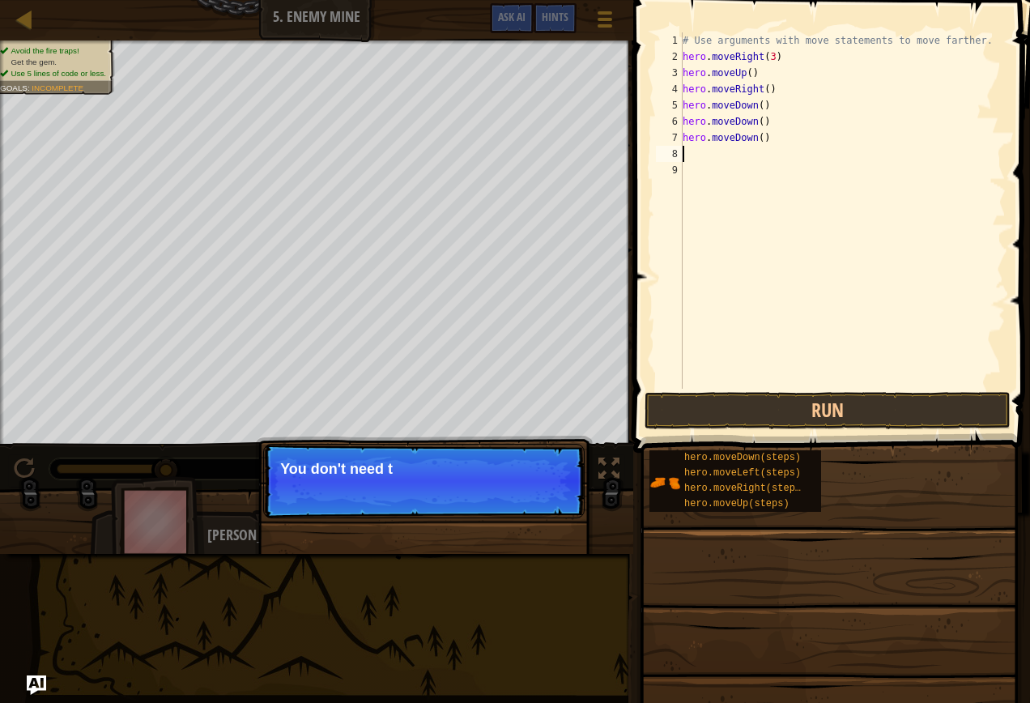
type textarea "h"
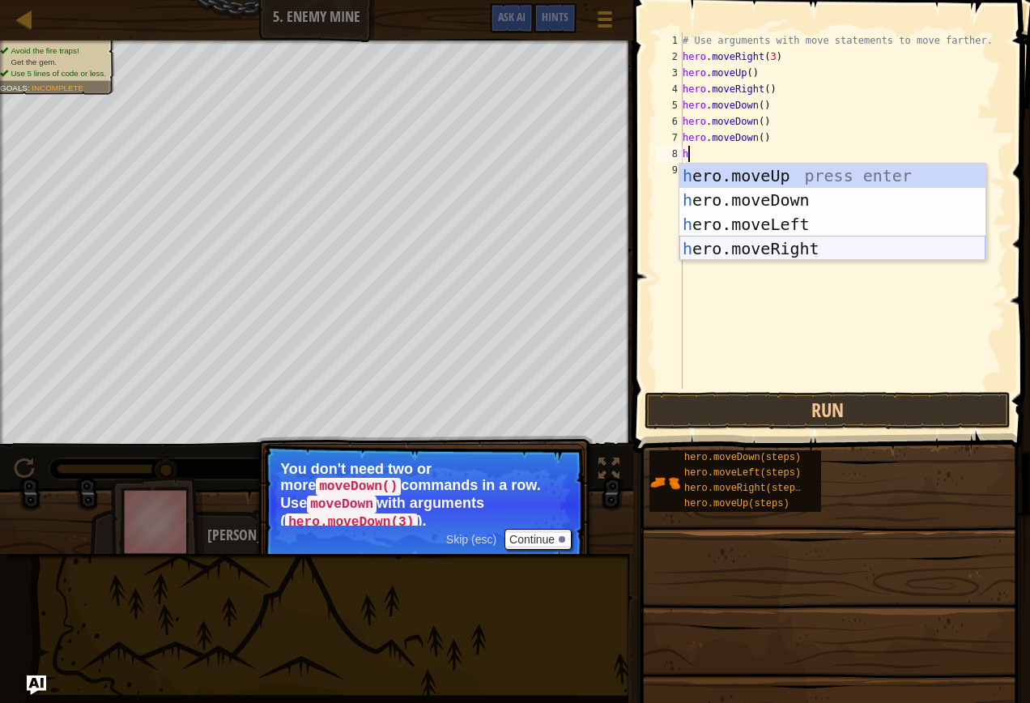
click at [814, 241] on div "h ero.moveUp press enter h ero.moveDown press enter h ero.moveLeft press enter …" at bounding box center [832, 237] width 306 height 146
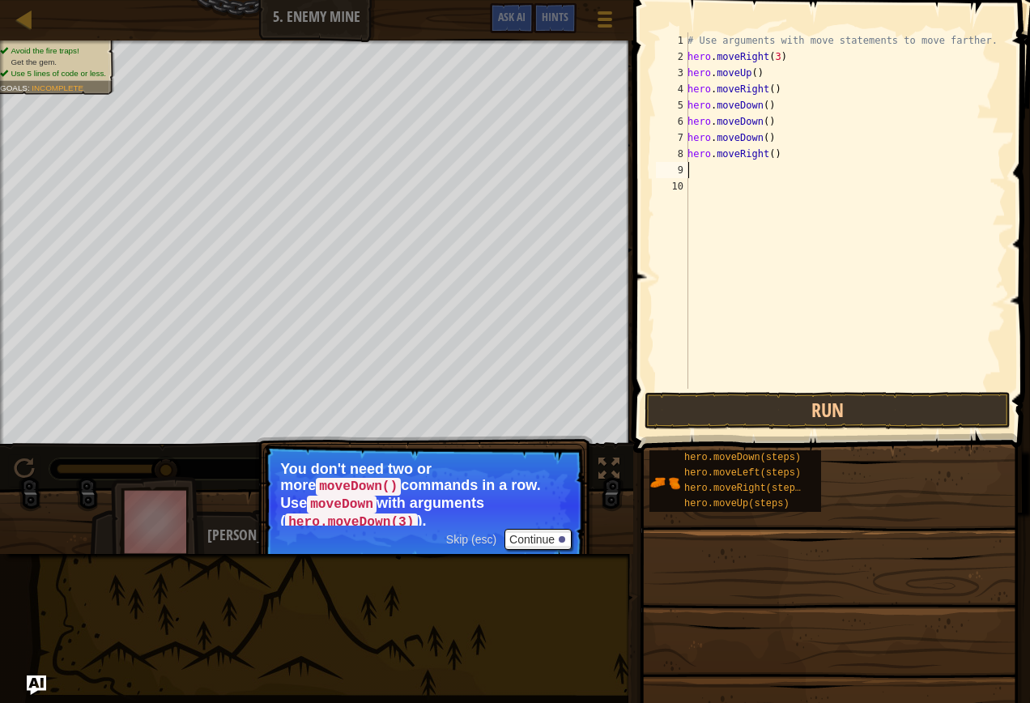
click at [767, 158] on div "# Use arguments with move statements to move farther. hero . moveRight ( 3 ) he…" at bounding box center [844, 226] width 321 height 389
click at [771, 137] on div "# Use arguments with move statements to move farther. hero . moveRight ( 3 ) he…" at bounding box center [844, 226] width 321 height 389
type textarea "hero.moveDown()"
drag, startPoint x: 767, startPoint y: 137, endPoint x: 684, endPoint y: 138, distance: 83.4
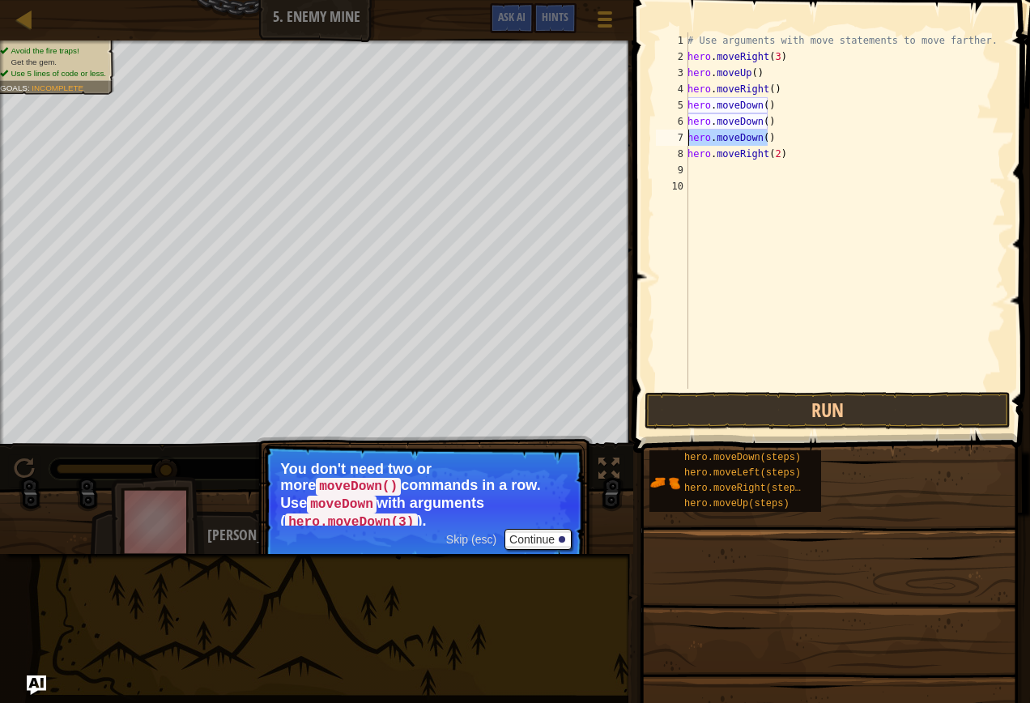
click at [684, 138] on div "hero.moveDown() 1 2 3 4 5 6 7 8 9 10 # Use arguments with move statements to mo…" at bounding box center [829, 210] width 353 height 356
drag, startPoint x: 783, startPoint y: 114, endPoint x: 688, endPoint y: 123, distance: 95.1
click at [688, 123] on div "# Use arguments with move statements to move farther. hero . moveRight ( 3 ) he…" at bounding box center [844, 226] width 321 height 389
type textarea "hero.moveDown()"
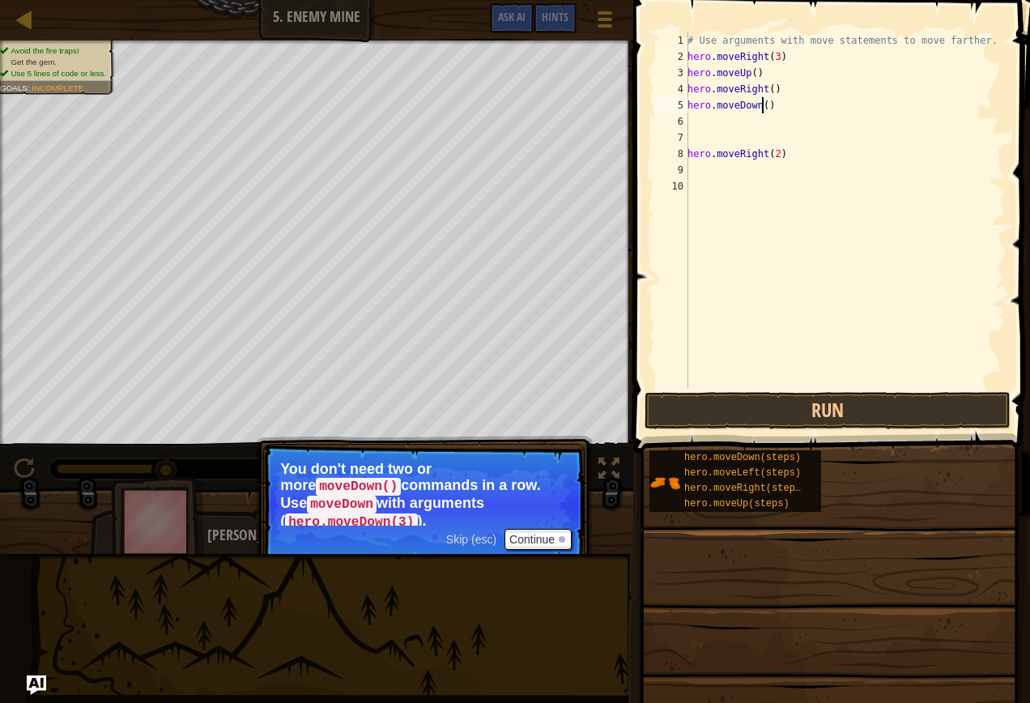
click at [760, 103] on div "# Use arguments with move statements to move farther. hero . moveRight ( 3 ) he…" at bounding box center [844, 226] width 321 height 389
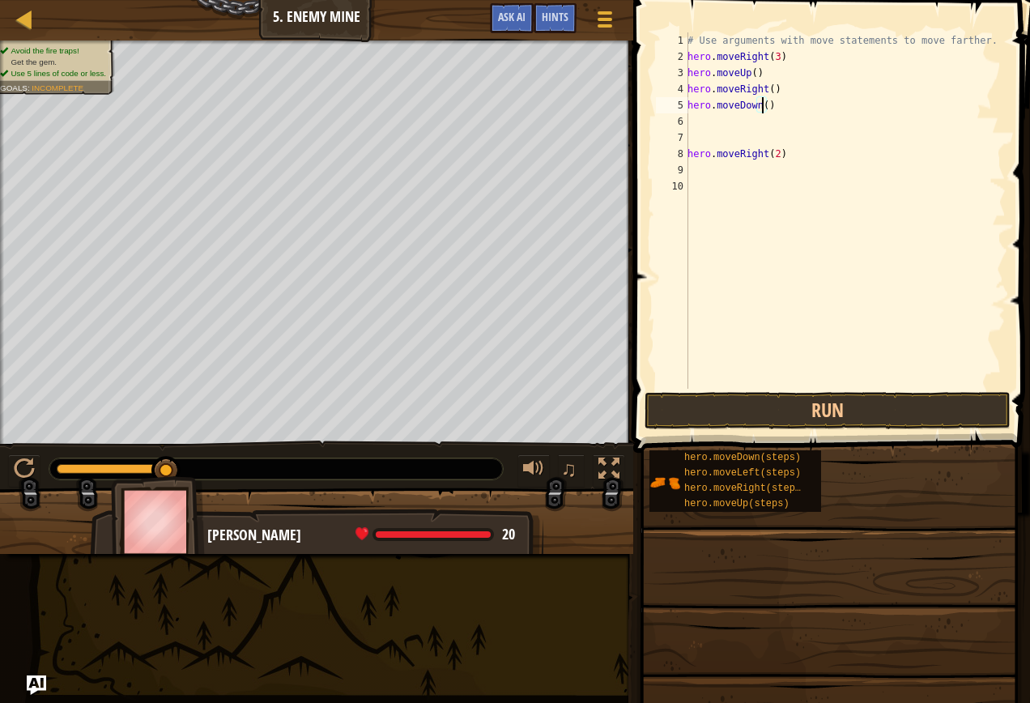
scroll to position [7, 6]
click at [687, 155] on div "8" at bounding box center [672, 154] width 32 height 16
type textarea "hero.moveRight(2)"
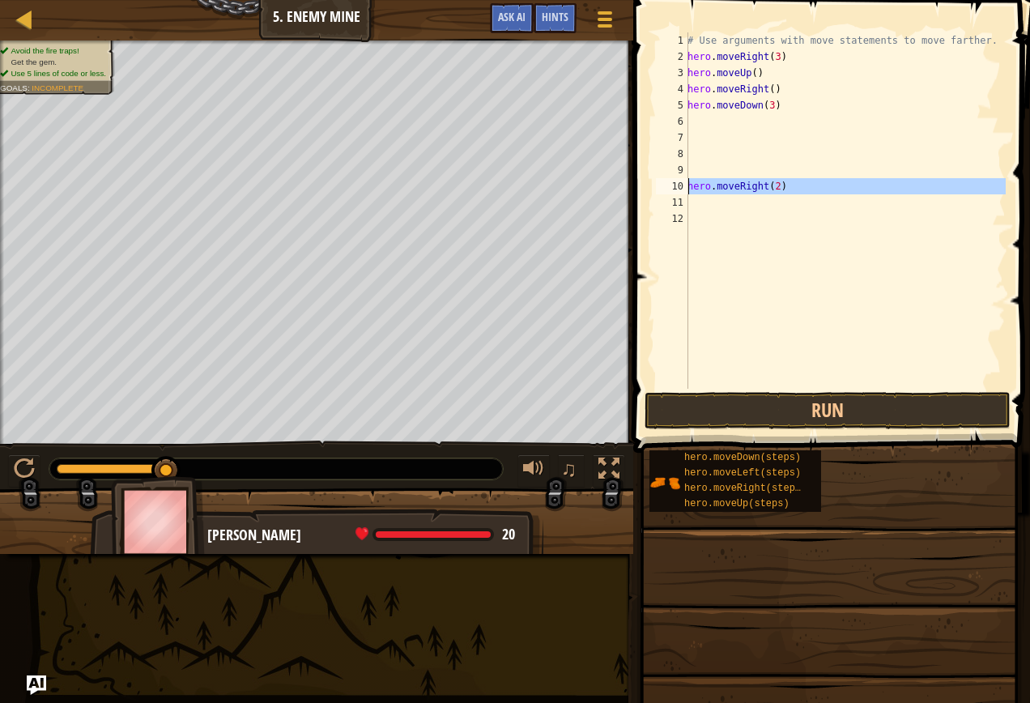
click at [687, 189] on div "10" at bounding box center [672, 186] width 32 height 16
type textarea "hero.moveRight(2)"
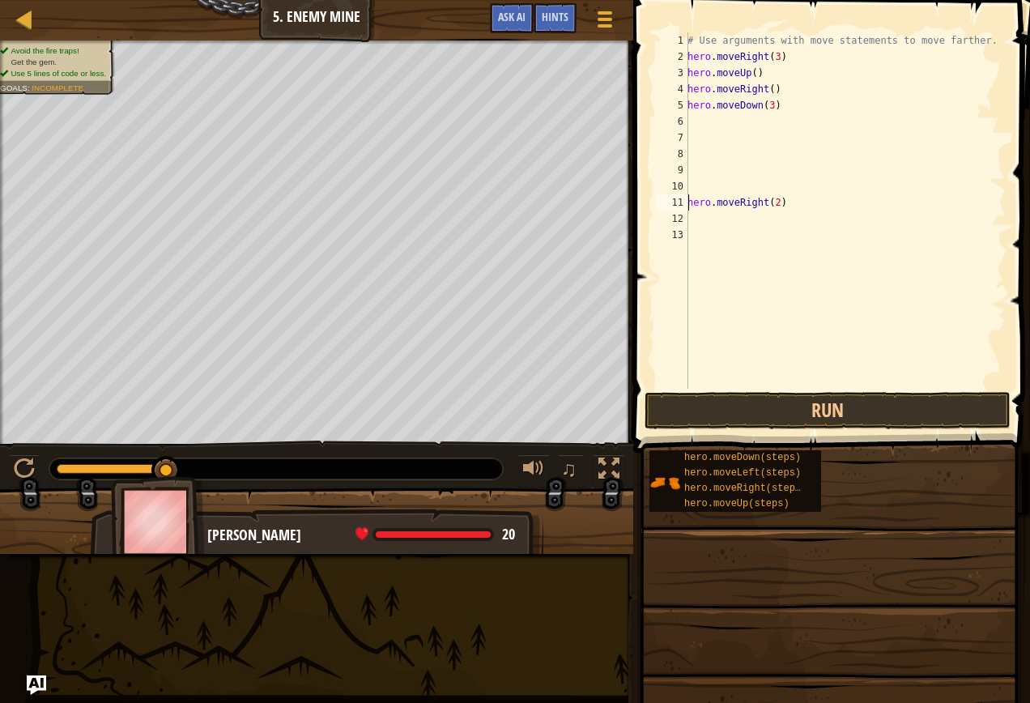
click at [684, 113] on div "6" at bounding box center [672, 121] width 32 height 16
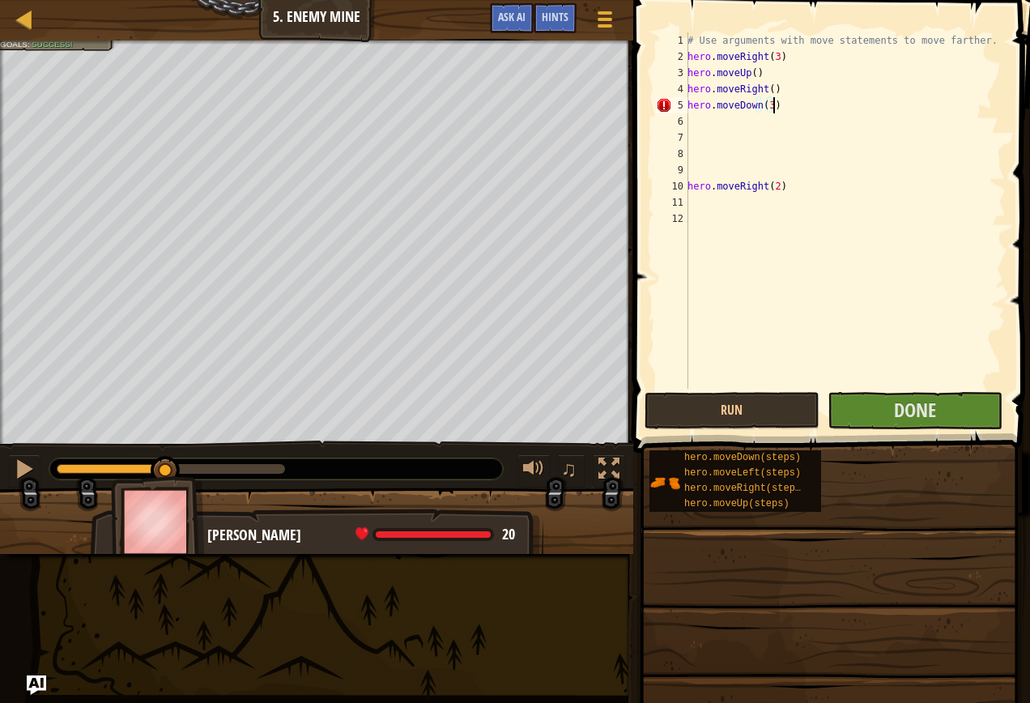
scroll to position [7, 6]
click at [686, 191] on div "10" at bounding box center [672, 186] width 32 height 16
type textarea "hero.moveRight(2)"
click at [688, 138] on div "# Use arguments with move statements to move farther. hero . moveRight ( 3 ) he…" at bounding box center [842, 226] width 326 height 389
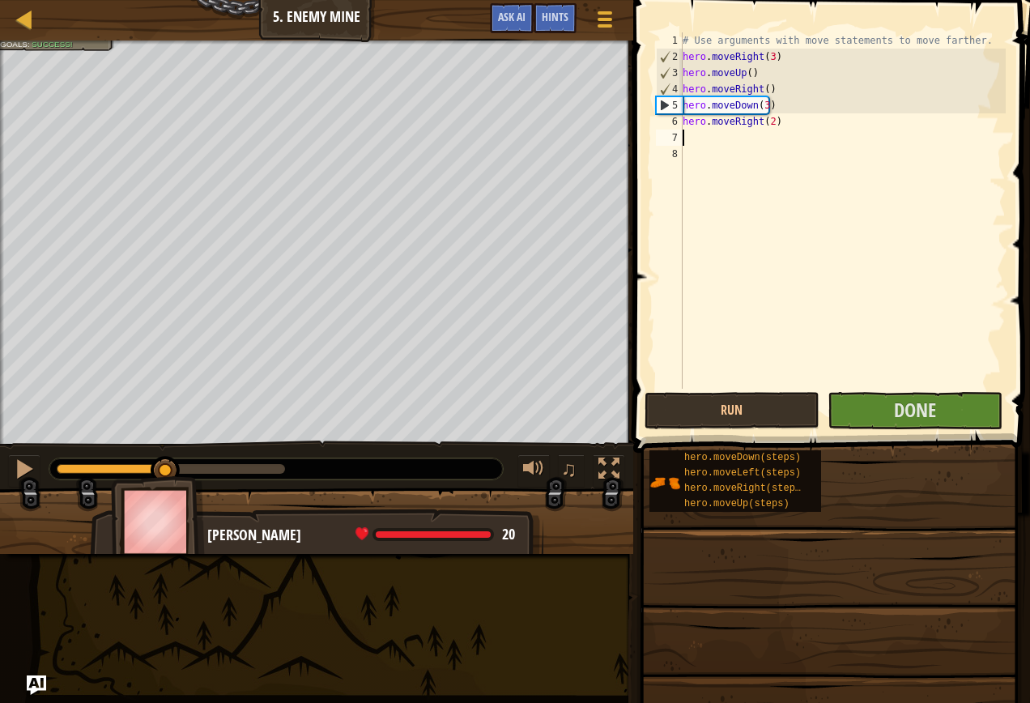
click at [764, 123] on div "# Use arguments with move statements to move farther. hero . moveRight ( 3 ) he…" at bounding box center [842, 226] width 326 height 389
click at [767, 123] on div "# Use arguments with move statements to move farther. hero . moveRight ( 3 ) he…" at bounding box center [842, 226] width 326 height 389
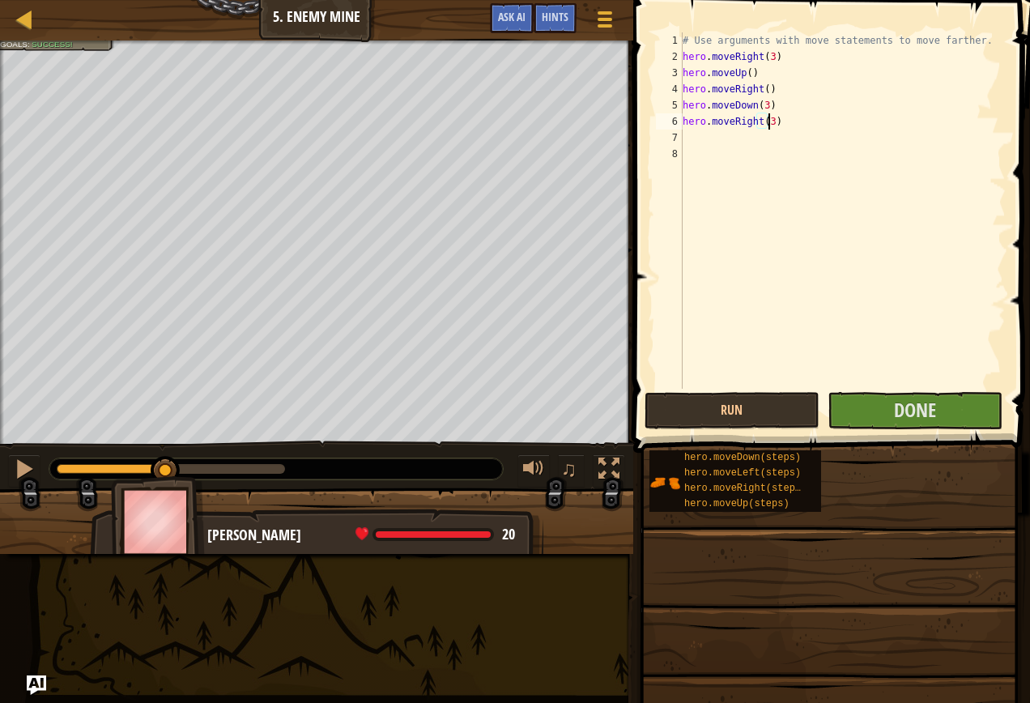
scroll to position [7, 6]
type textarea "hero.moveRight(3)"
click at [972, 420] on button "Done" at bounding box center [914, 410] width 175 height 37
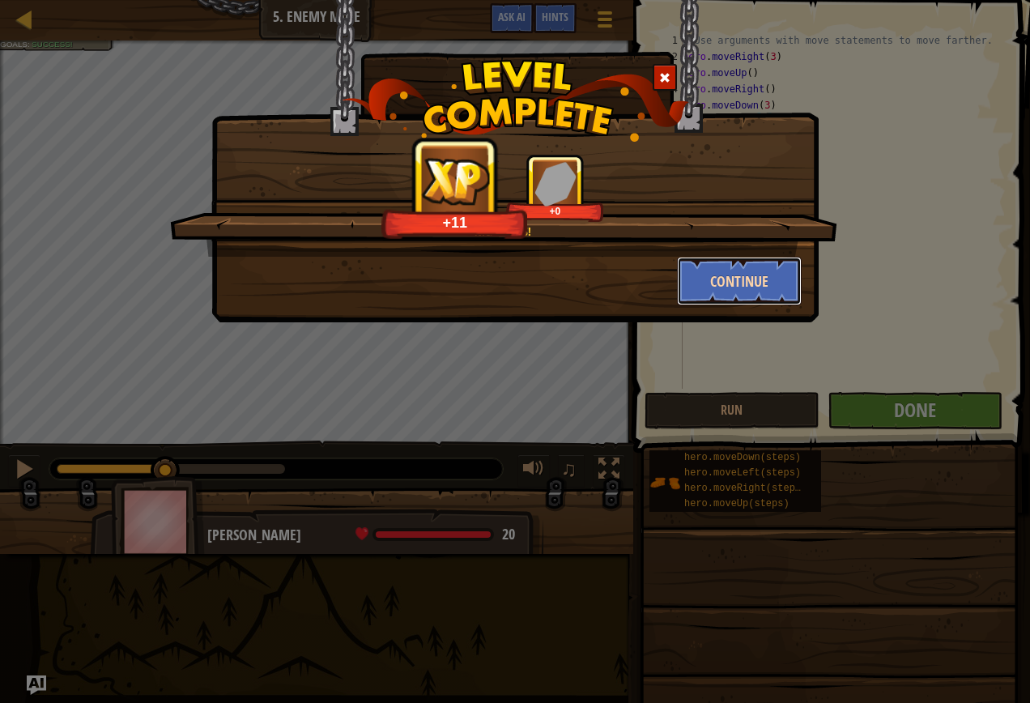
click at [724, 283] on button "Continue" at bounding box center [739, 281] width 125 height 49
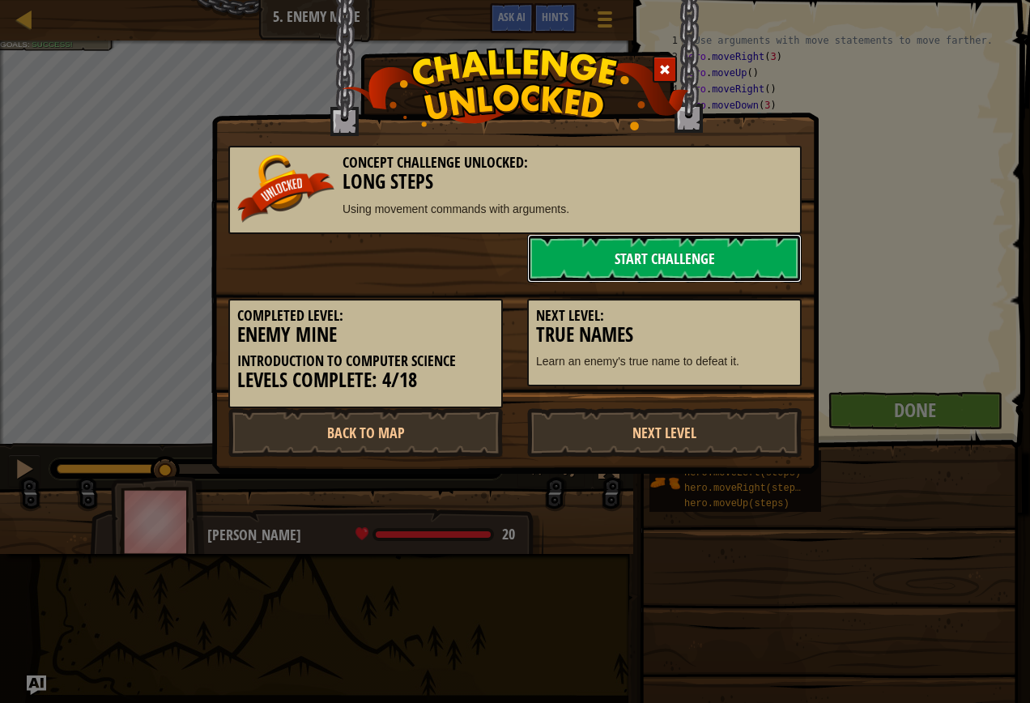
click at [768, 253] on link "Start Challenge" at bounding box center [664, 258] width 274 height 49
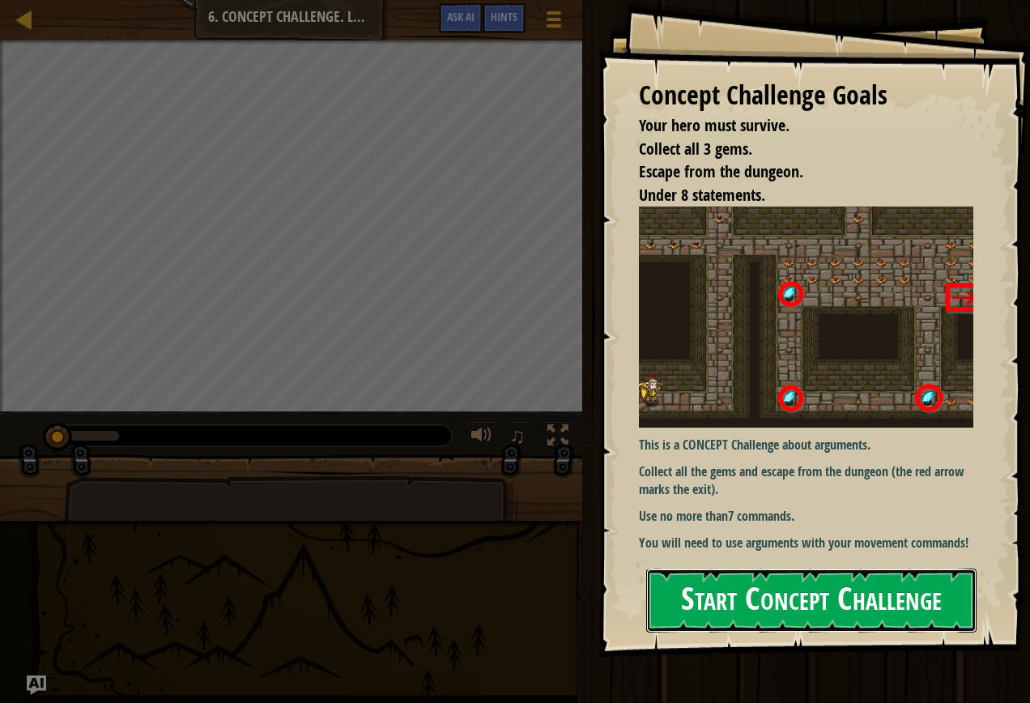
click at [809, 593] on button "Start Concept Challenge" at bounding box center [811, 600] width 330 height 64
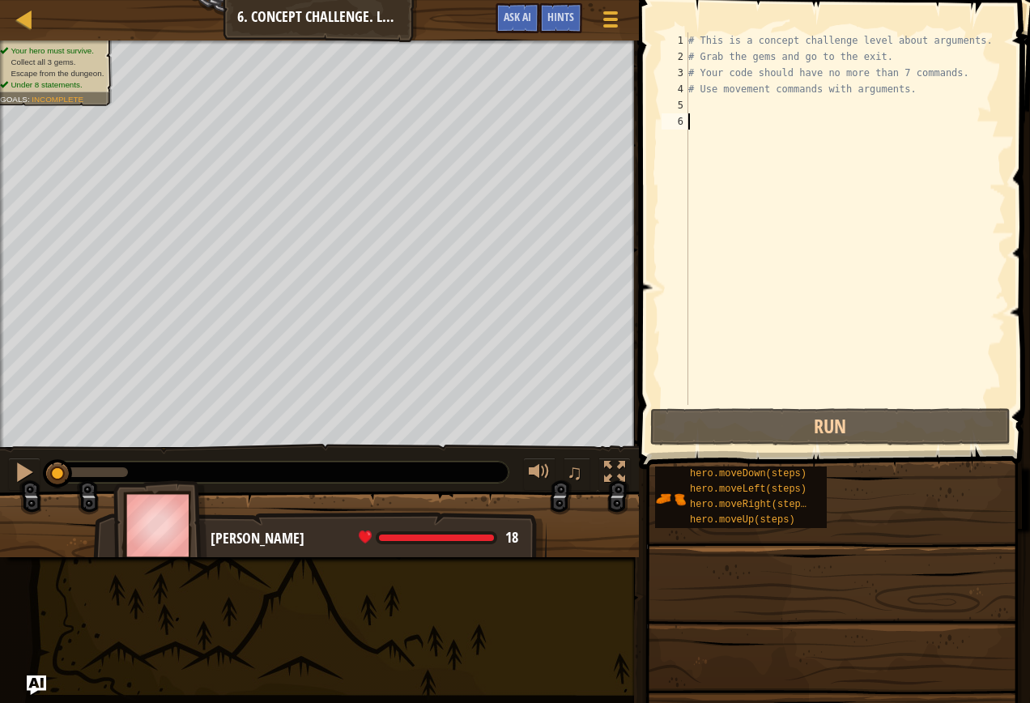
type textarea "h"
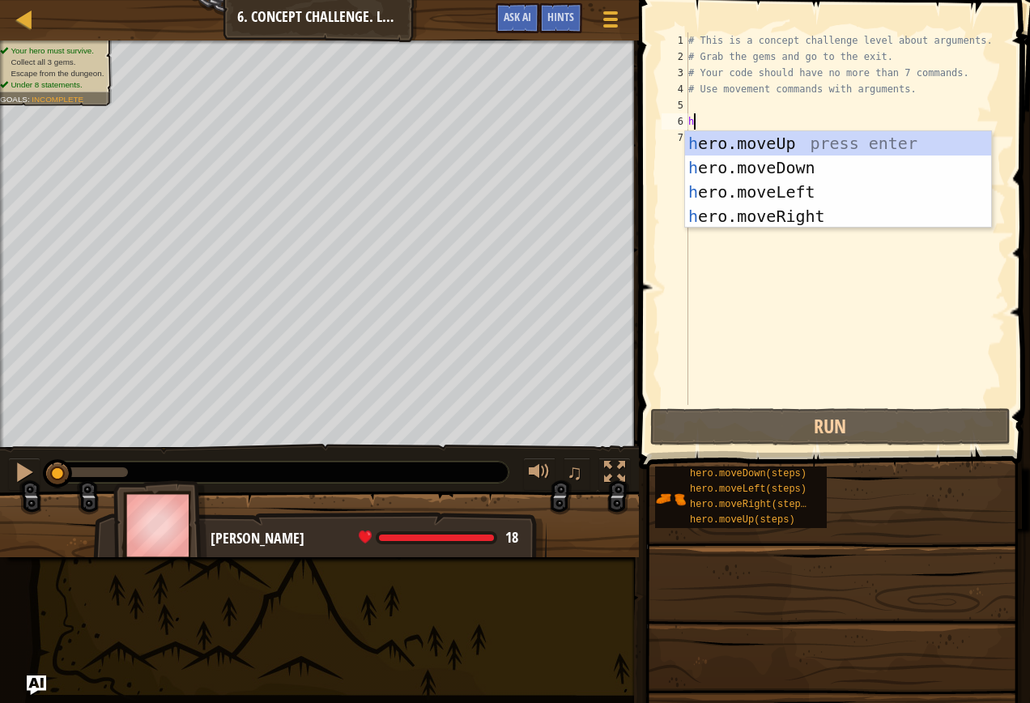
scroll to position [7, 0]
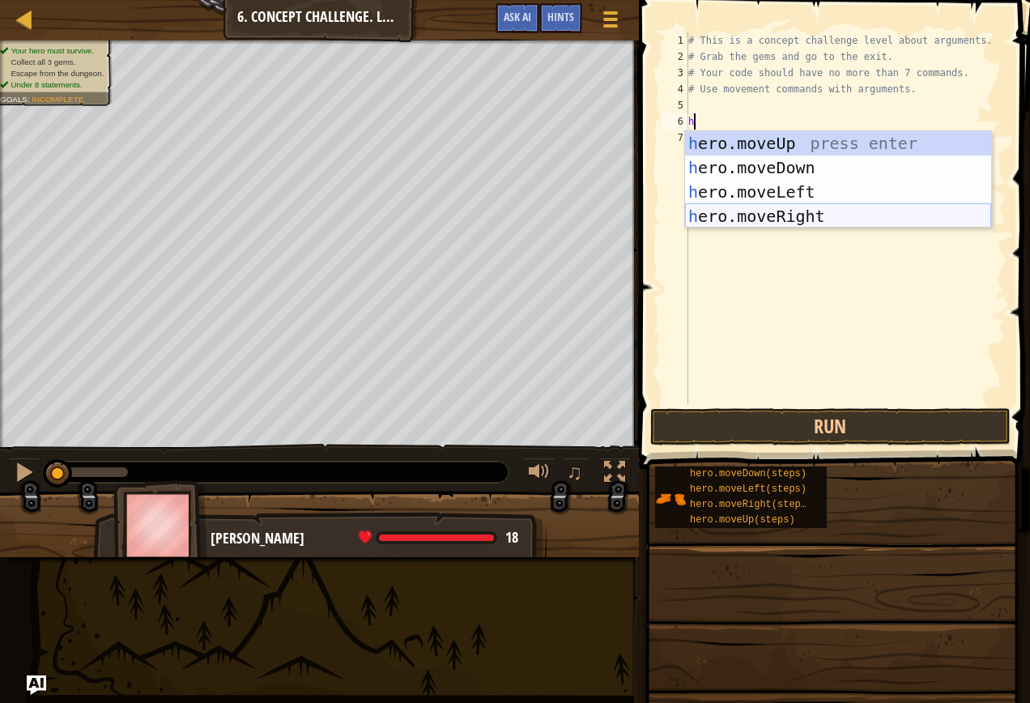
click at [755, 216] on div "h ero.moveUp press enter h ero.moveDown press enter h ero.moveLeft press enter …" at bounding box center [838, 204] width 306 height 146
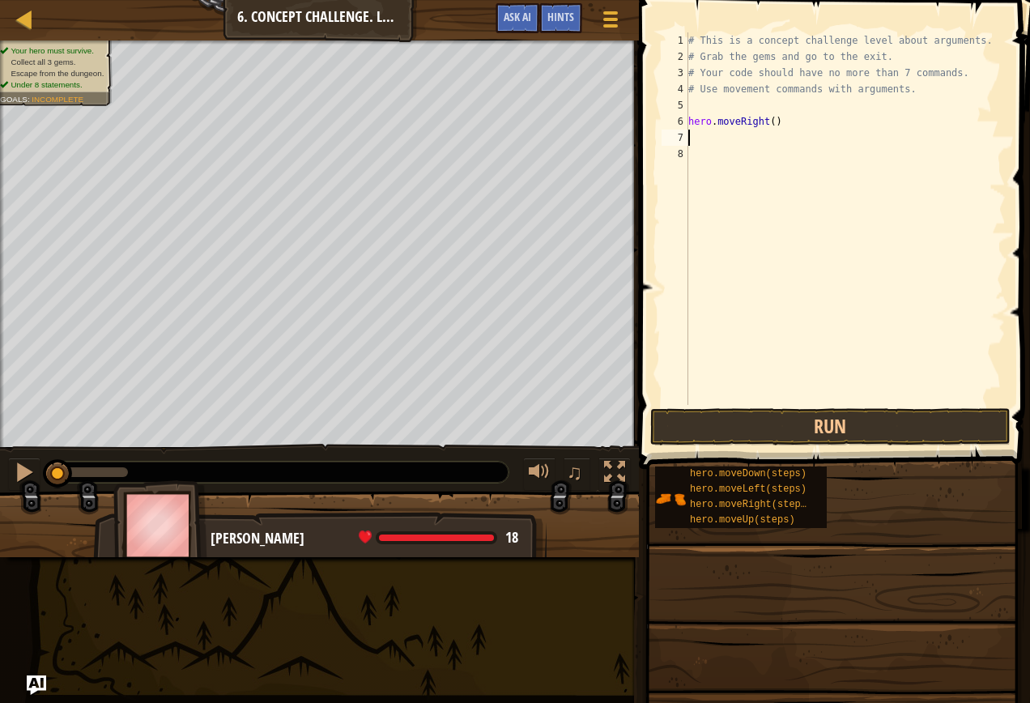
type textarea "h"
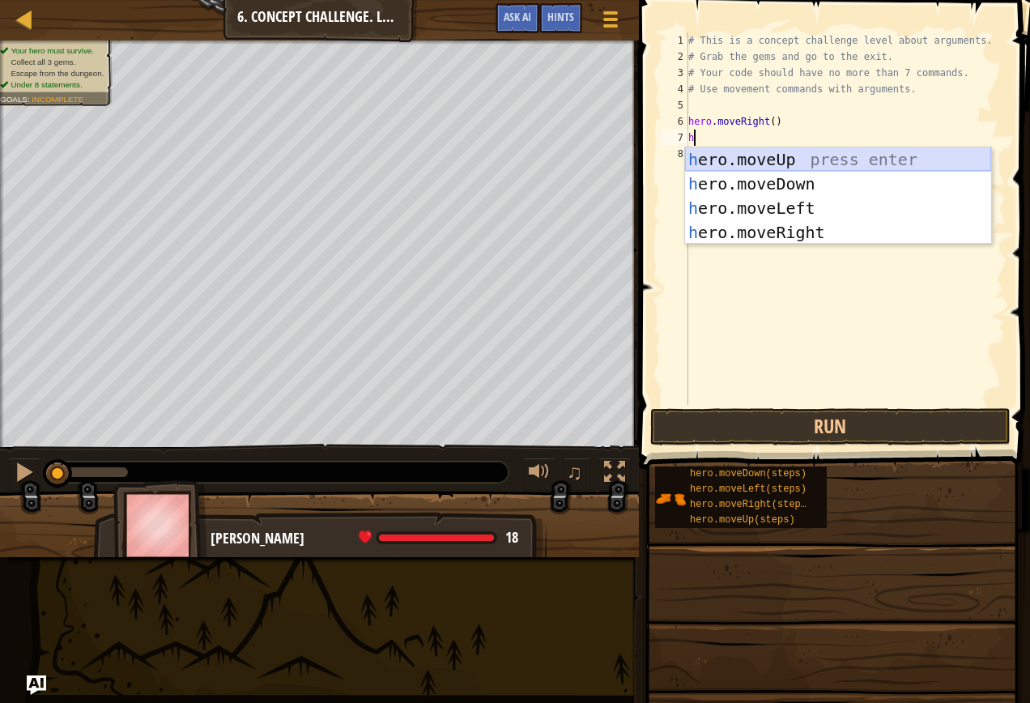
click at [796, 164] on div "h ero.moveUp press enter h ero.moveDown press enter h ero.moveLeft press enter …" at bounding box center [838, 220] width 306 height 146
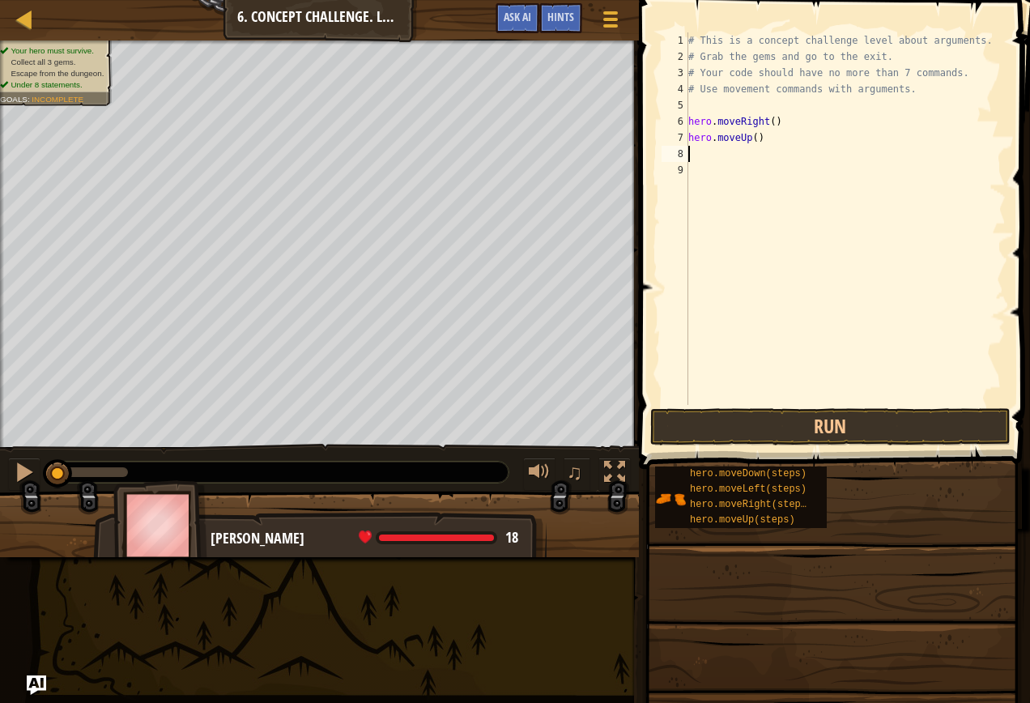
click at [750, 140] on div "# This is a concept challenge level about arguments. # Grab the gems and go to …" at bounding box center [845, 234] width 321 height 405
type textarea "hero.moveUp(3)"
click at [746, 184] on div "# This is a concept challenge level about arguments. # Grab the gems and go to …" at bounding box center [845, 234] width 321 height 405
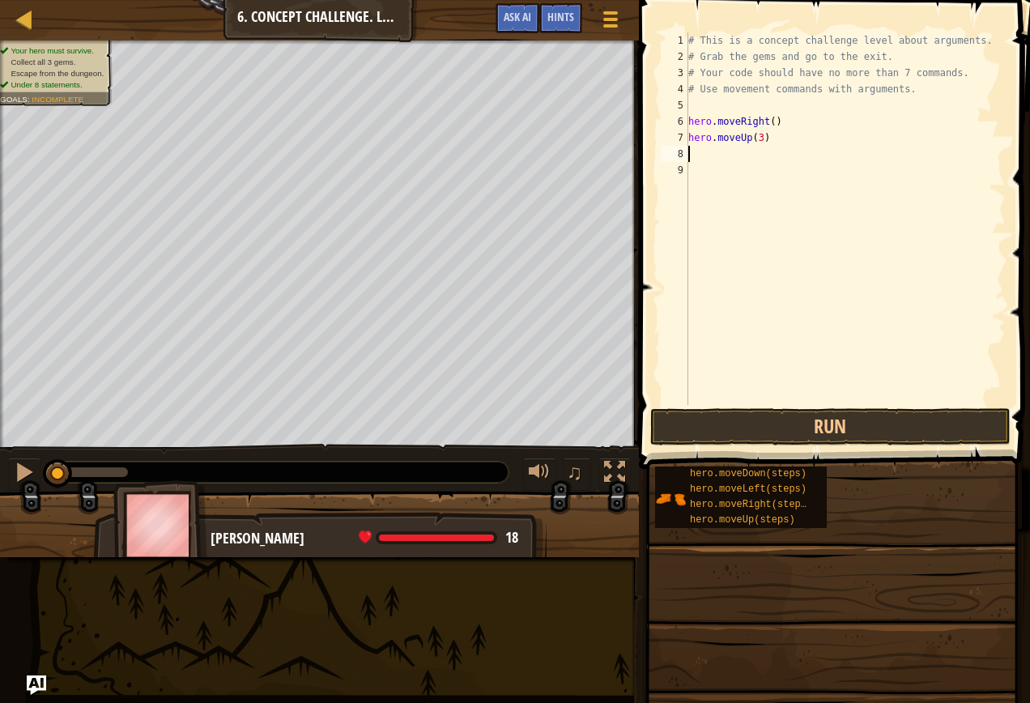
click at [723, 159] on div "# This is a concept challenge level about arguments. # Grab the gems and go to …" at bounding box center [845, 234] width 321 height 405
type textarea "h"
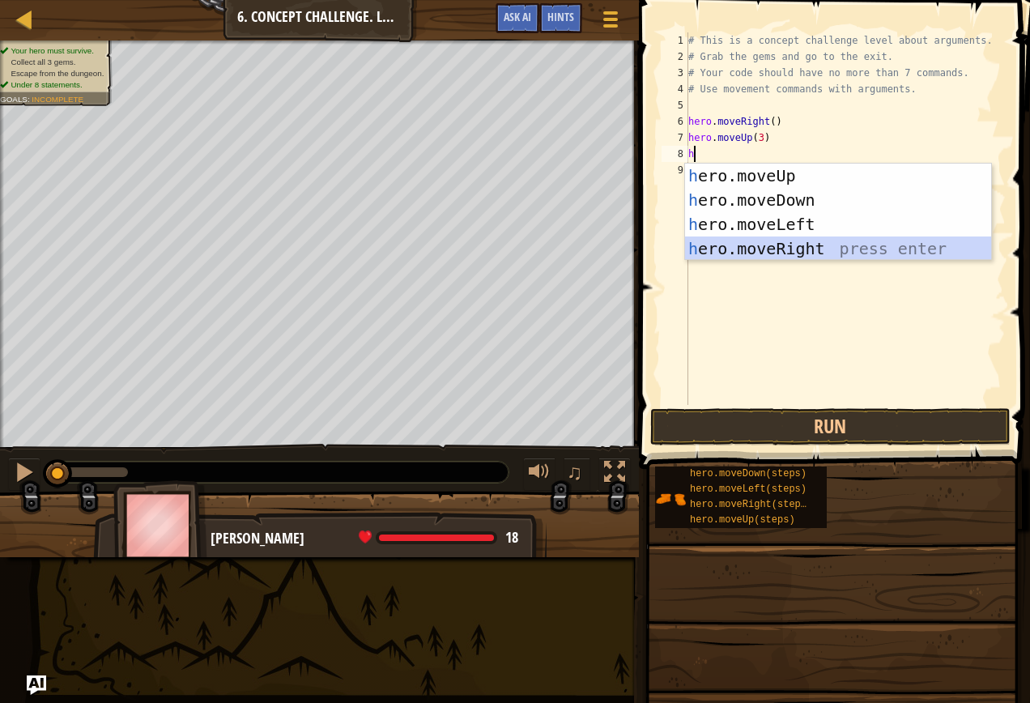
click at [765, 244] on div "h ero.moveUp press enter h ero.moveDown press enter h ero.moveLeft press enter …" at bounding box center [838, 237] width 306 height 146
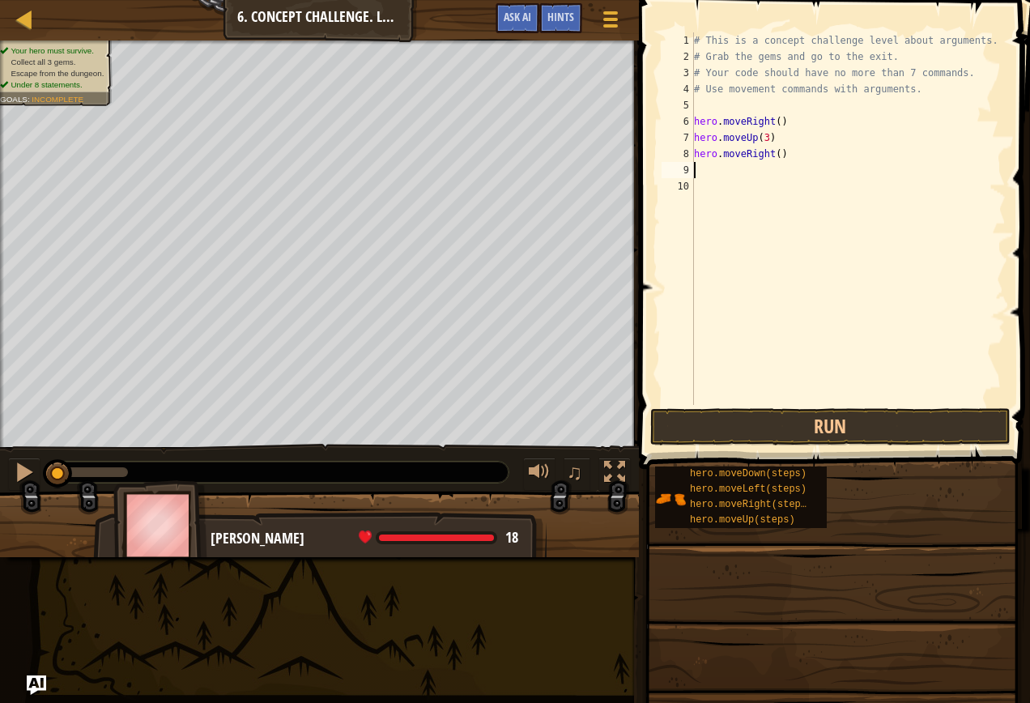
click at [772, 156] on div "# This is a concept challenge level about arguments. # Grab the gems and go to …" at bounding box center [849, 234] width 316 height 405
type textarea "hero.moveRight(2)"
click at [755, 182] on div "# This is a concept challenge level about arguments. # Grab the gems and go to …" at bounding box center [849, 234] width 316 height 405
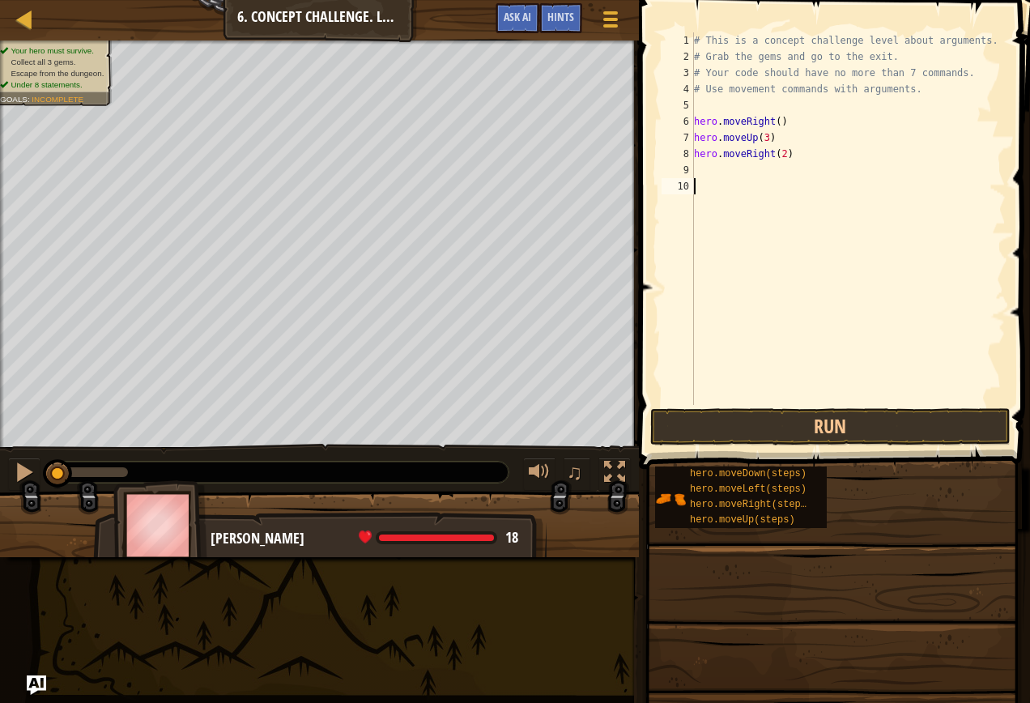
click at [723, 176] on div "# This is a concept challenge level about arguments. # Grab the gems and go to …" at bounding box center [849, 234] width 316 height 405
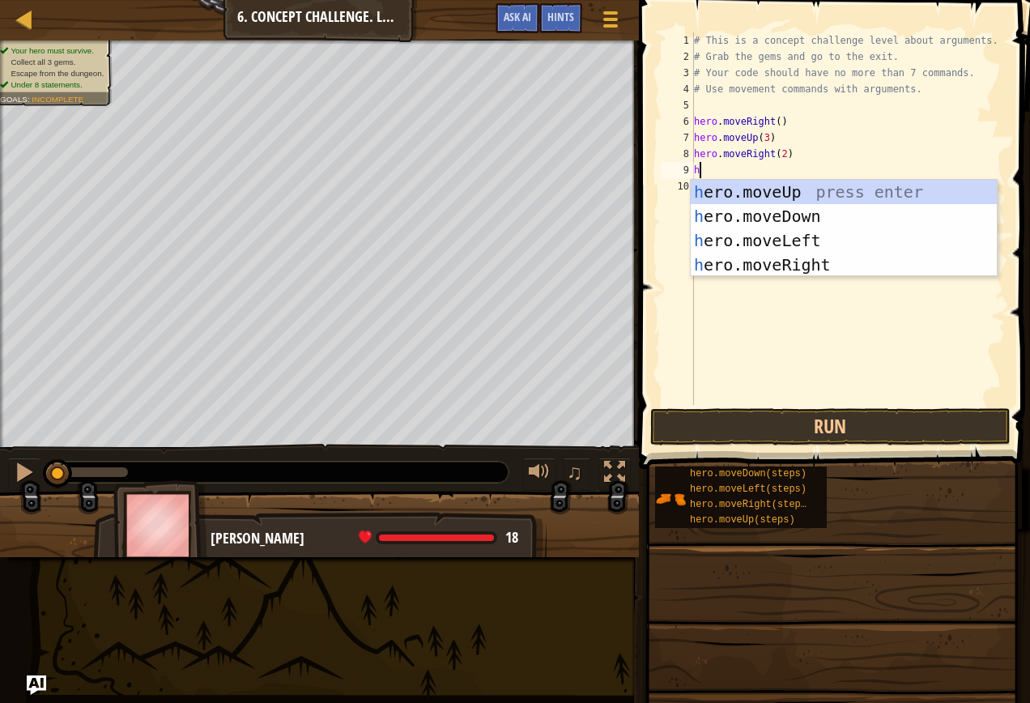
type textarea "h"
click at [746, 210] on div "h ero.moveUp press enter h ero.moveDown press enter h ero.moveLeft press enter …" at bounding box center [844, 253] width 306 height 146
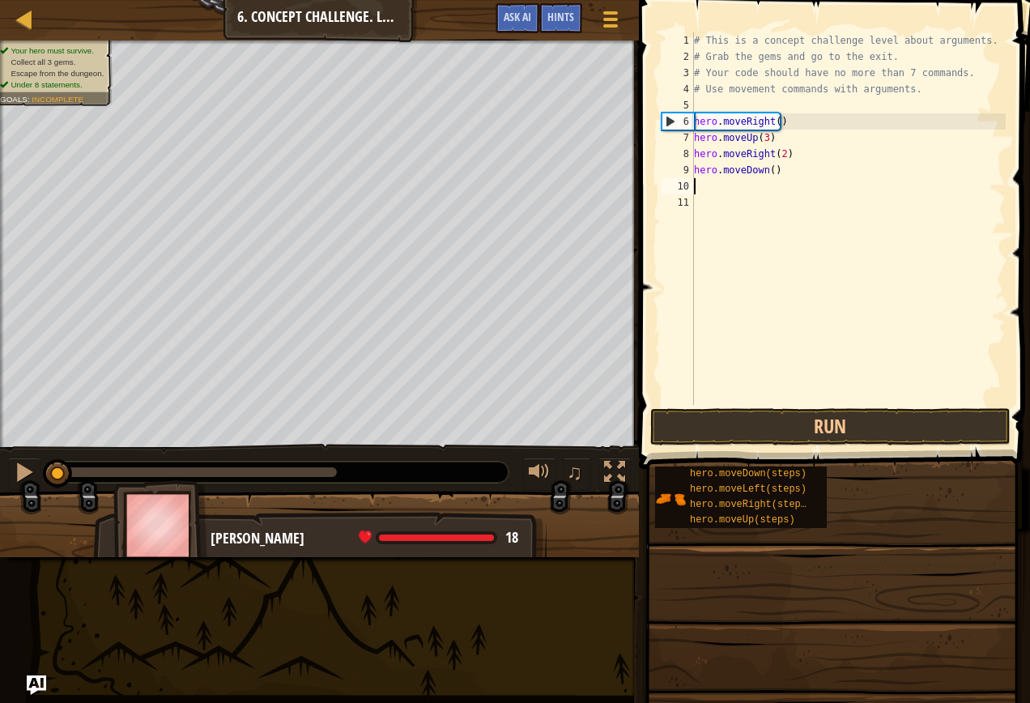
type textarea "h"
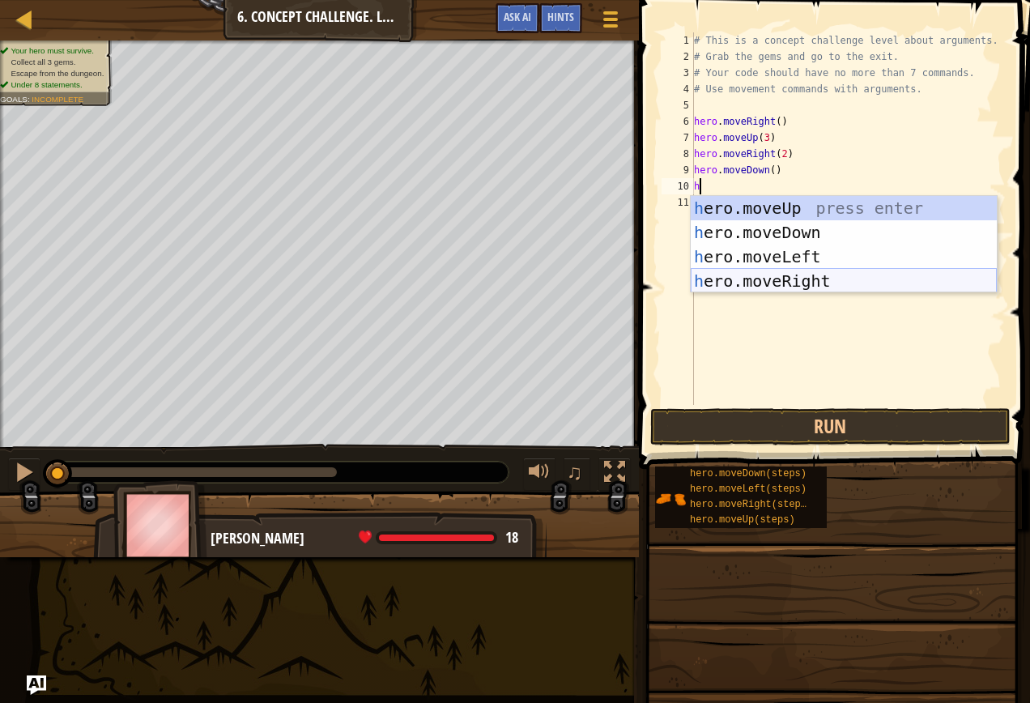
click at [761, 258] on div "h ero.moveUp press enter h ero.moveDown press enter h ero.moveLeft press enter …" at bounding box center [844, 269] width 306 height 146
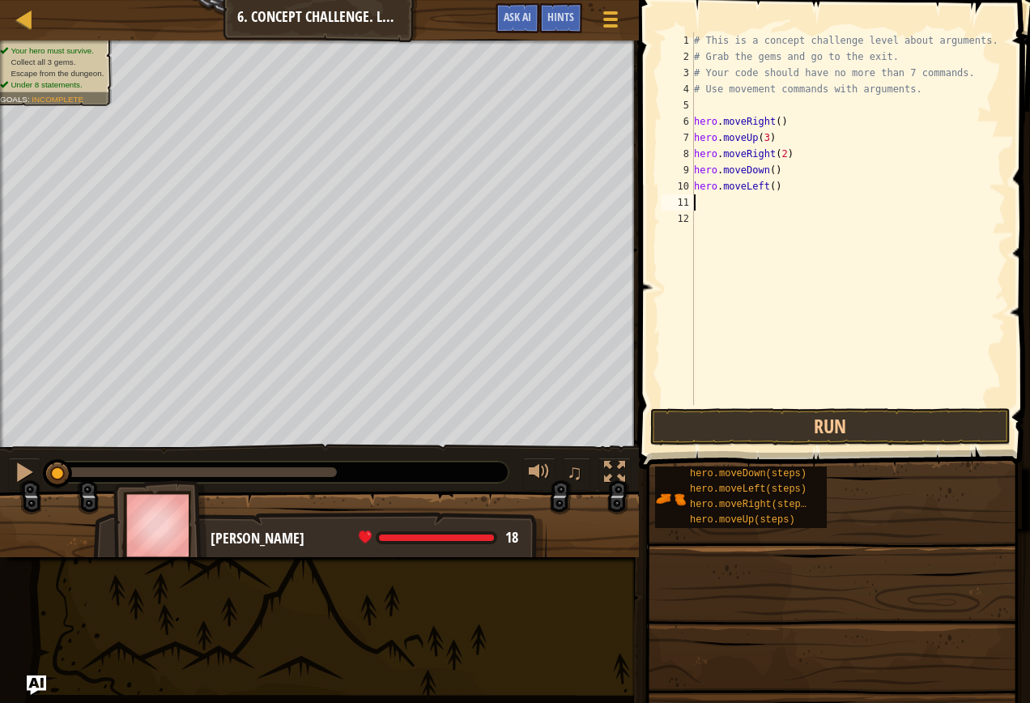
type textarea "h"
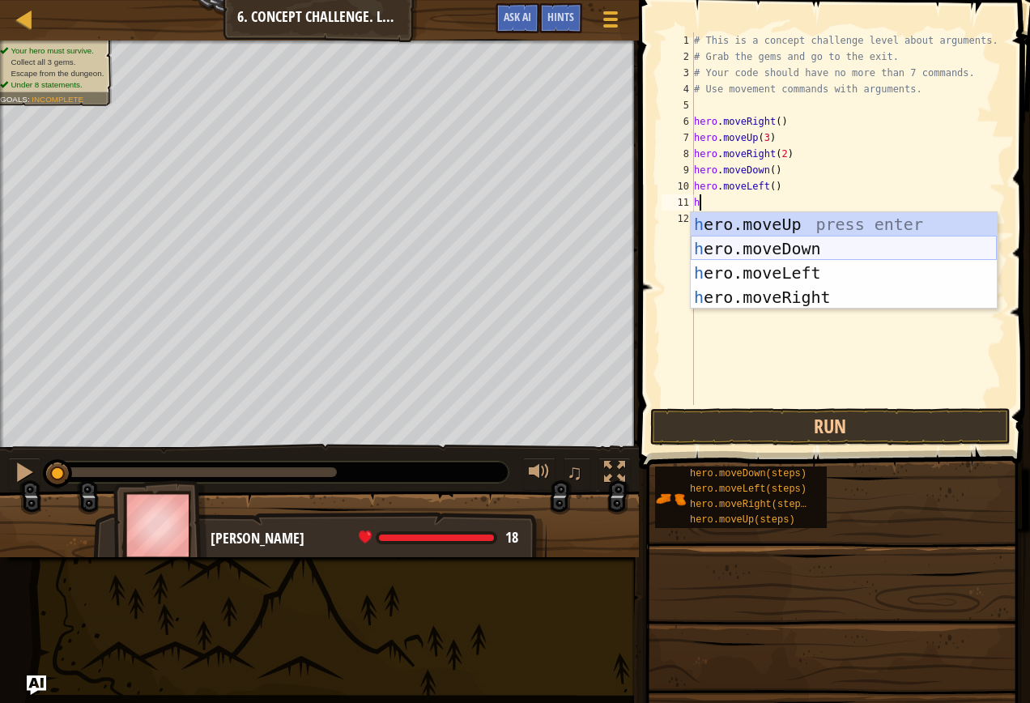
click at [746, 249] on div "h ero.moveUp press enter h ero.moveDown press enter h ero.moveLeft press enter …" at bounding box center [844, 285] width 306 height 146
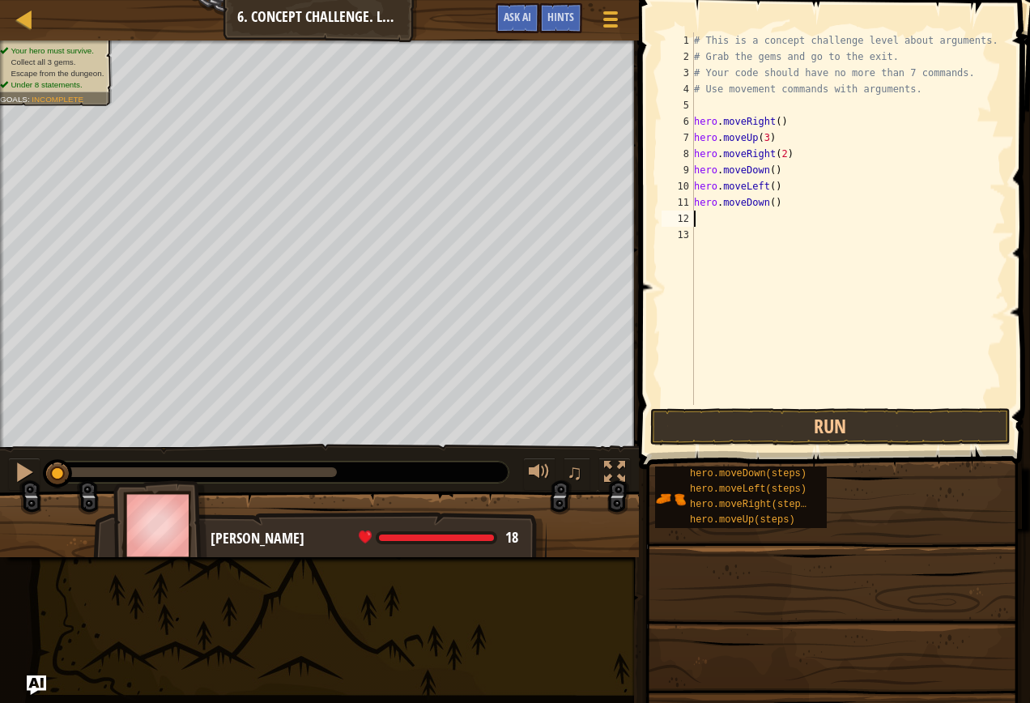
click at [769, 202] on div "# This is a concept challenge level about arguments. # Grab the gems and go to …" at bounding box center [849, 234] width 316 height 405
type textarea "hero.moveDown(2)"
click at [717, 236] on div "# This is a concept challenge level about arguments. # Grab the gems and go to …" at bounding box center [849, 234] width 316 height 405
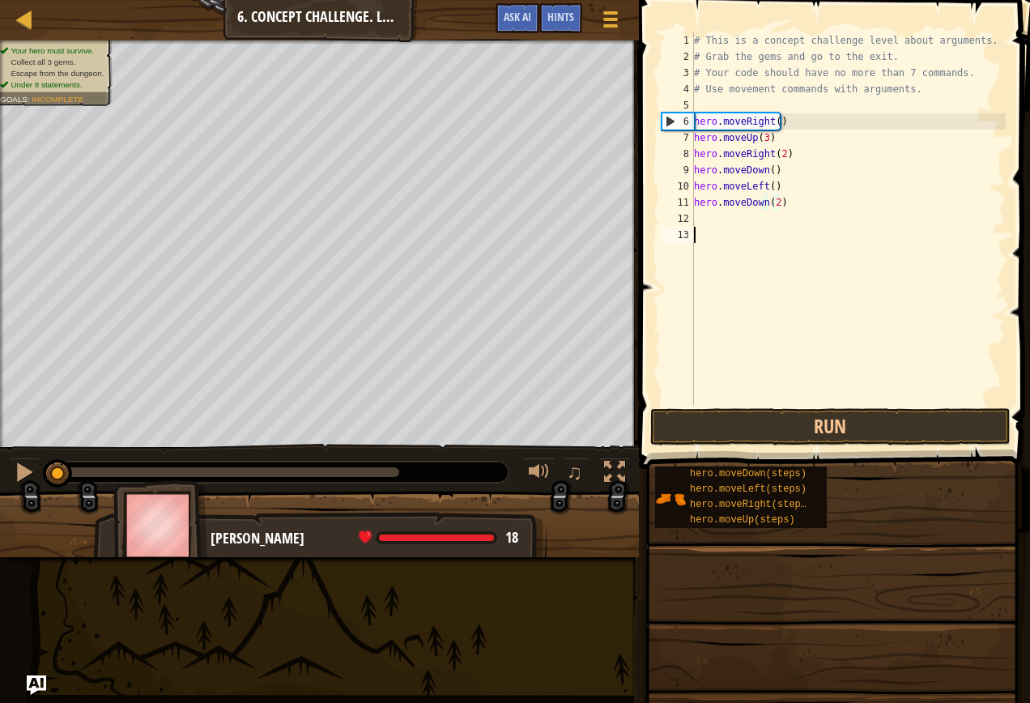
click at [715, 222] on div "# This is a concept challenge level about arguments. # Grab the gems and go to …" at bounding box center [849, 234] width 316 height 405
type textarea "h"
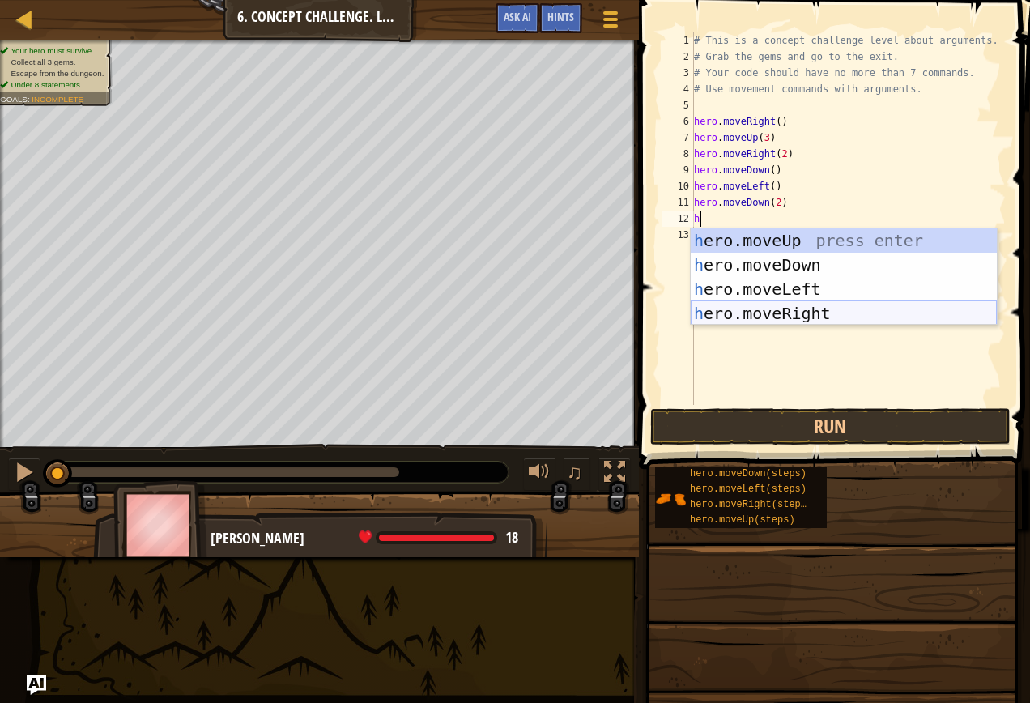
click at [767, 309] on div "h ero.moveUp press enter h ero.moveDown press enter h ero.moveLeft press enter …" at bounding box center [844, 301] width 306 height 146
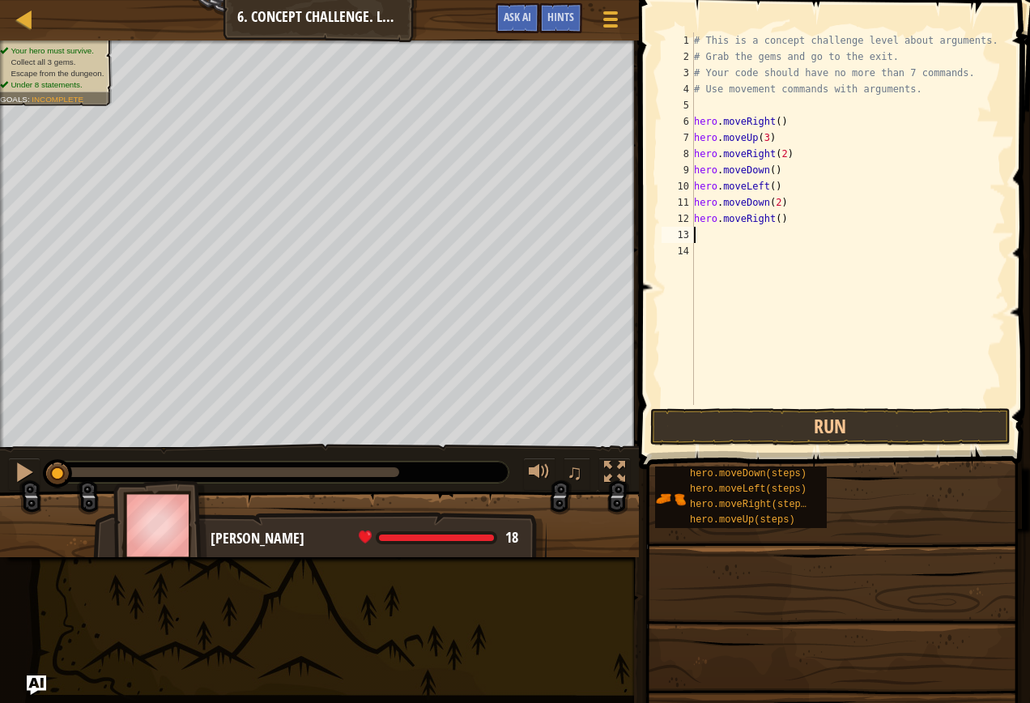
type textarea "h"
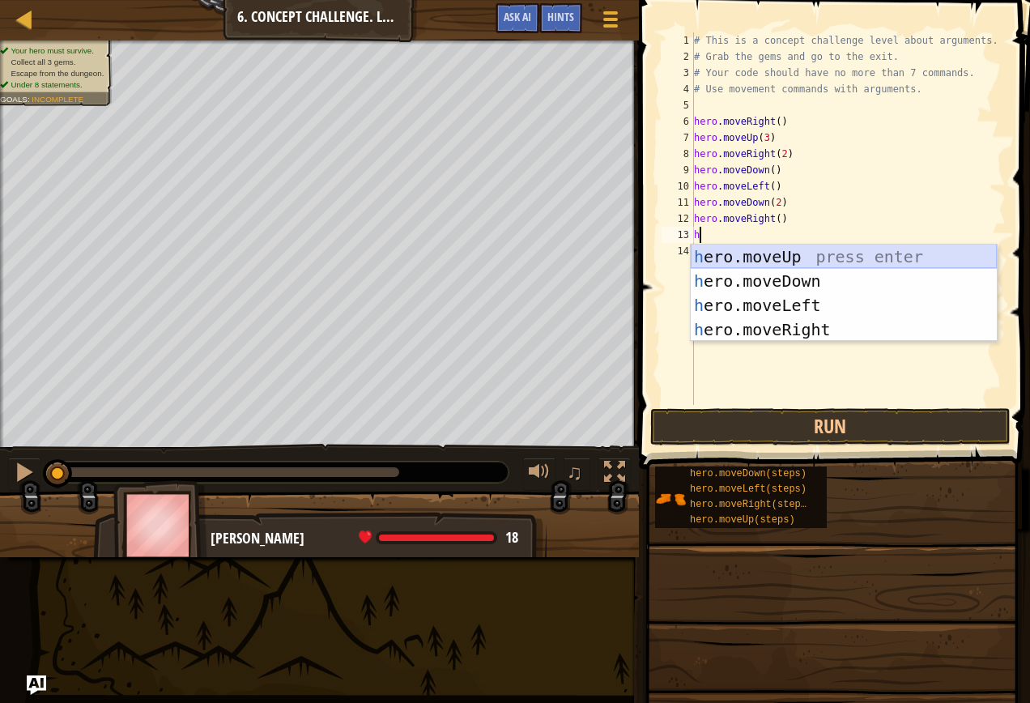
click at [711, 250] on div "h ero.moveUp press enter h ero.moveDown press enter h ero.moveLeft press enter …" at bounding box center [844, 317] width 306 height 146
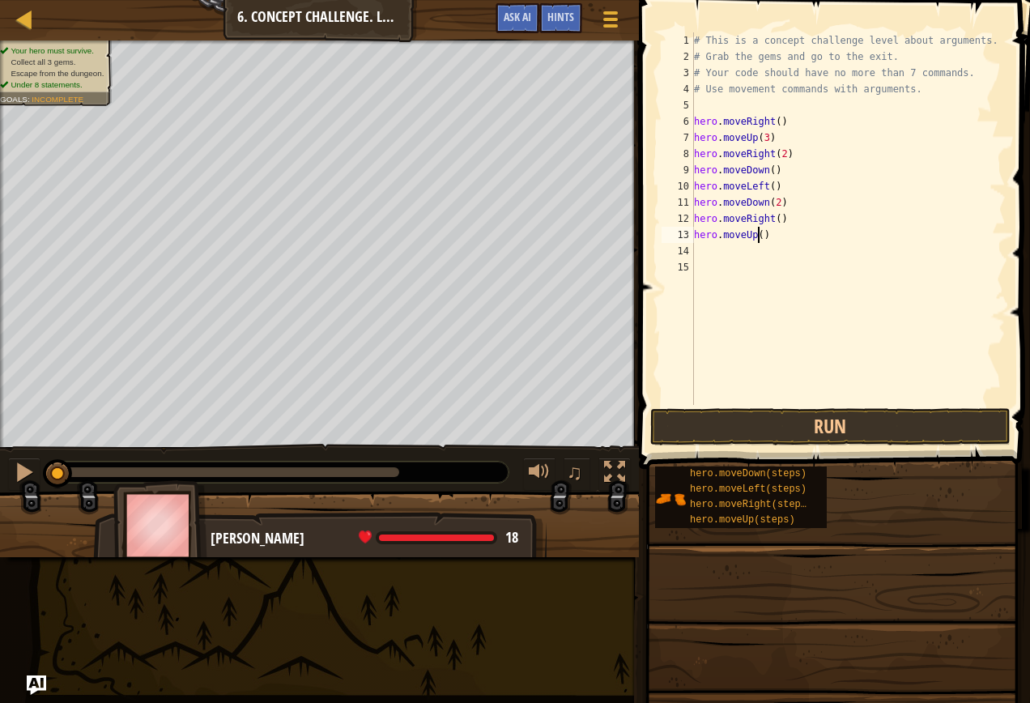
click at [759, 234] on div "# This is a concept challenge level about arguments. # Grab the gems and go to …" at bounding box center [849, 234] width 316 height 405
type textarea "hero.moveUp(2)"
click at [700, 249] on div "# This is a concept challenge level about arguments. # Grab the gems and go to …" at bounding box center [849, 234] width 316 height 405
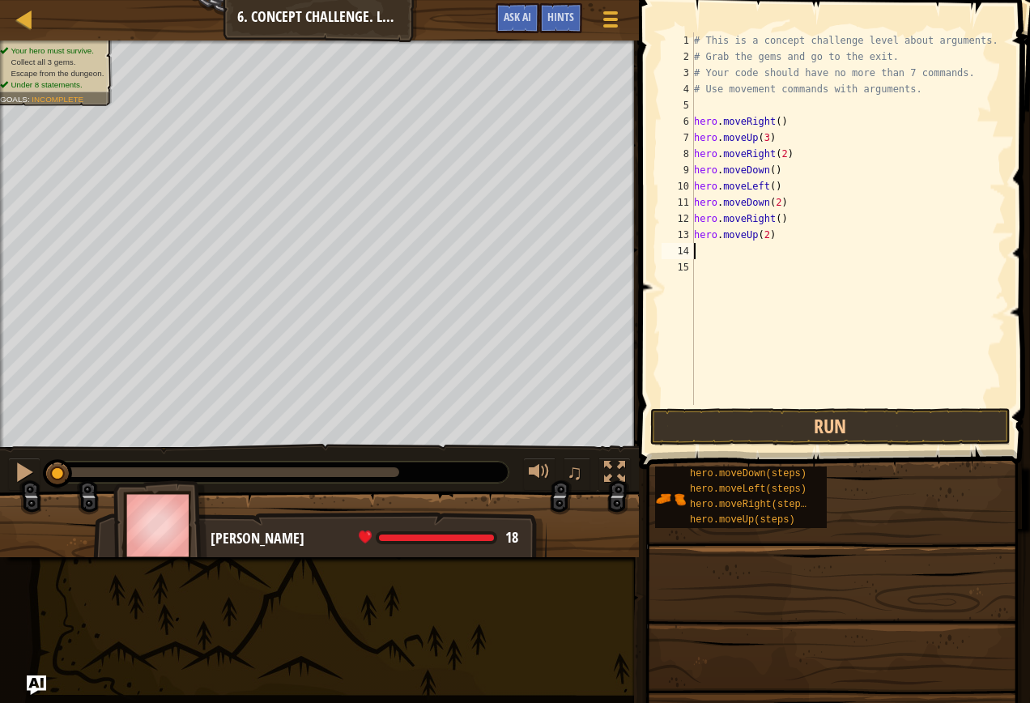
type textarea "h"
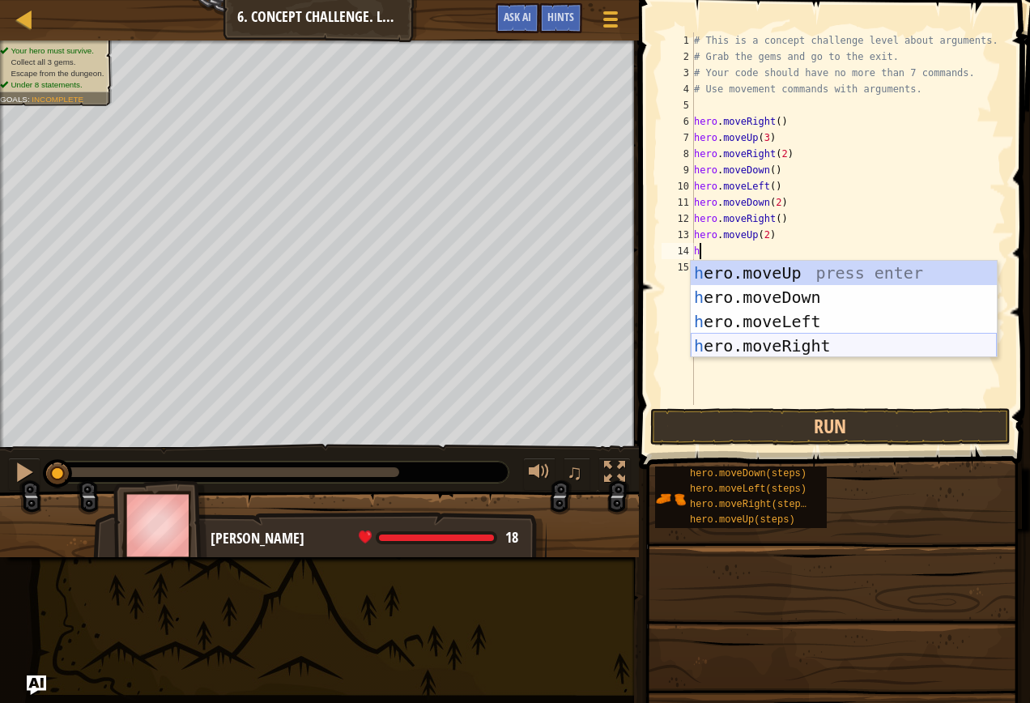
click at [750, 335] on div "h ero.moveUp press enter h ero.moveDown press enter h ero.moveLeft press enter …" at bounding box center [844, 334] width 306 height 146
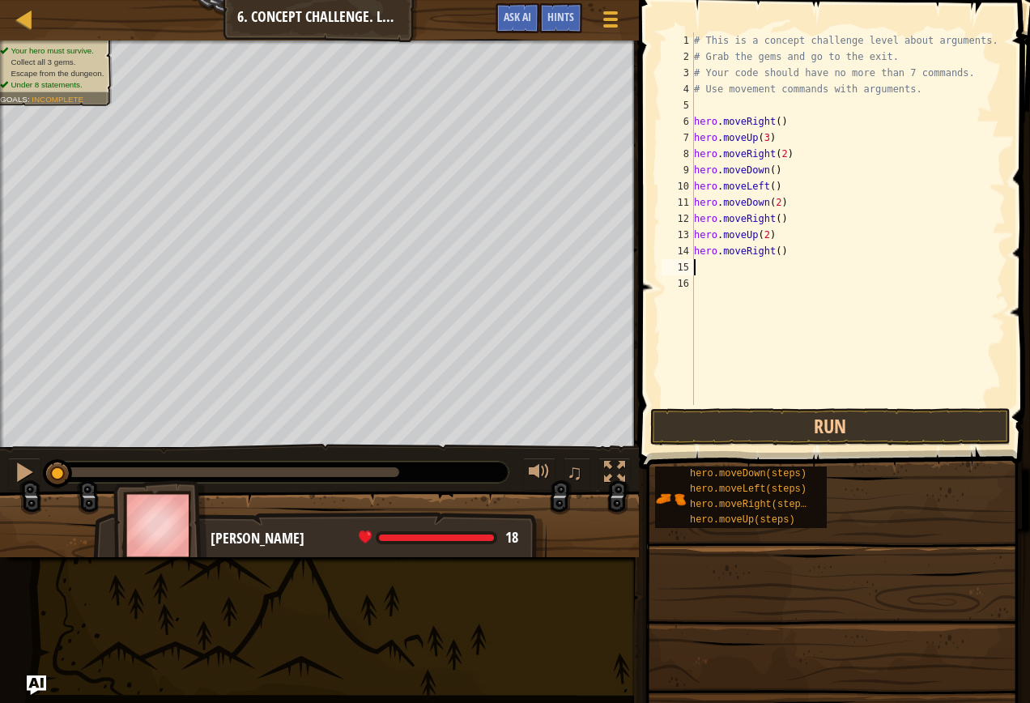
click at [773, 255] on div "# This is a concept challenge level about arguments. # Grab the gems and go to …" at bounding box center [849, 234] width 316 height 405
click at [747, 430] on button "Run" at bounding box center [830, 426] width 360 height 37
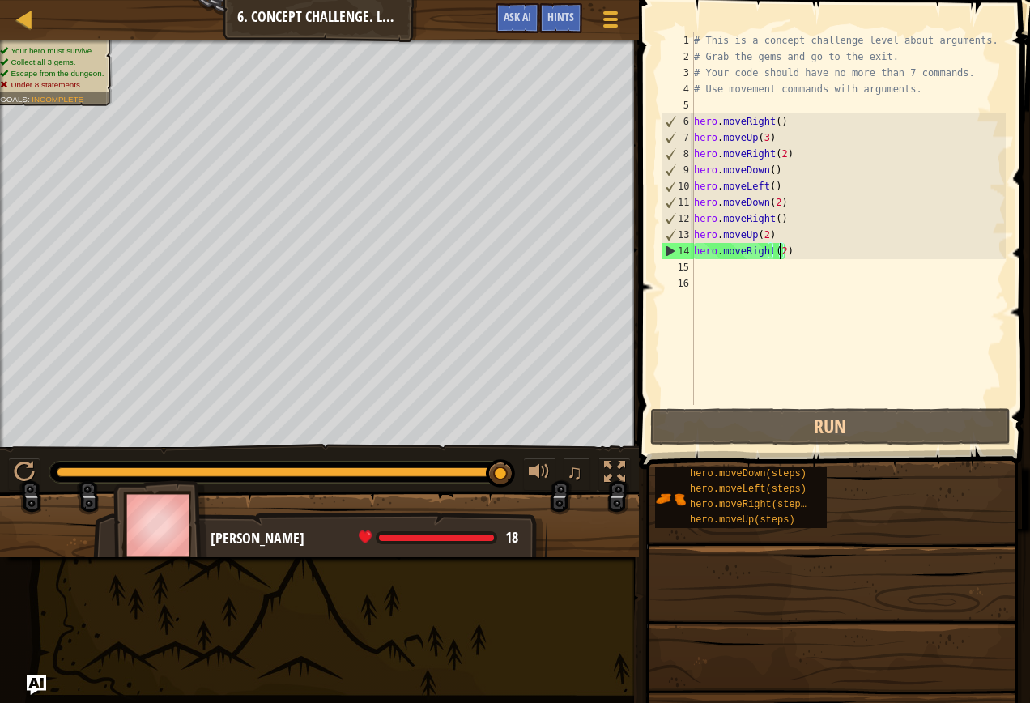
drag, startPoint x: 224, startPoint y: 479, endPoint x: 691, endPoint y: 265, distance: 514.0
click at [672, 453] on div "Map Introduction to Computer Science 6. Concept Challenge. Long Steps Game Menu…" at bounding box center [515, 351] width 1030 height 703
drag, startPoint x: 206, startPoint y: 474, endPoint x: 633, endPoint y: 474, distance: 426.7
click at [620, 497] on div "Your hero must survive. Collect all 3 gems. Escape from the dungeon. Under 8 st…" at bounding box center [515, 298] width 1030 height 517
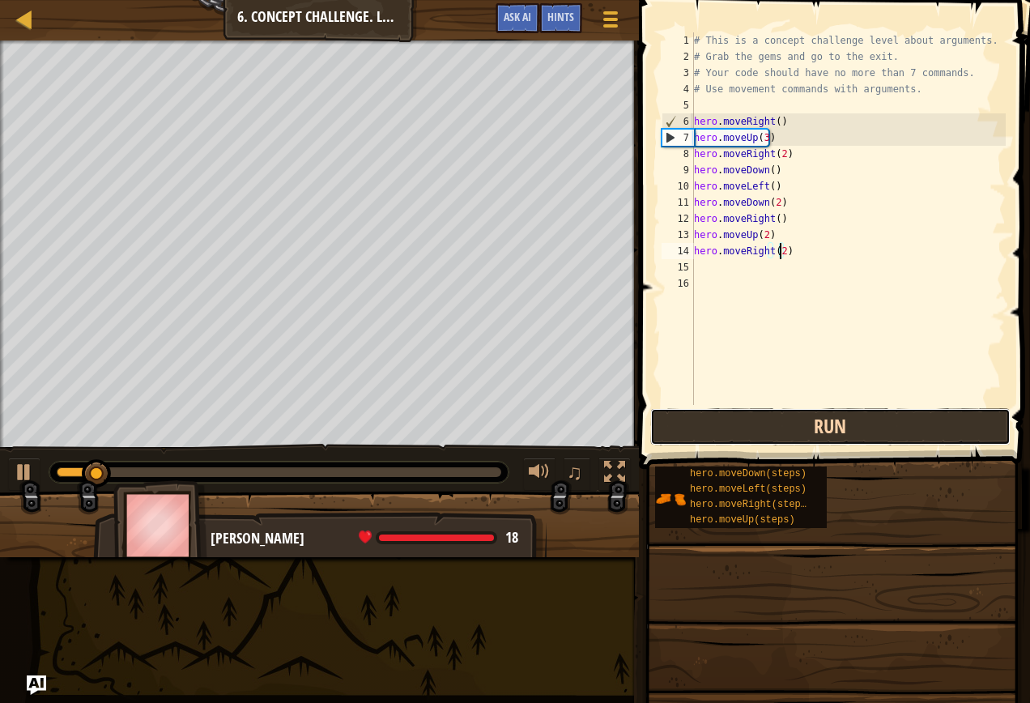
click at [770, 431] on button "Run" at bounding box center [830, 426] width 360 height 37
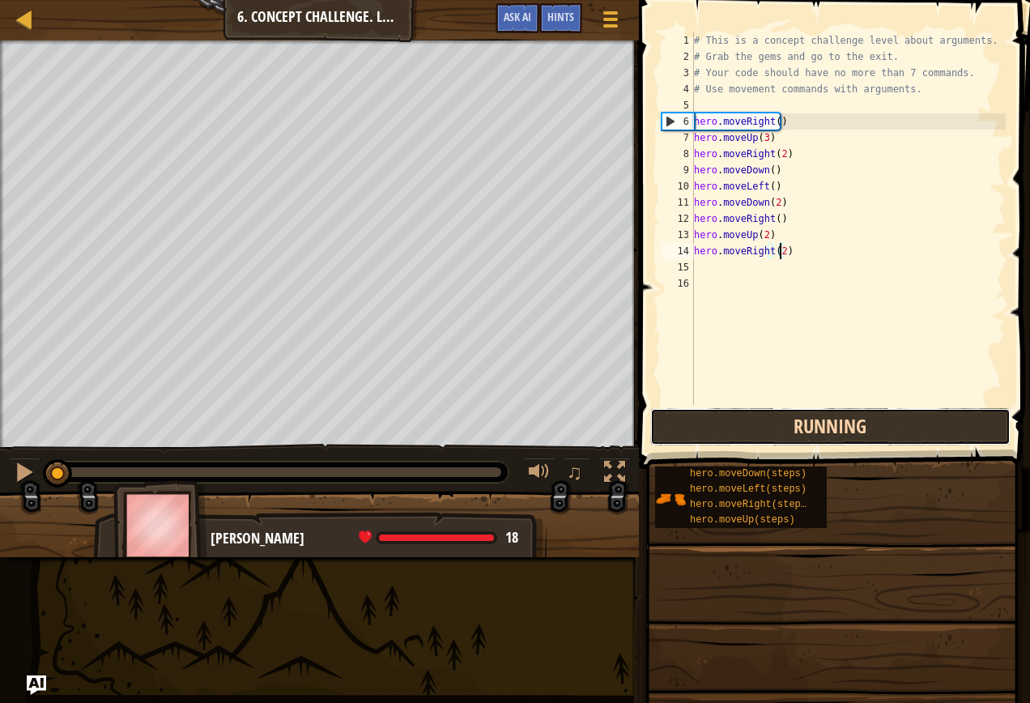
click at [763, 425] on button "Running" at bounding box center [830, 426] width 360 height 37
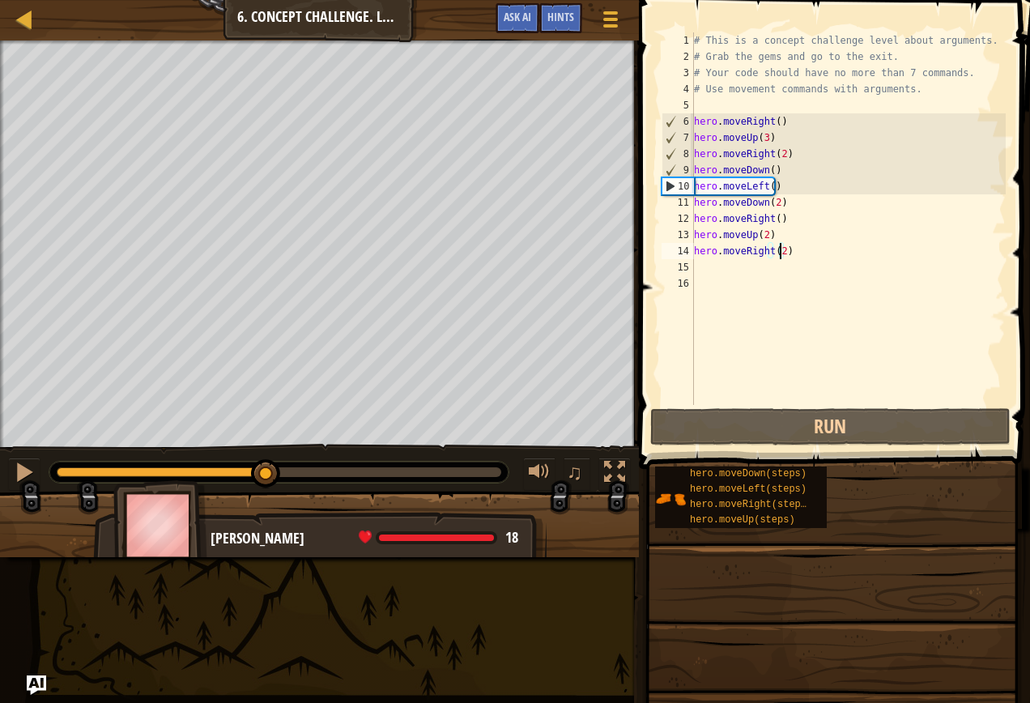
drag, startPoint x: 76, startPoint y: 472, endPoint x: 266, endPoint y: 510, distance: 193.2
click at [266, 510] on div "Your hero must survive. Collect all 3 gems. Escape from the dungeon. Under 8 st…" at bounding box center [515, 298] width 1030 height 517
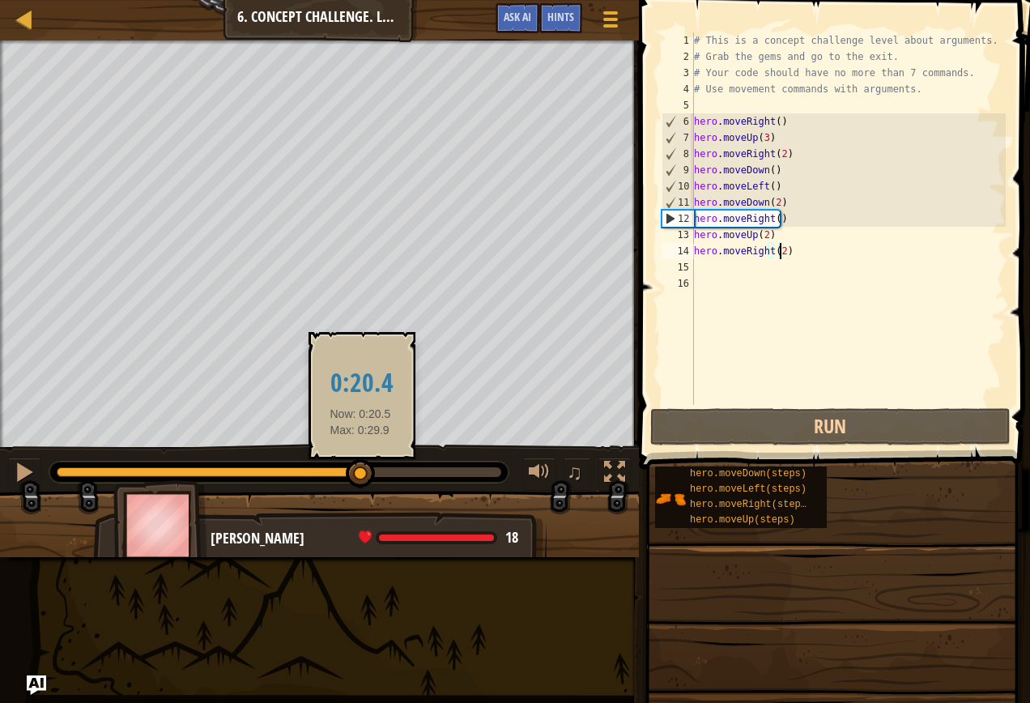
click at [360, 466] on div at bounding box center [360, 473] width 29 height 29
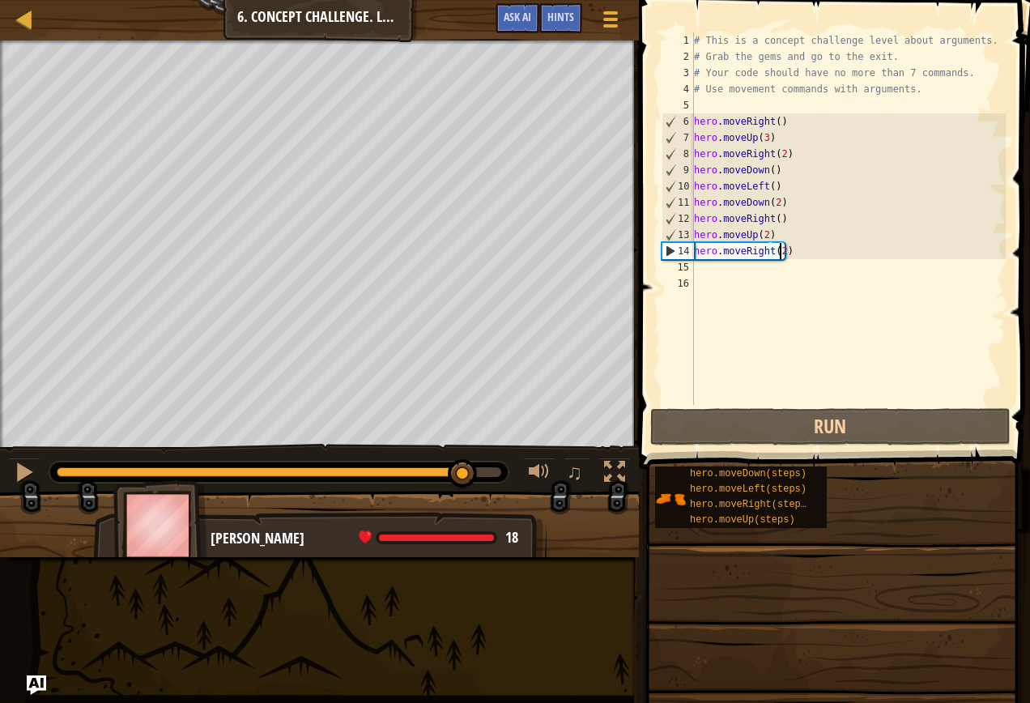
drag, startPoint x: 398, startPoint y: 470, endPoint x: 464, endPoint y: 474, distance: 66.5
click at [464, 474] on div at bounding box center [462, 473] width 29 height 29
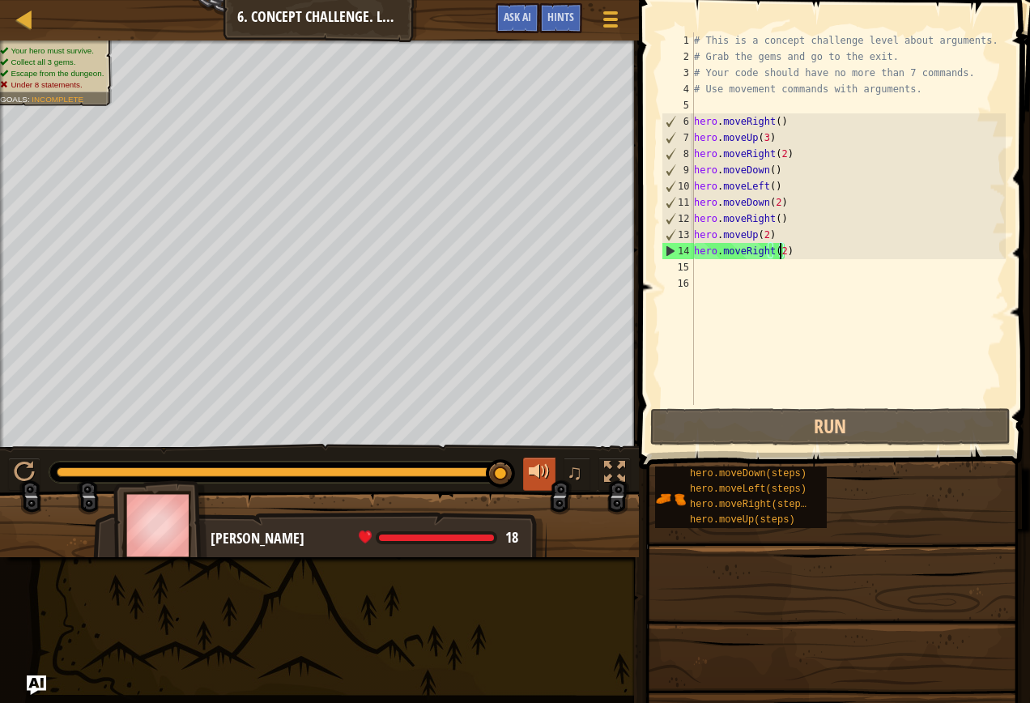
drag, startPoint x: 455, startPoint y: 470, endPoint x: 526, endPoint y: 469, distance: 71.3
click at [525, 474] on div "♫" at bounding box center [319, 468] width 639 height 49
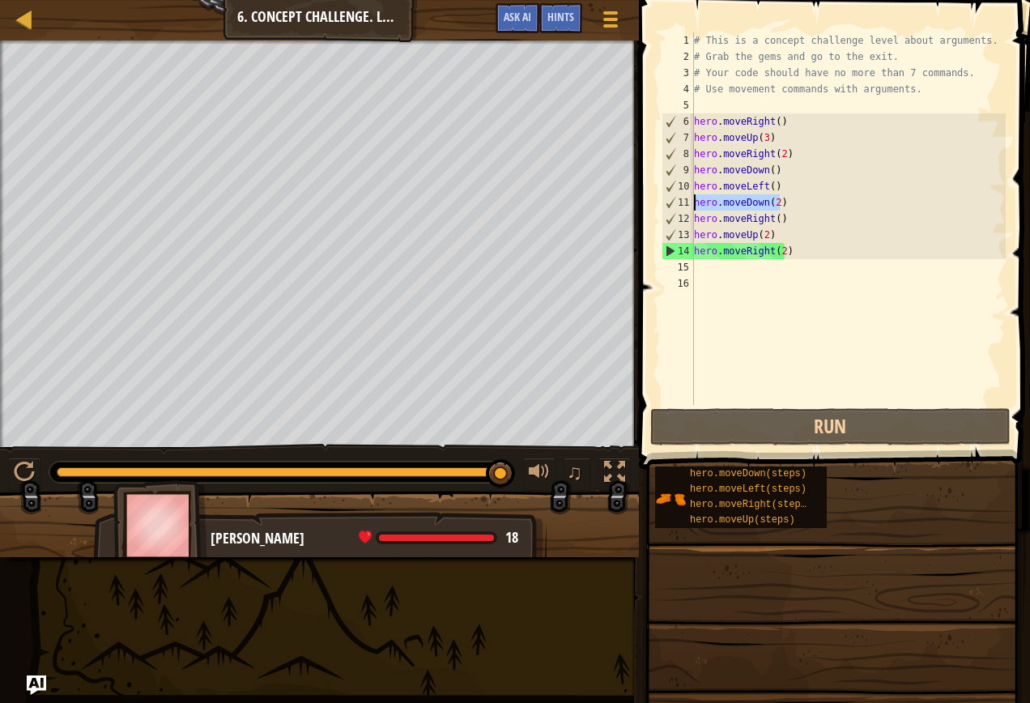
drag, startPoint x: 778, startPoint y: 203, endPoint x: 674, endPoint y: 206, distance: 103.7
click at [674, 206] on div "hero.moveRight(2) 1 2 3 4 5 6 7 8 9 10 11 12 13 14 15 16 # This is a concept ch…" at bounding box center [831, 218] width 347 height 372
type textarea "hero.moveDown(2)"
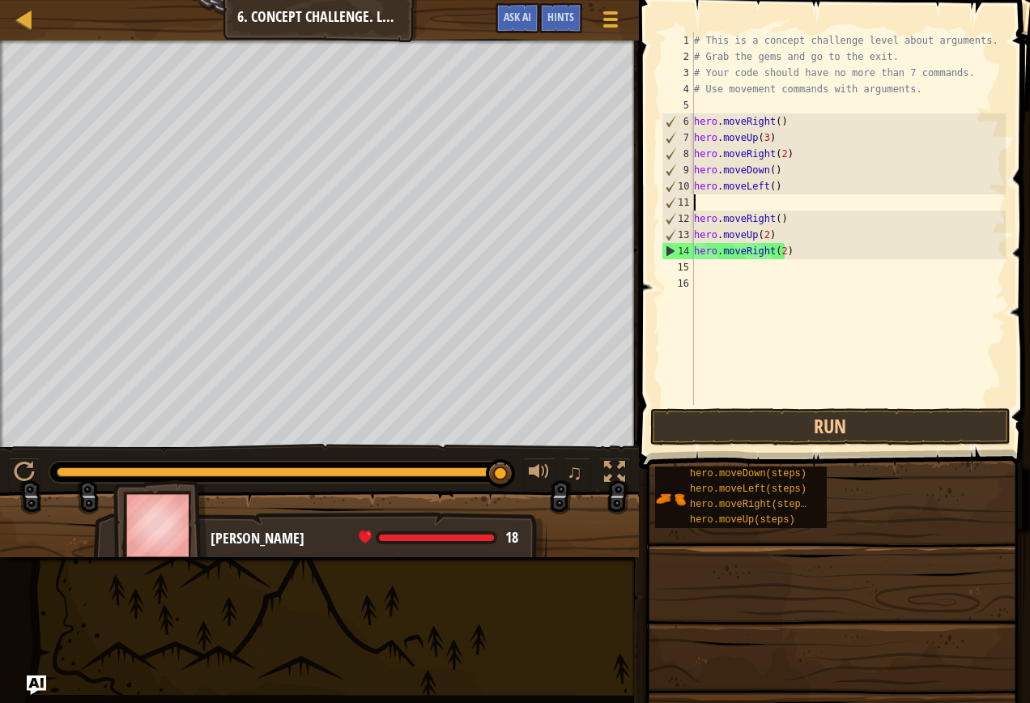
scroll to position [7, 0]
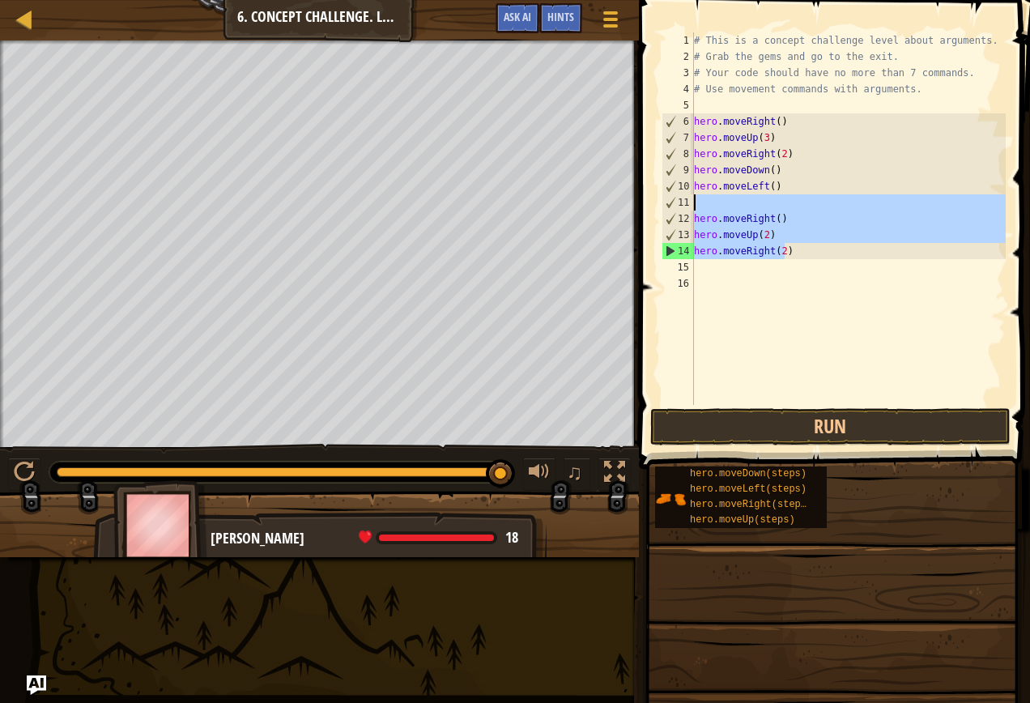
drag, startPoint x: 801, startPoint y: 247, endPoint x: 691, endPoint y: 204, distance: 118.2
click at [691, 204] on div "1 2 3 4 5 6 7 8 9 10 11 12 13 14 15 16 # This is a concept challenge level abou…" at bounding box center [831, 218] width 347 height 372
type textarea "hero.moveRight()"
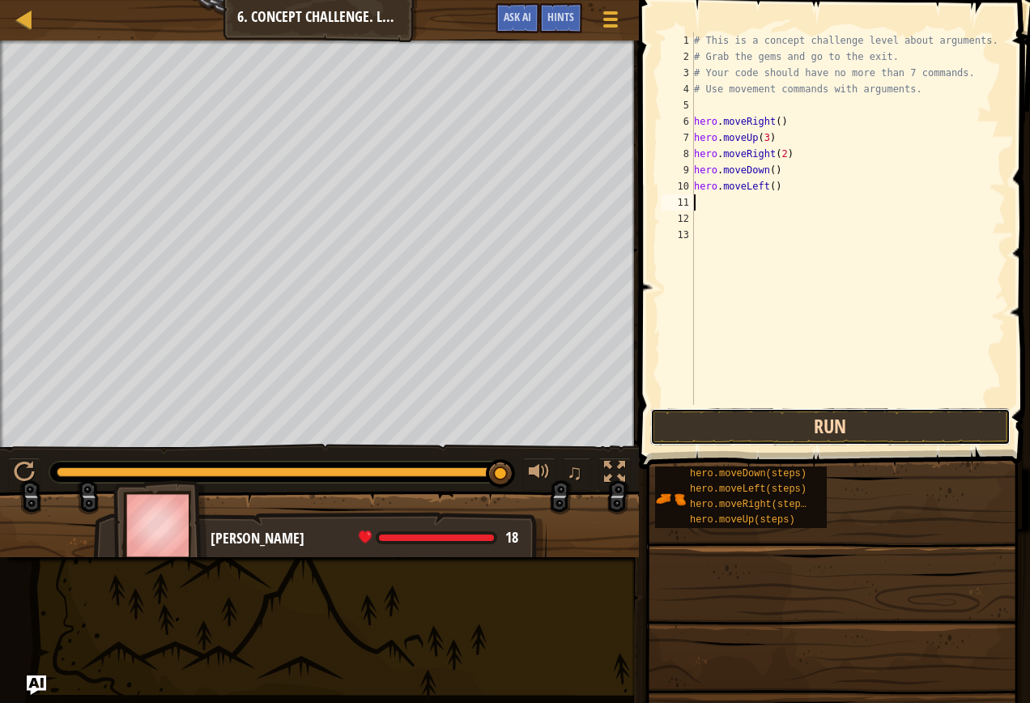
click at [904, 427] on button "Run" at bounding box center [830, 426] width 360 height 37
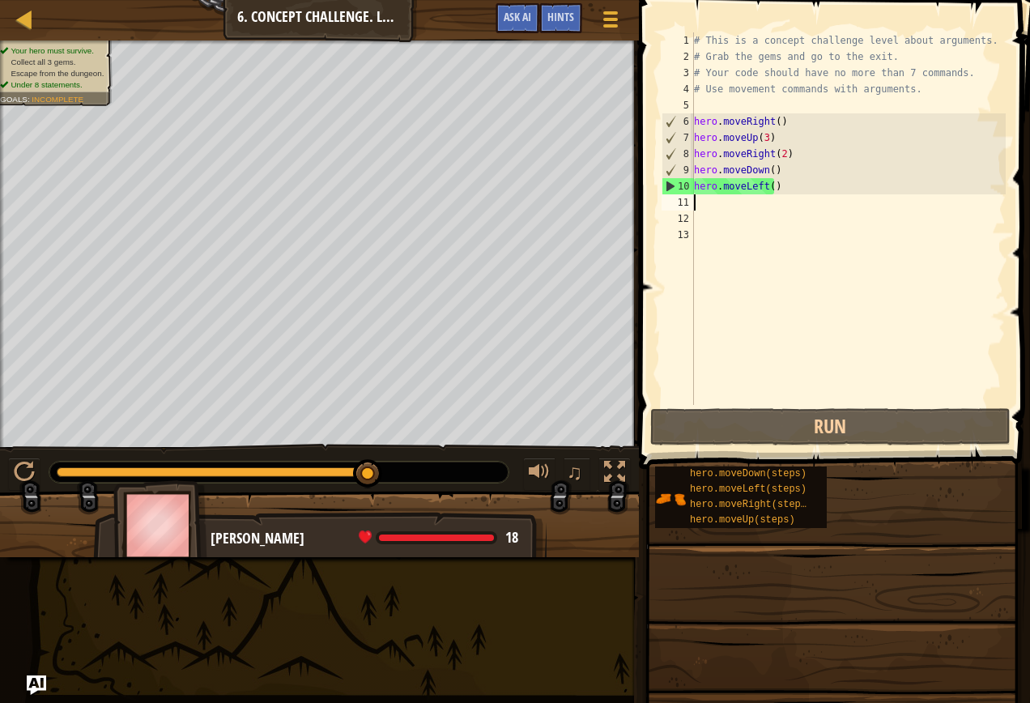
drag, startPoint x: 105, startPoint y: 465, endPoint x: 430, endPoint y: 465, distance: 324.6
click at [424, 470] on div at bounding box center [278, 471] width 459 height 21
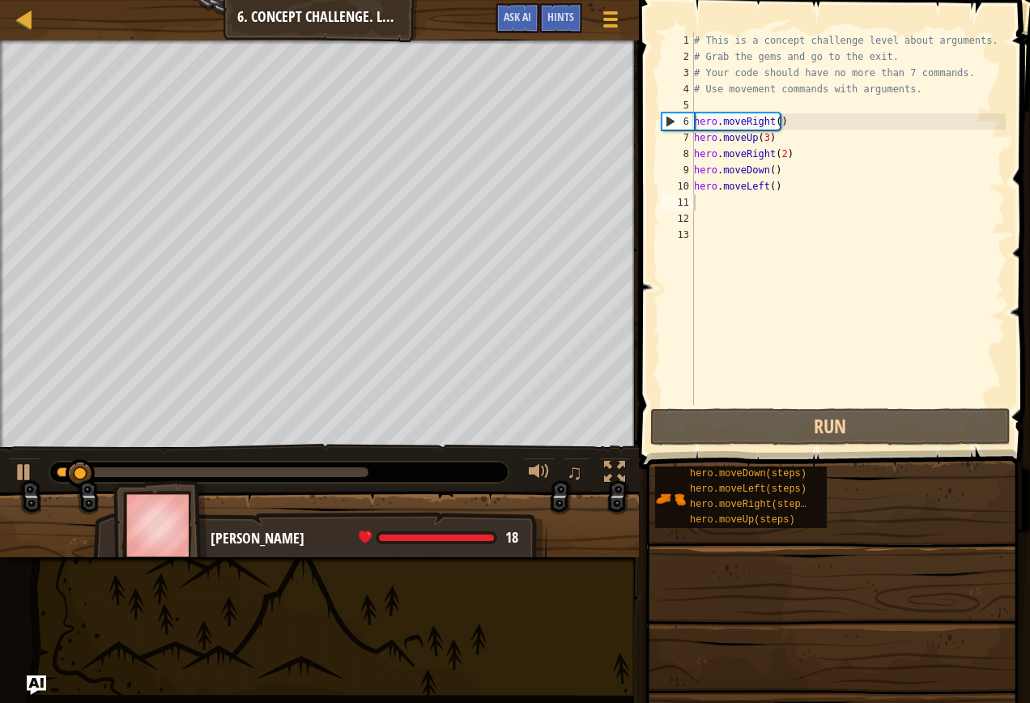
click at [147, 465] on div at bounding box center [278, 471] width 459 height 21
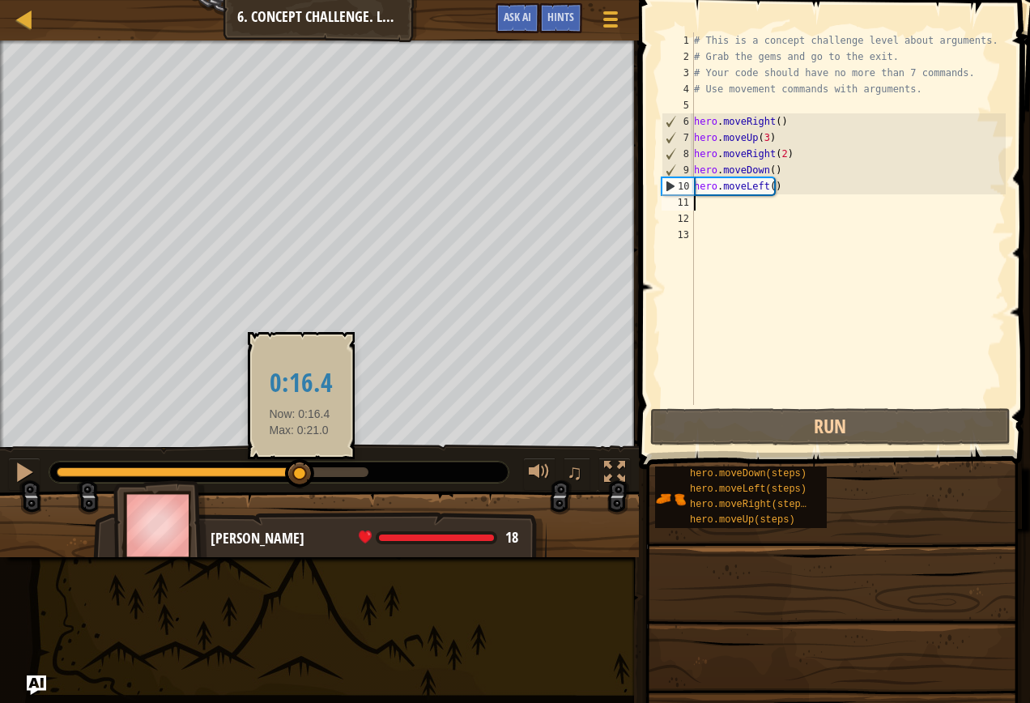
drag, startPoint x: 95, startPoint y: 466, endPoint x: 302, endPoint y: 477, distance: 207.6
click at [302, 477] on div at bounding box center [299, 473] width 29 height 29
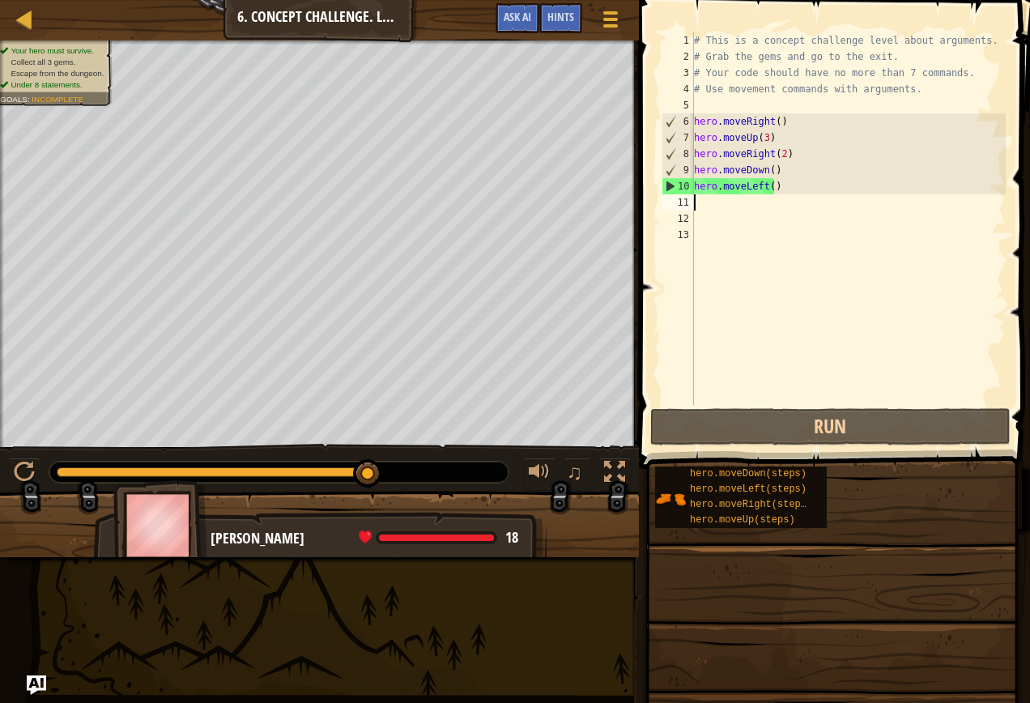
click at [756, 183] on div "# This is a concept challenge level about arguments. # Grab the gems and go to …" at bounding box center [849, 234] width 316 height 405
drag, startPoint x: 767, startPoint y: 183, endPoint x: 776, endPoint y: 185, distance: 10.0
click at [770, 184] on div "# This is a concept challenge level about arguments. # Grab the gems and go to …" at bounding box center [849, 234] width 316 height 405
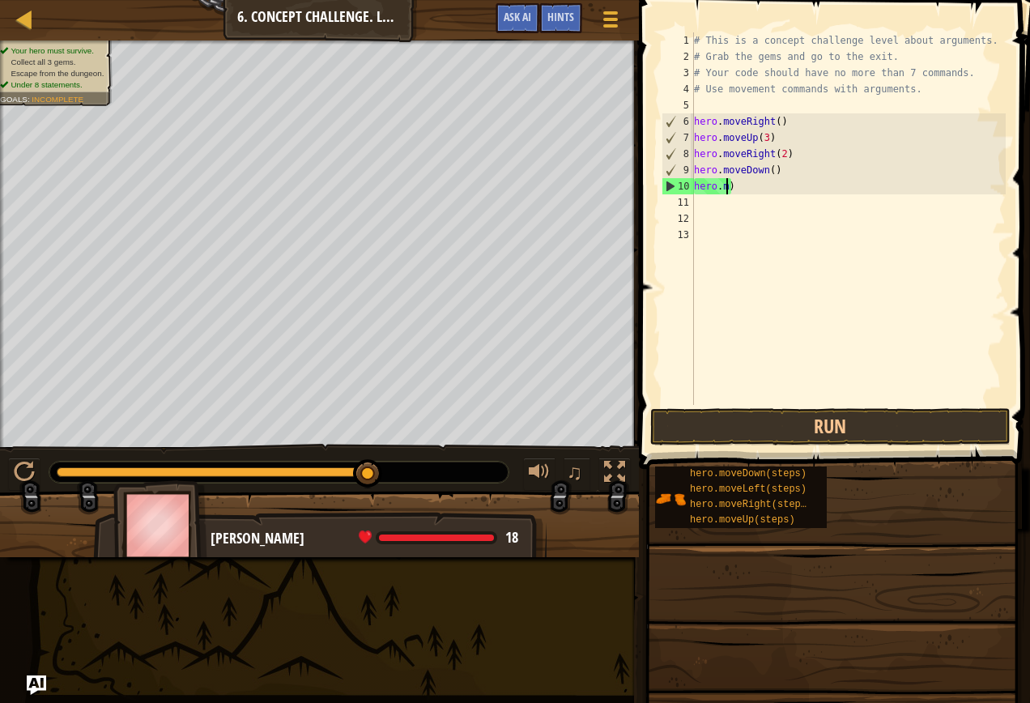
type textarea ")"
click at [755, 189] on div "# This is a concept challenge level about arguments. # Grab the gems and go to …" at bounding box center [849, 234] width 316 height 405
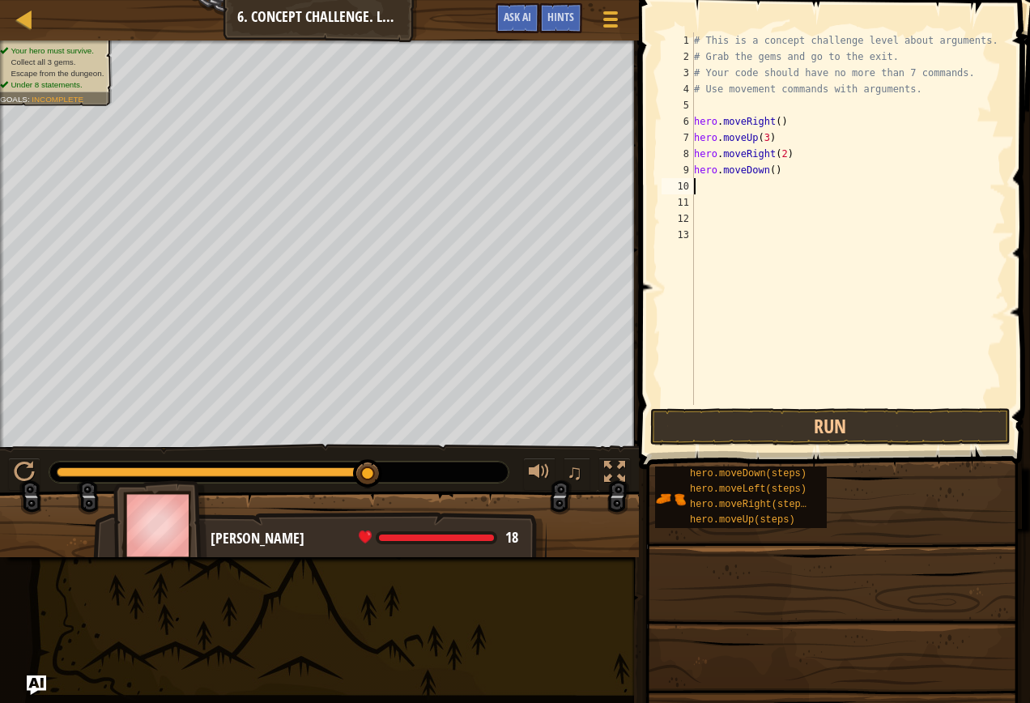
type textarea "h"
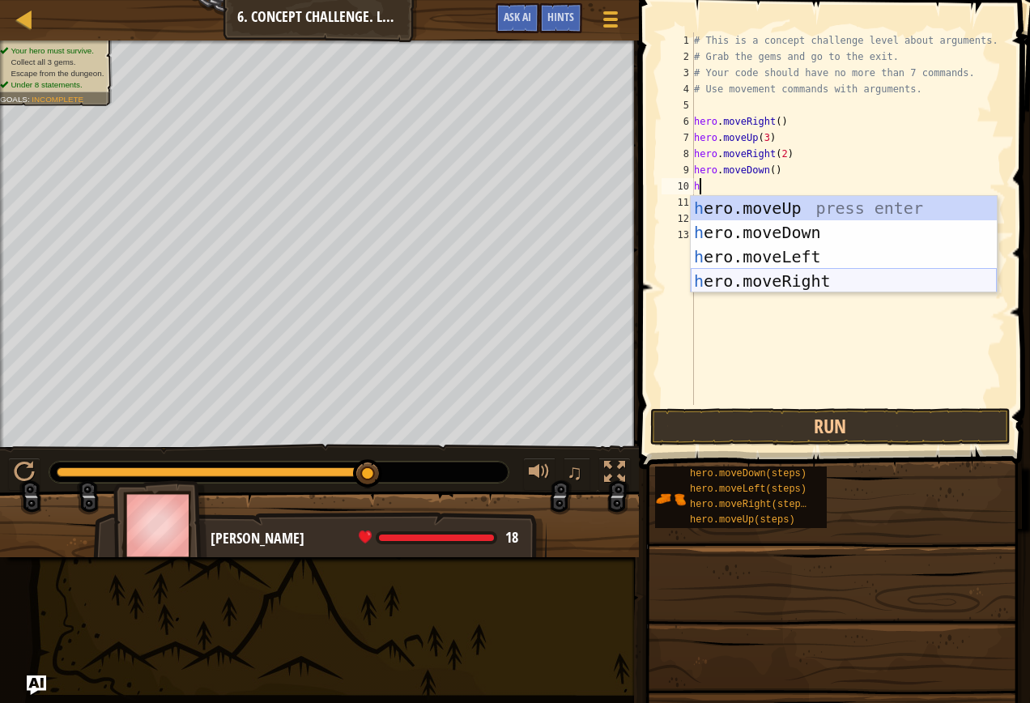
click at [807, 284] on div "h ero.moveUp press enter h ero.moveDown press enter h ero.moveLeft press enter …" at bounding box center [844, 269] width 306 height 146
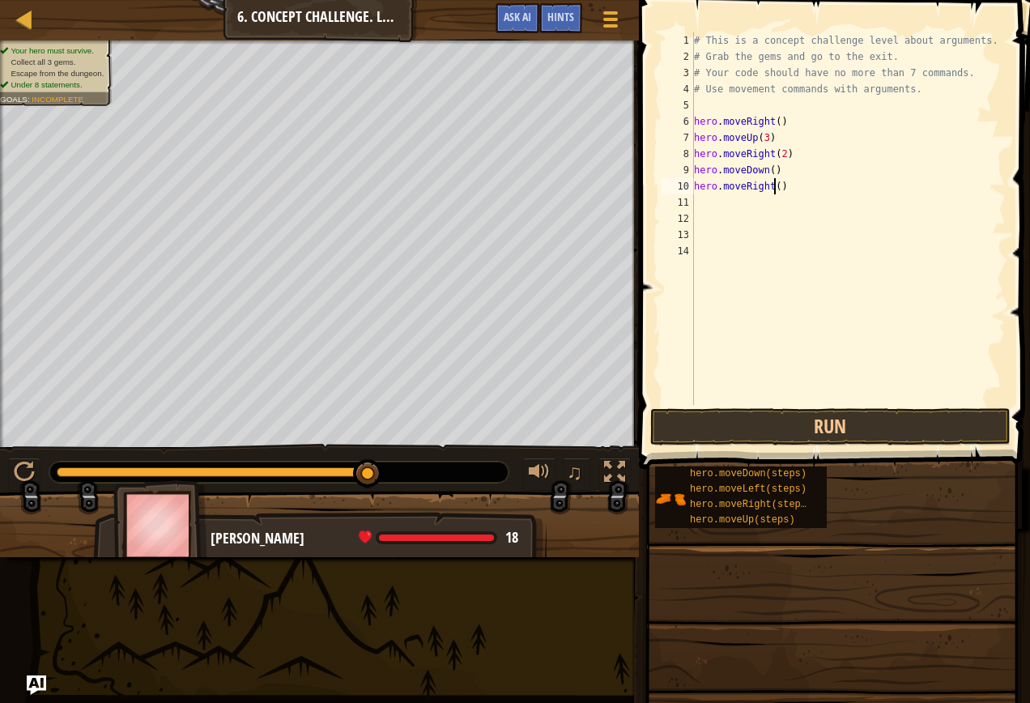
click at [772, 190] on div "# This is a concept challenge level about arguments. # Grab the gems and go to …" at bounding box center [849, 234] width 316 height 405
click at [840, 436] on button "Run" at bounding box center [830, 426] width 360 height 37
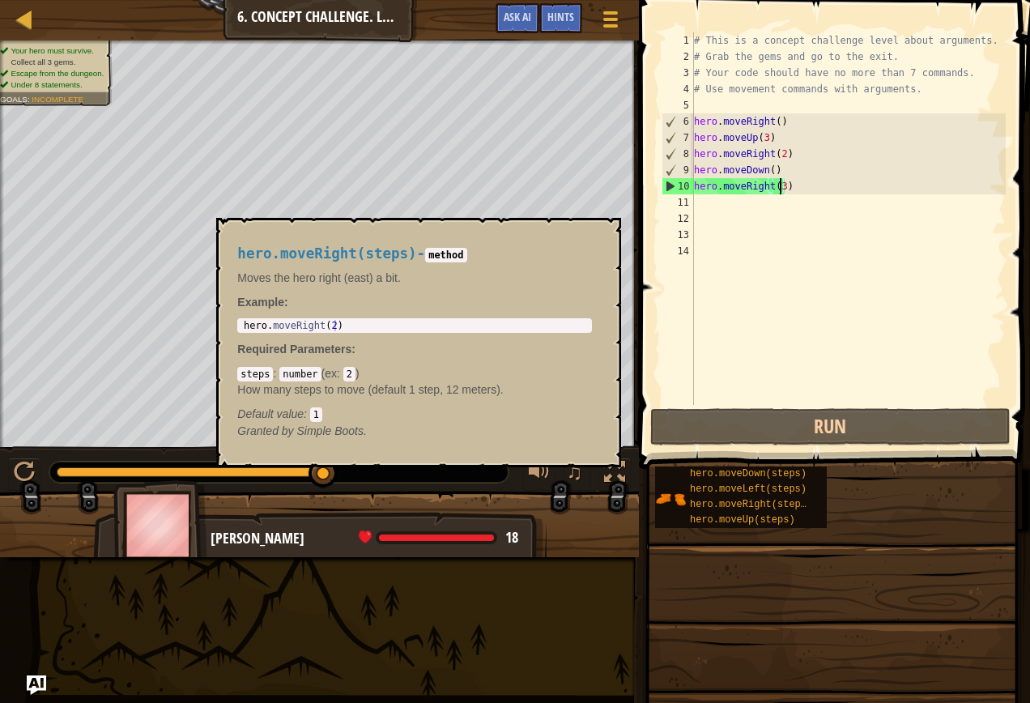
drag, startPoint x: 67, startPoint y: 470, endPoint x: 1014, endPoint y: 517, distance: 948.4
click at [1017, 517] on div "Map Introduction to Computer Science 6. Concept Challenge. Long Steps Game Menu…" at bounding box center [515, 351] width 1030 height 703
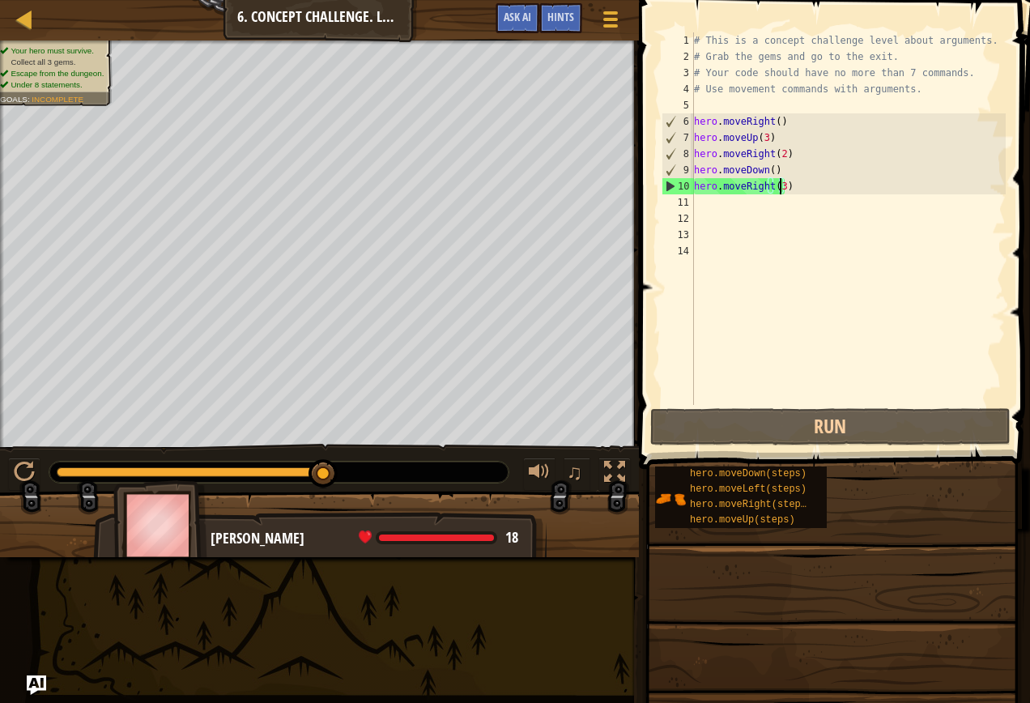
drag, startPoint x: 78, startPoint y: 477, endPoint x: 384, endPoint y: 494, distance: 306.5
click at [384, 494] on div "Your hero must survive. Collect all 3 gems. Escape from the dungeon. Under 8 st…" at bounding box center [515, 298] width 1030 height 517
drag, startPoint x: 363, startPoint y: 484, endPoint x: 445, endPoint y: 494, distance: 83.1
click at [445, 494] on div "Your hero must survive. Collect all 3 gems. Escape from the dungeon. Under 8 st…" at bounding box center [515, 298] width 1030 height 517
drag, startPoint x: 71, startPoint y: 471, endPoint x: 398, endPoint y: 461, distance: 326.4
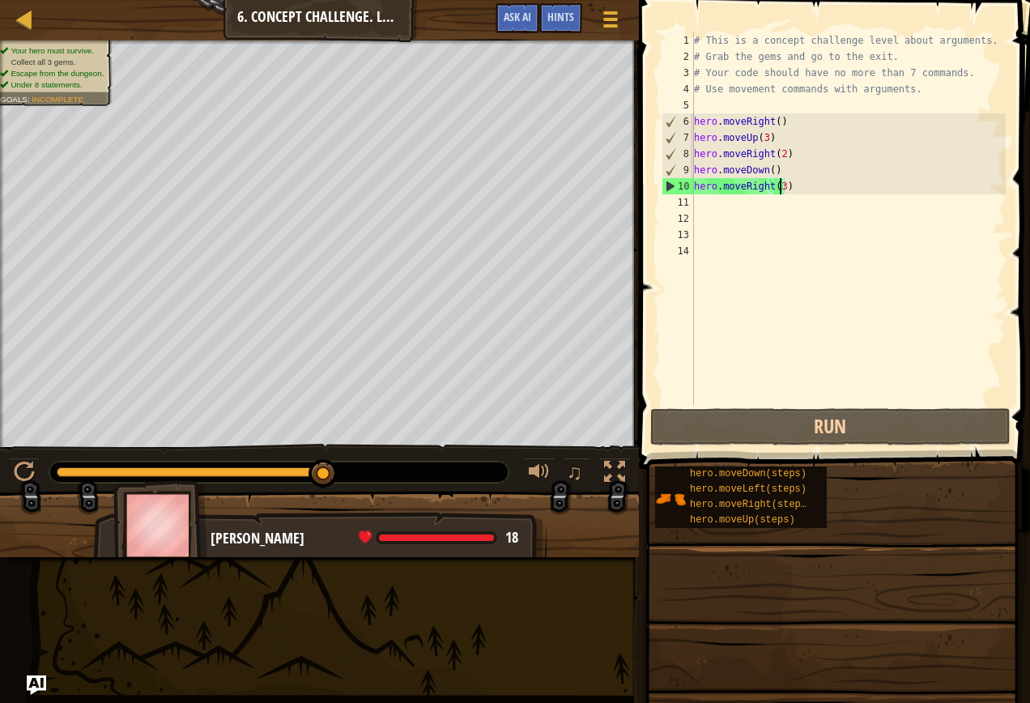
click at [398, 461] on div at bounding box center [278, 471] width 459 height 21
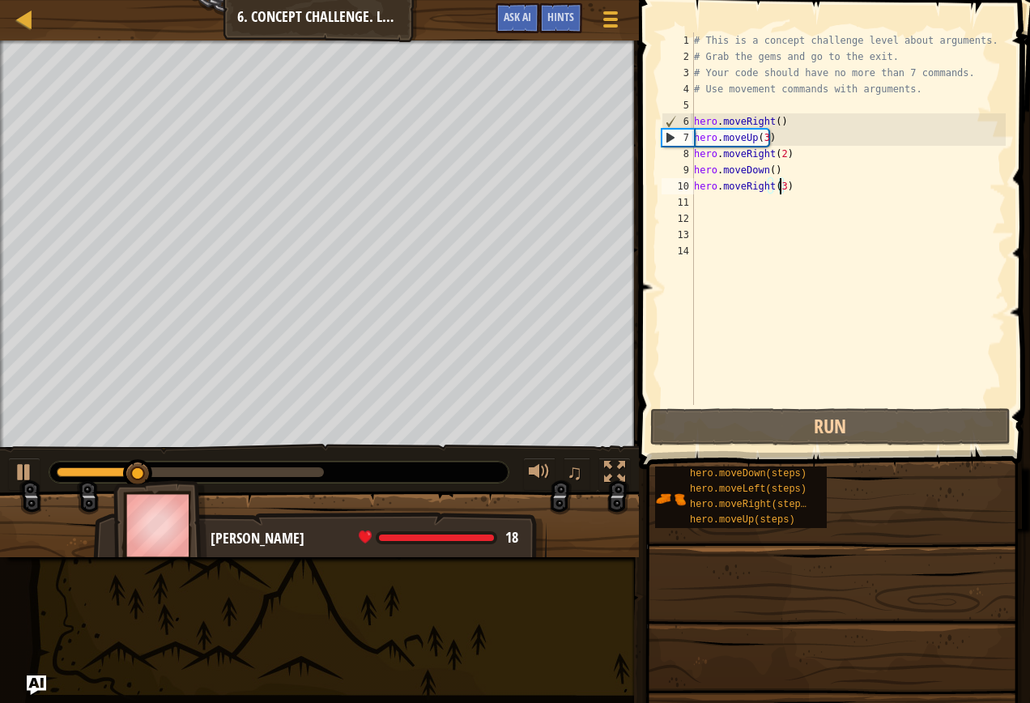
click at [724, 51] on div "# This is a concept challenge level about arguments. # Grab the gems and go to …" at bounding box center [849, 234] width 316 height 405
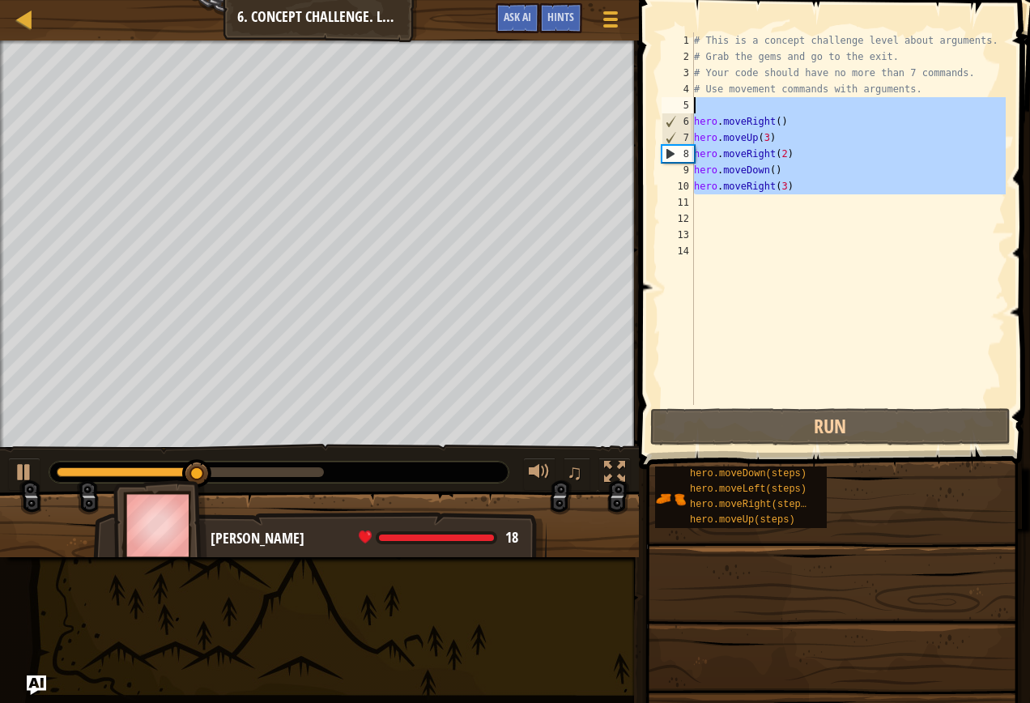
drag, startPoint x: 793, startPoint y: 198, endPoint x: 672, endPoint y: 102, distance: 154.4
click at [672, 102] on div "# Grab the gems and go to the exit. 1 2 3 4 5 6 7 8 9 10 11 12 13 14 # This is …" at bounding box center [831, 218] width 347 height 372
type textarea "hero.moveRight()"
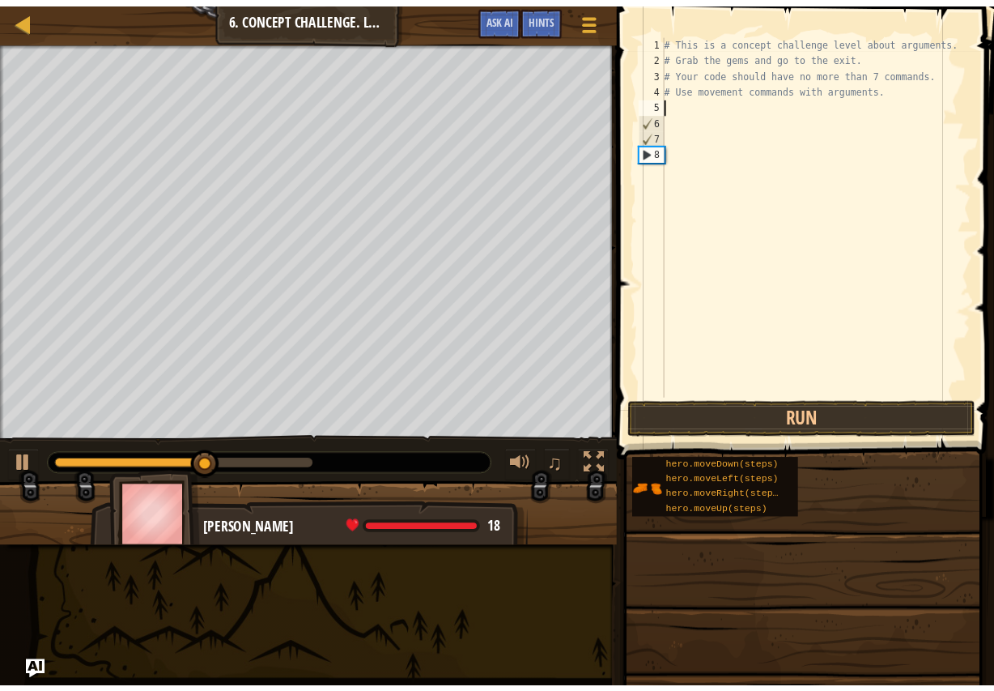
scroll to position [7, 0]
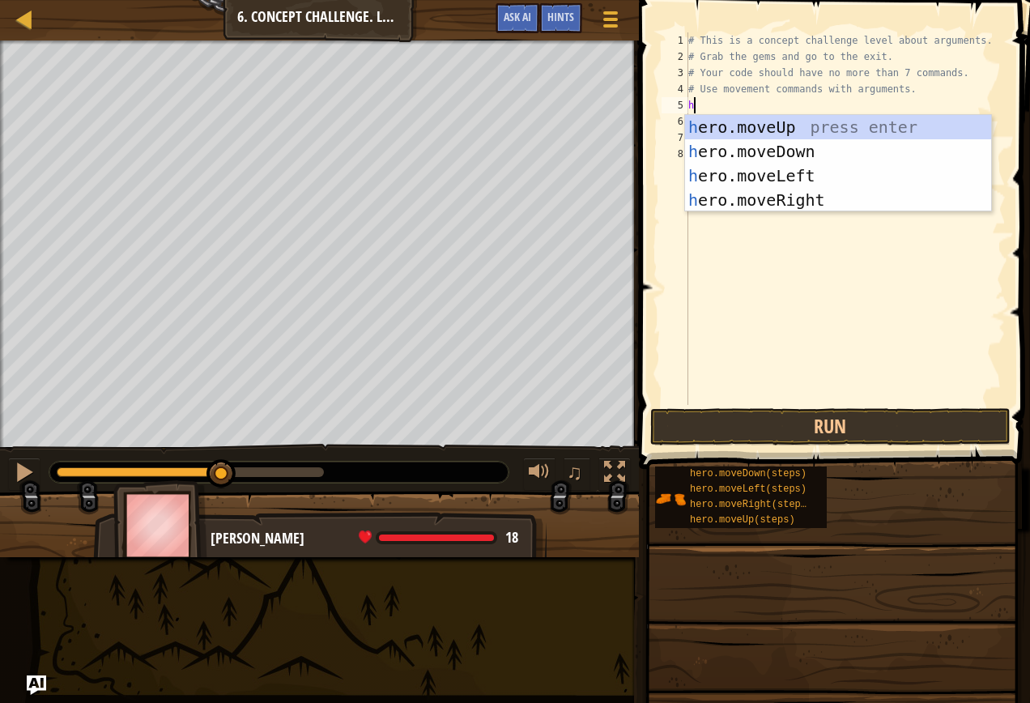
type textarea "h"
click at [806, 187] on div "h ero.moveUp press enter h ero.moveDown press enter h ero.moveLeft press enter …" at bounding box center [838, 188] width 306 height 146
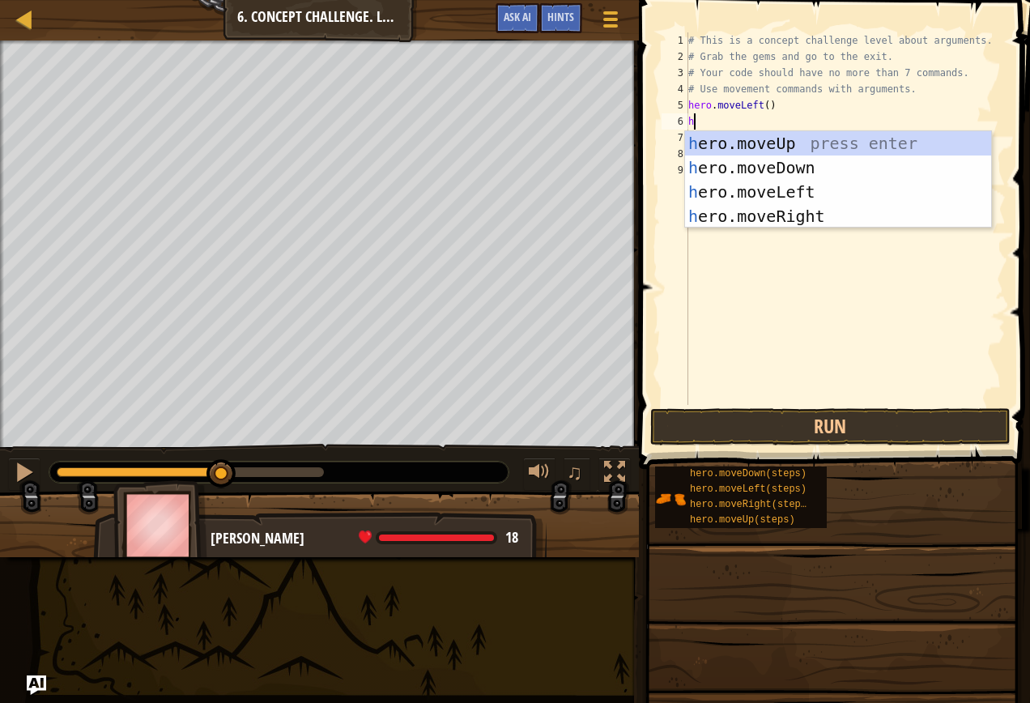
type textarea "h"
click at [772, 173] on div "h ero.moveUp press enter h ero.moveDown press enter h ero.moveLeft press enter …" at bounding box center [838, 204] width 306 height 146
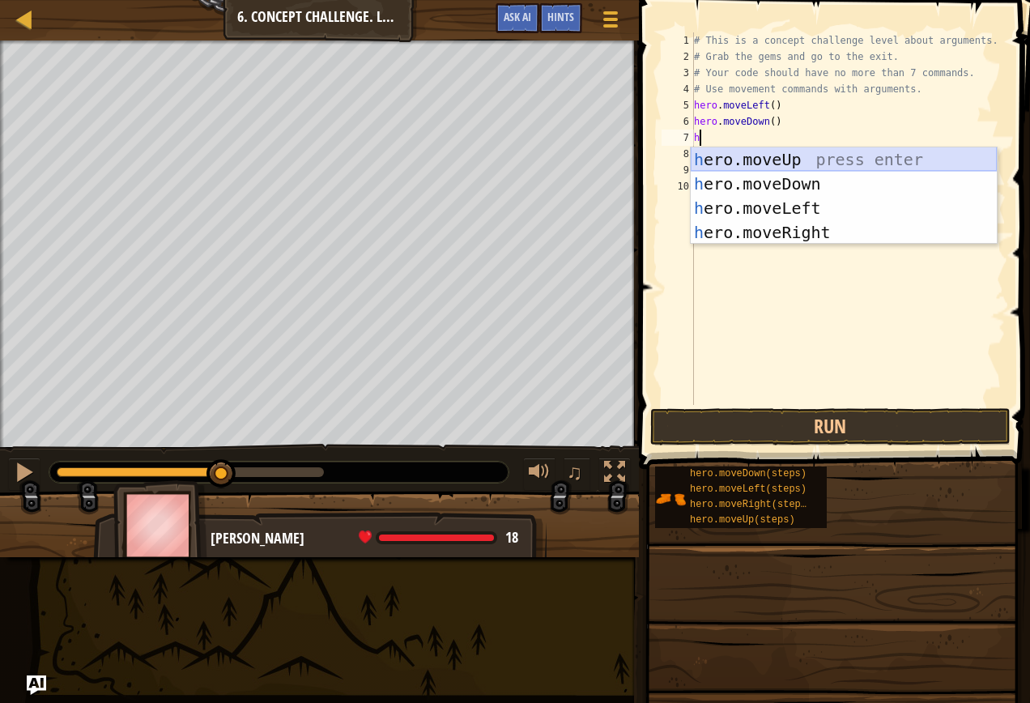
click at [777, 142] on div "# This is a concept challenge level about arguments. # Grab the gems and go to …" at bounding box center [849, 234] width 316 height 405
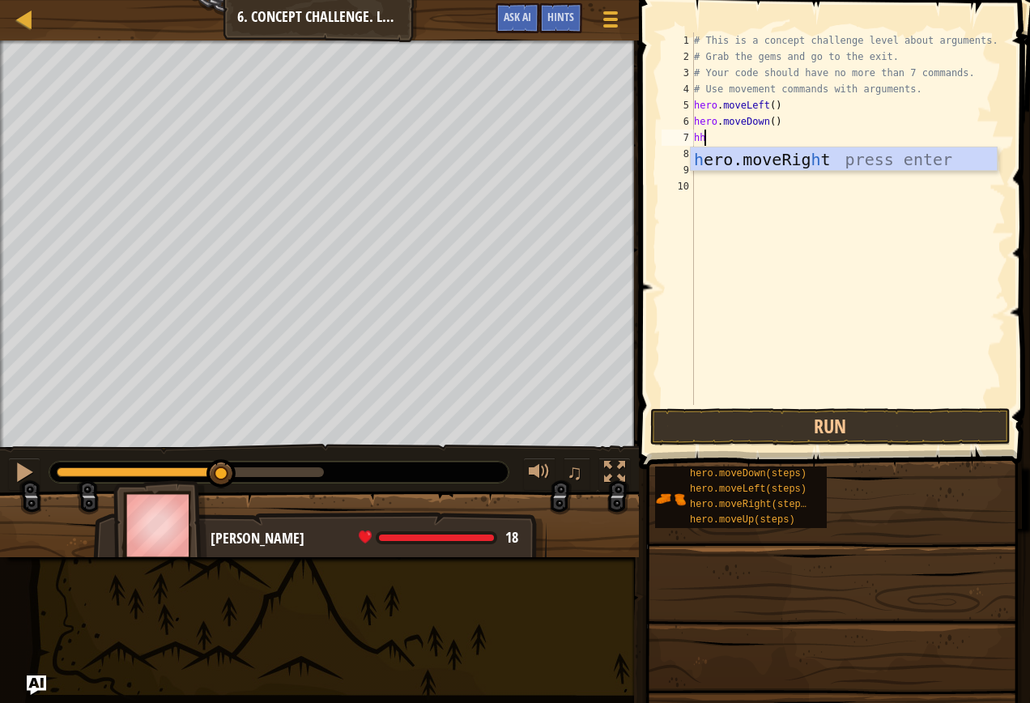
type textarea "hh"
click at [757, 153] on div "h ero.moveRig h t press enter" at bounding box center [844, 183] width 306 height 73
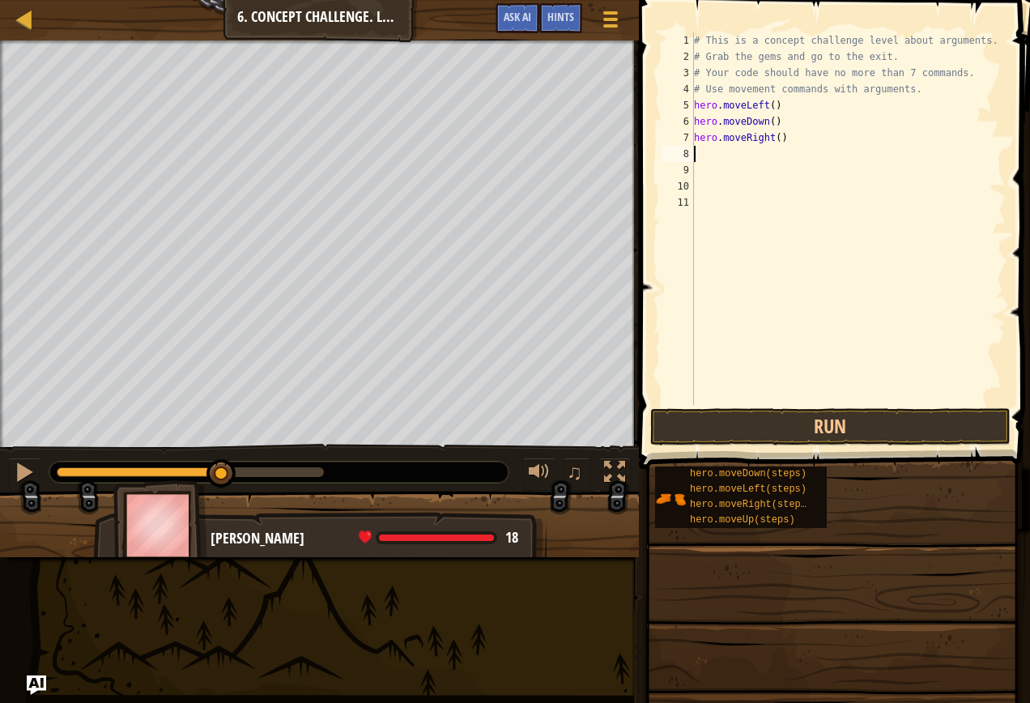
type textarea "h"
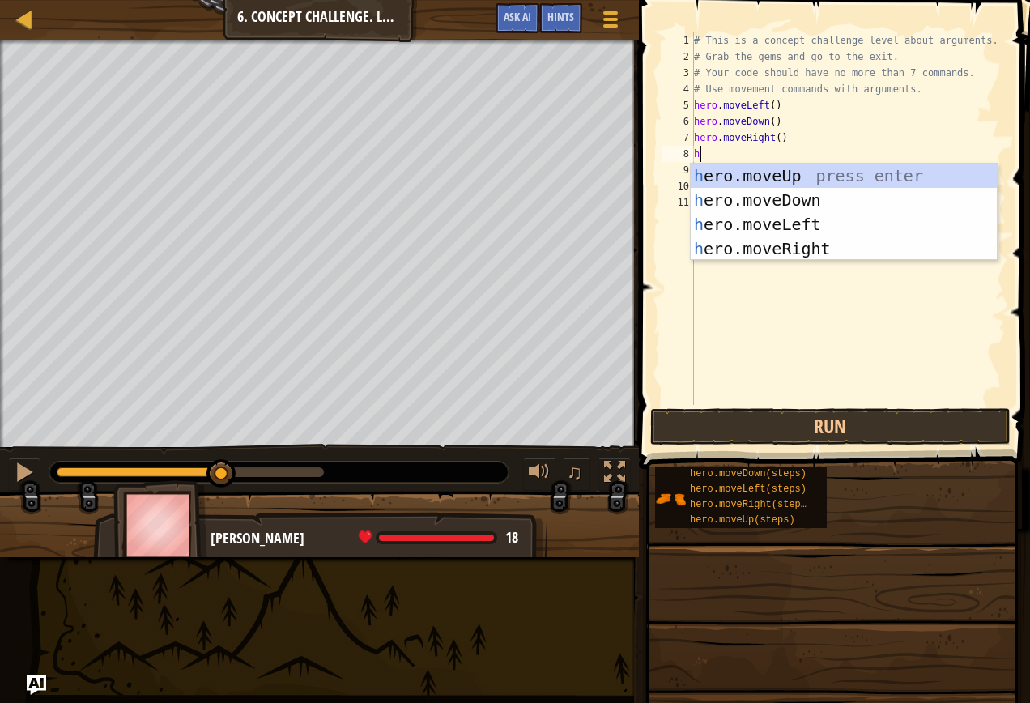
click at [752, 187] on div "h ero.moveUp press enter h ero.moveDown press enter h ero.moveLeft press enter …" at bounding box center [844, 237] width 306 height 146
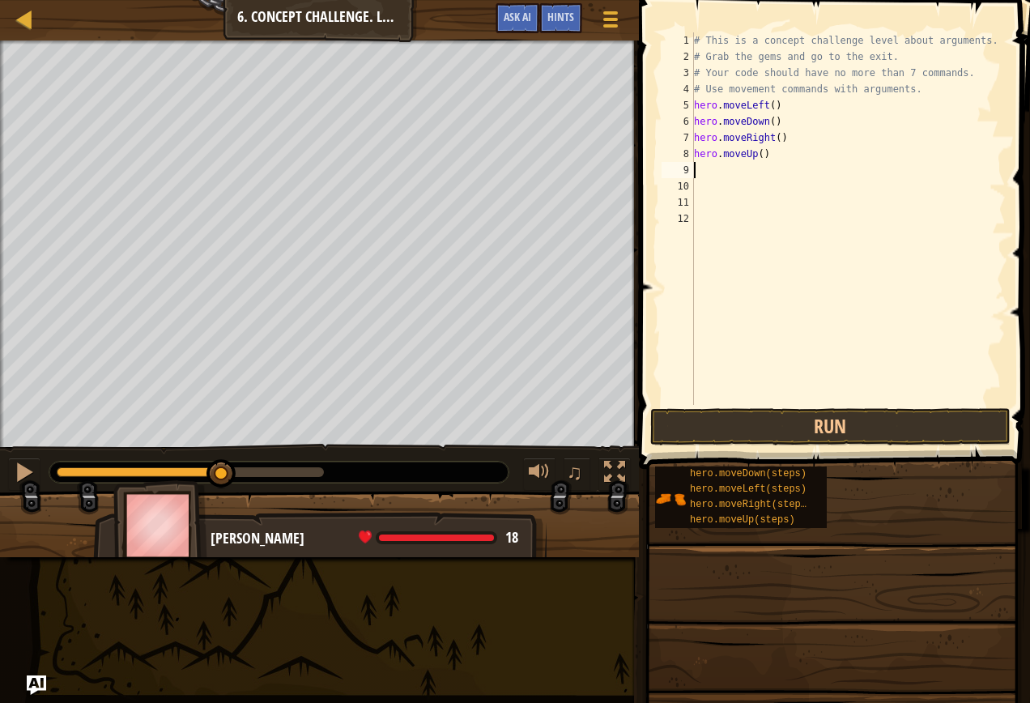
type textarea "h"
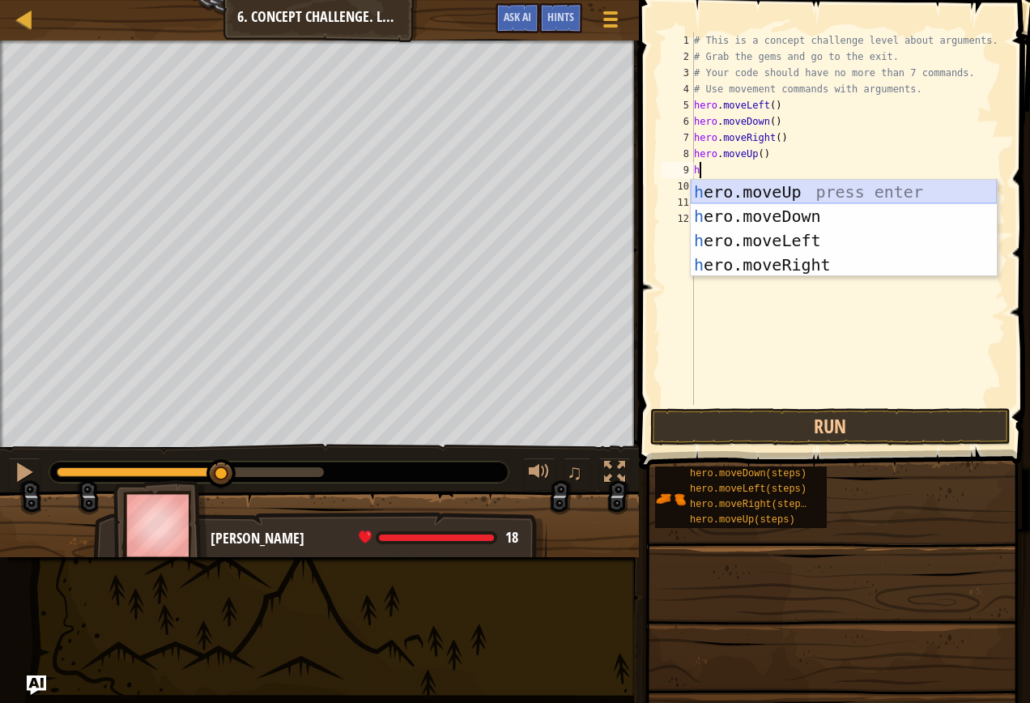
click at [744, 195] on div "h ero.moveUp press enter h ero.moveDown press enter h ero.moveLeft press enter …" at bounding box center [844, 253] width 306 height 146
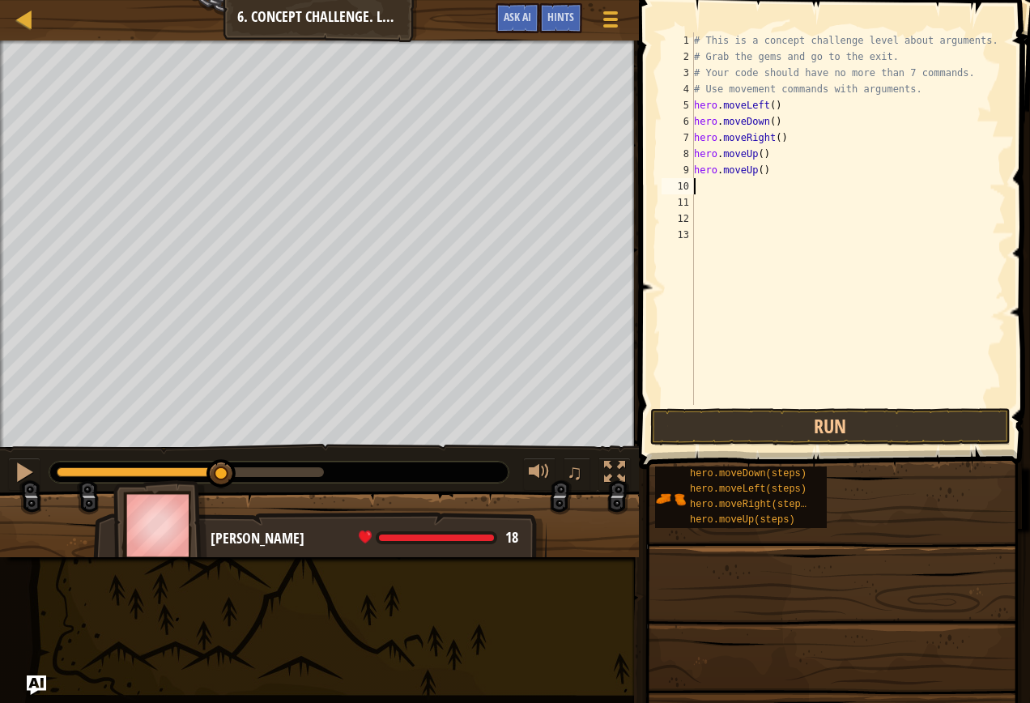
type textarea "h"
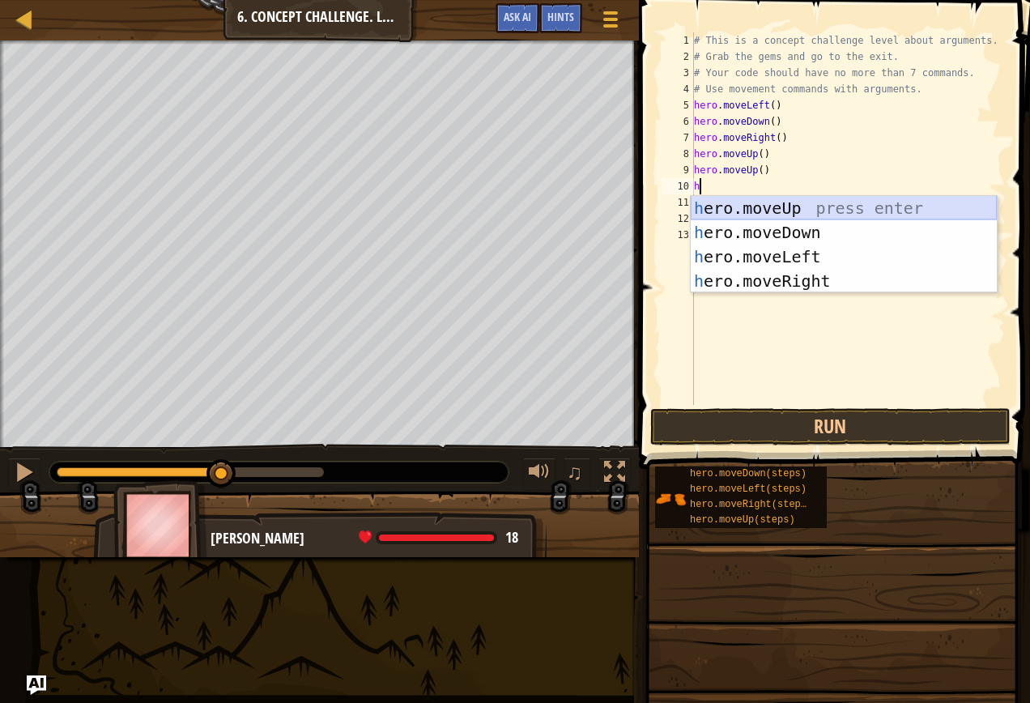
click at [738, 203] on div "h ero.moveUp press enter h ero.moveDown press enter h ero.moveLeft press enter …" at bounding box center [844, 269] width 306 height 146
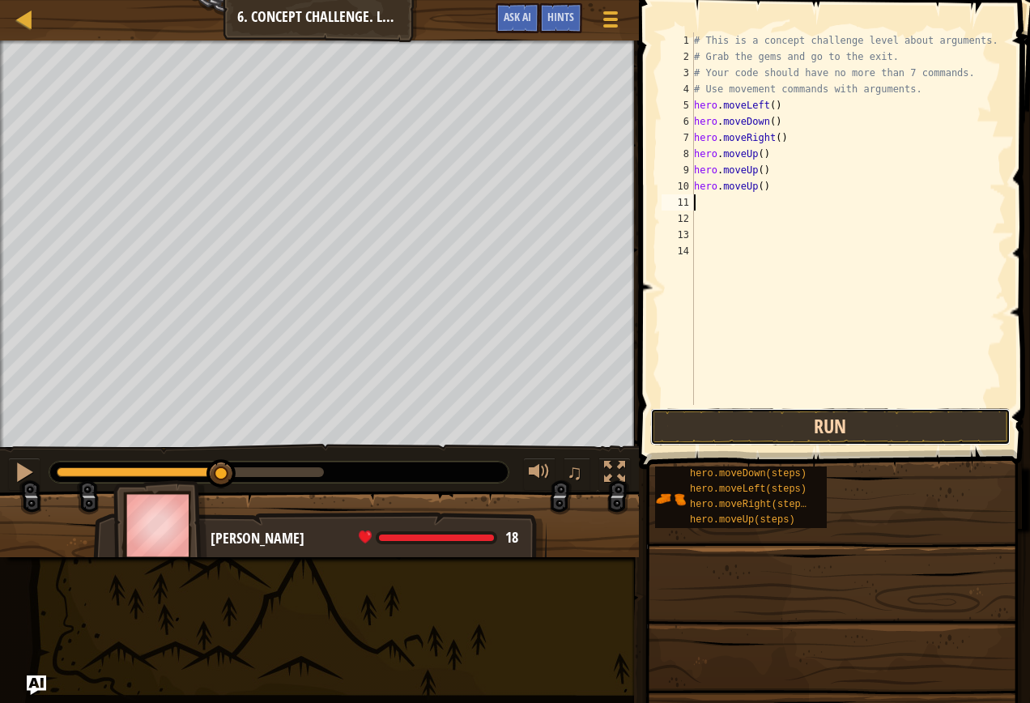
click at [789, 419] on button "Run" at bounding box center [830, 426] width 360 height 37
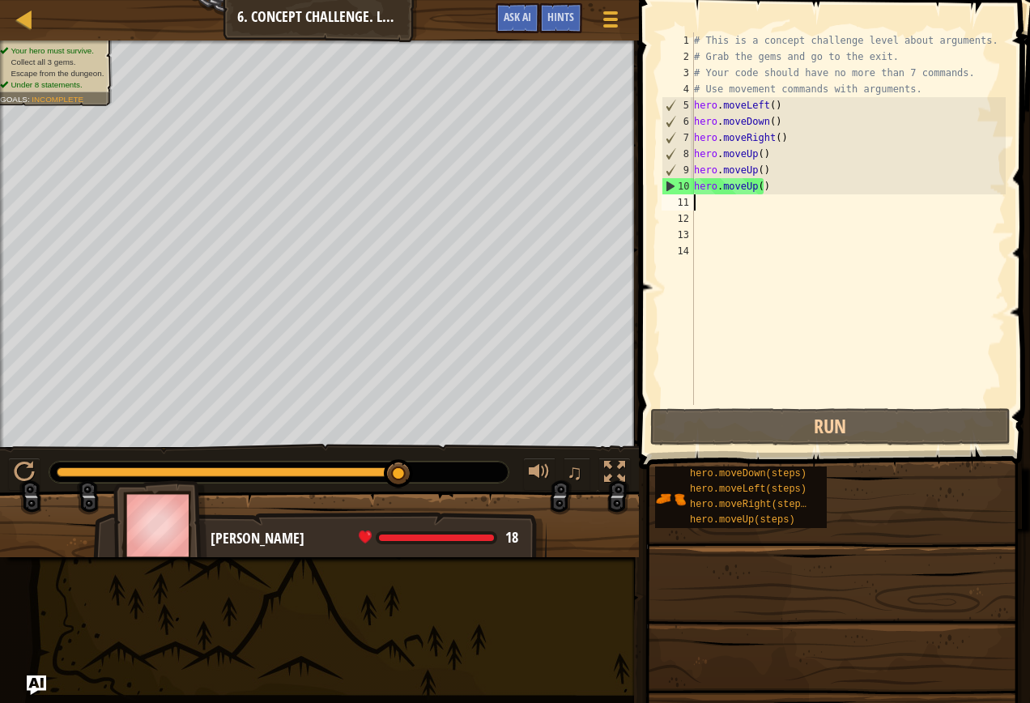
drag, startPoint x: 76, startPoint y: 463, endPoint x: 974, endPoint y: 184, distance: 940.3
click at [974, 184] on div "Map Introduction to Computer Science 6. Concept Challenge. Long Steps Game Menu…" at bounding box center [515, 351] width 1030 height 703
